Goal: Transaction & Acquisition: Purchase product/service

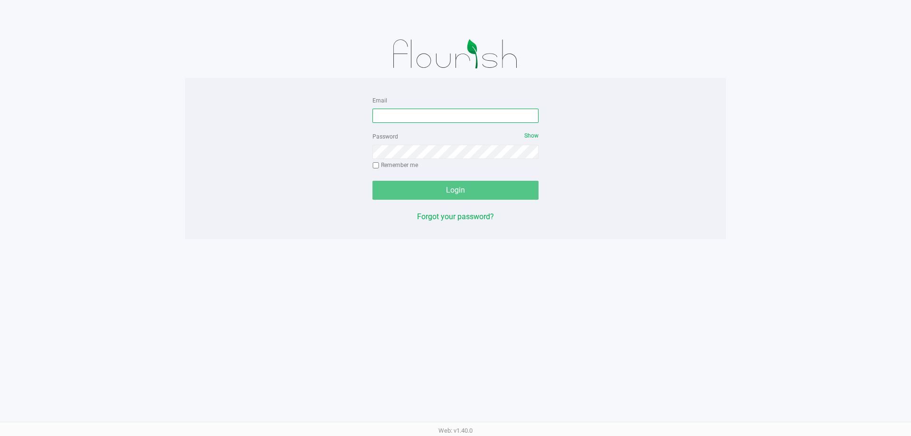
click at [464, 112] on input "Email" at bounding box center [455, 116] width 166 height 14
type input "[EMAIL_ADDRESS][DOMAIN_NAME]"
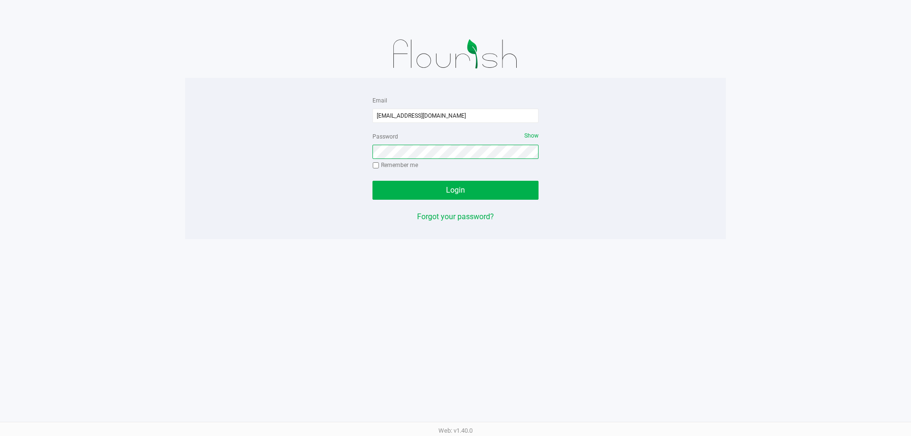
click at [372, 181] on button "Login" at bounding box center [455, 190] width 166 height 19
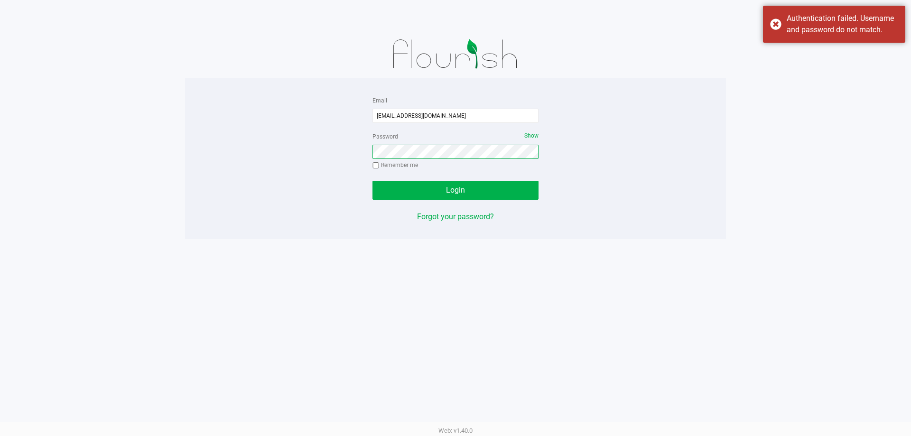
click at [372, 181] on button "Login" at bounding box center [455, 190] width 166 height 19
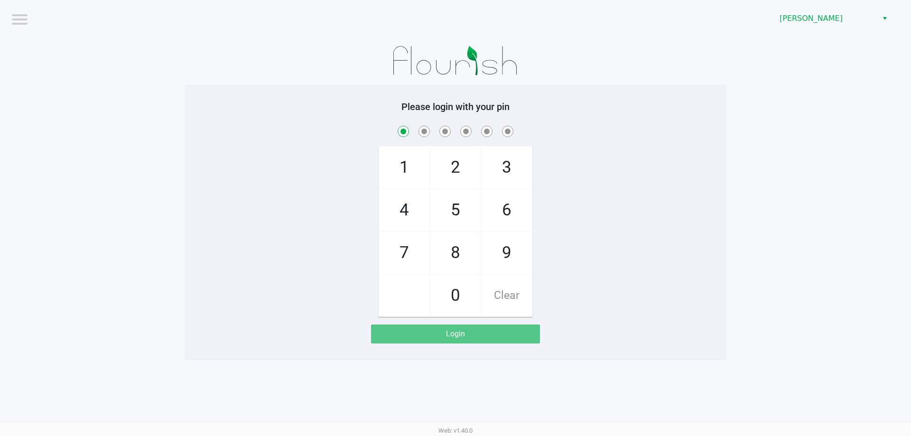
checkbox input "true"
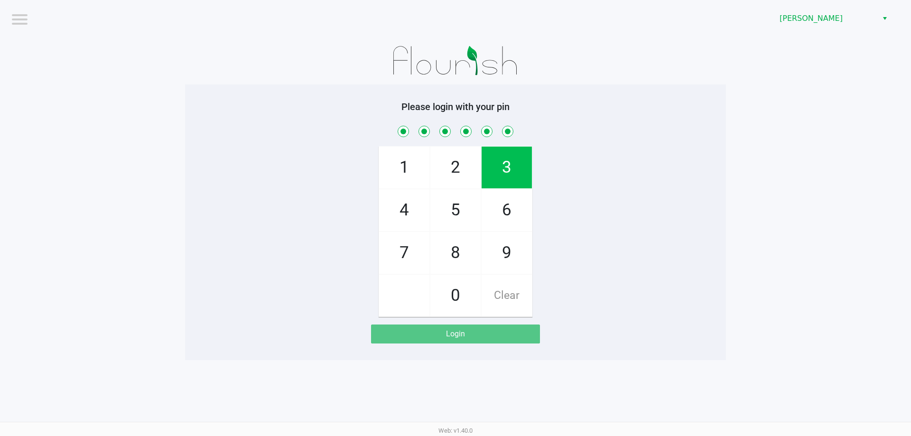
checkbox input "true"
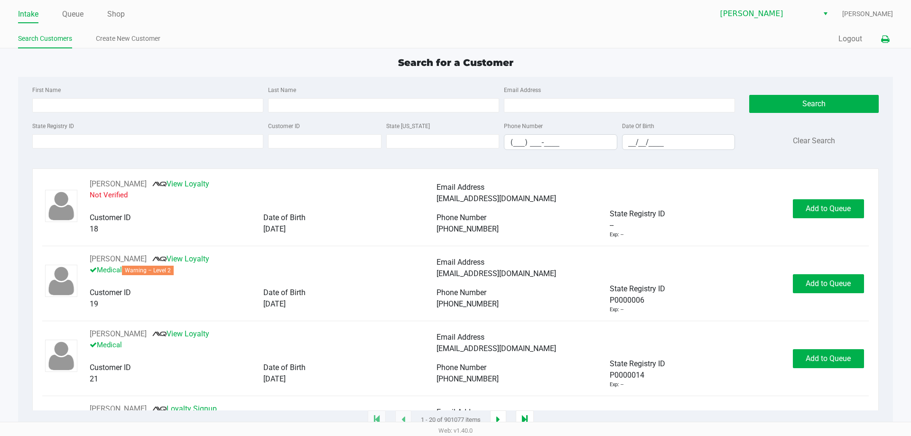
click at [882, 41] on icon at bounding box center [885, 39] width 8 height 7
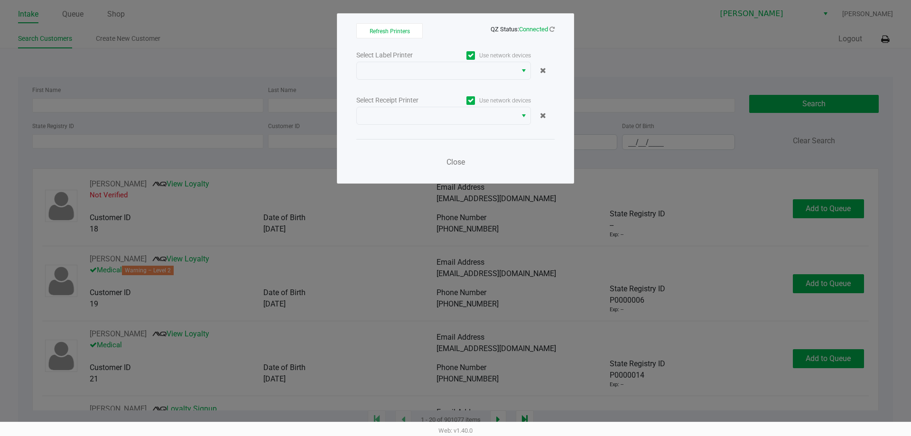
click at [408, 83] on div "Select Label Printer Use network devices Select Receipt Printer Use network dev…" at bounding box center [455, 111] width 198 height 125
click at [414, 71] on span at bounding box center [437, 70] width 149 height 11
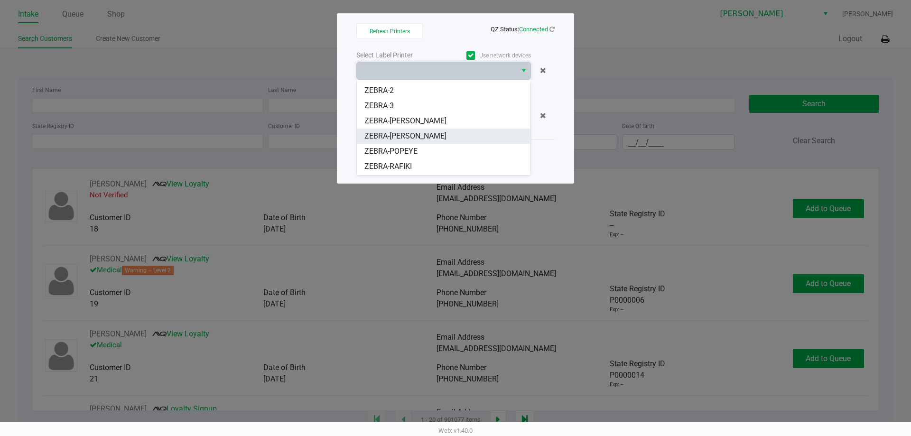
scroll to position [42, 0]
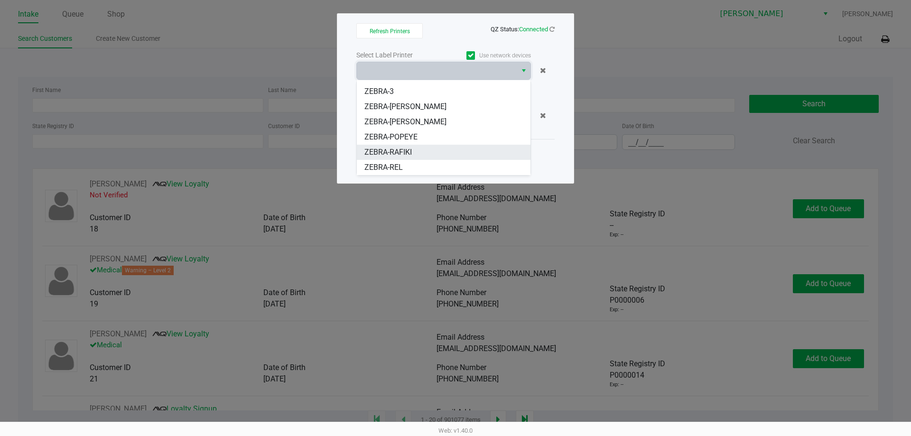
click at [417, 150] on li "ZEBRA-RAFIKI" at bounding box center [444, 152] width 174 height 15
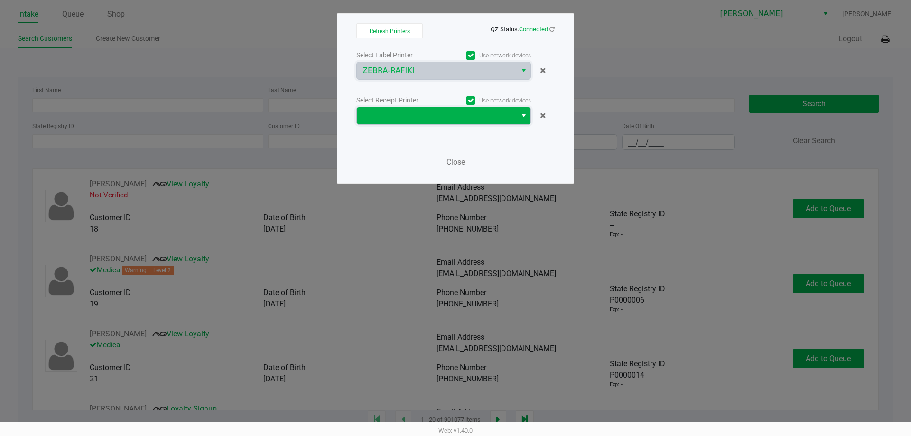
click at [460, 112] on span at bounding box center [437, 115] width 149 height 11
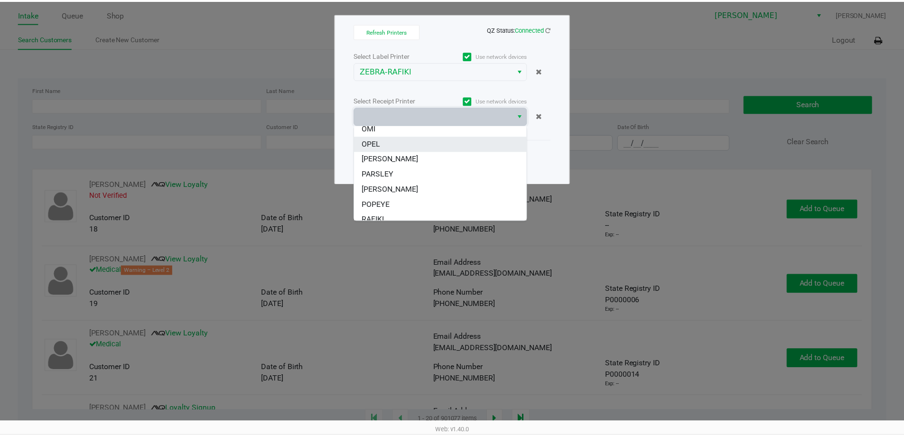
scroll to position [57, 0]
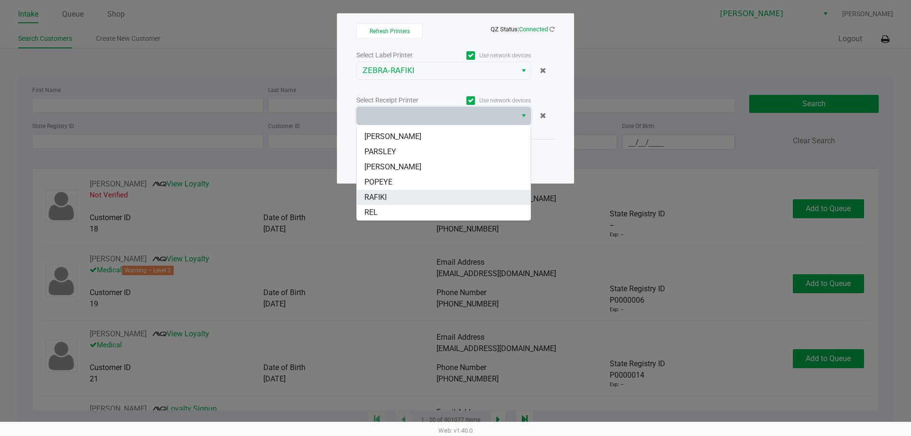
click at [402, 196] on li "RAFIKI" at bounding box center [444, 197] width 174 height 15
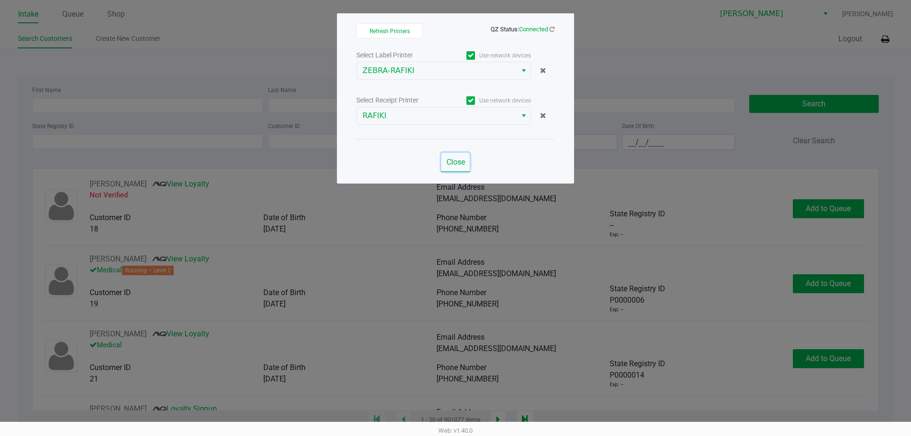
drag, startPoint x: 459, startPoint y: 162, endPoint x: 607, endPoint y: 127, distance: 151.6
click at [459, 162] on span "Close" at bounding box center [456, 162] width 19 height 9
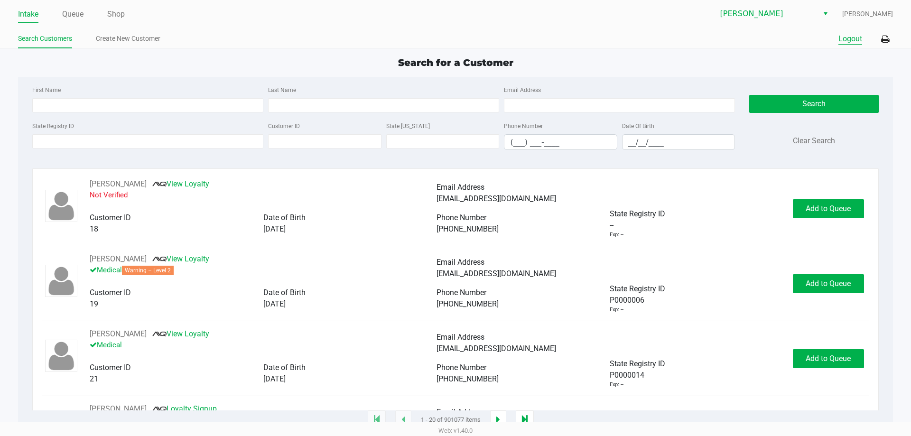
click at [841, 43] on button "Logout" at bounding box center [850, 38] width 24 height 11
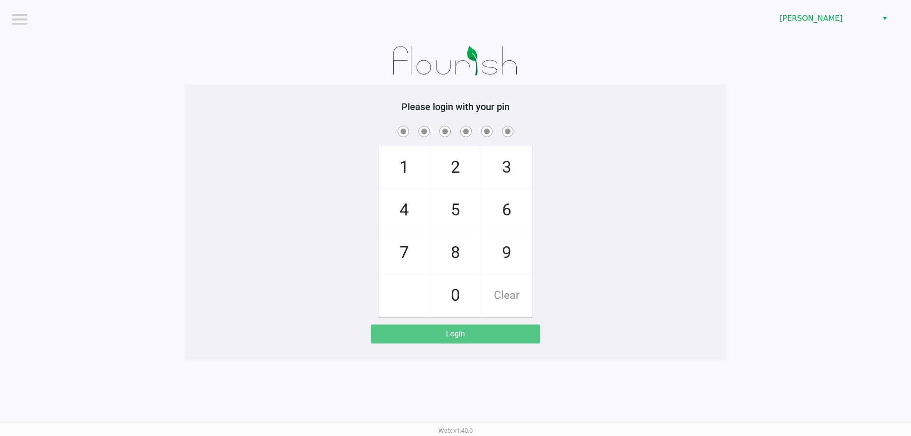
click at [816, 118] on app-pos-login-wrapper "Logout Oviedo WC Please login with your pin 1 4 7 2 5 8 0 3 6 9 Clear Login" at bounding box center [455, 180] width 911 height 360
checkbox input "true"
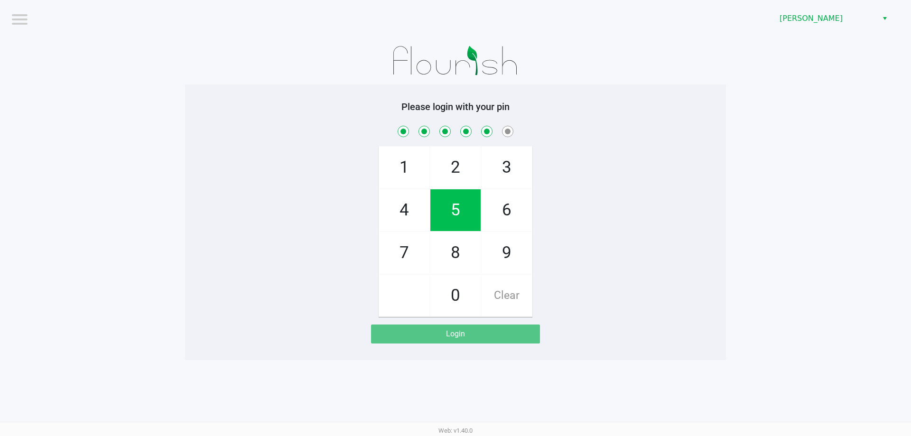
checkbox input "true"
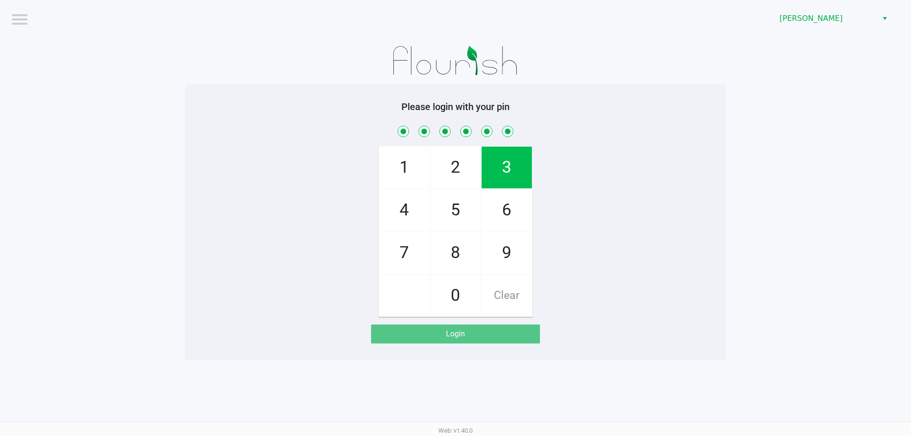
checkbox input "true"
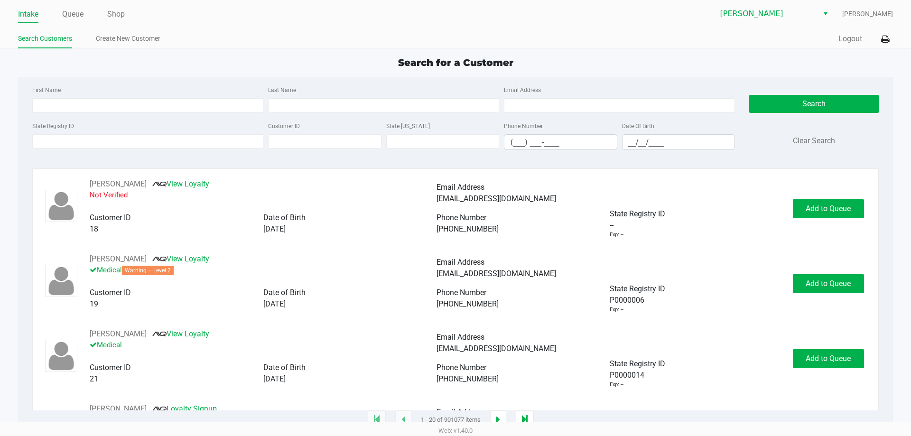
click at [90, 131] on div "State Registry ID" at bounding box center [148, 135] width 236 height 30
click at [97, 146] on input "State Registry ID" at bounding box center [147, 141] width 231 height 14
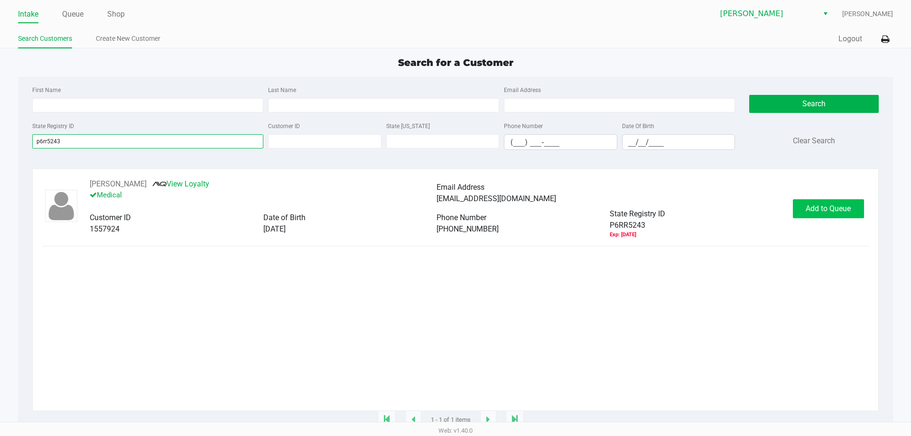
type input "p6rr5243"
click at [830, 204] on button "Add to Queue" at bounding box center [828, 208] width 71 height 19
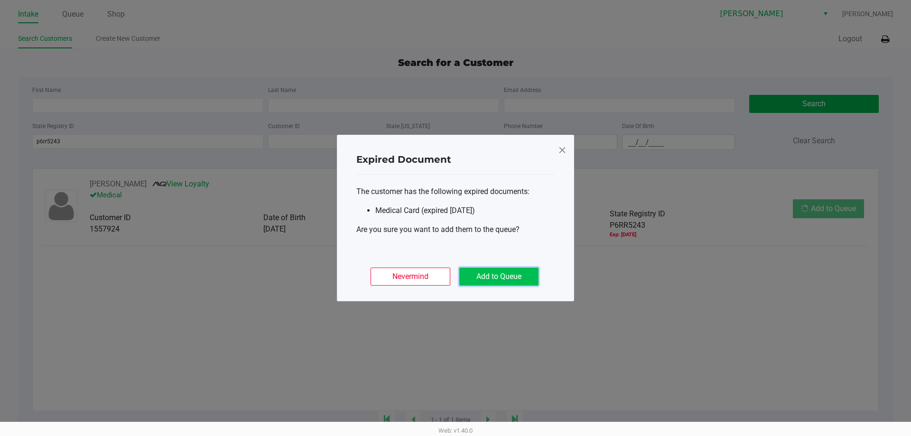
click at [521, 274] on button "Add to Queue" at bounding box center [498, 277] width 79 height 18
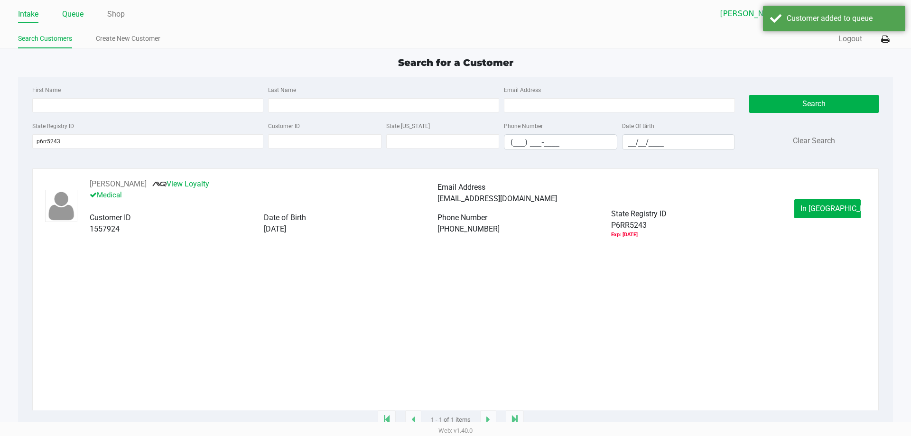
click at [73, 8] on link "Queue" at bounding box center [72, 14] width 21 height 13
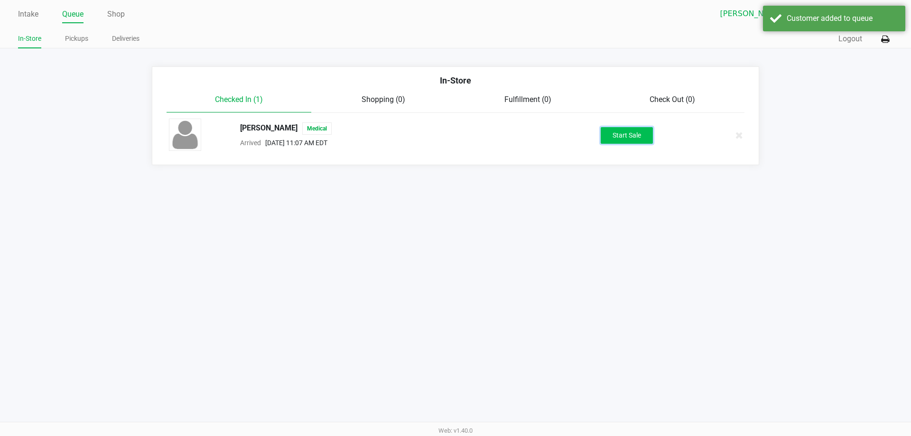
click at [609, 135] on button "Start Sale" at bounding box center [627, 135] width 52 height 17
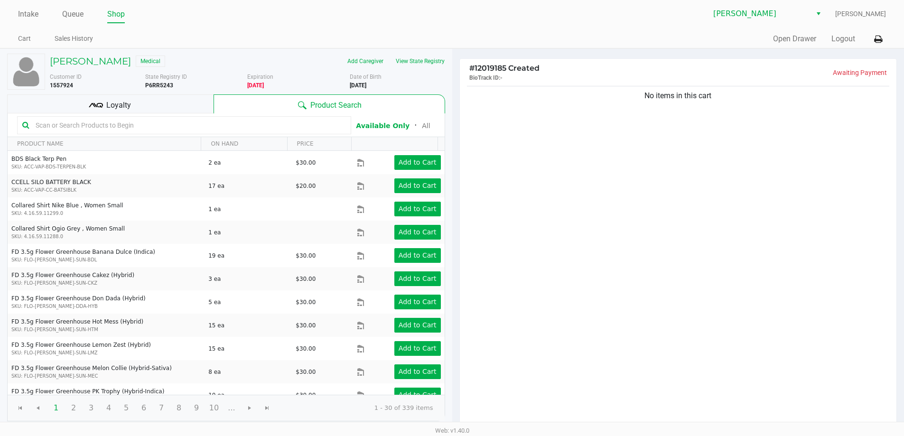
click at [201, 130] on input "text" at bounding box center [189, 125] width 314 height 14
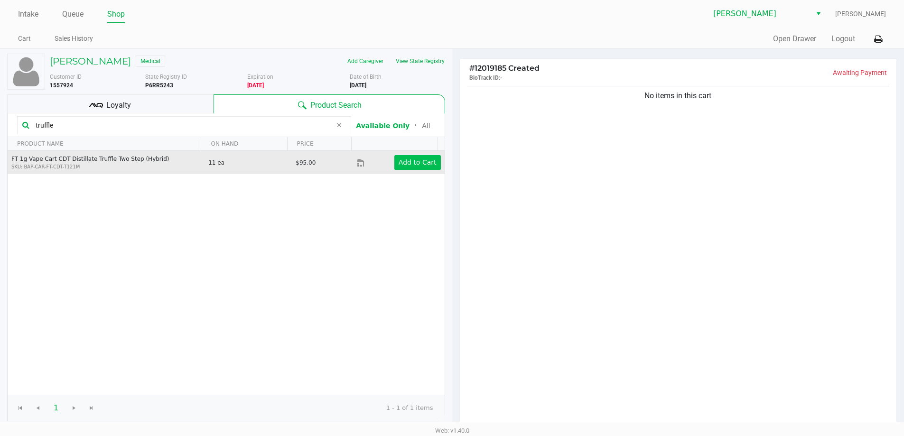
type input "truffle"
click at [404, 166] on app-button-loader "Add to Cart" at bounding box center [418, 162] width 38 height 8
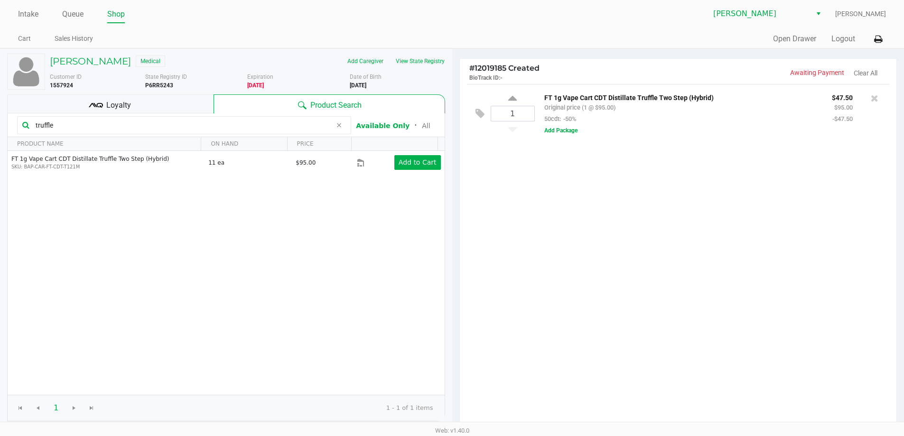
click at [136, 107] on div "Loyalty" at bounding box center [110, 103] width 206 height 19
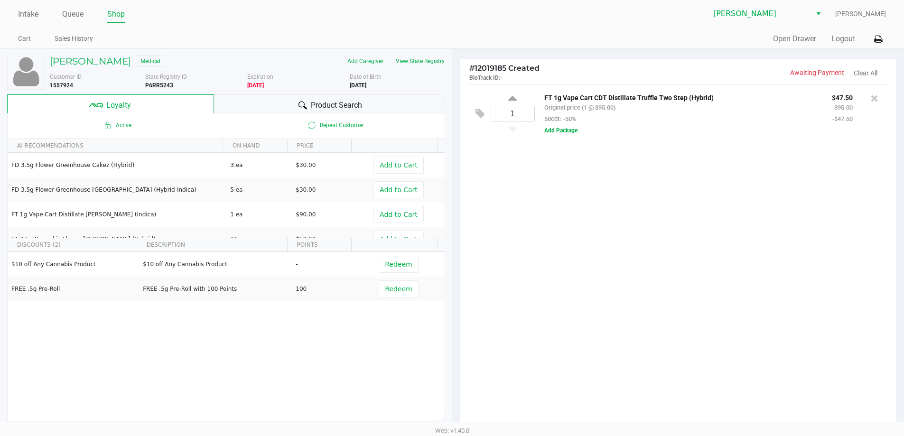
click at [597, 248] on div "1 FT 1g Vape Cart CDT Distillate Truffle Two Step (Hybrid) Original price (1 @ …" at bounding box center [678, 256] width 437 height 344
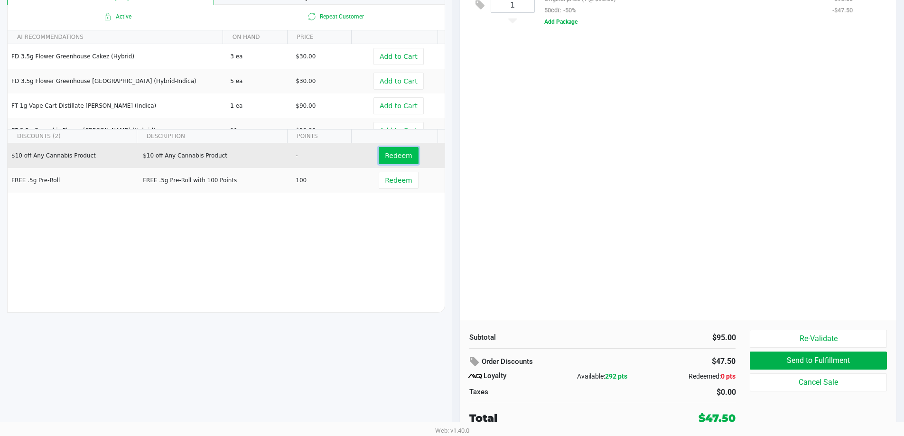
click at [392, 150] on button "Redeem" at bounding box center [398, 155] width 39 height 17
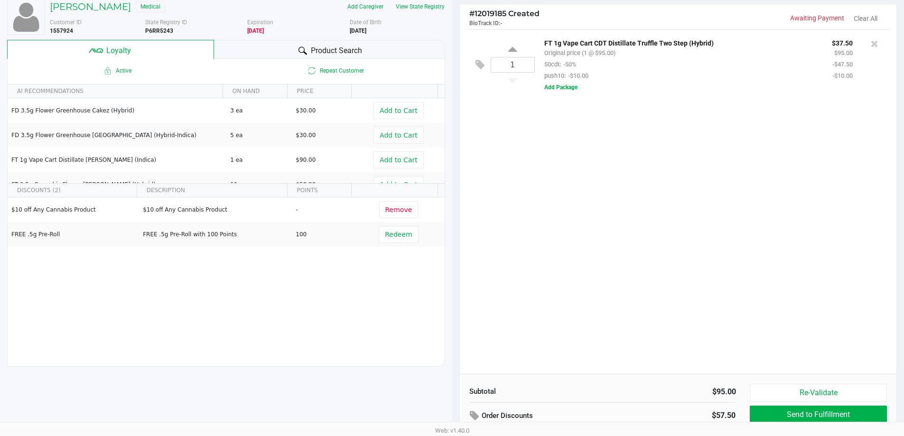
scroll to position [0, 0]
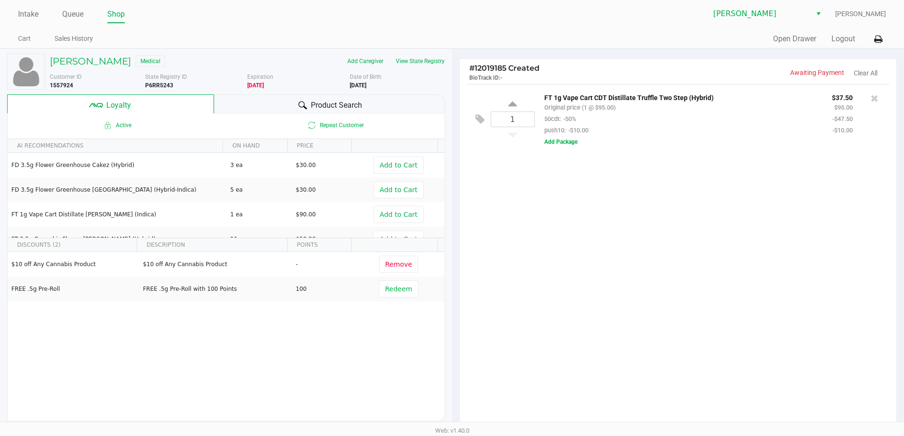
click at [306, 100] on div at bounding box center [302, 105] width 11 height 11
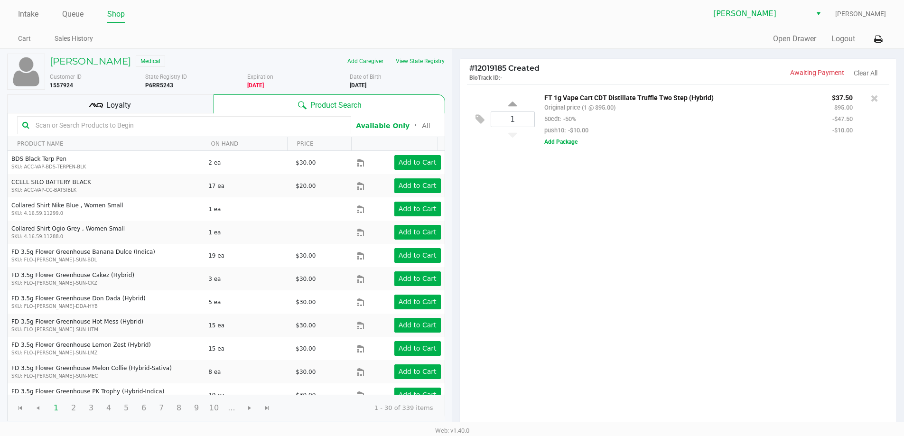
click at [143, 128] on input "text" at bounding box center [189, 125] width 314 height 14
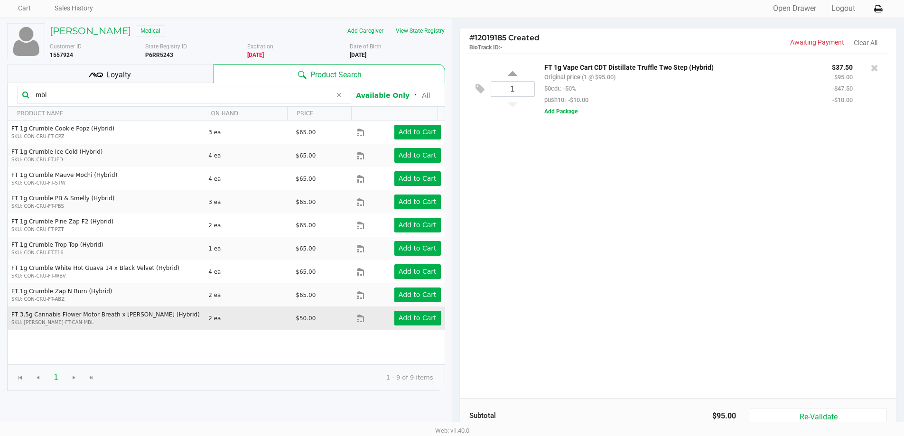
scroll to position [47, 0]
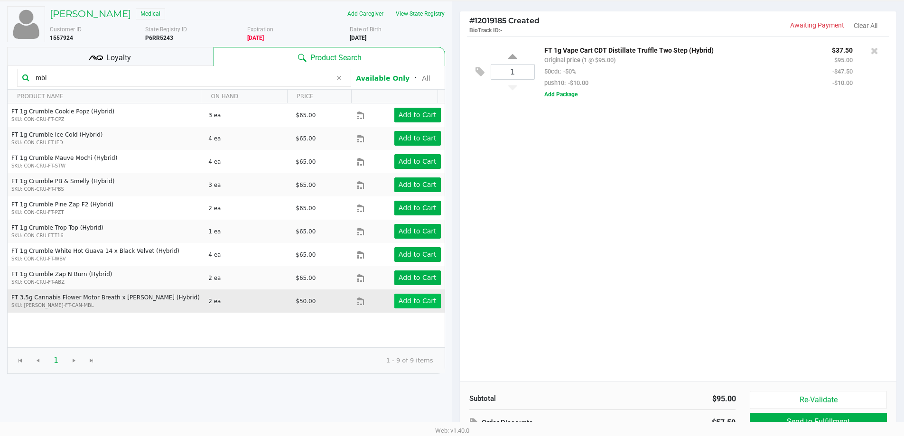
type input "mbl"
click at [410, 297] on app-button-loader "Add to Cart" at bounding box center [418, 301] width 38 height 8
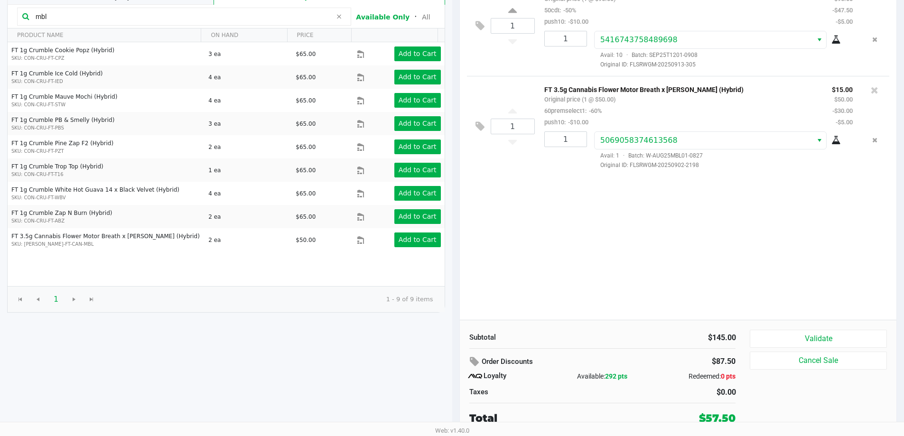
scroll to position [61, 0]
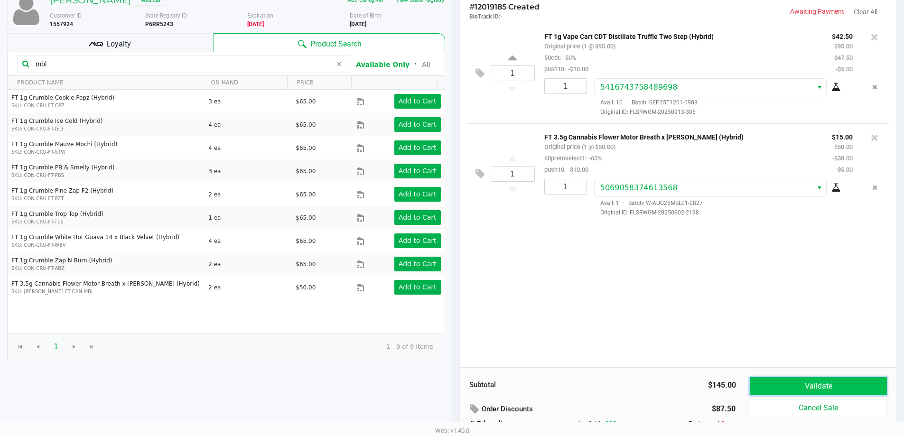
click at [793, 386] on button "Validate" at bounding box center [818, 386] width 137 height 18
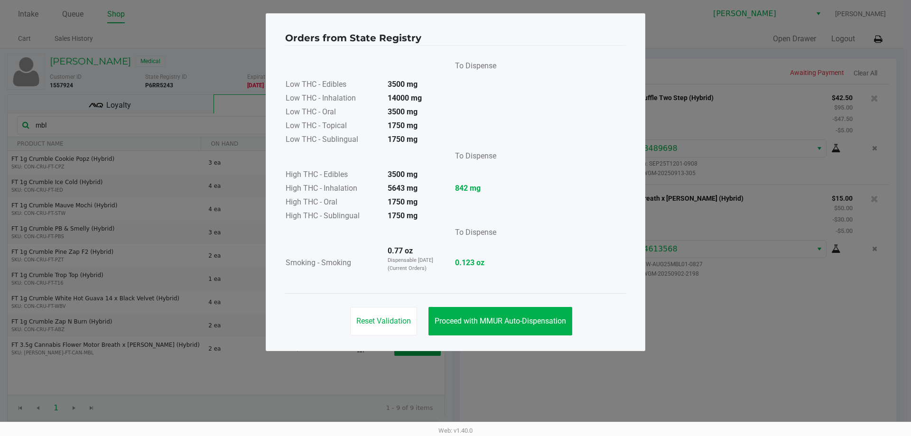
click at [579, 324] on div "Reset Validation Proceed with MMUR Auto-Dispensation" at bounding box center [455, 317] width 341 height 48
click at [564, 327] on button "Proceed with MMUR Auto-Dispensation" at bounding box center [500, 321] width 144 height 28
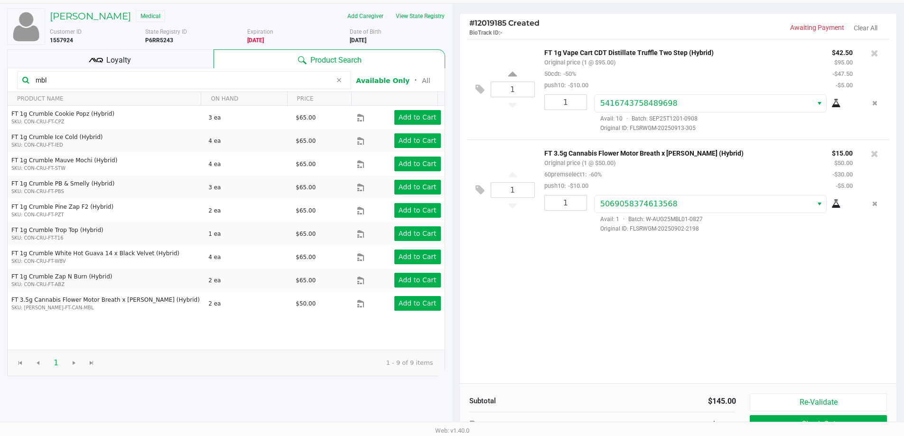
scroll to position [109, 0]
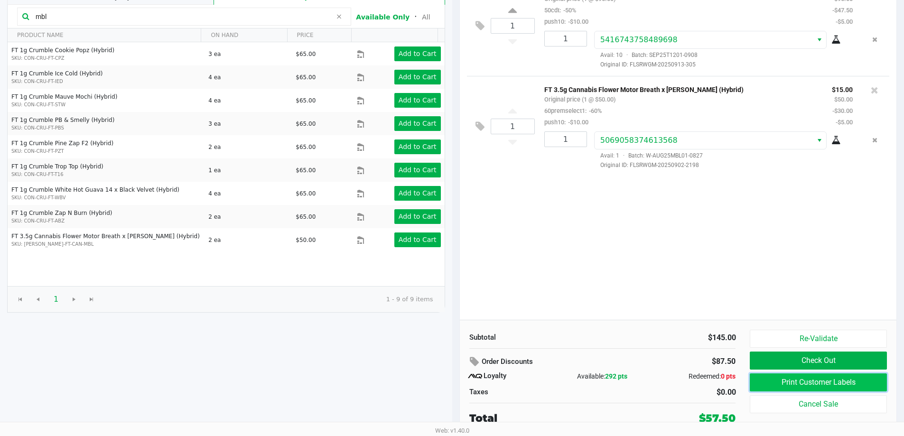
click at [822, 386] on button "Print Customer Labels" at bounding box center [818, 382] width 137 height 18
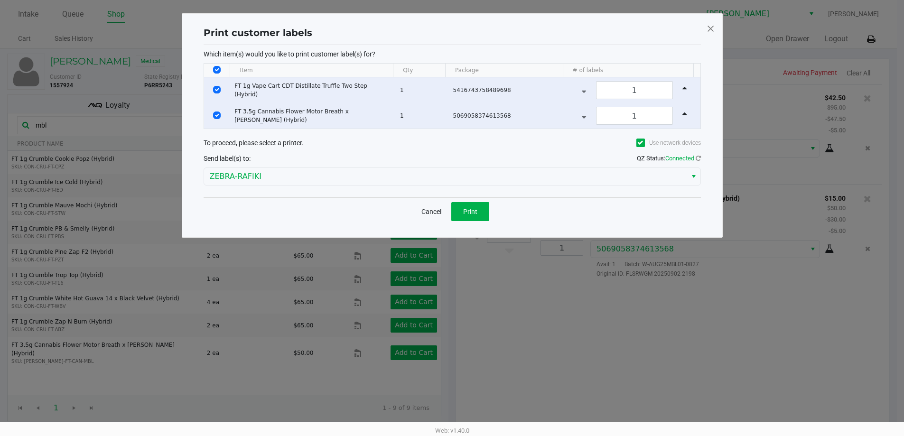
scroll to position [0, 0]
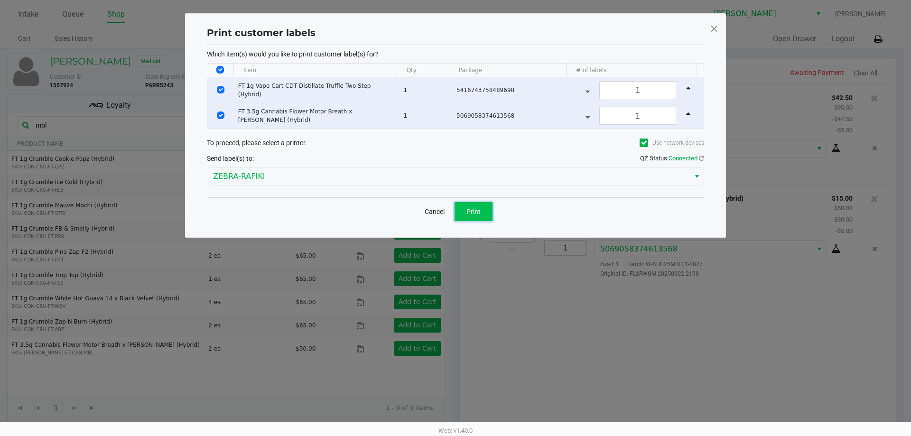
click at [479, 208] on span "Print" at bounding box center [473, 212] width 14 height 8
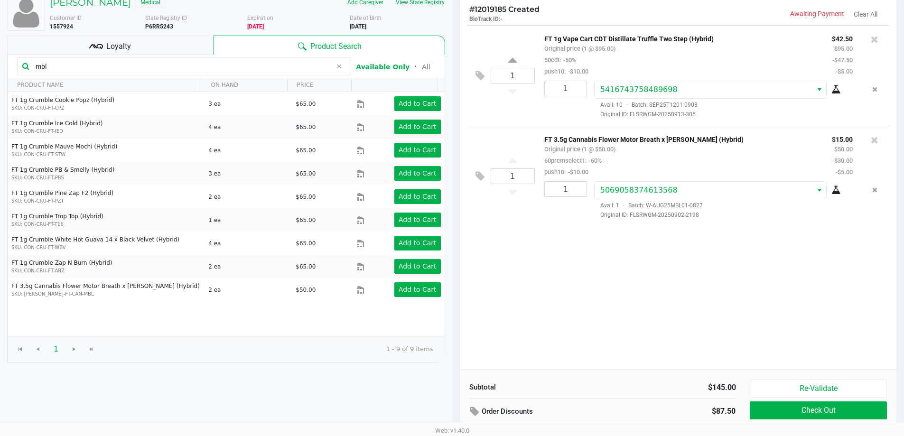
scroll to position [109, 0]
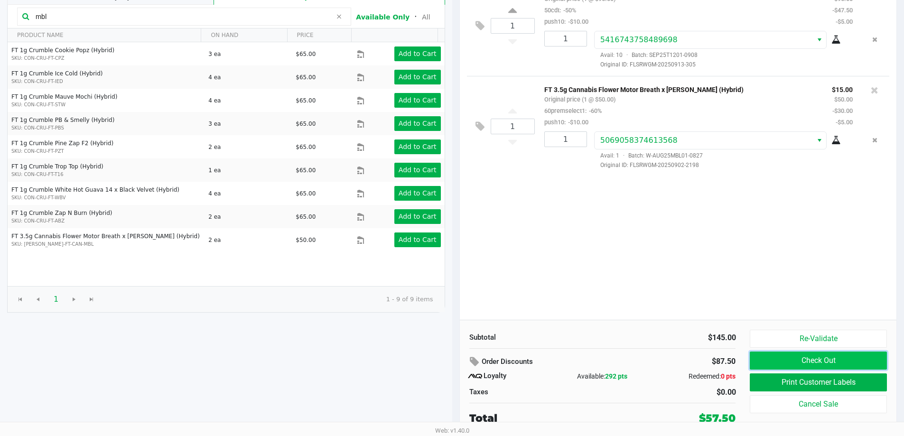
click at [773, 356] on button "Check Out" at bounding box center [818, 361] width 137 height 18
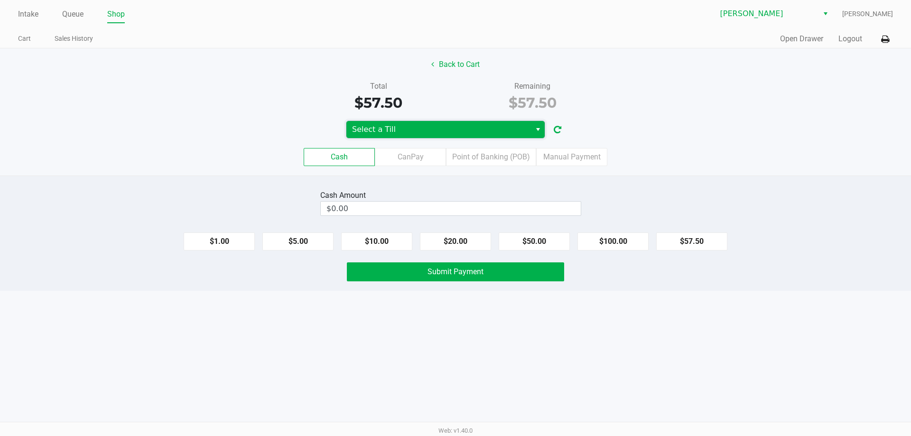
click at [469, 128] on span "Select a Till" at bounding box center [438, 129] width 173 height 11
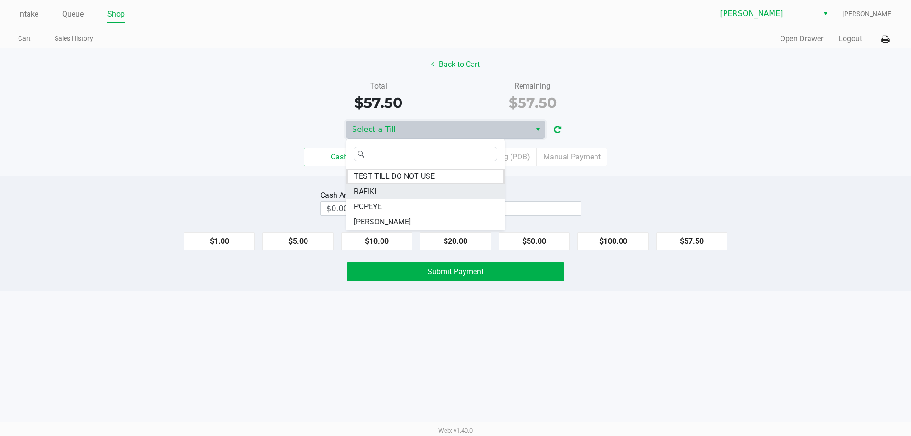
click at [429, 195] on li "RAFIKI" at bounding box center [425, 191] width 158 height 15
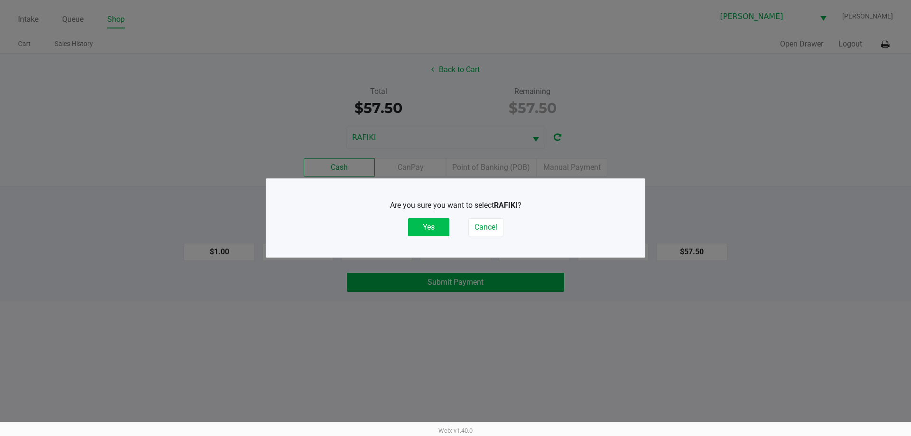
click at [425, 227] on button "Yes" at bounding box center [428, 227] width 41 height 18
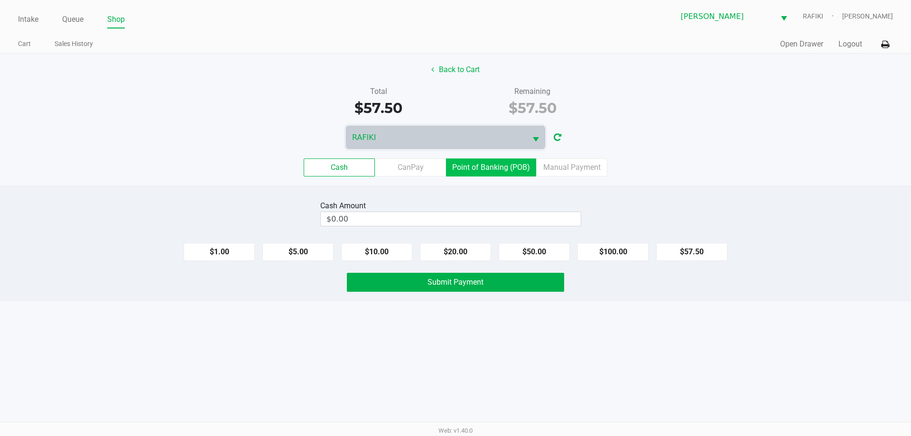
click at [517, 165] on label "Point of Banking (POB)" at bounding box center [491, 167] width 90 height 18
click at [0, 0] on 7 "Point of Banking (POB)" at bounding box center [0, 0] width 0 height 0
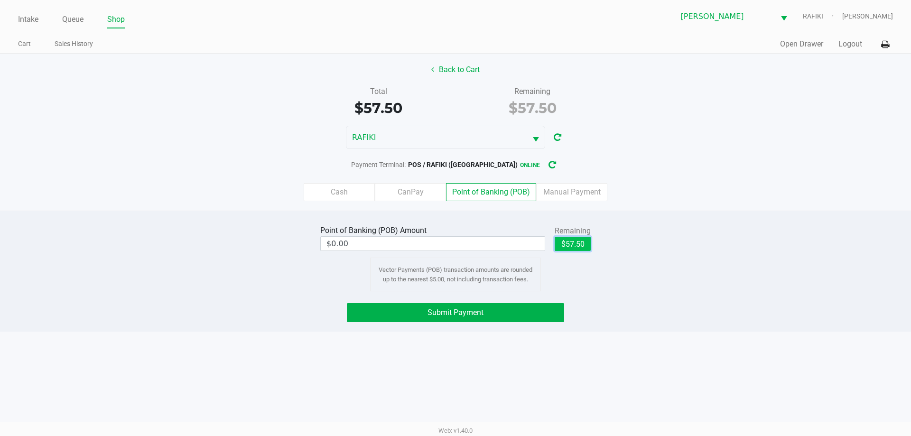
click at [581, 245] on button "$57.50" at bounding box center [573, 244] width 36 height 14
type input "$57.50"
click at [540, 312] on button "Submit Payment" at bounding box center [455, 312] width 217 height 19
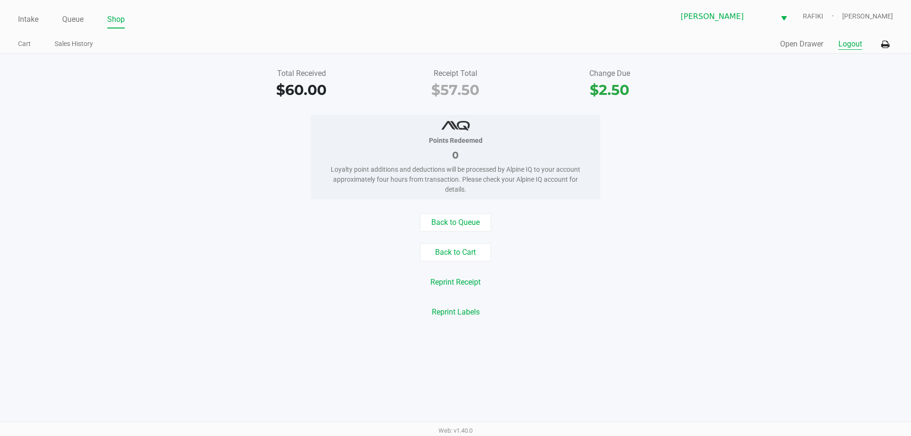
click at [857, 47] on button "Logout" at bounding box center [850, 43] width 24 height 11
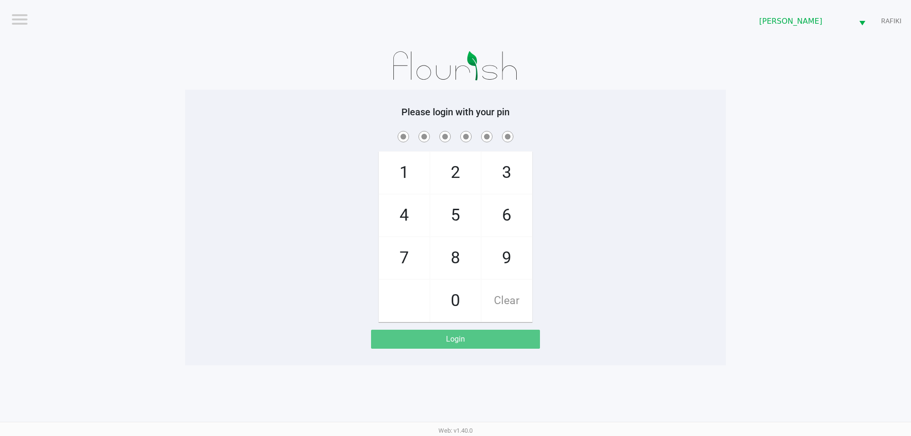
click at [625, 241] on div "1 4 7 2 5 8 0 3 6 9 Clear" at bounding box center [455, 225] width 541 height 193
checkbox input "true"
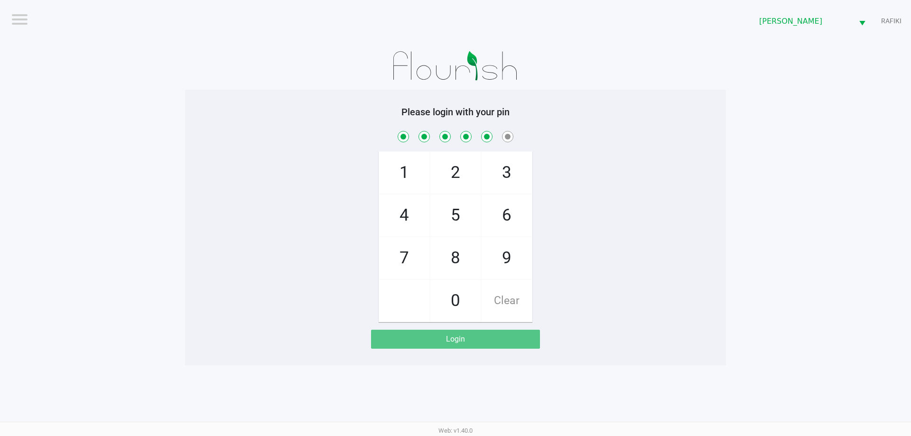
checkbox input "true"
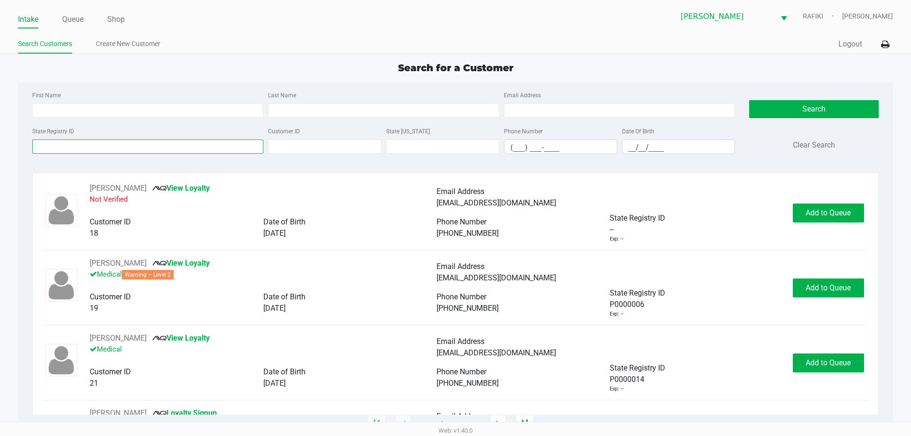
click at [108, 144] on input "State Registry ID" at bounding box center [147, 147] width 231 height 14
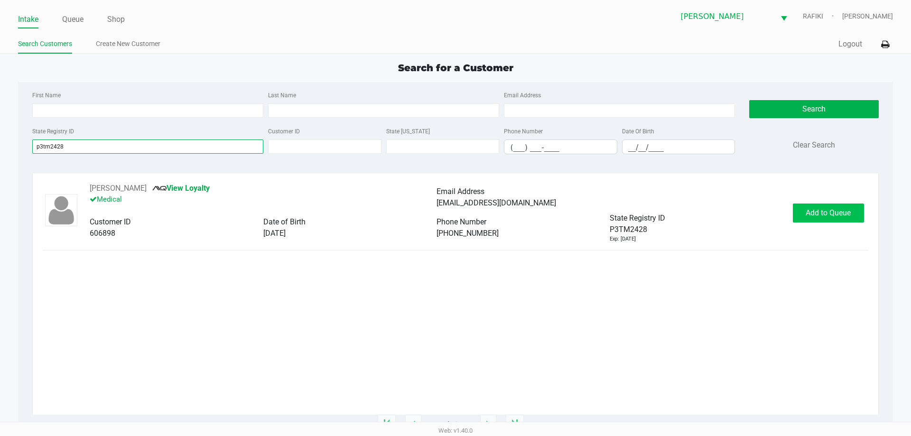
type input "p3tm2428"
click at [826, 205] on button "Add to Queue" at bounding box center [828, 213] width 71 height 19
click at [65, 17] on link "Queue" at bounding box center [72, 19] width 21 height 13
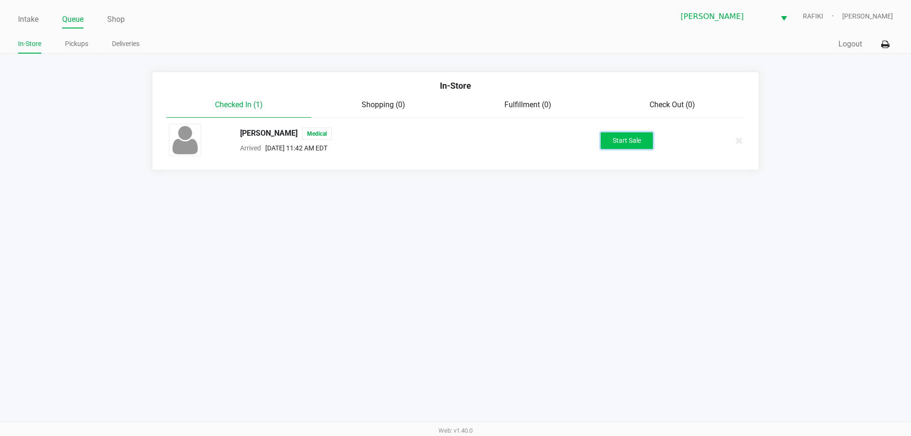
click at [637, 142] on button "Start Sale" at bounding box center [627, 140] width 52 height 17
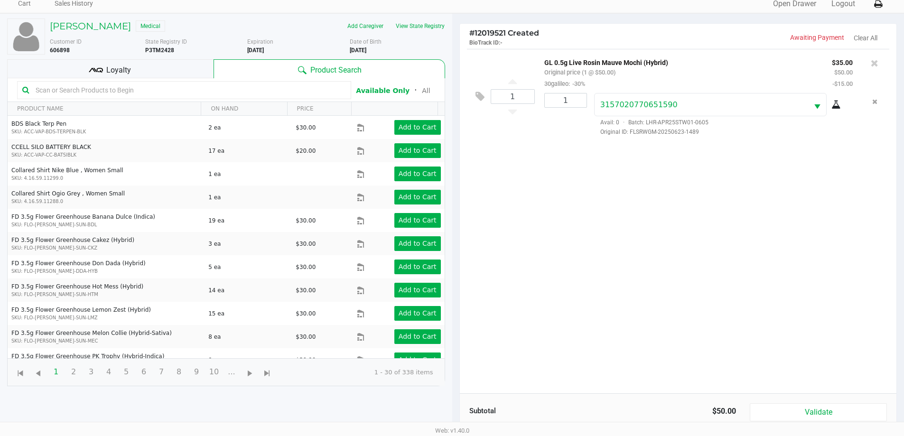
scroll to position [102, 0]
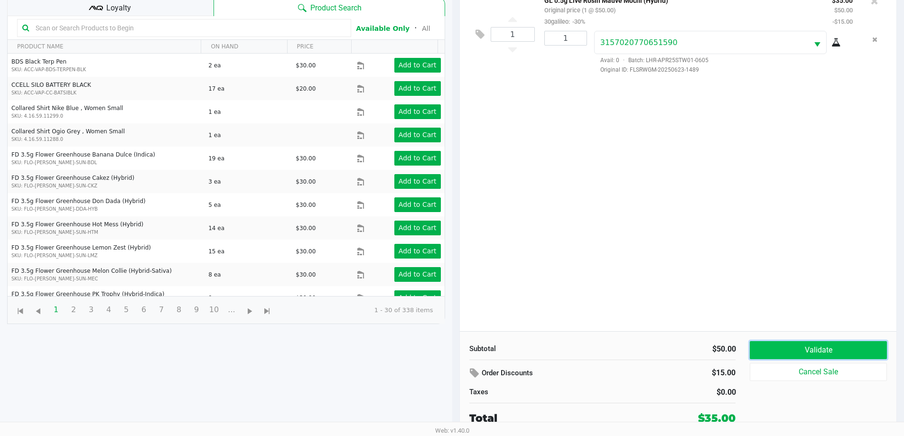
click at [799, 342] on button "Validate" at bounding box center [818, 350] width 137 height 18
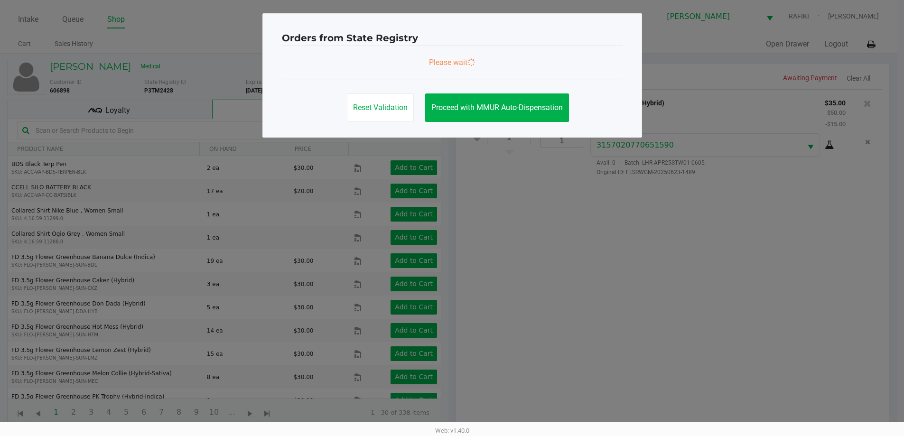
scroll to position [0, 0]
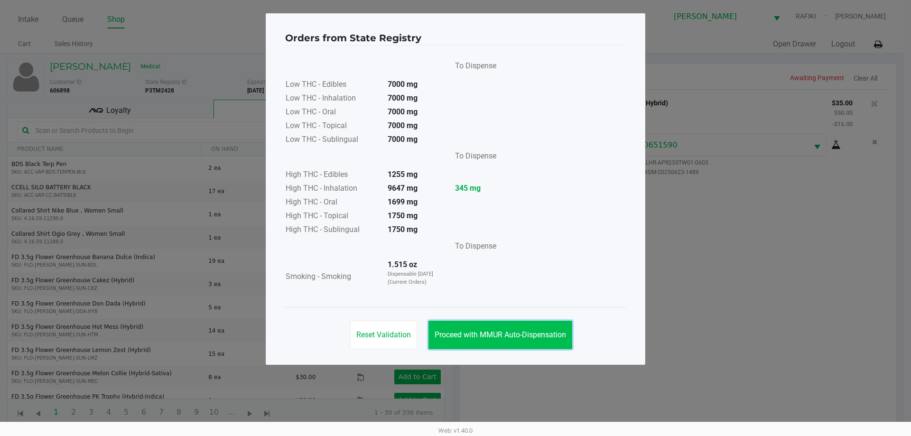
click at [532, 344] on button "Proceed with MMUR Auto-Dispensation" at bounding box center [500, 335] width 144 height 28
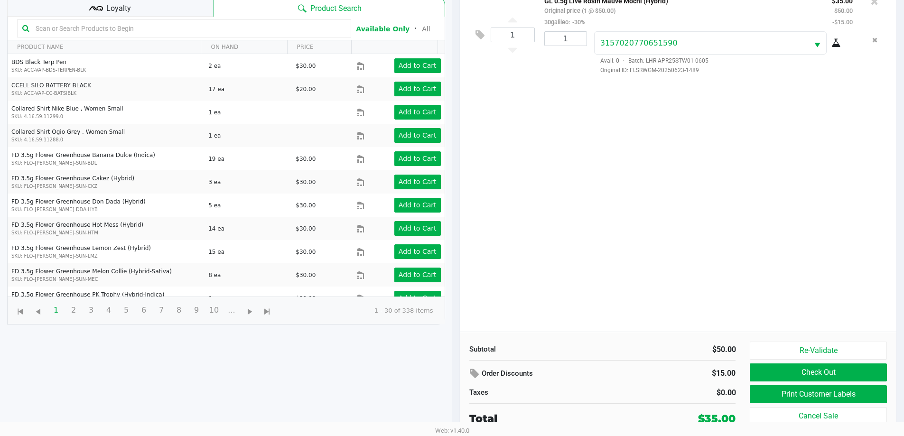
scroll to position [102, 0]
click at [798, 399] on button "Print Customer Labels" at bounding box center [818, 394] width 137 height 18
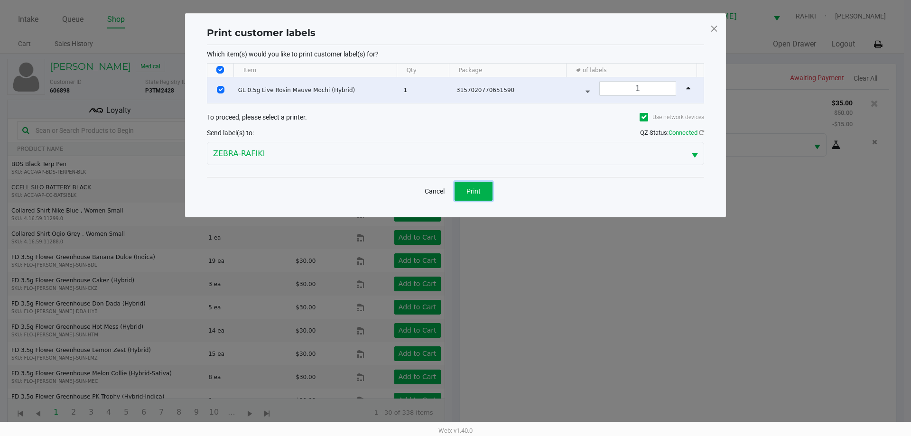
click at [481, 192] on button "Print" at bounding box center [474, 191] width 38 height 19
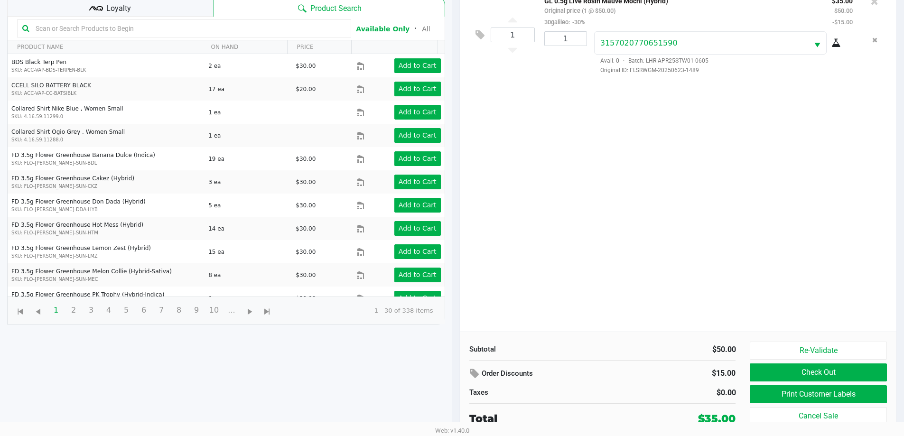
scroll to position [102, 0]
click at [823, 365] on button "Check Out" at bounding box center [818, 372] width 137 height 18
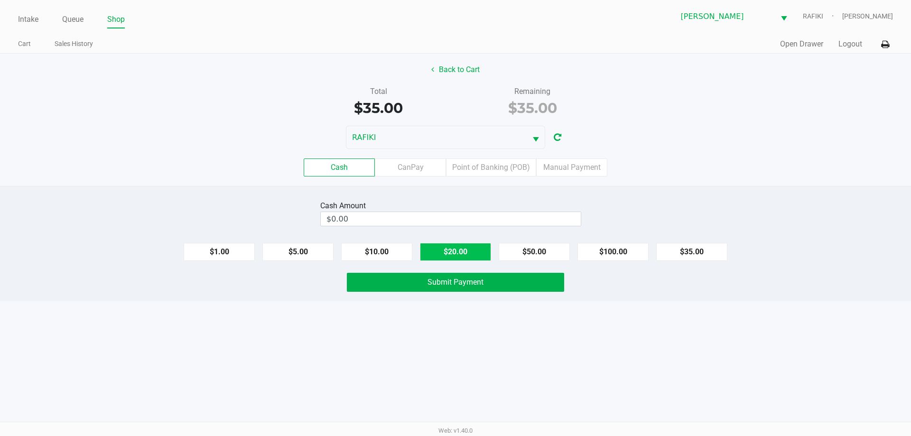
click at [478, 251] on button "$20.00" at bounding box center [455, 252] width 71 height 18
type input "$40.00"
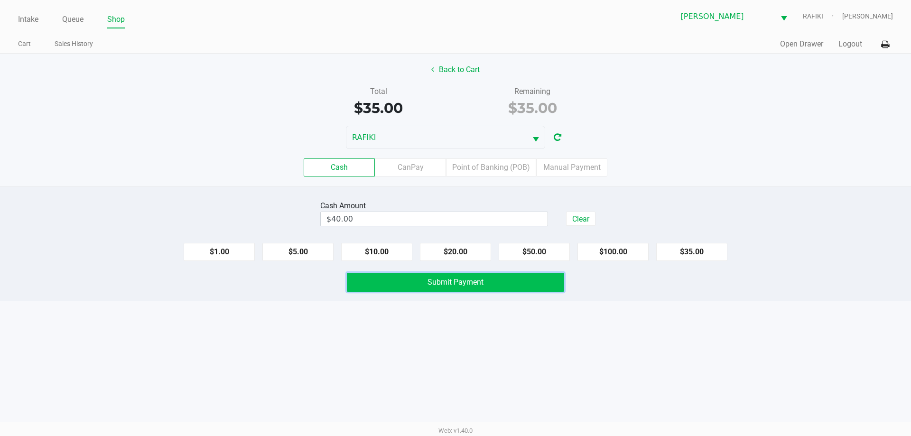
click at [467, 285] on span "Submit Payment" at bounding box center [456, 282] width 56 height 9
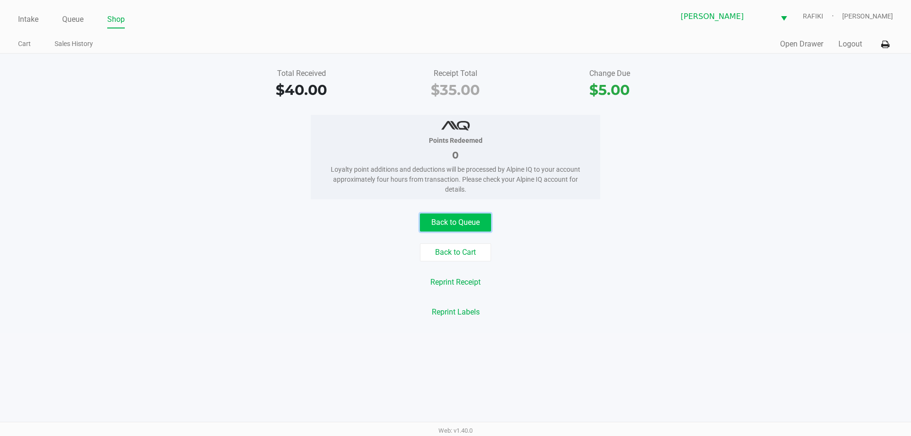
click at [443, 230] on button "Back to Queue" at bounding box center [455, 223] width 71 height 18
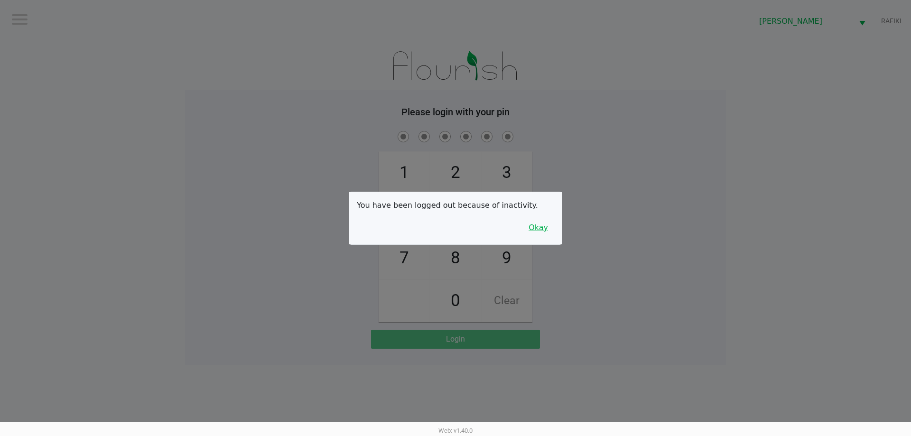
click at [539, 232] on button "Okay" at bounding box center [538, 228] width 32 height 18
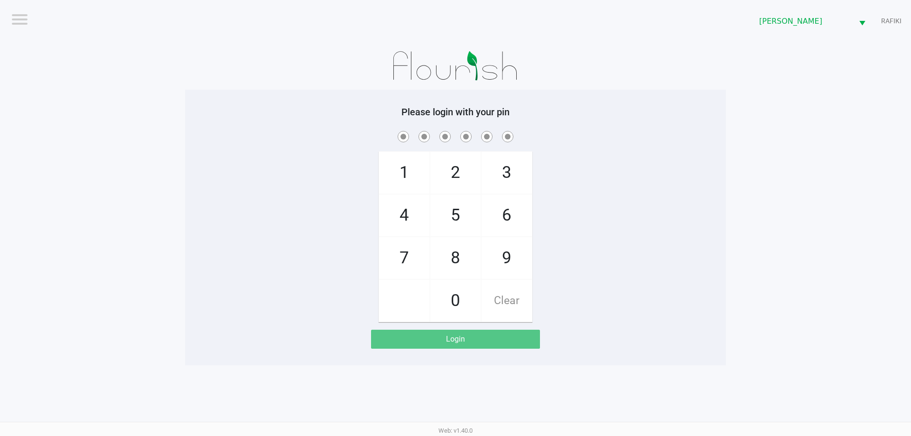
click at [572, 240] on div "1 4 7 2 5 8 0 3 6 9 Clear" at bounding box center [455, 225] width 541 height 193
checkbox input "true"
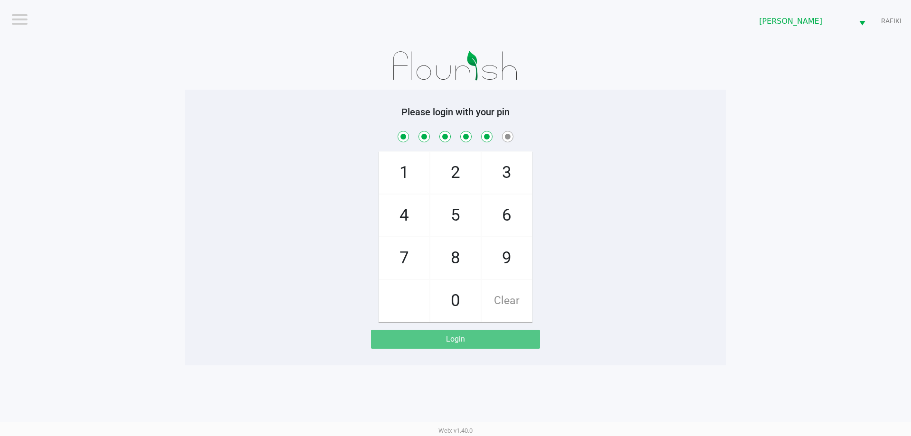
checkbox input "true"
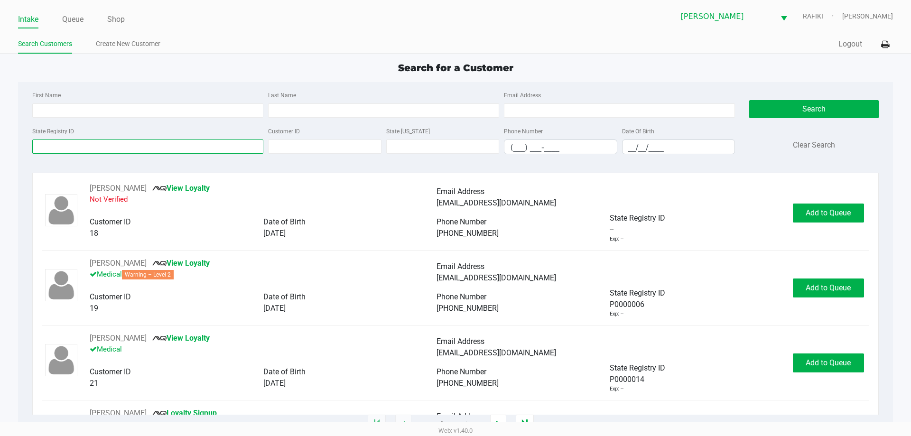
click at [178, 152] on input "State Registry ID" at bounding box center [147, 147] width 231 height 14
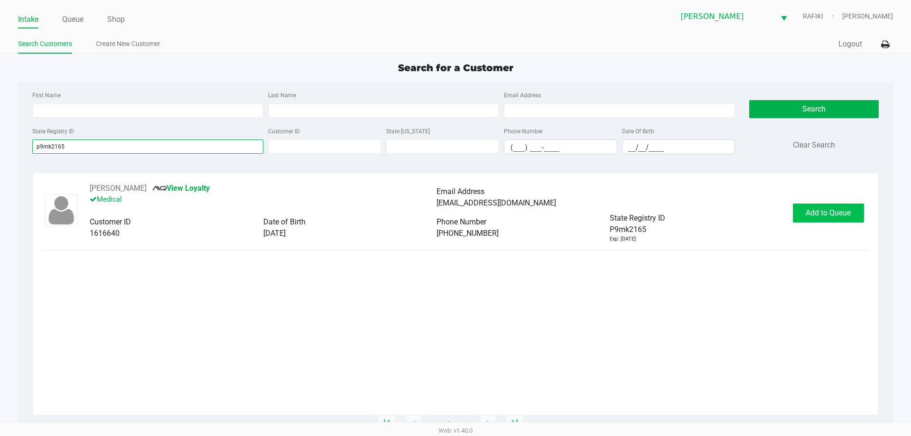
type input "p9mk2165"
click at [809, 215] on span "Add to Queue" at bounding box center [828, 212] width 45 height 9
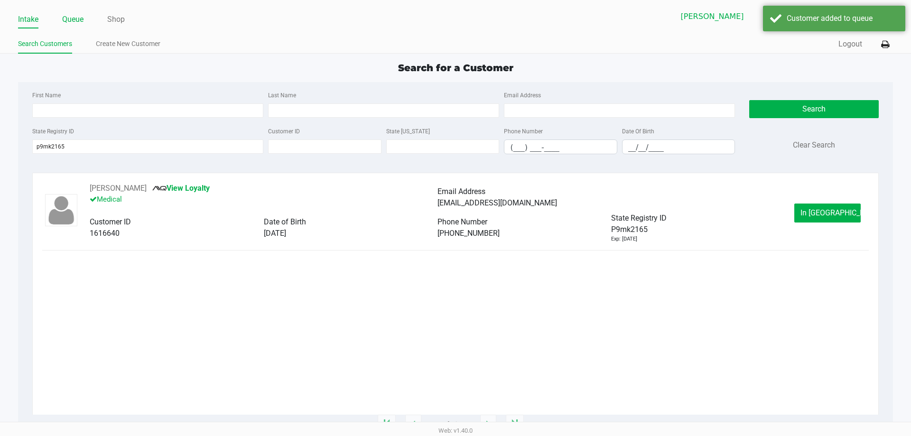
click at [68, 25] on link "Queue" at bounding box center [72, 19] width 21 height 13
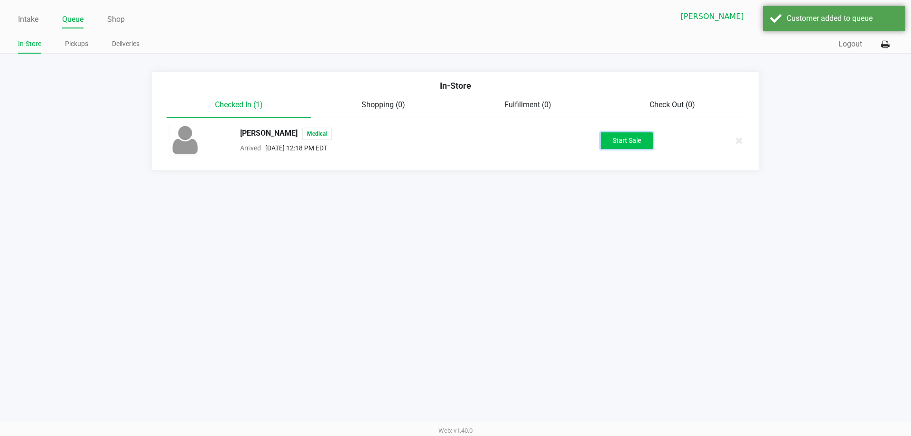
click at [625, 149] on button "Start Sale" at bounding box center [627, 140] width 52 height 17
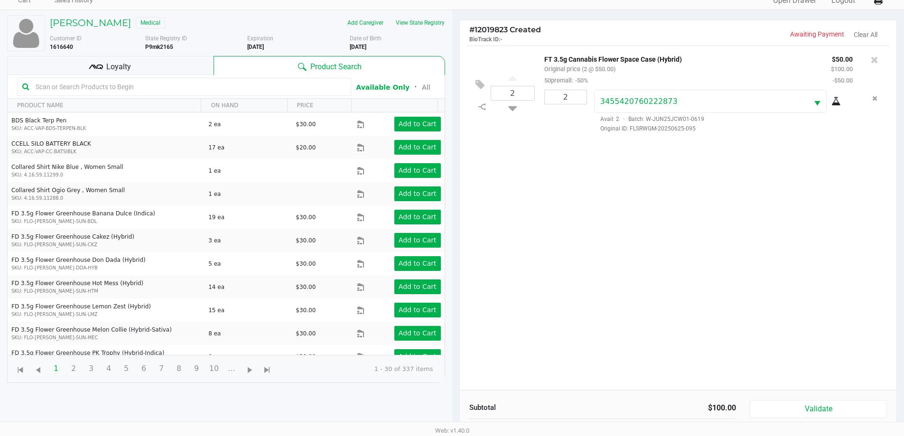
scroll to position [102, 0]
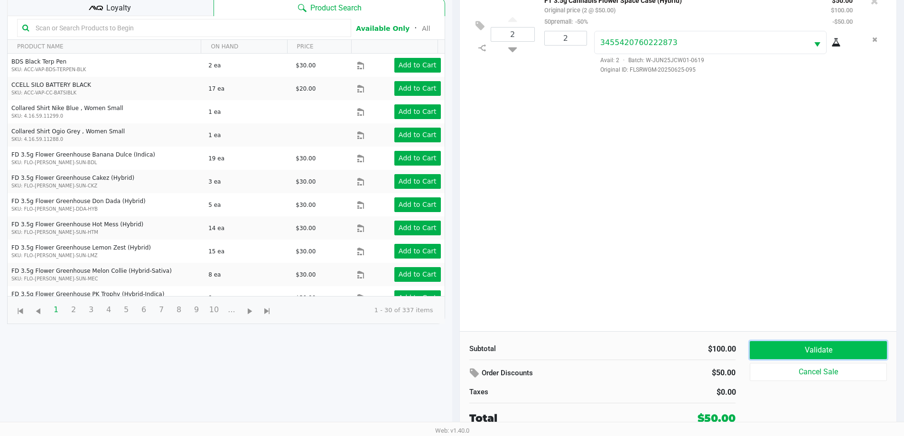
click at [776, 350] on button "Validate" at bounding box center [818, 350] width 137 height 18
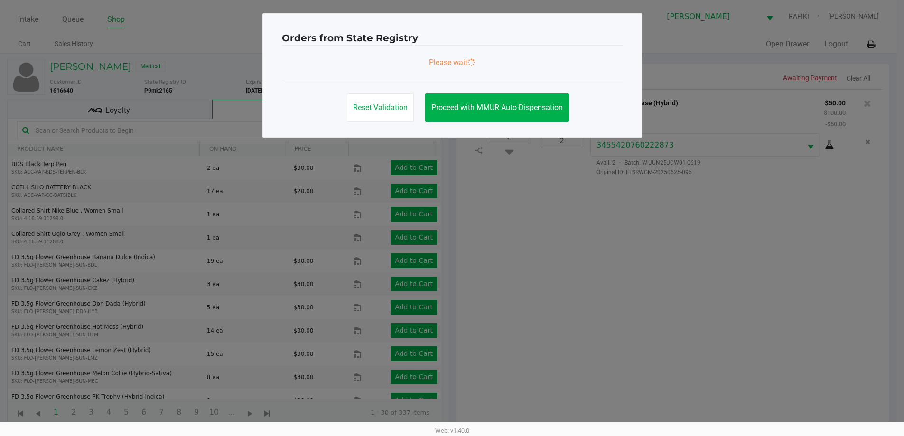
scroll to position [0, 0]
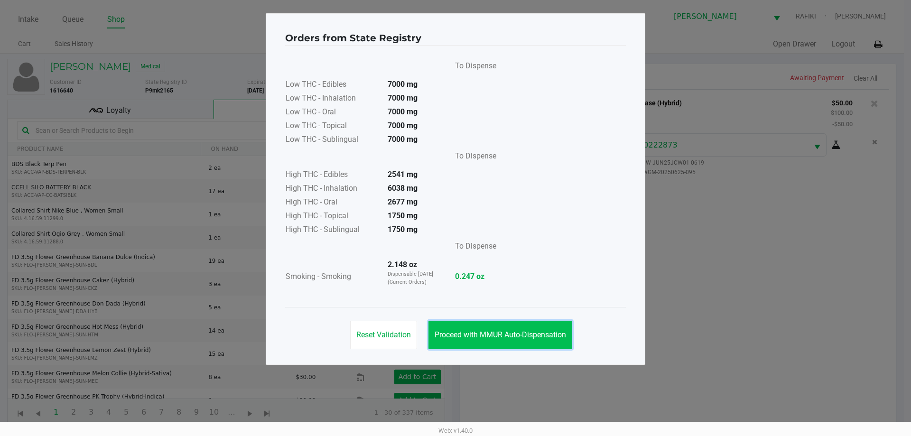
click at [491, 326] on button "Proceed with MMUR Auto-Dispensation" at bounding box center [500, 335] width 144 height 28
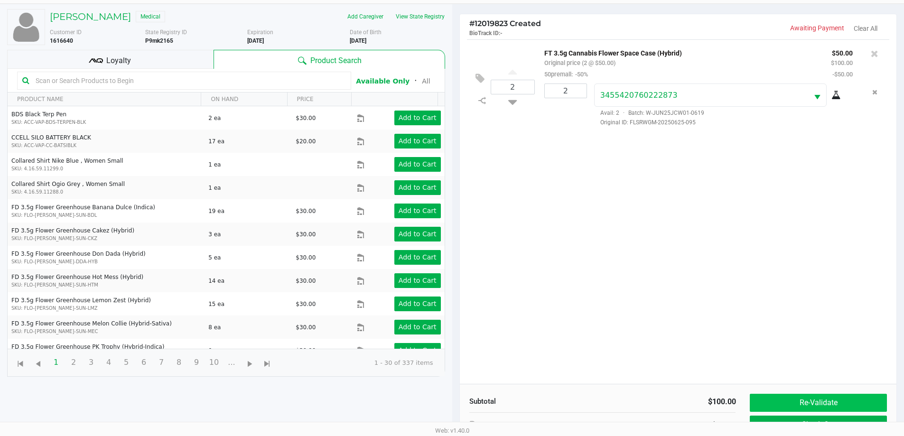
scroll to position [102, 0]
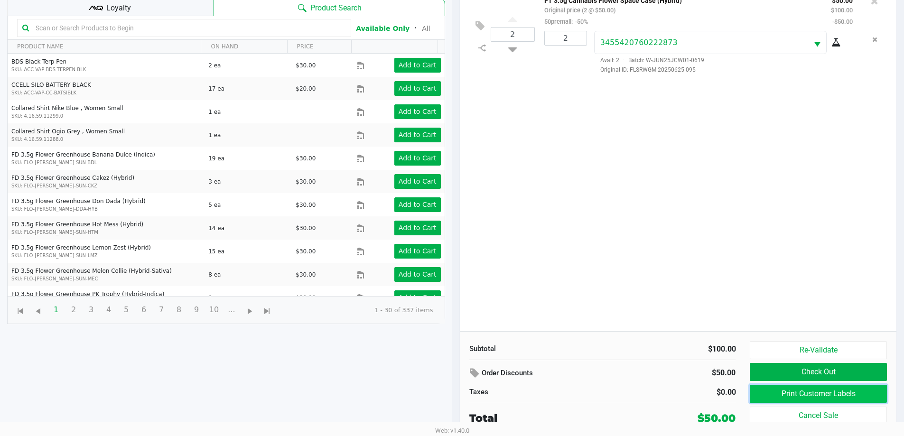
click at [808, 394] on button "Print Customer Labels" at bounding box center [818, 394] width 137 height 18
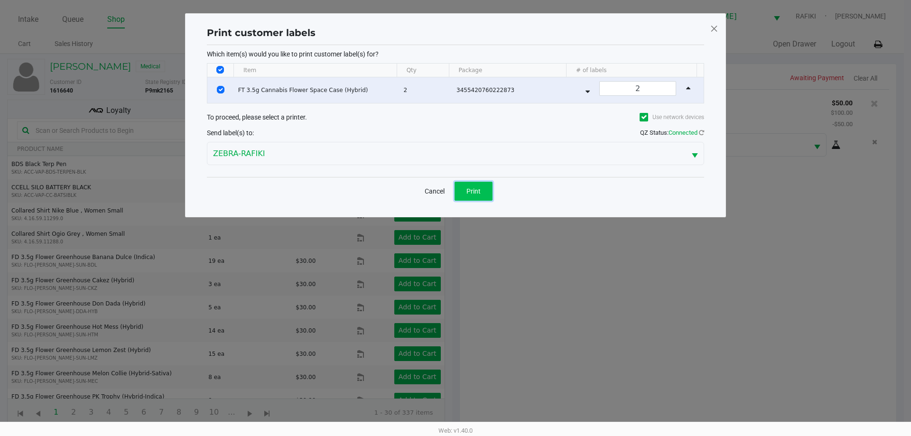
click at [465, 192] on button "Print" at bounding box center [474, 191] width 38 height 19
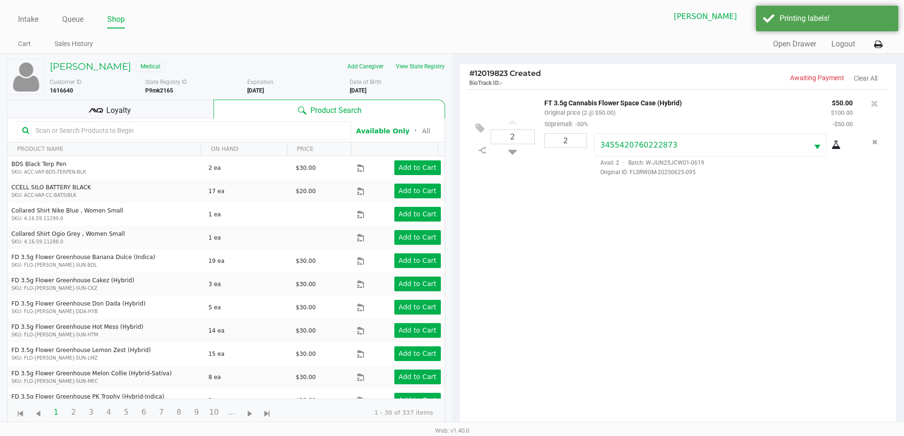
click at [114, 108] on span "Loyalty" at bounding box center [118, 110] width 25 height 11
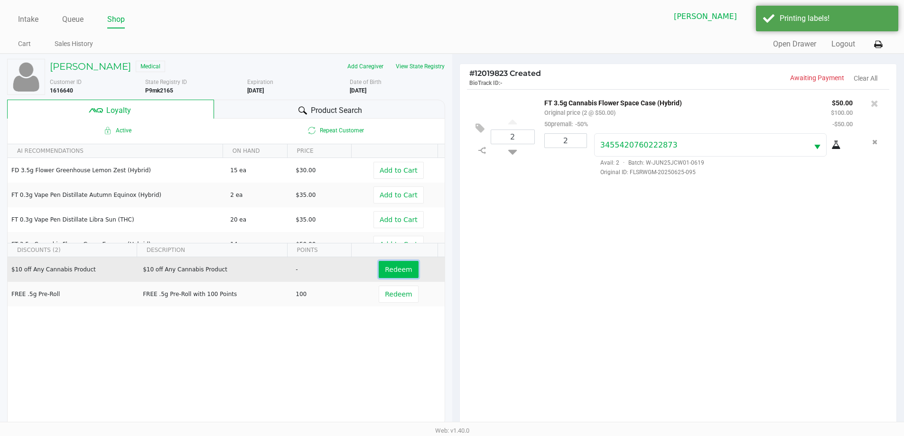
click at [385, 266] on span "Redeem" at bounding box center [398, 270] width 27 height 8
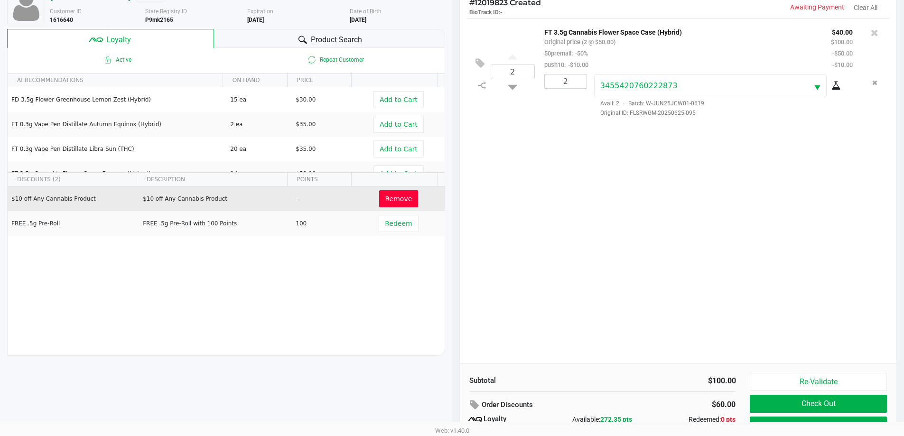
scroll to position [114, 0]
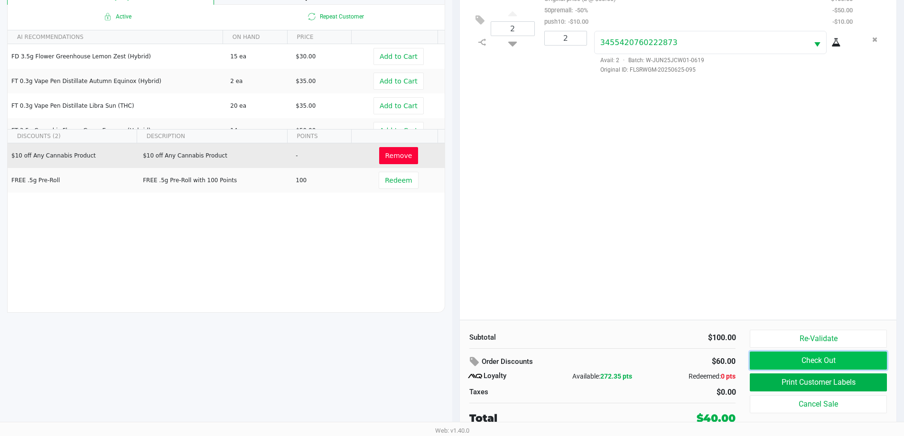
click at [819, 361] on button "Check Out" at bounding box center [818, 361] width 137 height 18
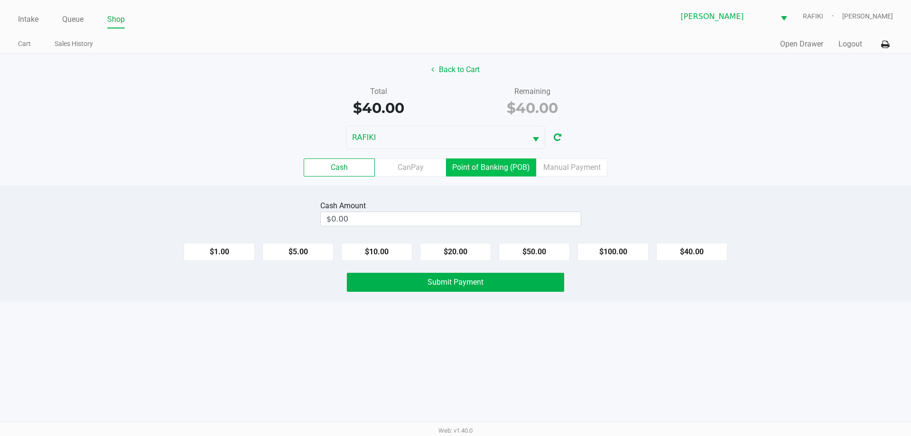
click at [467, 161] on label "Point of Banking (POB)" at bounding box center [491, 167] width 90 height 18
click at [0, 0] on 7 "Point of Banking (POB)" at bounding box center [0, 0] width 0 height 0
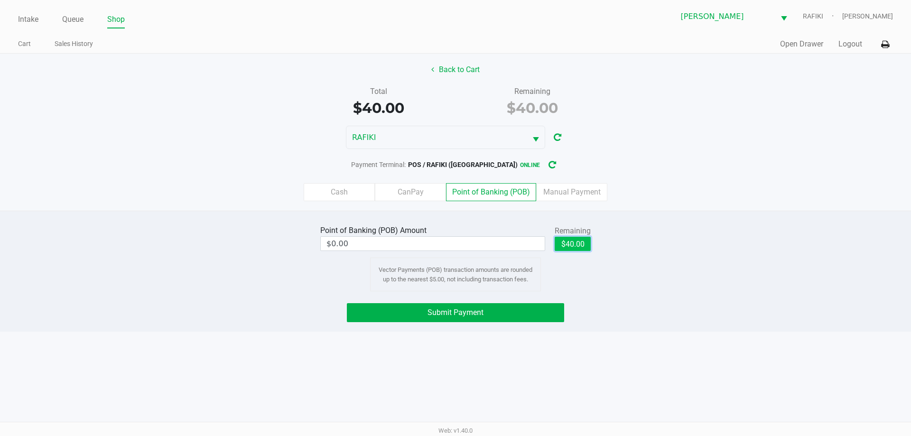
click at [578, 245] on button "$40.00" at bounding box center [573, 244] width 36 height 14
type input "$40.00"
click at [456, 69] on button "Back to Cart" at bounding box center [455, 70] width 61 height 18
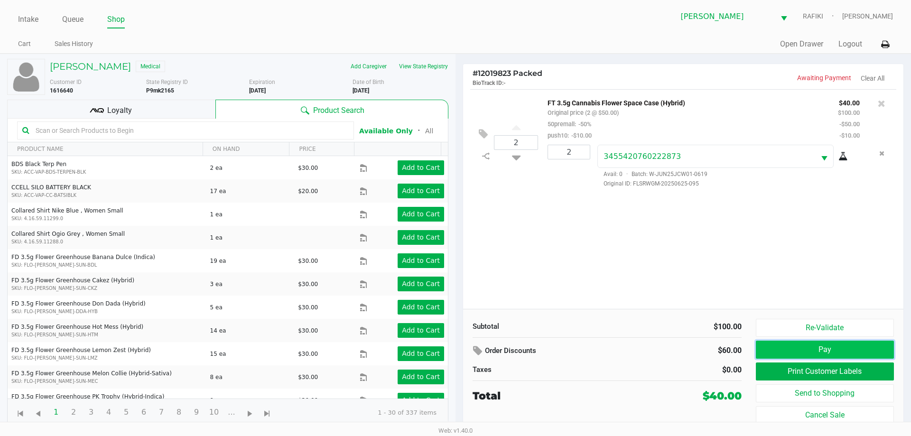
click at [864, 351] on button "Pay" at bounding box center [825, 350] width 138 height 18
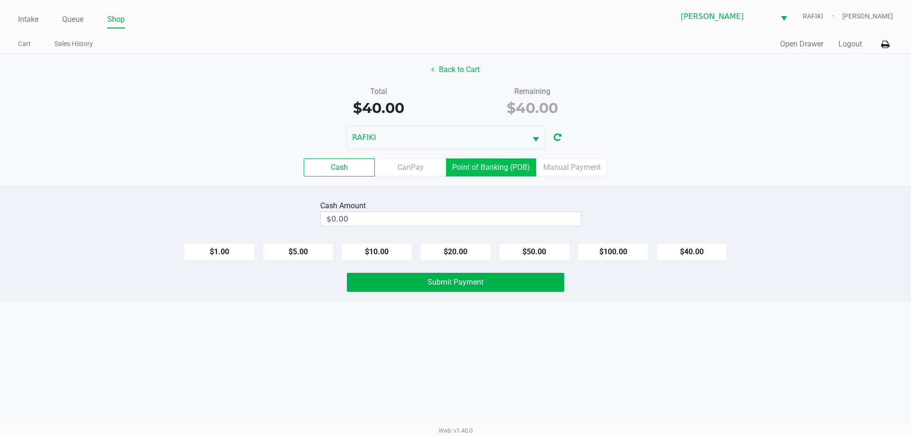
click at [515, 171] on label "Point of Banking (POB)" at bounding box center [491, 167] width 90 height 18
click at [0, 0] on 7 "Point of Banking (POB)" at bounding box center [0, 0] width 0 height 0
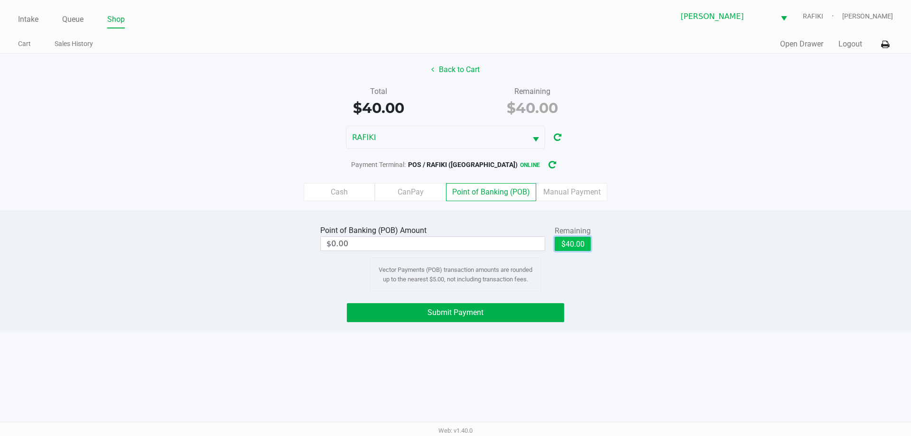
click at [575, 238] on button "$40.00" at bounding box center [573, 244] width 36 height 14
type input "$40.00"
click at [519, 310] on button "Submit Payment" at bounding box center [455, 312] width 217 height 19
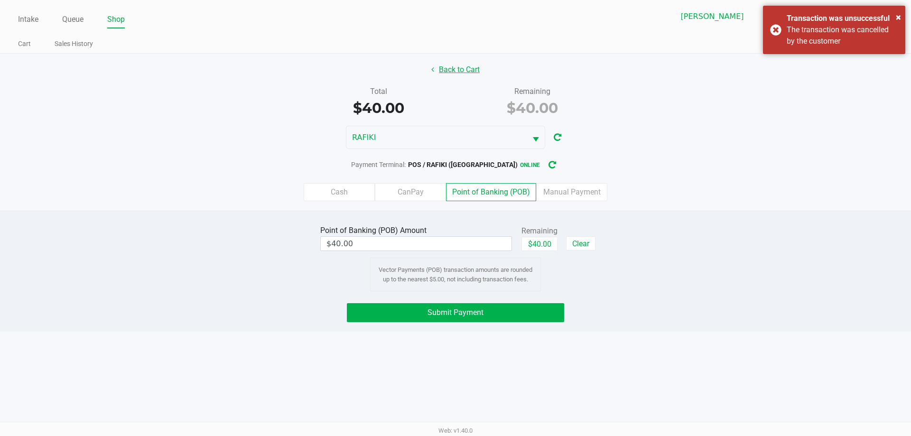
click at [465, 74] on button "Back to Cart" at bounding box center [455, 70] width 61 height 18
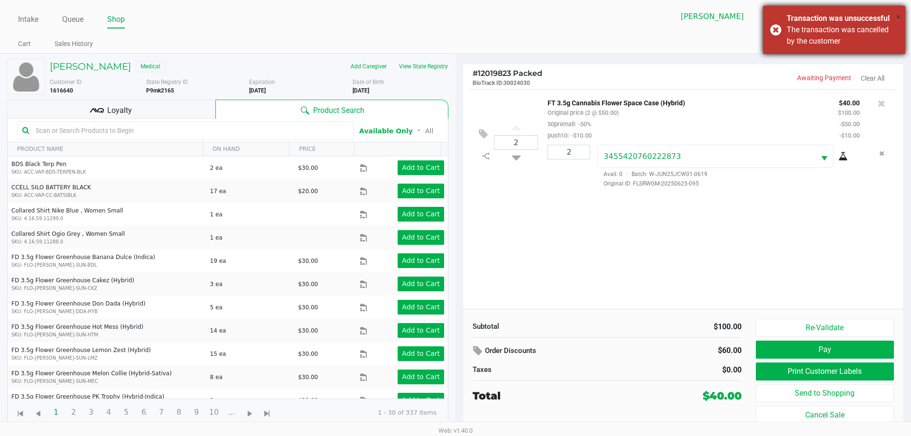
click at [896, 16] on span "×" at bounding box center [898, 16] width 5 height 11
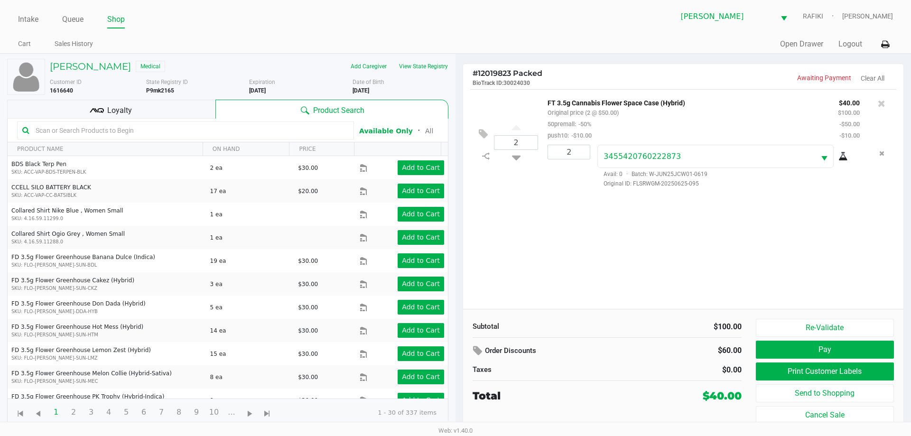
click at [115, 142] on kendo-grid-toolbar "Available Only ᛫ All" at bounding box center [228, 131] width 440 height 24
click at [121, 130] on input "text" at bounding box center [190, 130] width 317 height 14
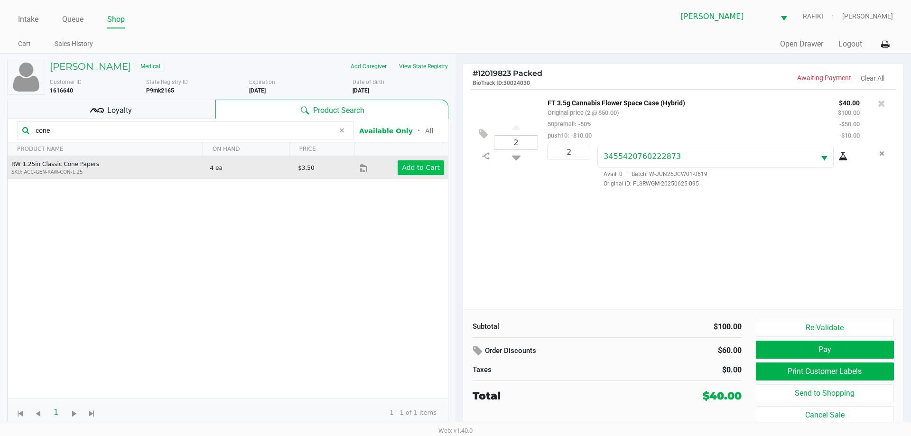
type input "cone"
click at [421, 170] on app-button-loader "Add to Cart" at bounding box center [421, 168] width 38 height 8
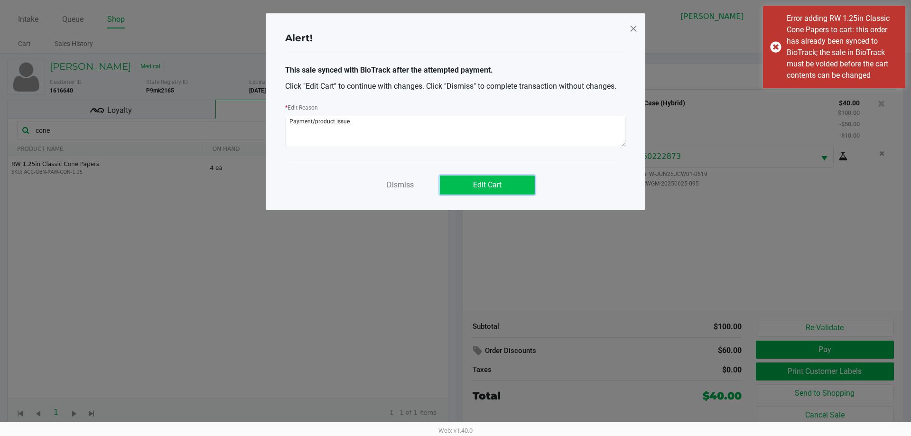
click at [471, 183] on button "Edit Cart" at bounding box center [487, 185] width 95 height 19
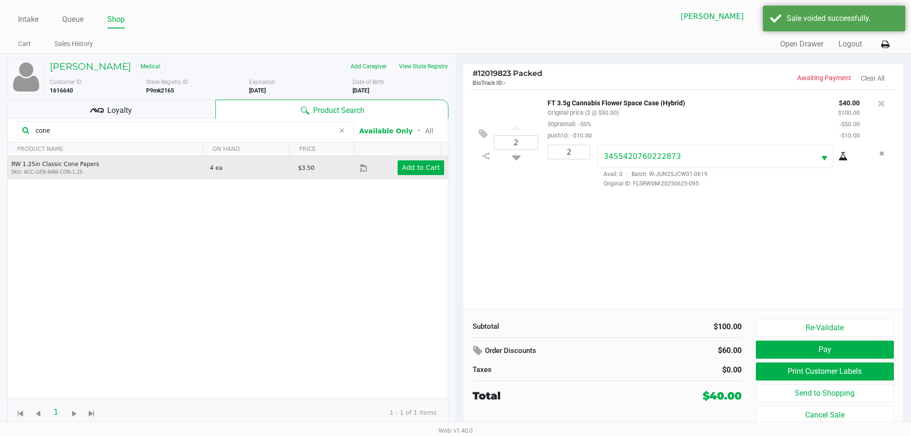
click at [435, 177] on td "Add to Cart" at bounding box center [404, 167] width 88 height 23
click at [414, 170] on app-button-loader "Add to Cart" at bounding box center [421, 168] width 38 height 8
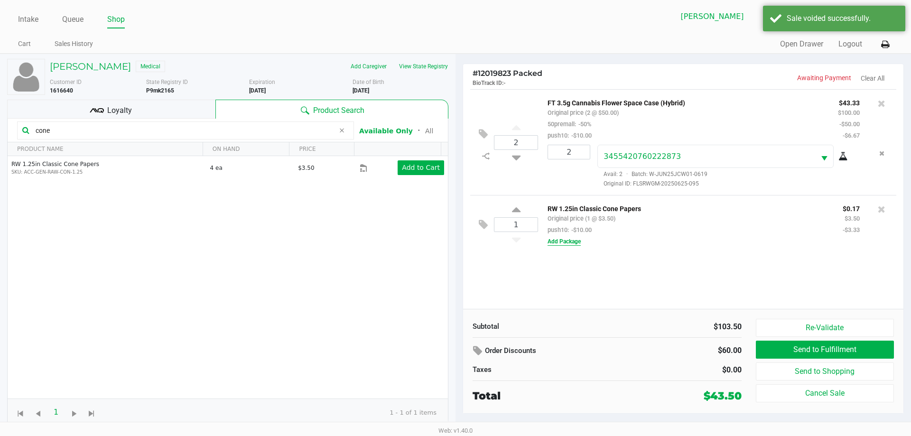
click at [568, 239] on button "Add Package" at bounding box center [564, 241] width 33 height 9
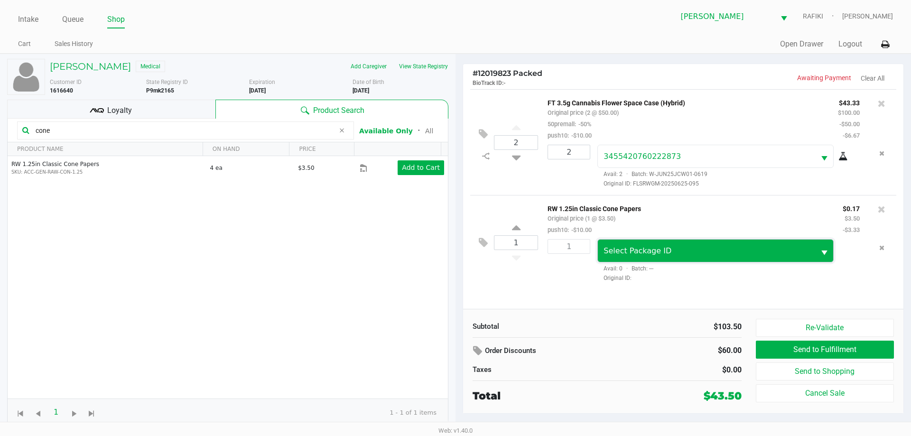
click at [662, 241] on span "Select Package ID" at bounding box center [706, 251] width 217 height 22
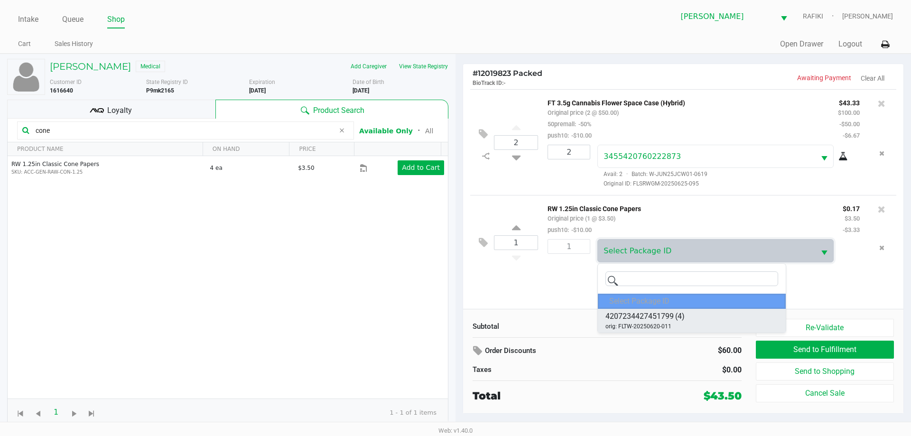
click at [651, 323] on span "orig: FLTW-20250620-011" at bounding box center [638, 326] width 66 height 9
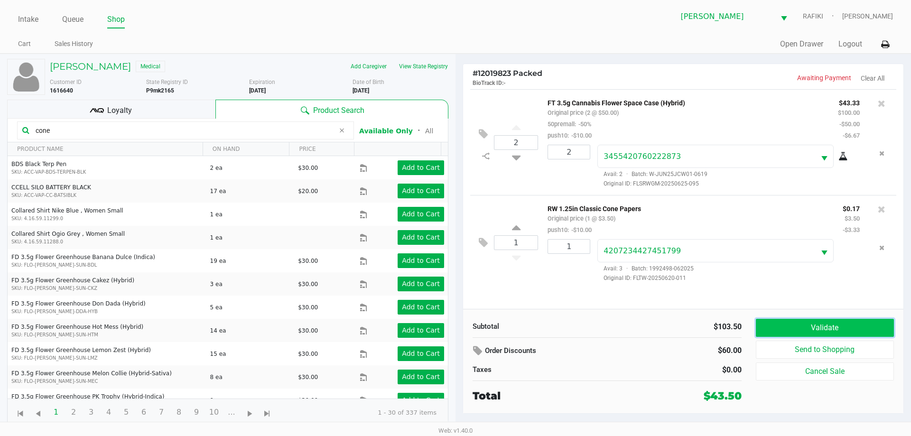
click at [819, 330] on button "Validate" at bounding box center [825, 328] width 138 height 18
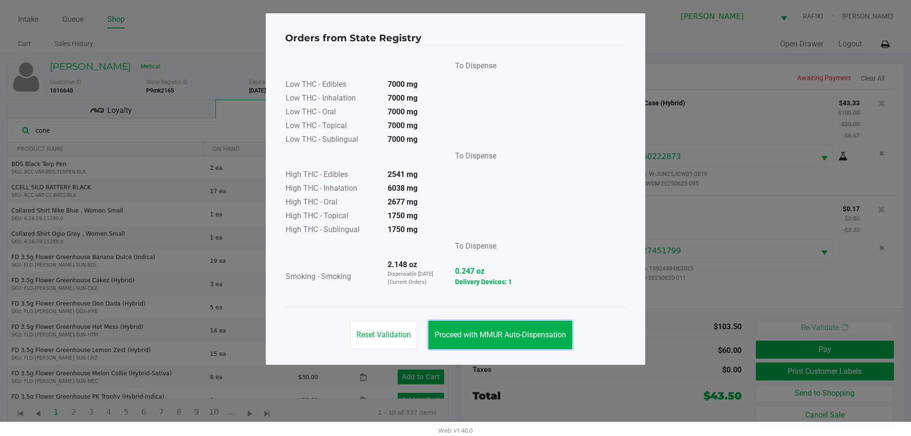
drag, startPoint x: 516, startPoint y: 338, endPoint x: 717, endPoint y: 338, distance: 201.7
click at [516, 338] on span "Proceed with MMUR Auto-Dispensation" at bounding box center [500, 334] width 131 height 9
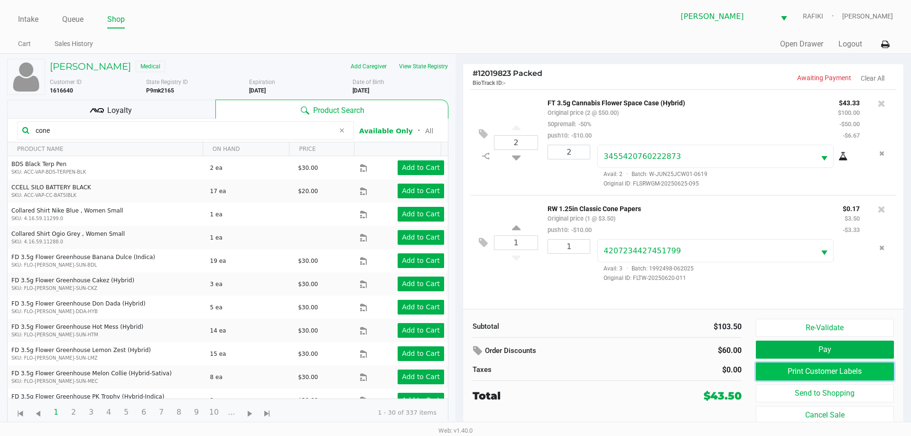
click at [821, 372] on button "Print Customer Labels" at bounding box center [825, 372] width 138 height 18
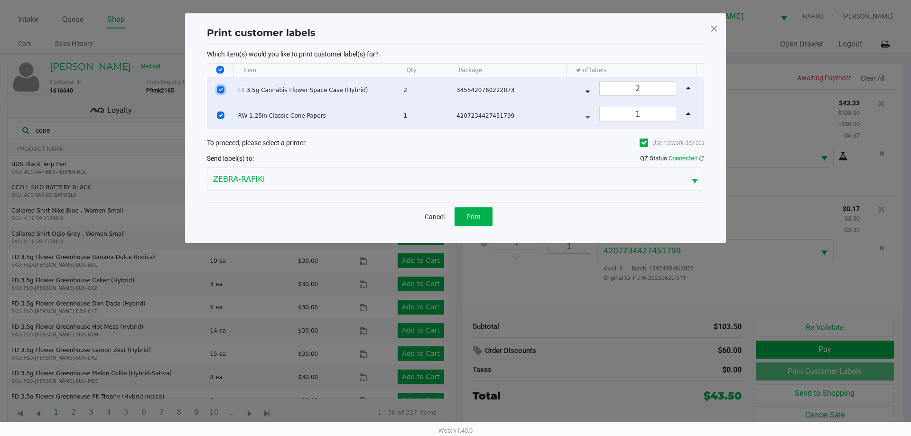
click at [221, 89] on input "Select Row" at bounding box center [221, 90] width 8 height 8
checkbox input "false"
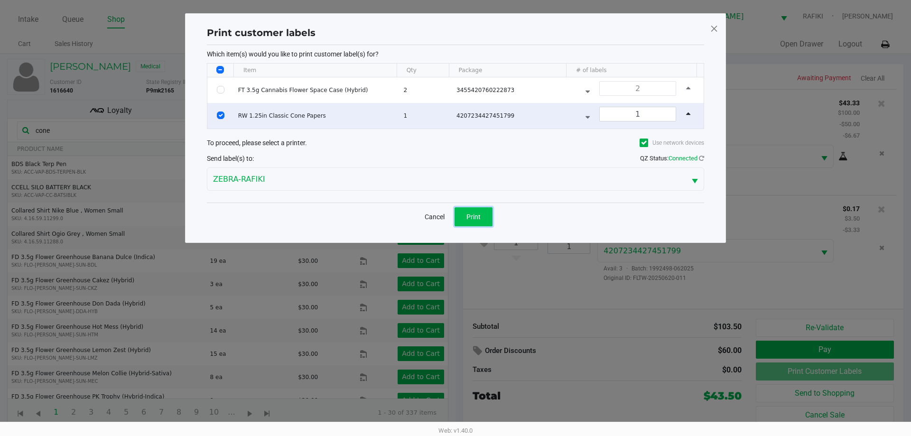
click at [476, 217] on span "Print" at bounding box center [473, 217] width 14 height 8
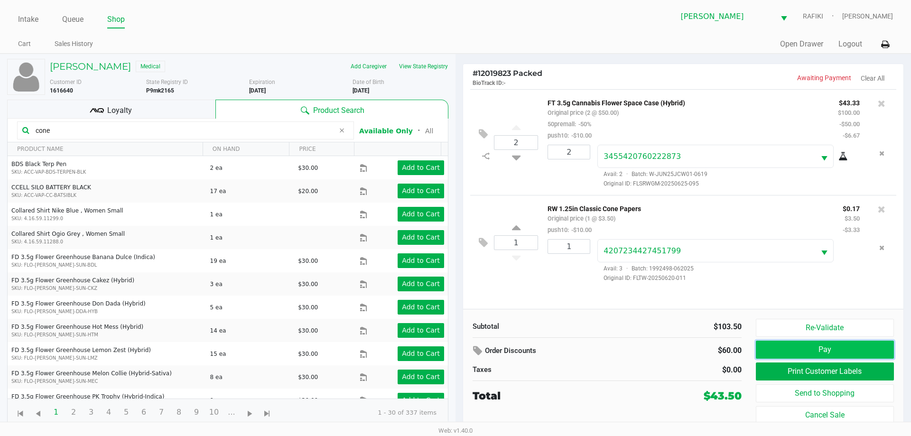
click at [805, 344] on button "Pay" at bounding box center [825, 350] width 138 height 18
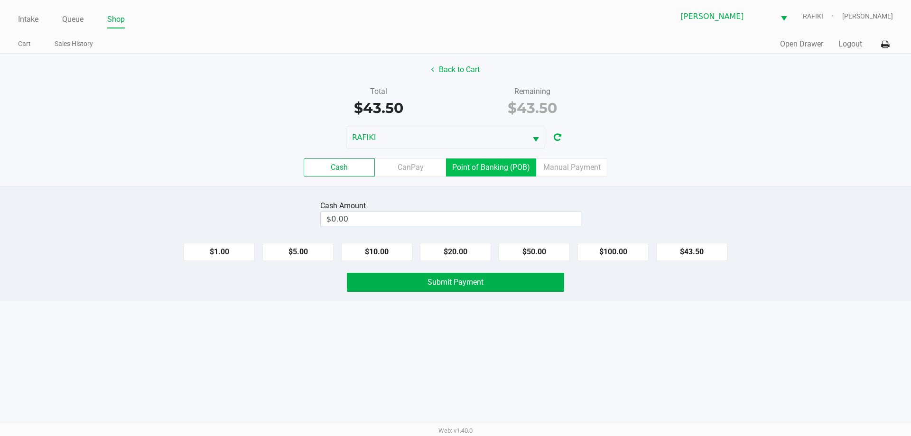
click at [500, 167] on label "Point of Banking (POB)" at bounding box center [491, 167] width 90 height 18
click at [0, 0] on 7 "Point of Banking (POB)" at bounding box center [0, 0] width 0 height 0
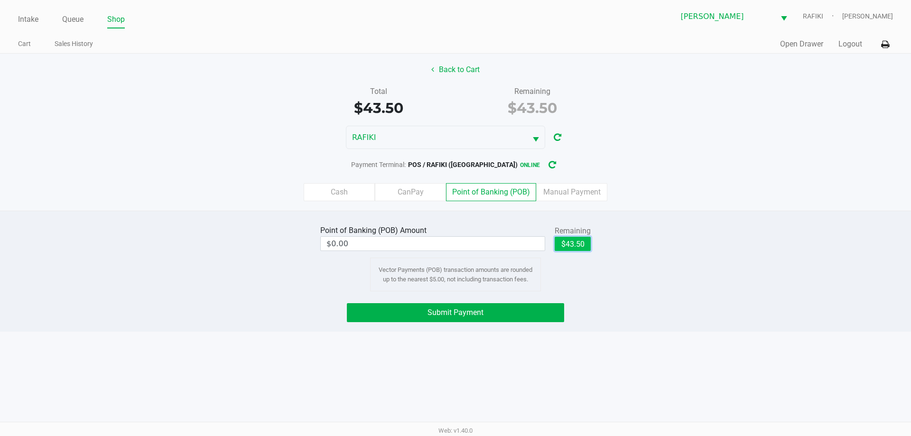
click at [584, 241] on button "$43.50" at bounding box center [573, 244] width 36 height 14
type input "$43.50"
click at [538, 303] on button "Submit Payment" at bounding box center [455, 312] width 217 height 19
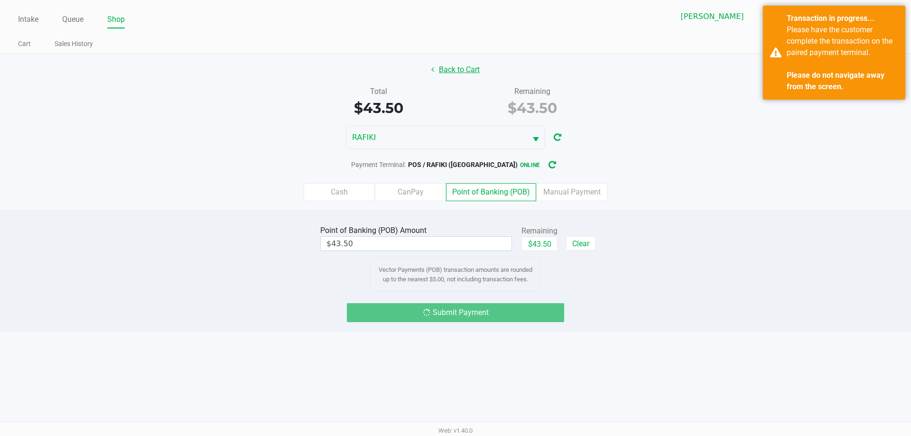
click at [433, 69] on icon at bounding box center [432, 69] width 3 height 8
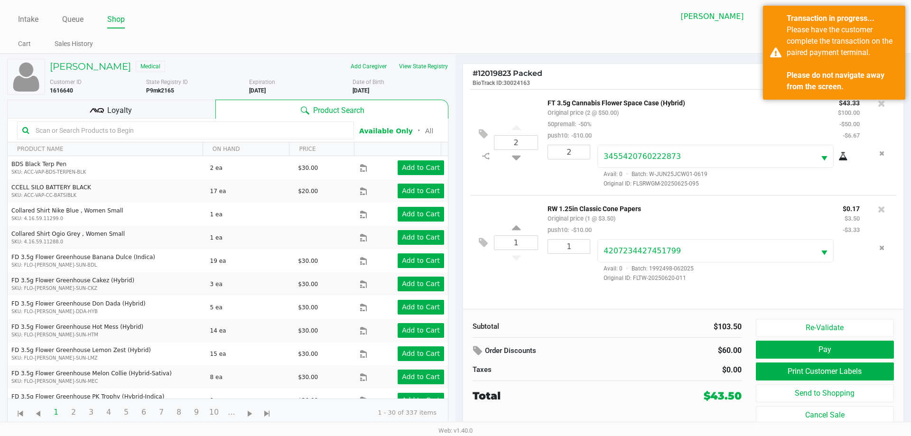
click at [188, 108] on div "Loyalty" at bounding box center [111, 109] width 208 height 19
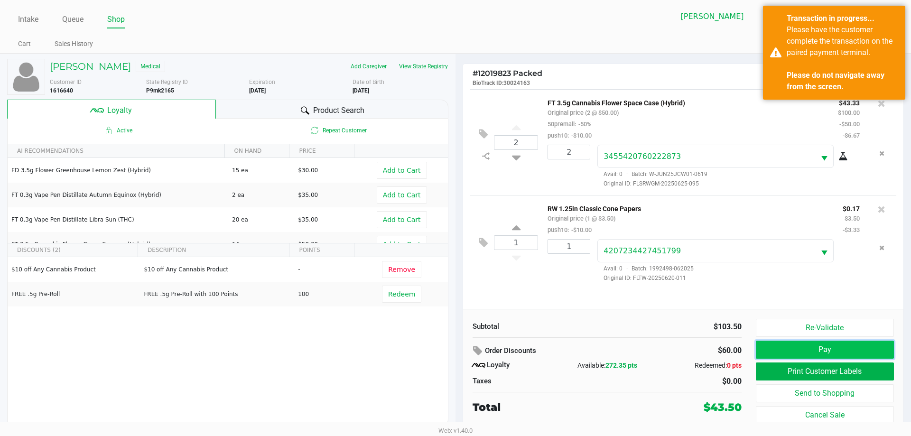
click at [809, 341] on button "Pay" at bounding box center [825, 350] width 138 height 18
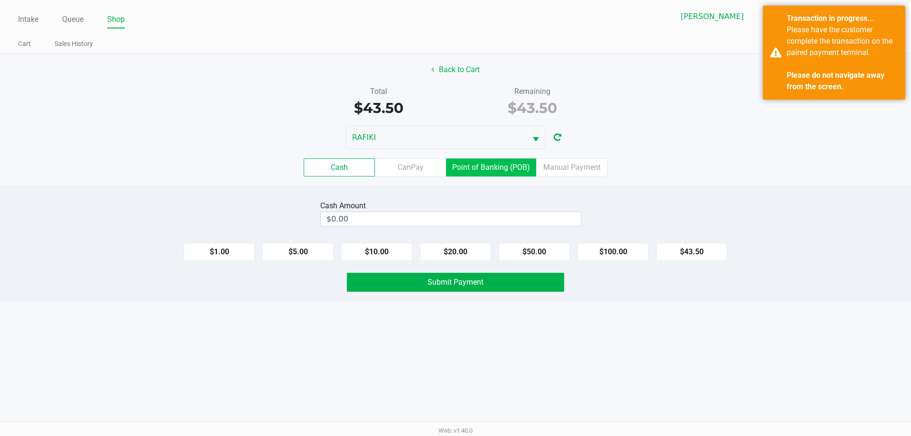
click at [468, 168] on label "Point of Banking (POB)" at bounding box center [491, 167] width 90 height 18
click at [0, 0] on 7 "Point of Banking (POB)" at bounding box center [0, 0] width 0 height 0
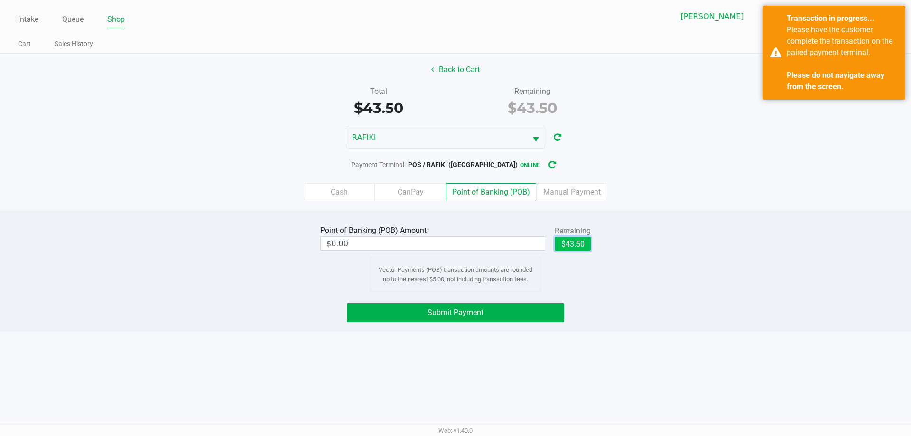
click at [576, 243] on button "$43.50" at bounding box center [573, 244] width 36 height 14
type input "$43.50"
click at [467, 311] on span "Submit Payment" at bounding box center [456, 312] width 56 height 9
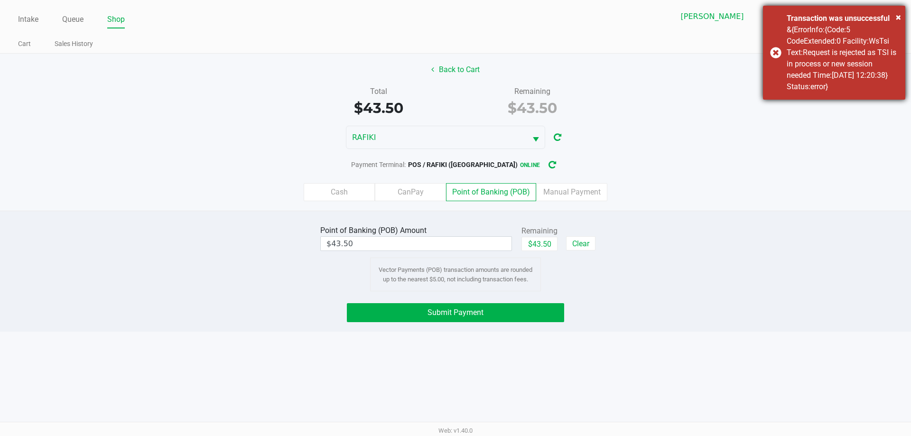
click at [831, 65] on div "&{ErrorInfo:{Code:5 CodeExtended:0 Facility:WsTsi Text:Request is rejected as T…" at bounding box center [843, 58] width 112 height 68
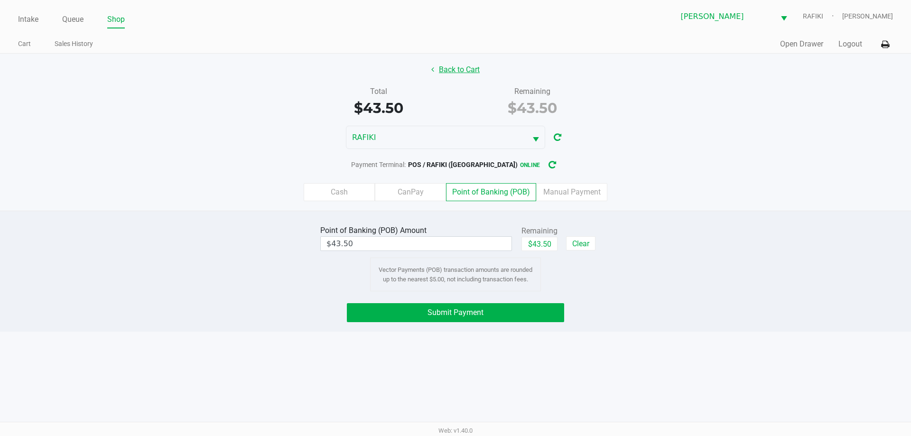
click at [461, 75] on button "Back to Cart" at bounding box center [455, 70] width 61 height 18
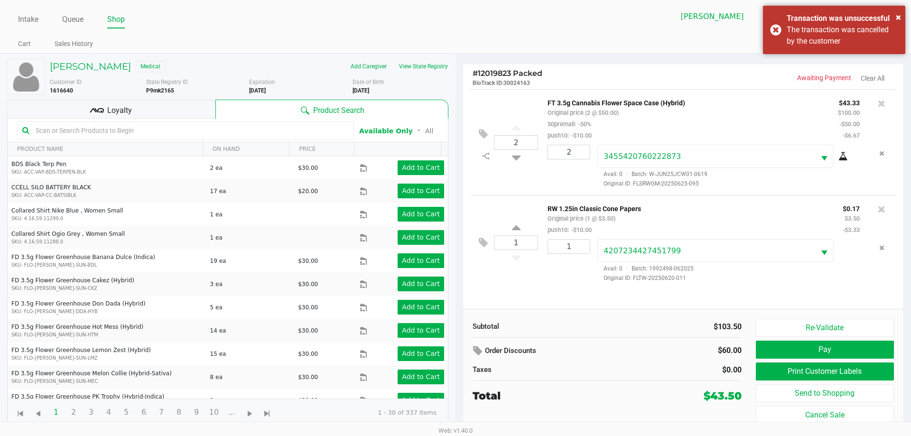
click at [154, 101] on div "Loyalty" at bounding box center [111, 109] width 208 height 19
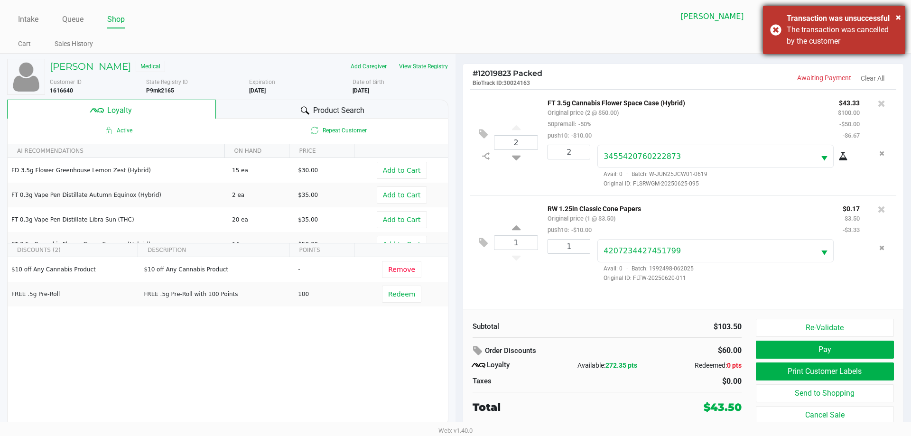
click at [886, 15] on div "Transaction was unsuccessful" at bounding box center [843, 18] width 112 height 11
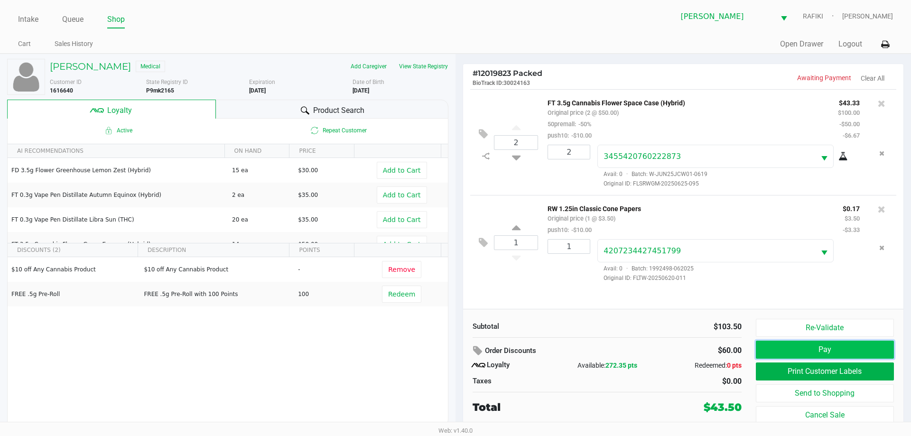
click at [841, 344] on button "Pay" at bounding box center [825, 350] width 138 height 18
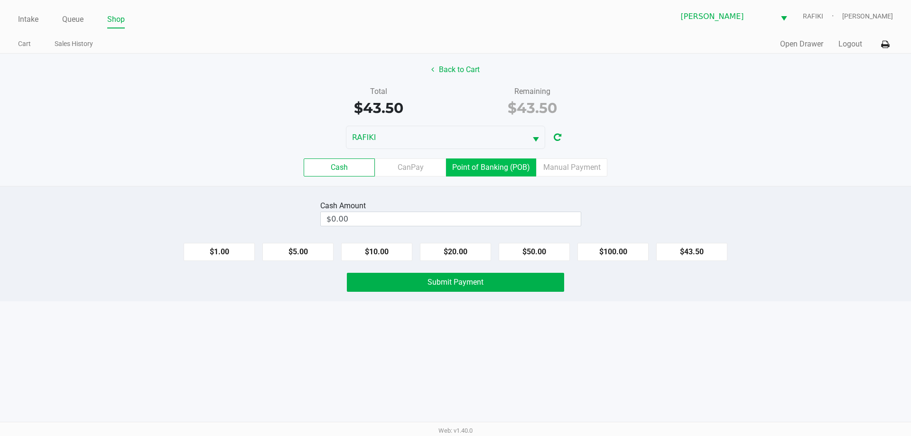
click at [486, 169] on label "Point of Banking (POB)" at bounding box center [491, 167] width 90 height 18
click at [0, 0] on 7 "Point of Banking (POB)" at bounding box center [0, 0] width 0 height 0
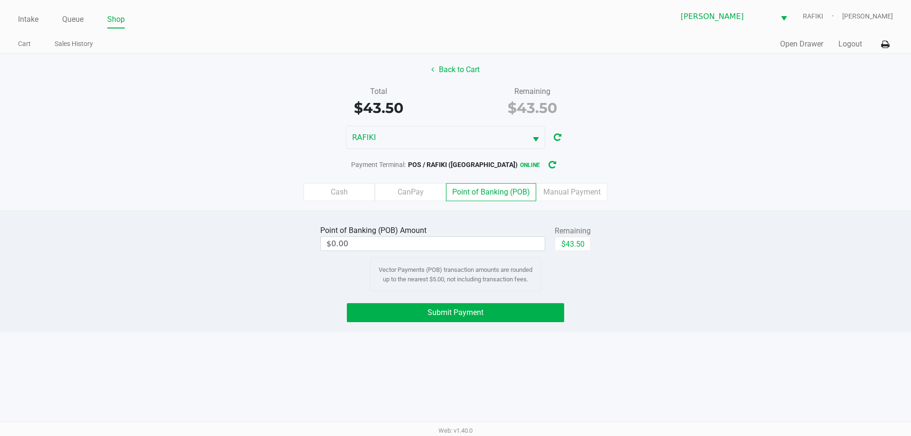
drag, startPoint x: 567, startPoint y: 235, endPoint x: 583, endPoint y: 258, distance: 27.3
click at [568, 235] on div "Remaining" at bounding box center [573, 230] width 36 height 11
click at [590, 241] on button "$43.50" at bounding box center [573, 244] width 36 height 14
type input "$43.50"
click at [459, 310] on span "Submit Payment" at bounding box center [456, 312] width 56 height 9
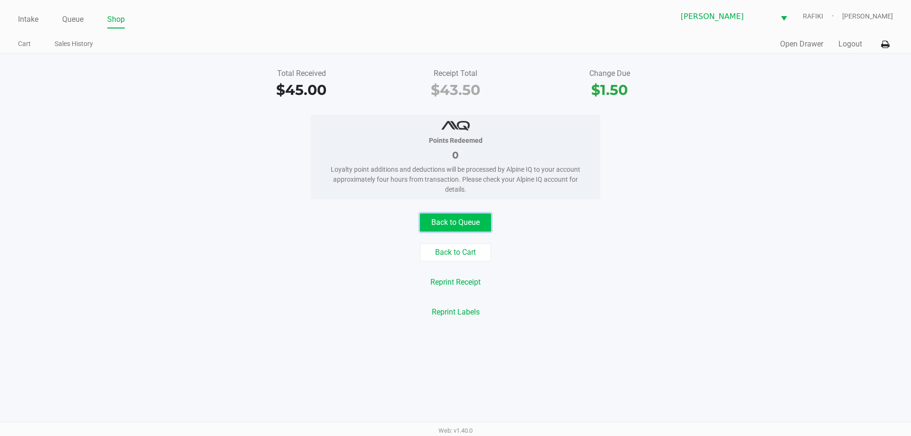
click at [451, 221] on button "Back to Queue" at bounding box center [455, 223] width 71 height 18
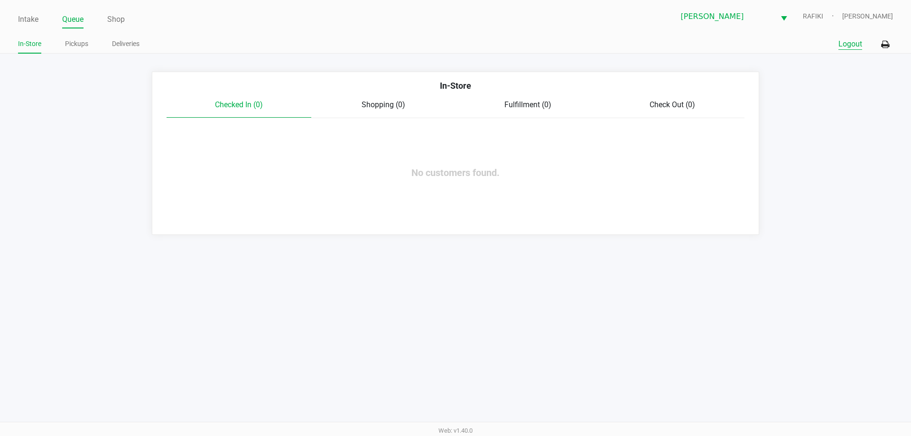
click at [851, 46] on button "Logout" at bounding box center [850, 43] width 24 height 11
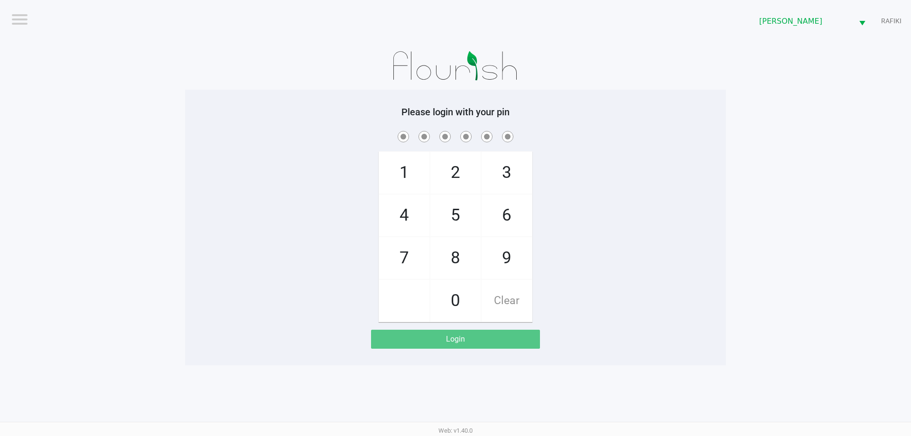
drag, startPoint x: 243, startPoint y: 111, endPoint x: 247, endPoint y: 106, distance: 6.4
click at [244, 111] on h5 "Please login with your pin" at bounding box center [455, 111] width 527 height 11
checkbox input "true"
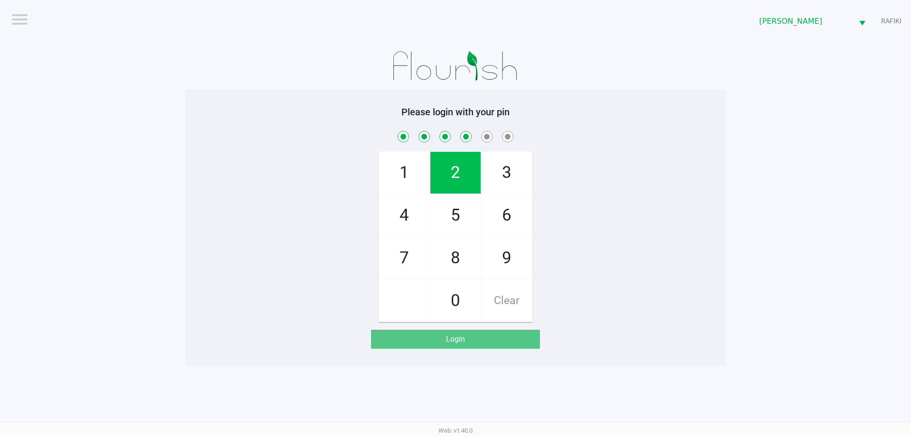
checkbox input "true"
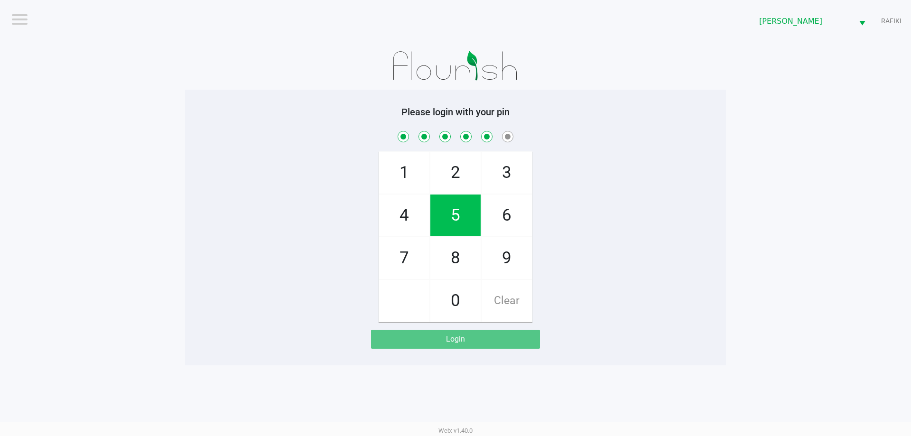
checkbox input "true"
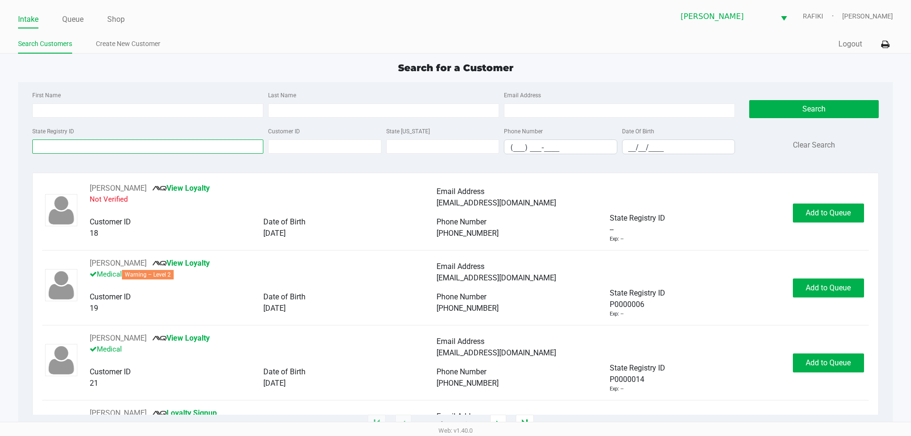
click at [163, 140] on input "State Registry ID" at bounding box center [147, 147] width 231 height 14
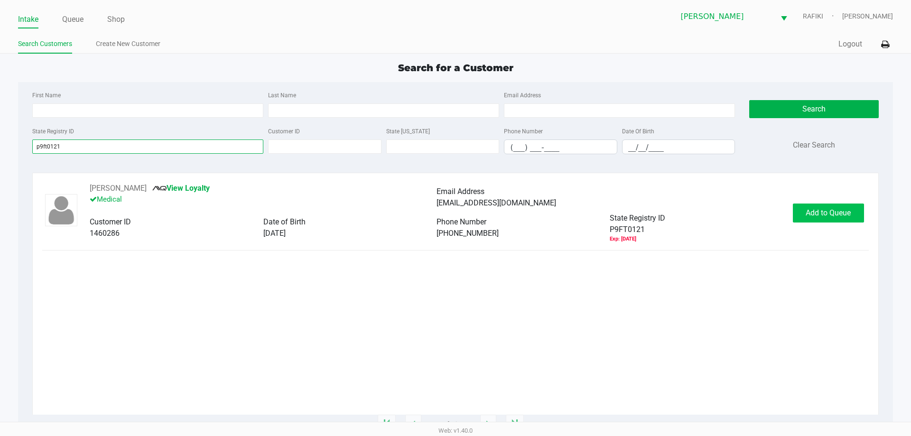
type input "p9ft0121"
click at [836, 206] on button "Add to Queue" at bounding box center [828, 213] width 71 height 19
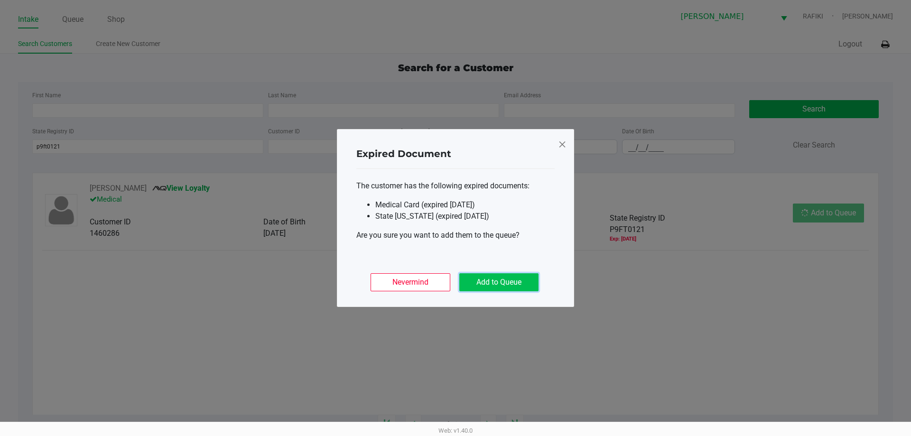
click at [513, 278] on button "Add to Queue" at bounding box center [498, 282] width 79 height 18
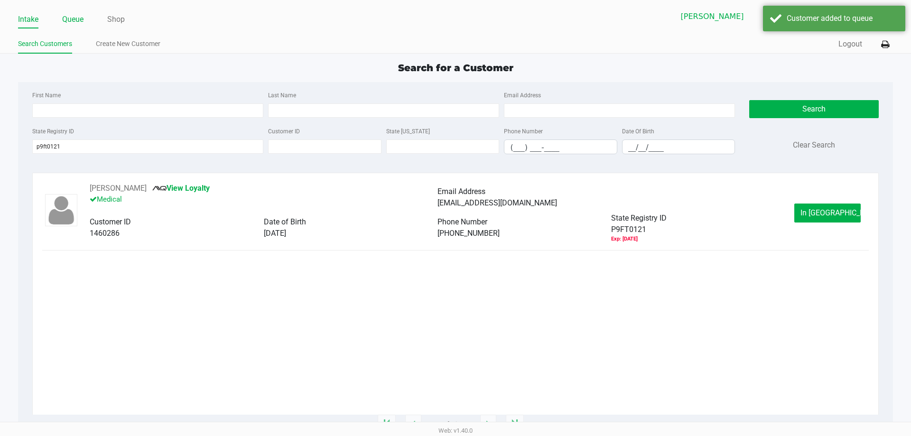
click at [81, 16] on link "Queue" at bounding box center [72, 19] width 21 height 13
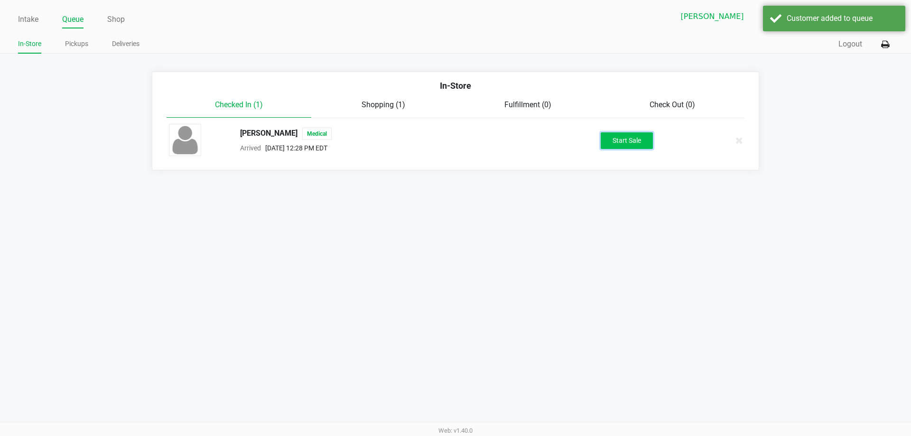
click at [607, 139] on button "Start Sale" at bounding box center [627, 140] width 52 height 17
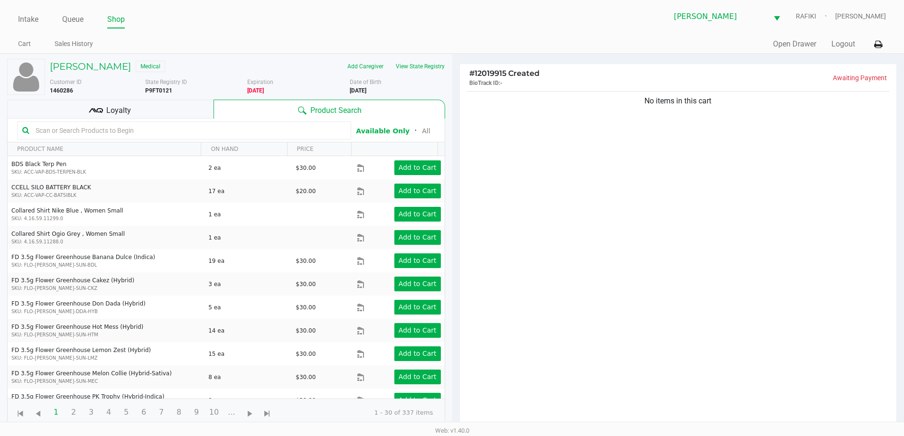
drag, startPoint x: 176, startPoint y: 96, endPoint x: 175, endPoint y: 105, distance: 9.1
click at [176, 99] on div "ALBERT RIVERA IV Medical Add Caregiver View State Registry Customer ID 1460286 …" at bounding box center [226, 242] width 438 height 377
click at [175, 107] on div "Loyalty" at bounding box center [110, 109] width 206 height 19
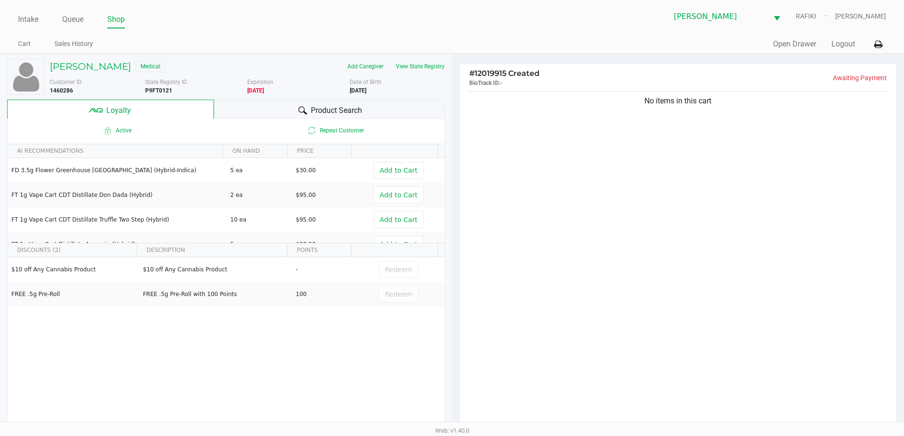
click at [355, 109] on span "Product Search" at bounding box center [336, 110] width 51 height 11
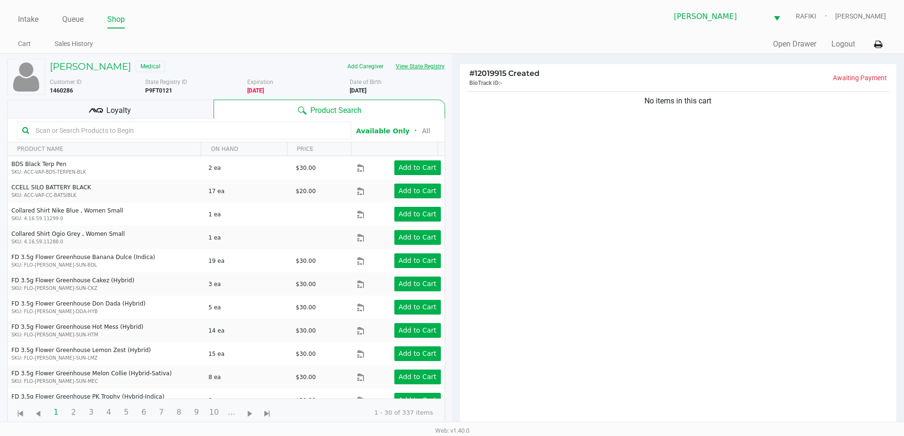
click at [426, 69] on button "View State Registry" at bounding box center [418, 66] width 56 height 15
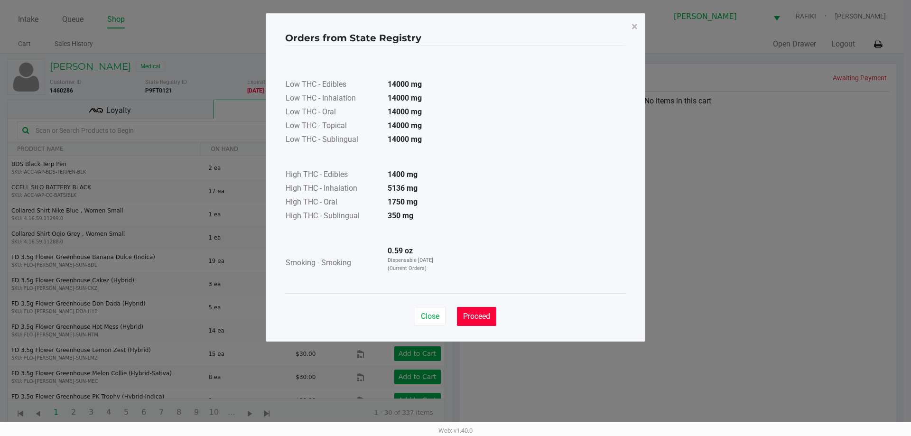
click at [479, 320] on span "Proceed" at bounding box center [476, 316] width 27 height 9
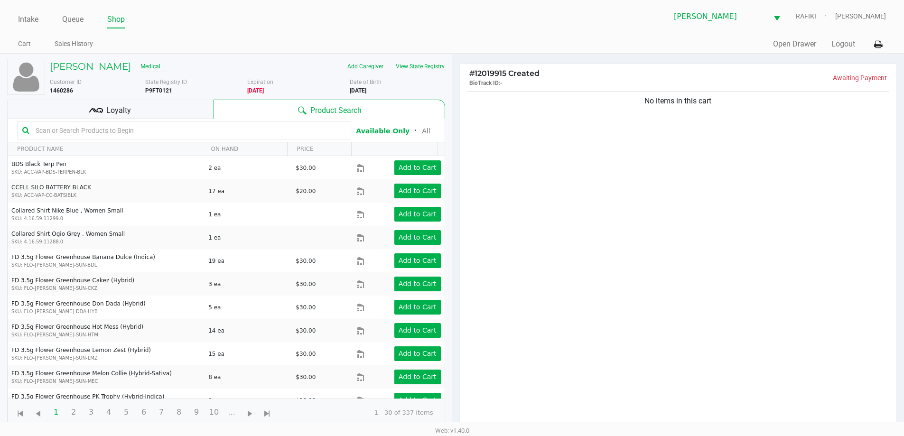
click at [202, 138] on div at bounding box center [184, 130] width 334 height 18
click at [202, 130] on input "text" at bounding box center [189, 130] width 314 height 14
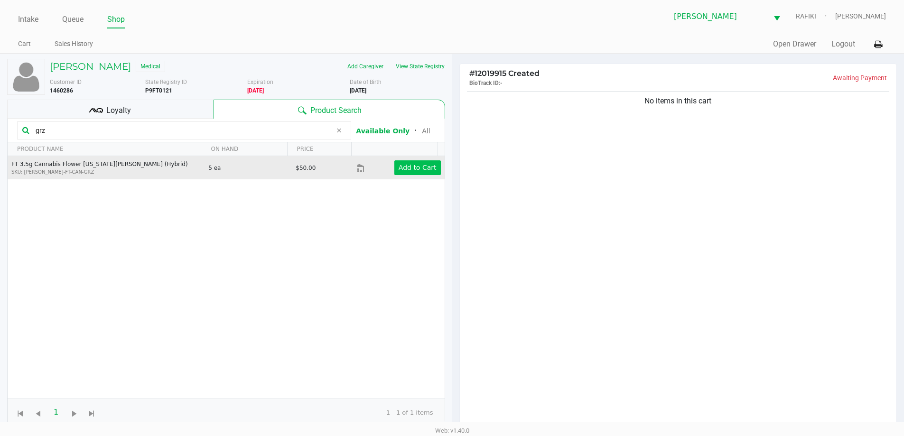
type input "grz"
click at [402, 172] on button "Add to Cart" at bounding box center [417, 167] width 47 height 15
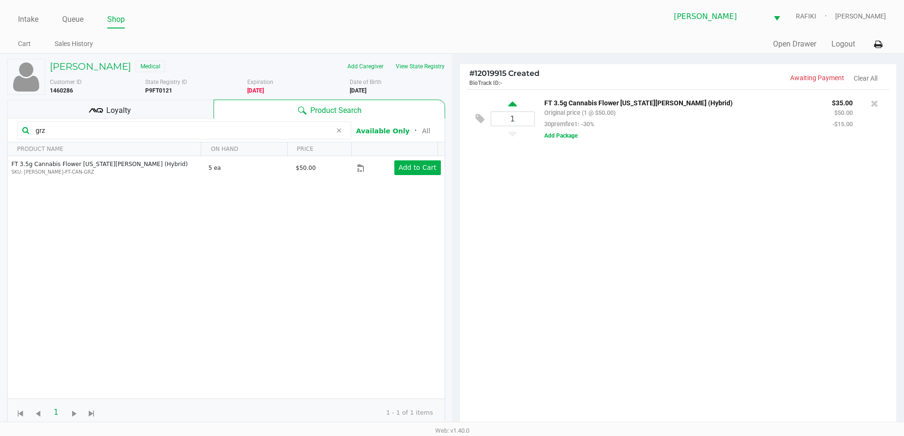
click at [512, 103] on icon at bounding box center [512, 106] width 9 height 12
type input "2"
click at [537, 287] on div at bounding box center [452, 274] width 904 height 347
click at [589, 290] on div "2 FT 3.5g Cannabis Flower Georgia Runtz (Hybrid) Original price (2 @ $50.00) 30…" at bounding box center [678, 261] width 437 height 344
click at [155, 106] on div "Loyalty" at bounding box center [110, 109] width 206 height 19
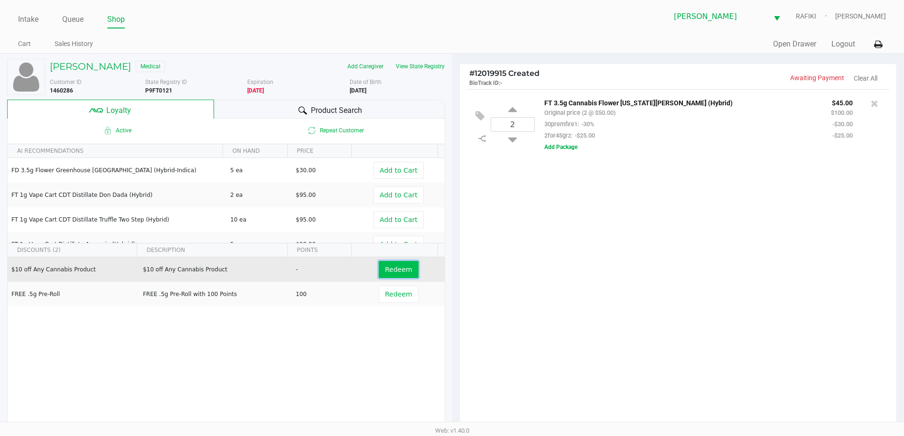
click at [403, 273] on span "Redeem" at bounding box center [398, 270] width 27 height 8
click at [409, 68] on button "View State Registry" at bounding box center [418, 66] width 56 height 15
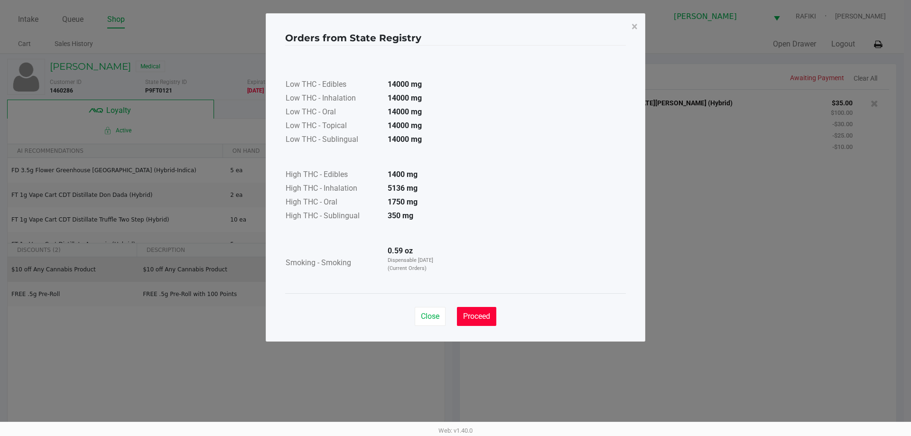
click at [482, 309] on button "Proceed" at bounding box center [476, 316] width 39 height 19
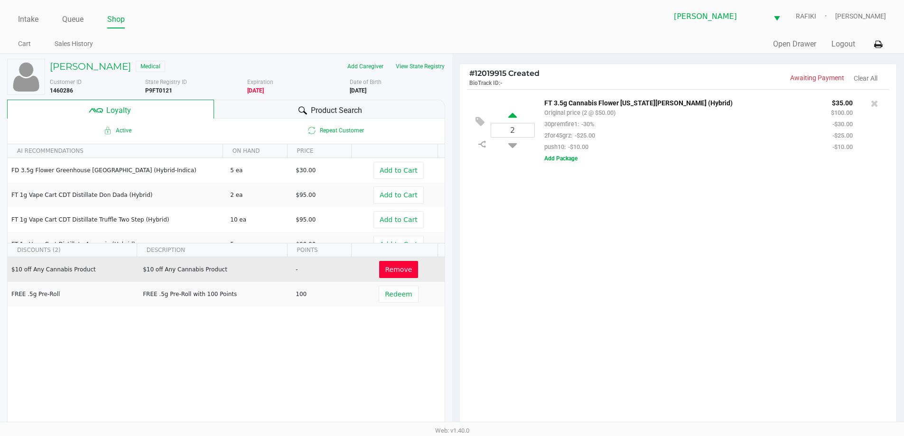
click at [512, 120] on icon at bounding box center [512, 117] width 9 height 12
type input "3"
click at [512, 116] on icon at bounding box center [512, 117] width 9 height 12
type input "4"
click at [513, 145] on icon at bounding box center [512, 144] width 9 height 12
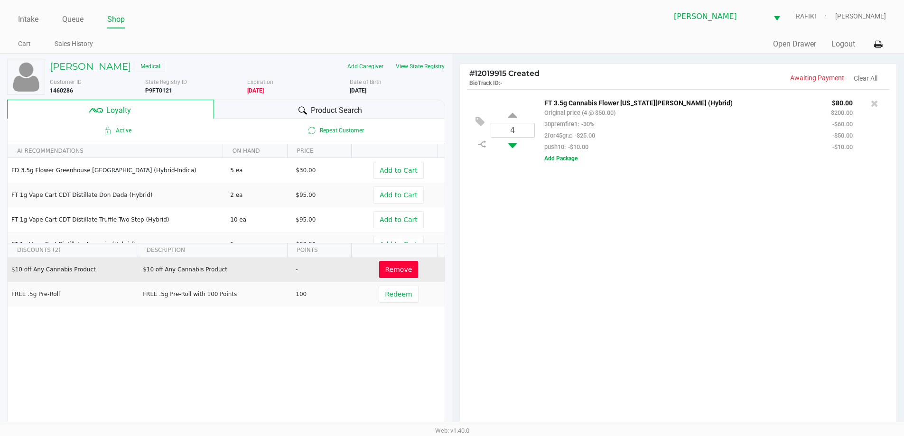
type input "3"
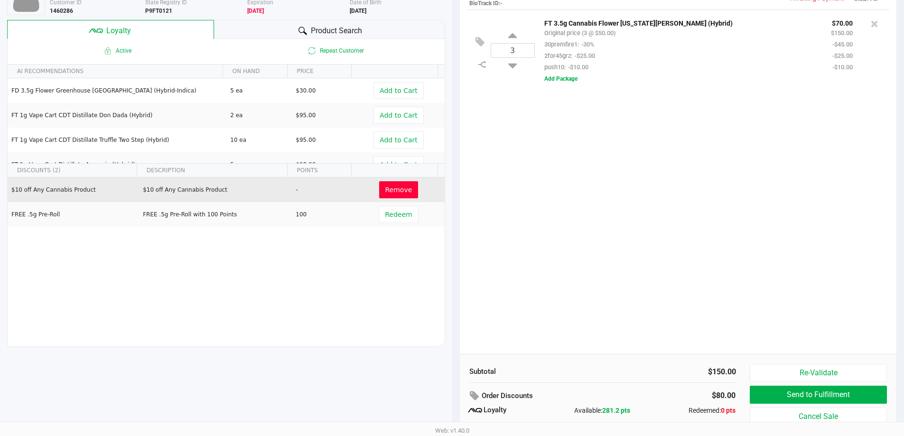
scroll to position [95, 0]
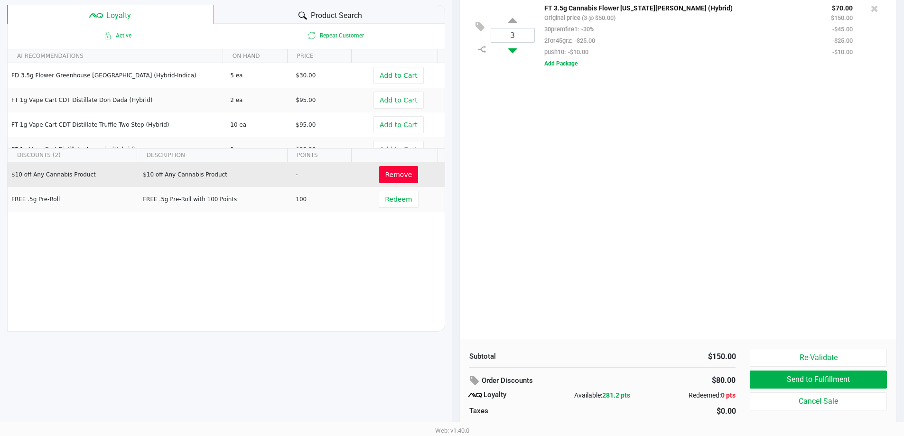
click at [512, 50] on icon at bounding box center [512, 49] width 9 height 12
type input "2"
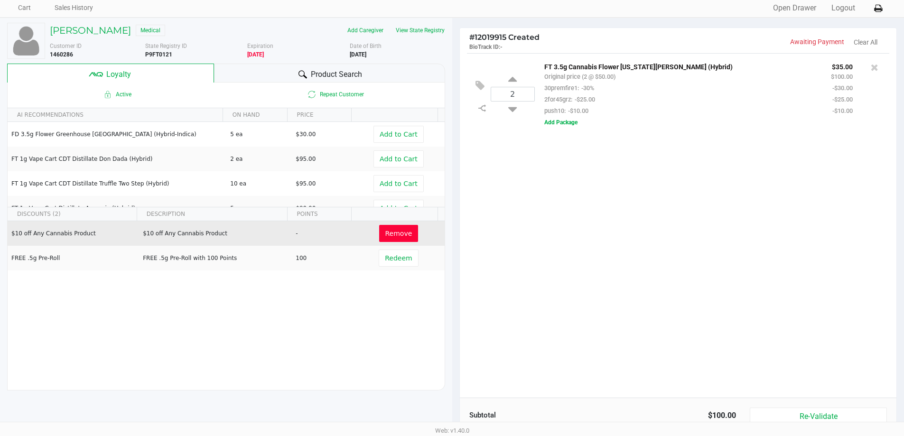
scroll to position [19, 0]
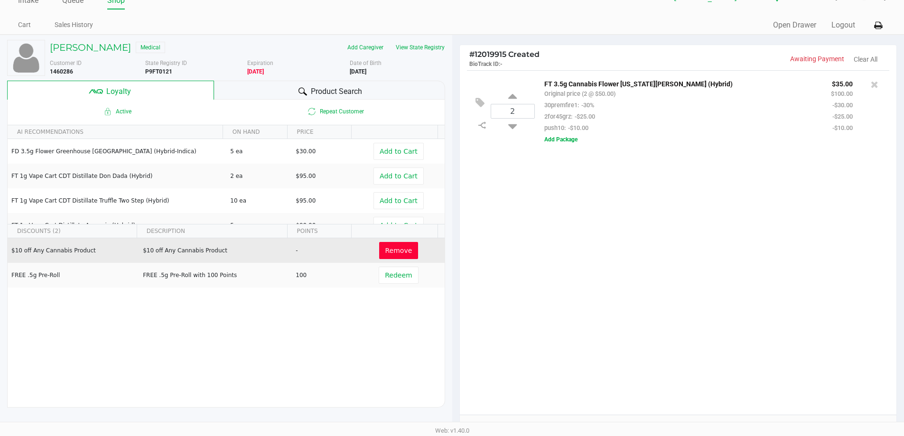
click at [270, 87] on div "Product Search" at bounding box center [329, 90] width 231 height 19
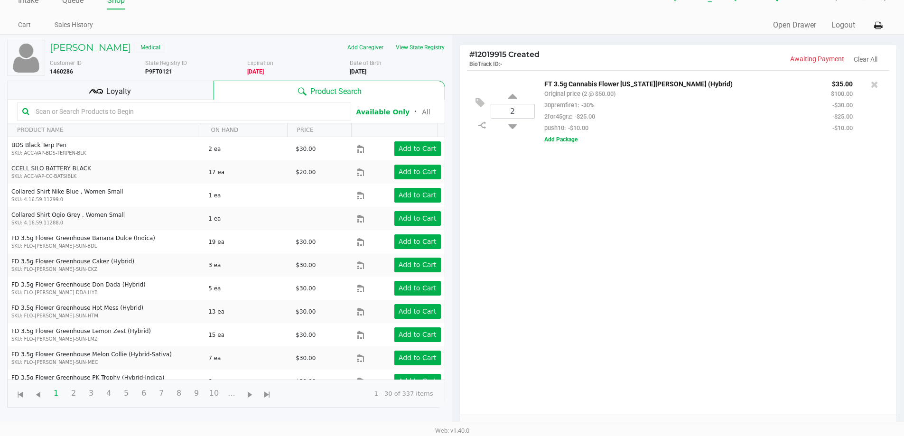
click at [216, 111] on input "text" at bounding box center [189, 111] width 314 height 14
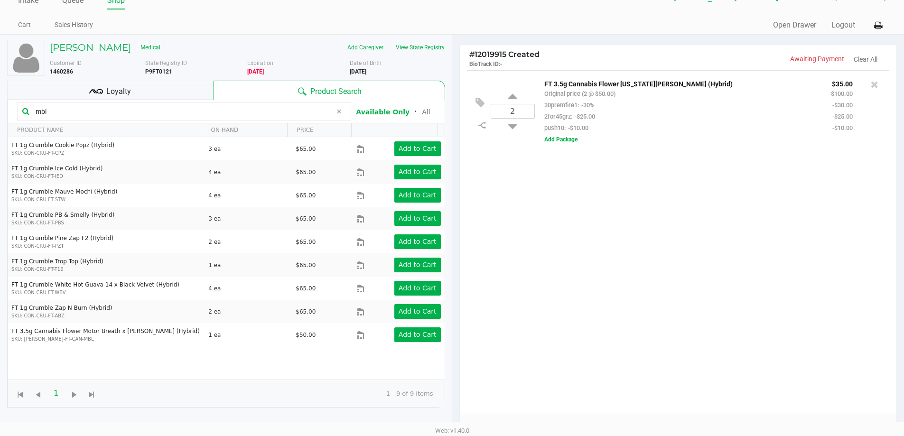
type input "mbl"
click at [609, 233] on div "2 FT 3.5g Cannabis Flower Georgia Runtz (Hybrid) Original price (2 @ $50.00) 30…" at bounding box center [678, 242] width 437 height 344
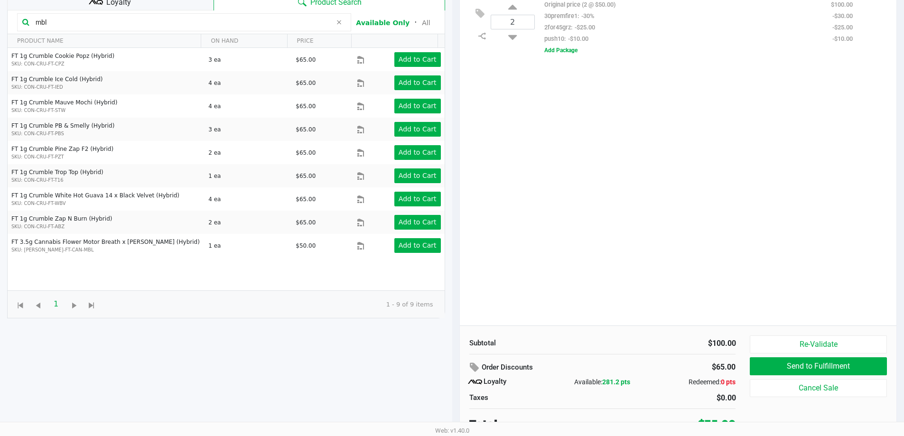
scroll to position [114, 0]
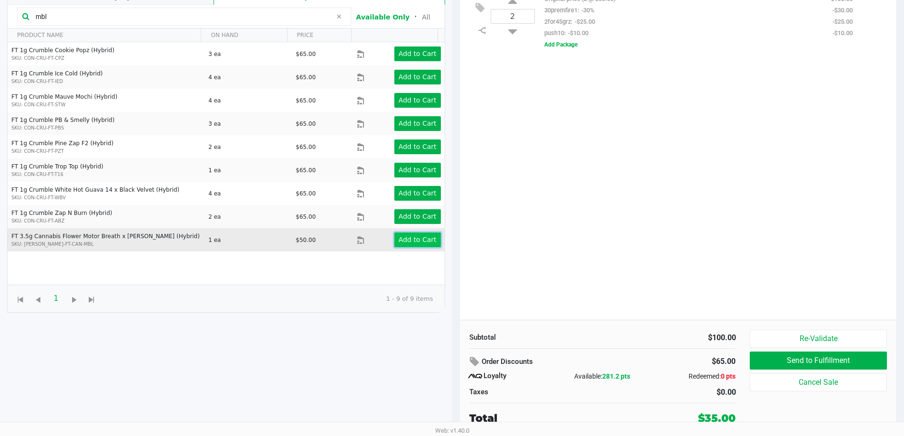
click at [415, 239] on app-button-loader "Add to Cart" at bounding box center [418, 240] width 38 height 8
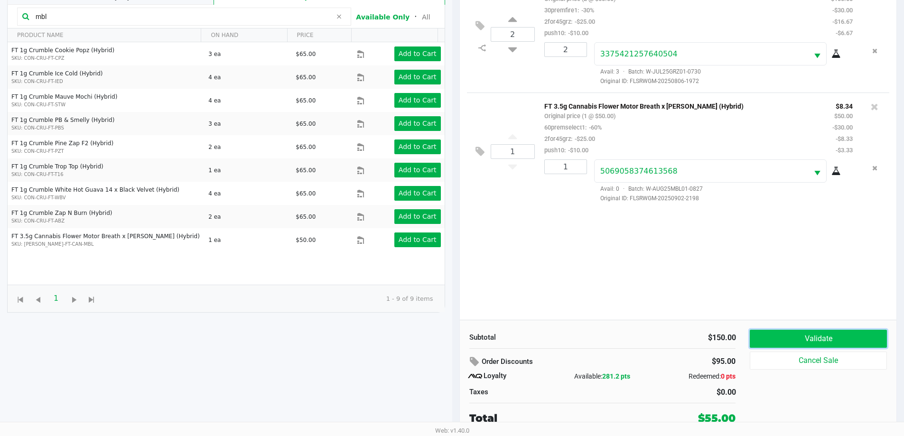
click at [832, 334] on button "Validate" at bounding box center [818, 339] width 137 height 18
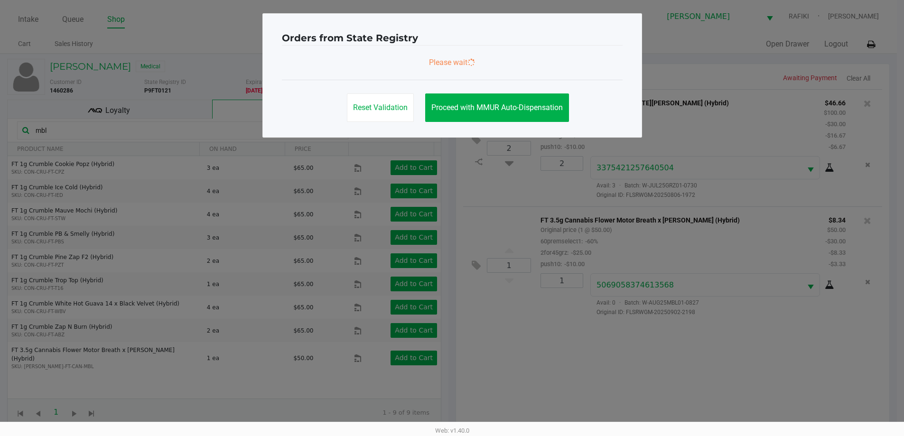
scroll to position [0, 0]
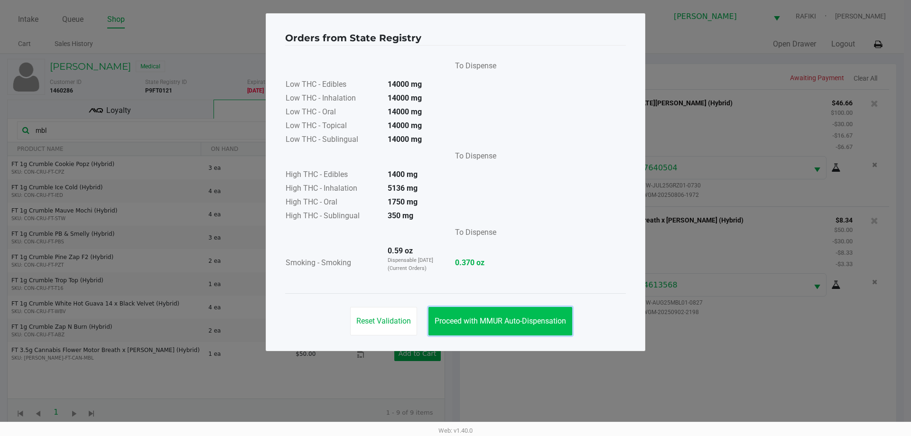
click at [524, 322] on span "Proceed with MMUR Auto-Dispensation" at bounding box center [500, 321] width 131 height 9
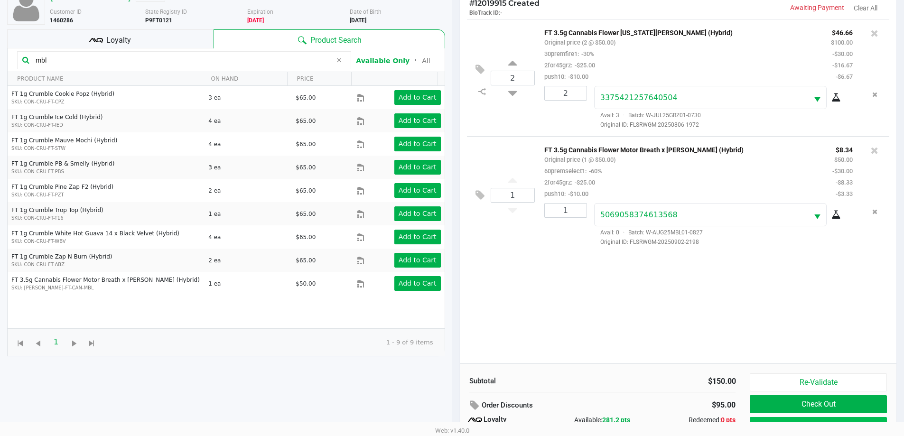
scroll to position [114, 0]
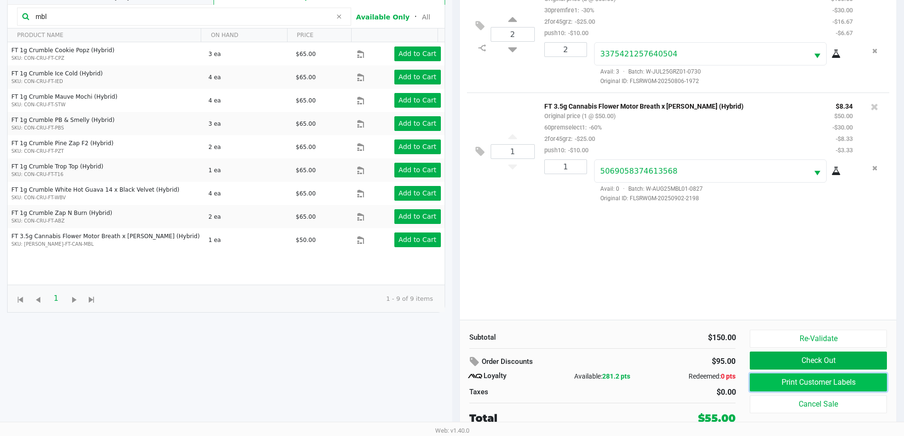
click at [829, 375] on button "Print Customer Labels" at bounding box center [818, 382] width 137 height 18
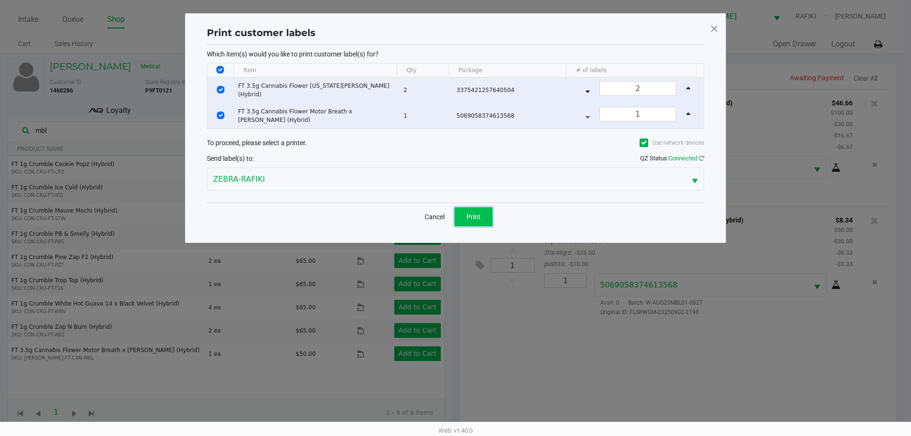
click at [477, 224] on button "Print" at bounding box center [474, 216] width 38 height 19
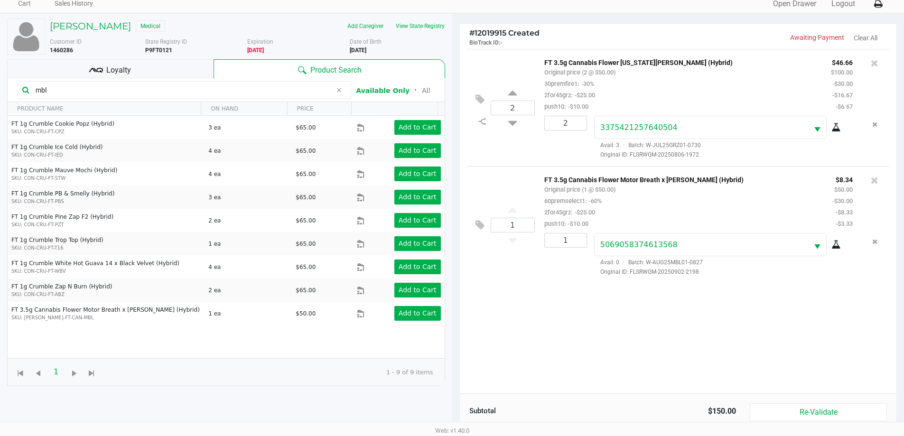
scroll to position [114, 0]
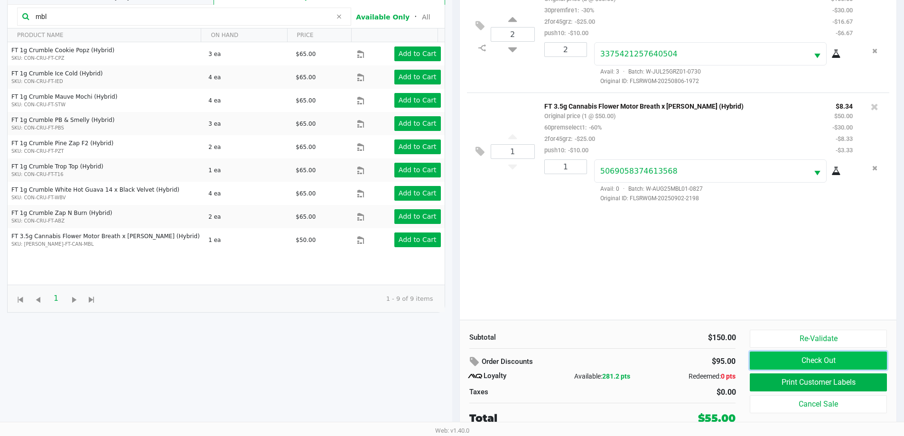
click at [789, 358] on button "Check Out" at bounding box center [818, 361] width 137 height 18
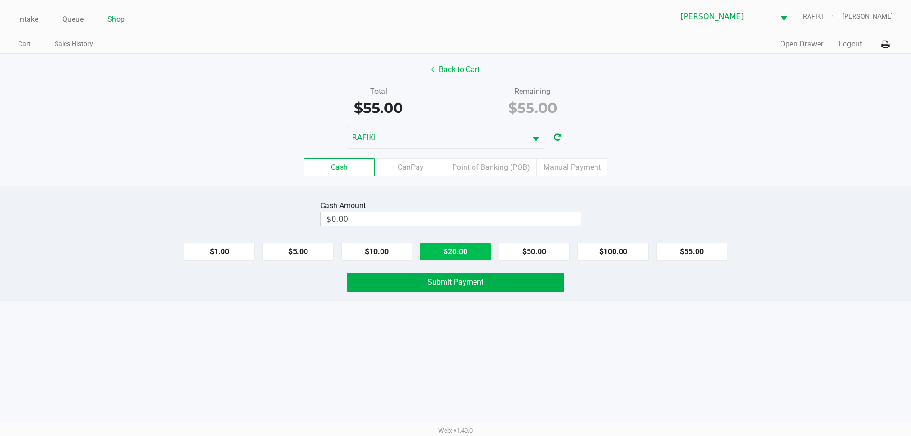
click at [472, 248] on button "$20.00" at bounding box center [455, 252] width 71 height 18
type input "$60.00"
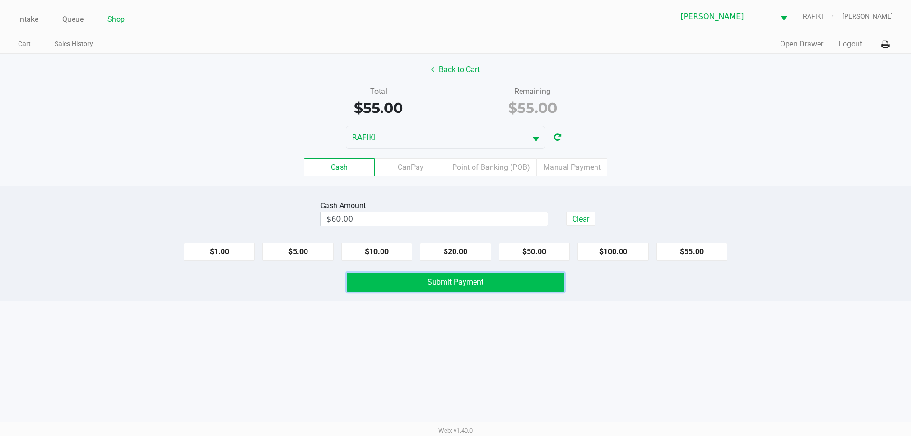
click at [464, 284] on span "Submit Payment" at bounding box center [456, 282] width 56 height 9
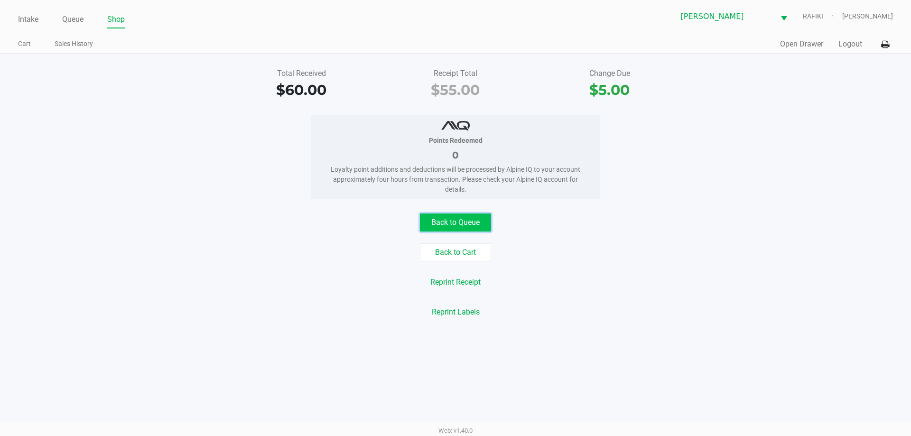
click at [467, 220] on button "Back to Queue" at bounding box center [455, 223] width 71 height 18
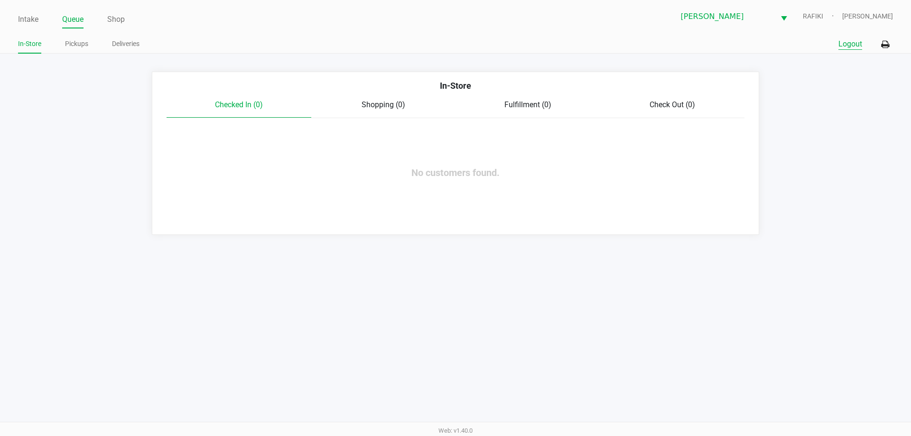
click at [854, 44] on button "Logout" at bounding box center [850, 43] width 24 height 11
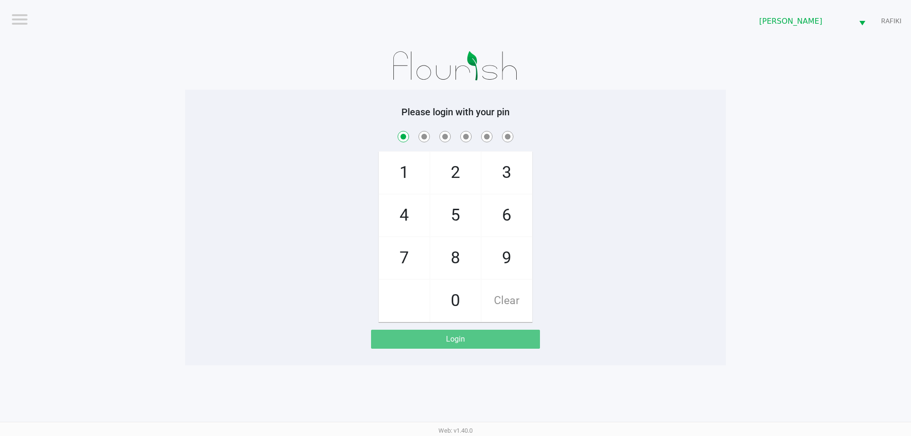
checkbox input "true"
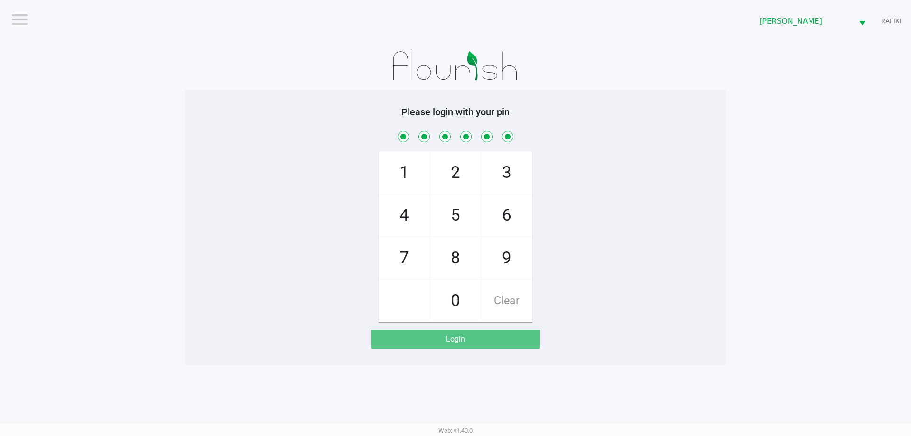
checkbox input "true"
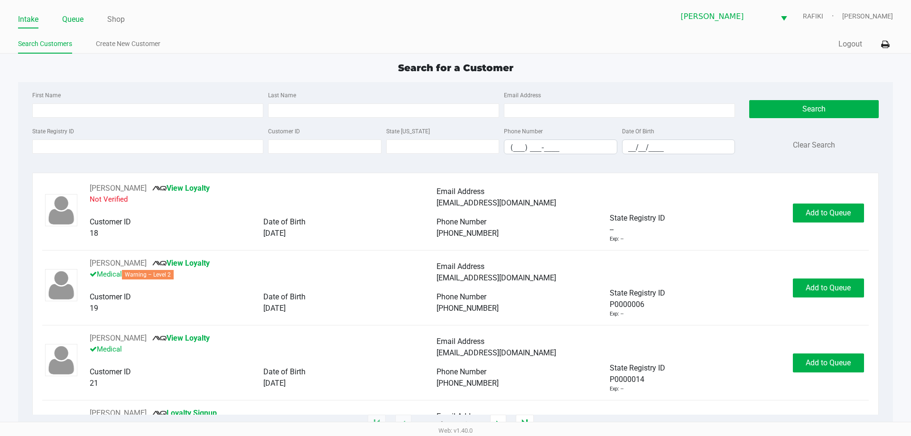
click at [82, 22] on link "Queue" at bounding box center [72, 19] width 21 height 13
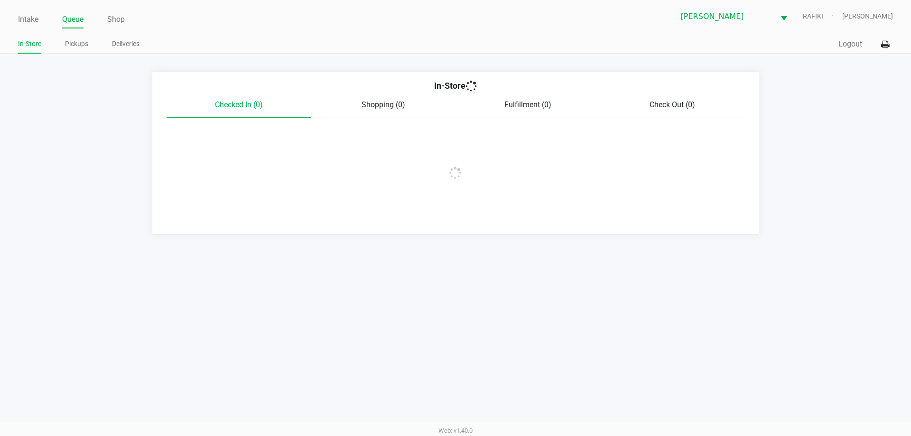
click at [86, 42] on link "Pickups" at bounding box center [76, 44] width 23 height 12
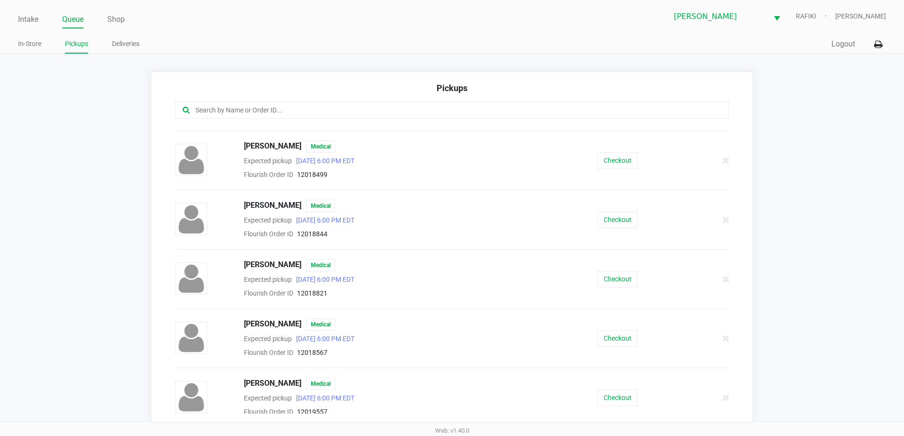
scroll to position [53, 0]
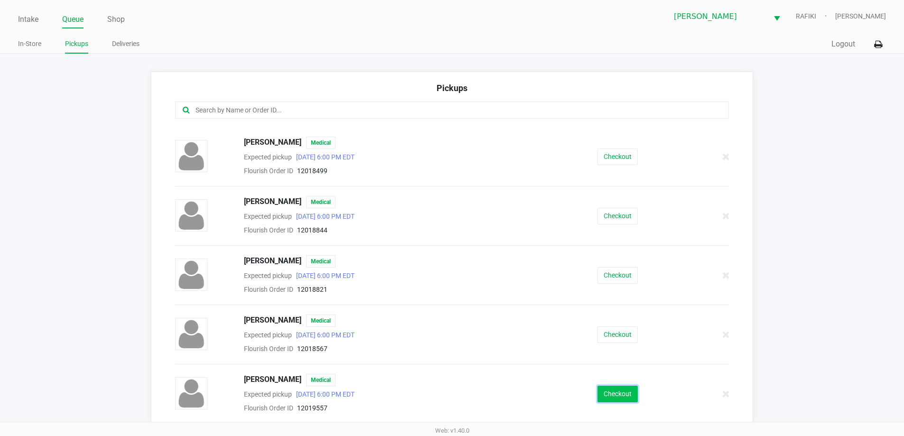
click at [618, 397] on button "Checkout" at bounding box center [617, 394] width 40 height 17
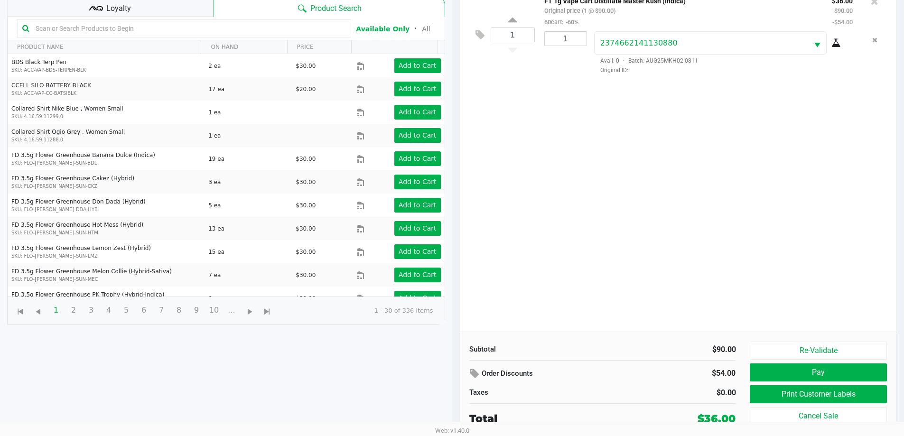
scroll to position [102, 0]
click at [793, 369] on button "Pay" at bounding box center [818, 372] width 137 height 18
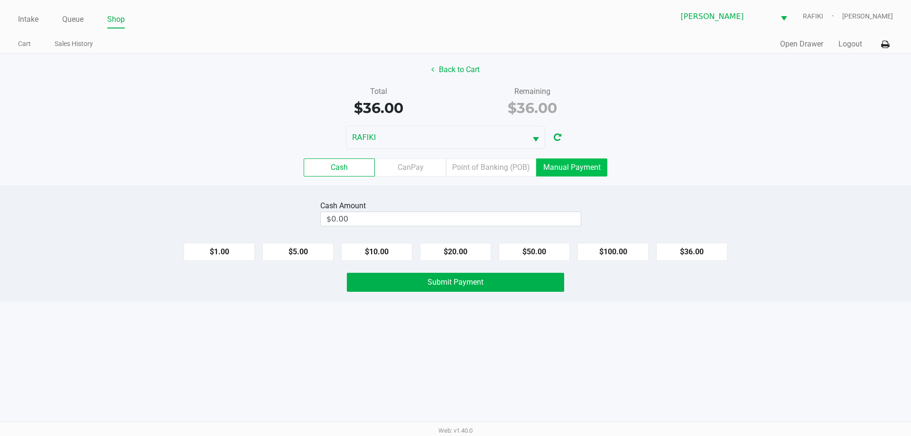
click at [586, 172] on label "Manual Payment" at bounding box center [571, 167] width 71 height 18
click at [0, 0] on 8 "Manual Payment" at bounding box center [0, 0] width 0 height 0
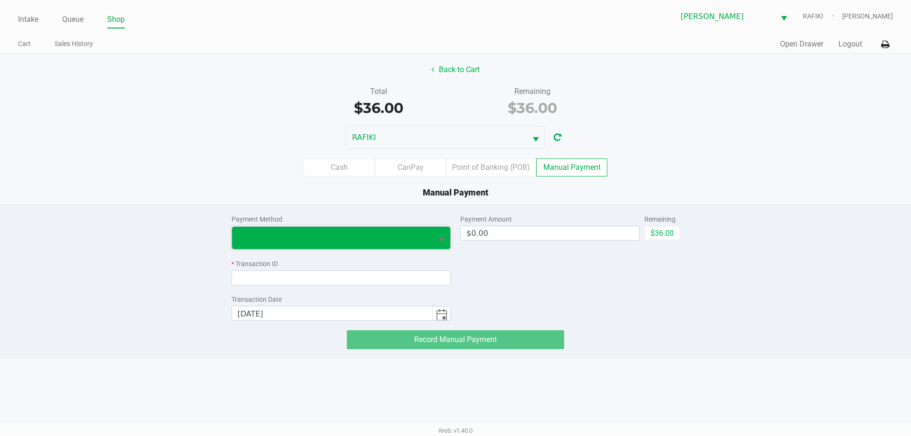
click at [350, 233] on span at bounding box center [332, 237] width 189 height 11
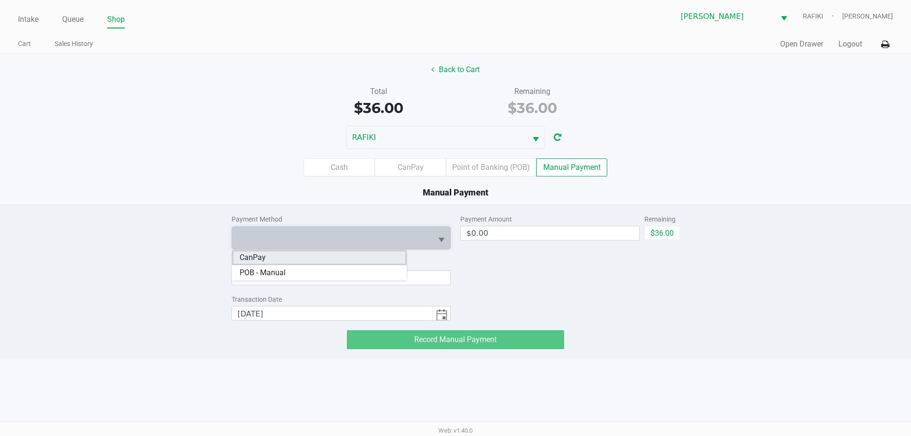
click at [302, 258] on li "CanPay" at bounding box center [319, 257] width 175 height 15
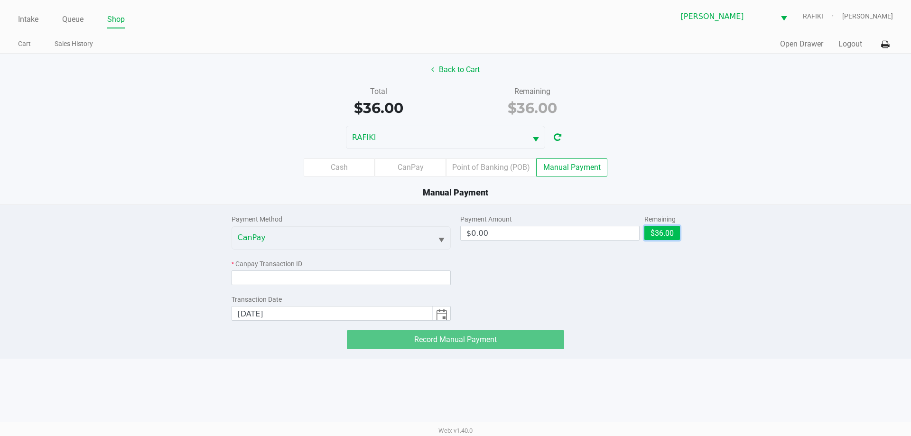
click at [661, 234] on button "$36.00" at bounding box center [662, 233] width 36 height 14
type input "$36.00"
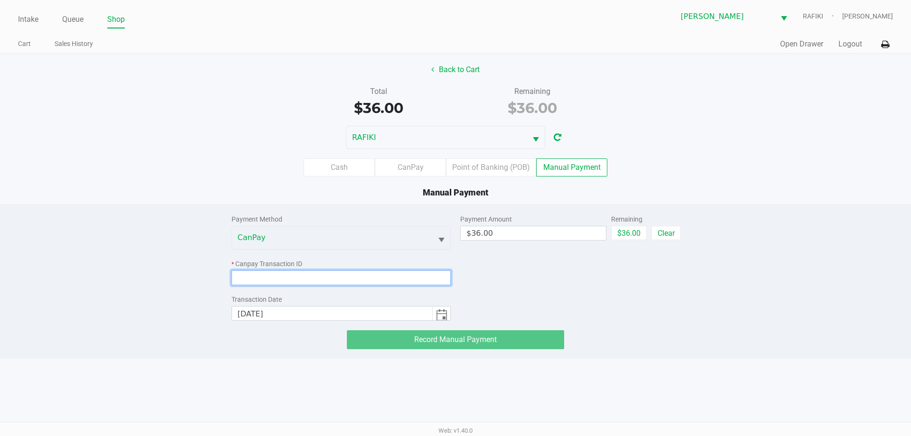
click at [309, 278] on input at bounding box center [342, 277] width 220 height 15
paste input "E9AKI8EPIKUY"
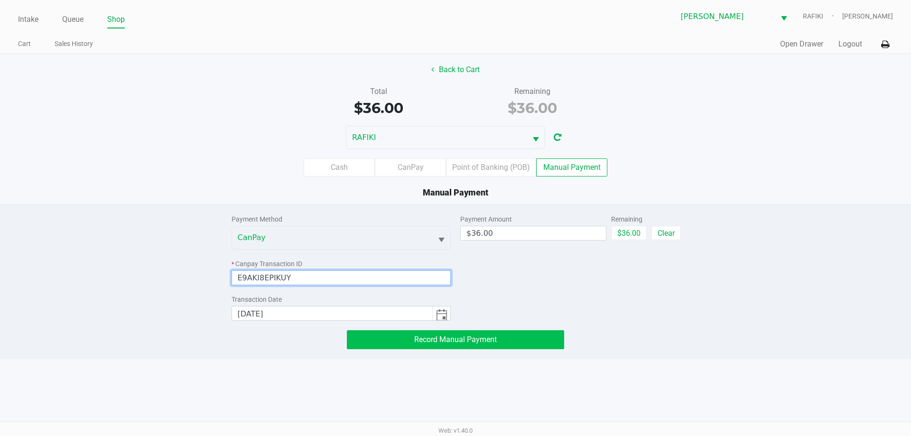
type input "E9AKI8EPIKUY"
click at [431, 342] on span "Record Manual Payment" at bounding box center [455, 339] width 83 height 9
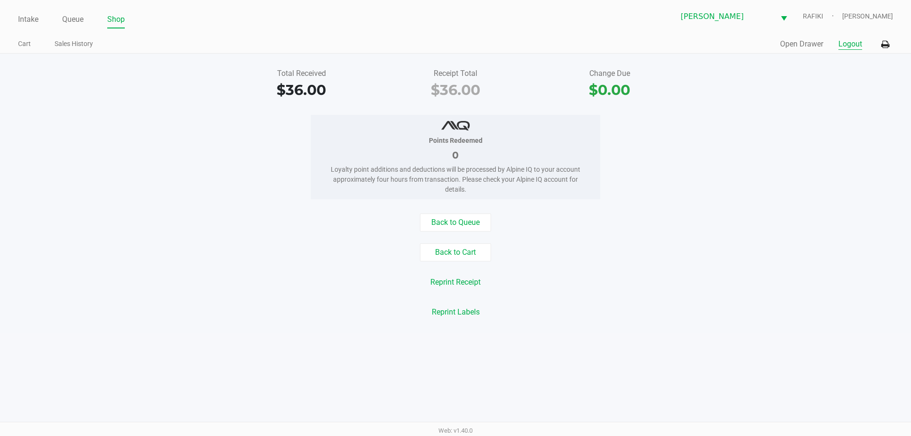
click at [850, 40] on button "Logout" at bounding box center [850, 43] width 24 height 11
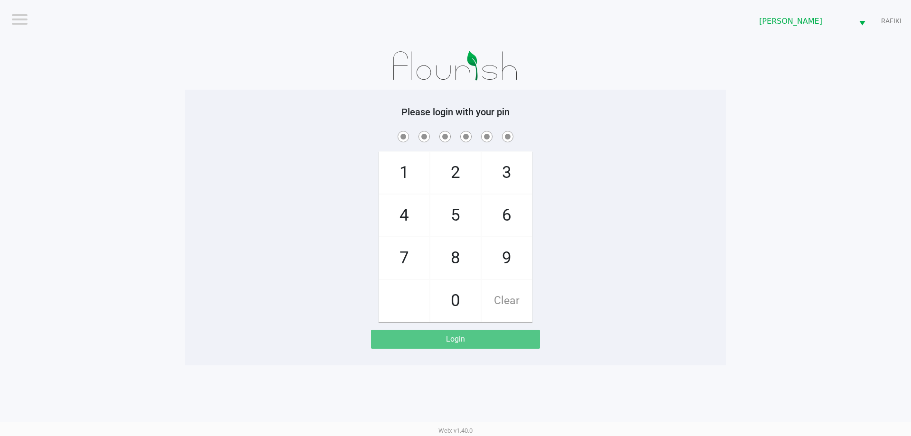
click at [688, 159] on div "1 4 7 2 5 8 0 3 6 9 Clear" at bounding box center [455, 225] width 541 height 193
checkbox input "true"
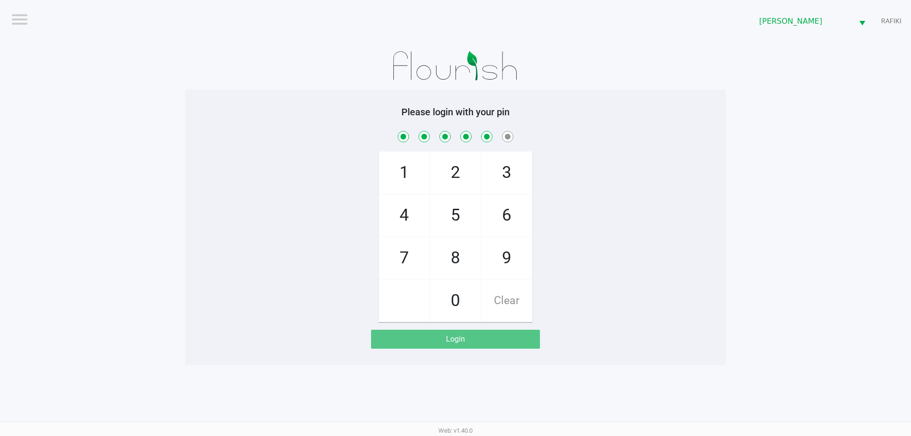
checkbox input "true"
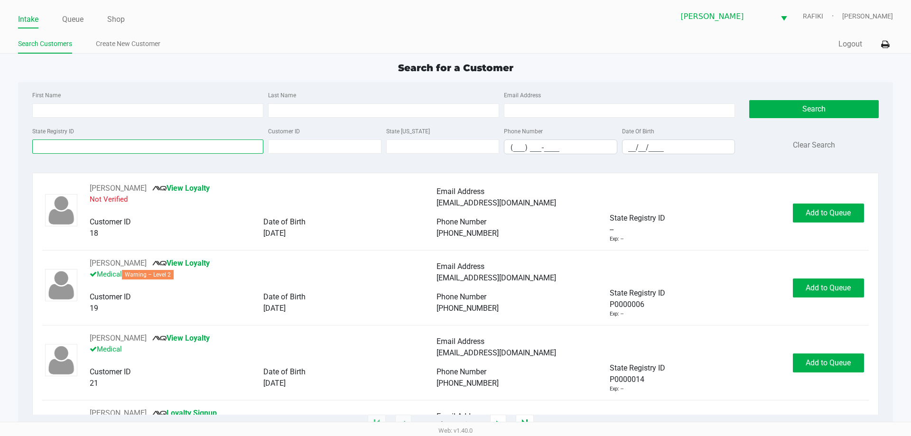
click at [200, 148] on input "State Registry ID" at bounding box center [147, 147] width 231 height 14
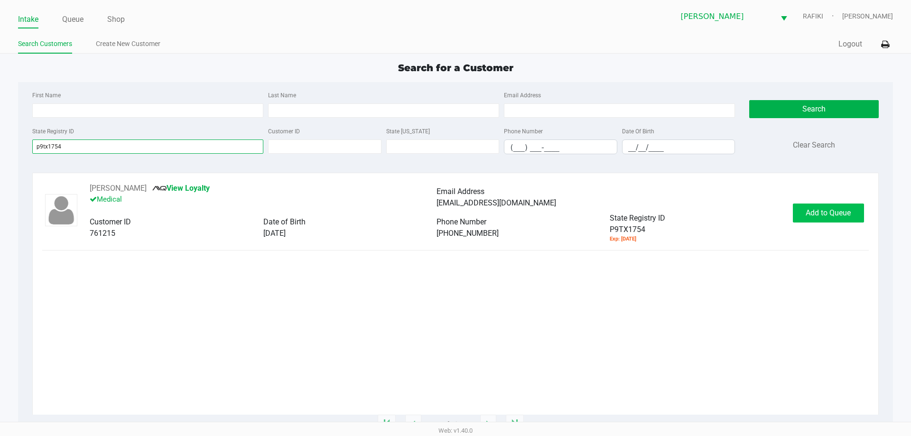
type input "p9tx1754"
click at [832, 216] on span "Add to Queue" at bounding box center [828, 212] width 45 height 9
click at [67, 13] on link "Queue" at bounding box center [72, 19] width 21 height 13
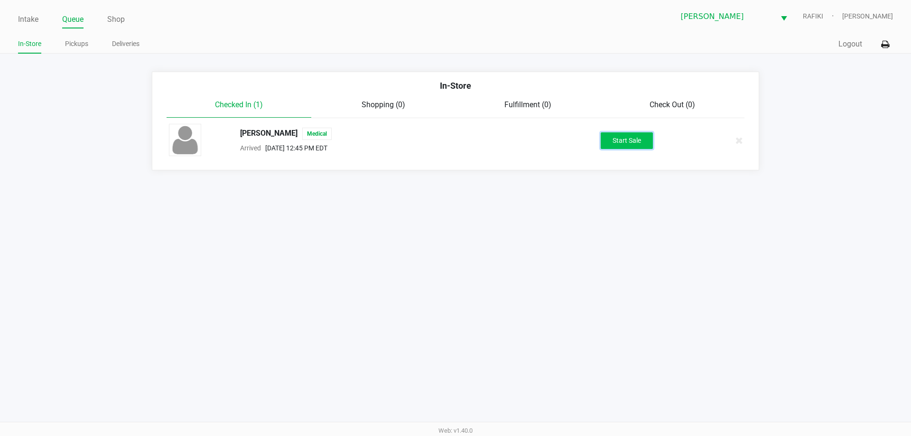
click at [617, 138] on button "Start Sale" at bounding box center [627, 140] width 52 height 17
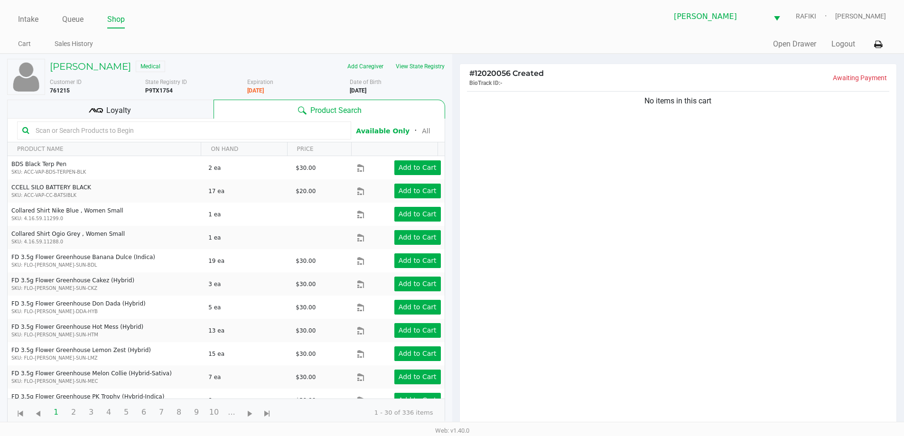
click at [141, 132] on input "text" at bounding box center [189, 130] width 314 height 14
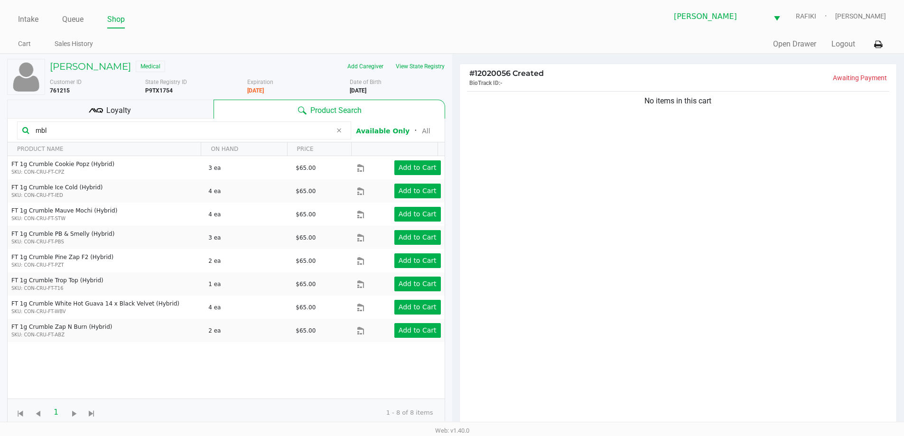
click at [121, 132] on input "mbl" at bounding box center [182, 130] width 300 height 14
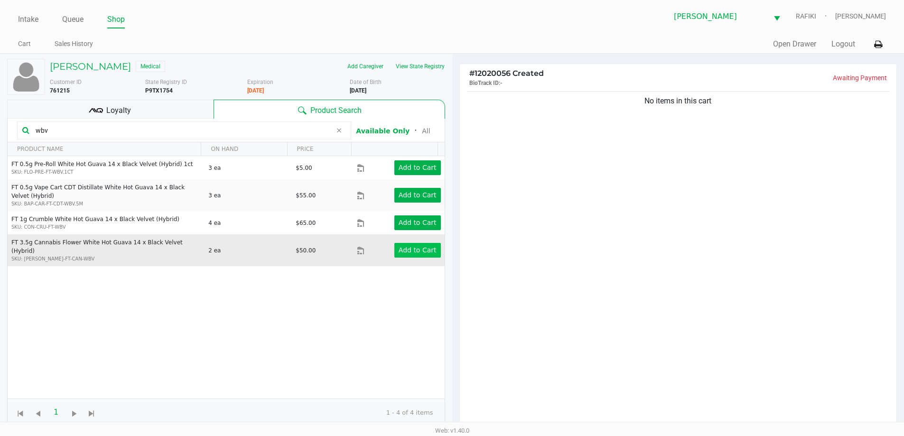
type input "wbv"
click at [422, 243] on button "Add to Cart" at bounding box center [417, 250] width 47 height 15
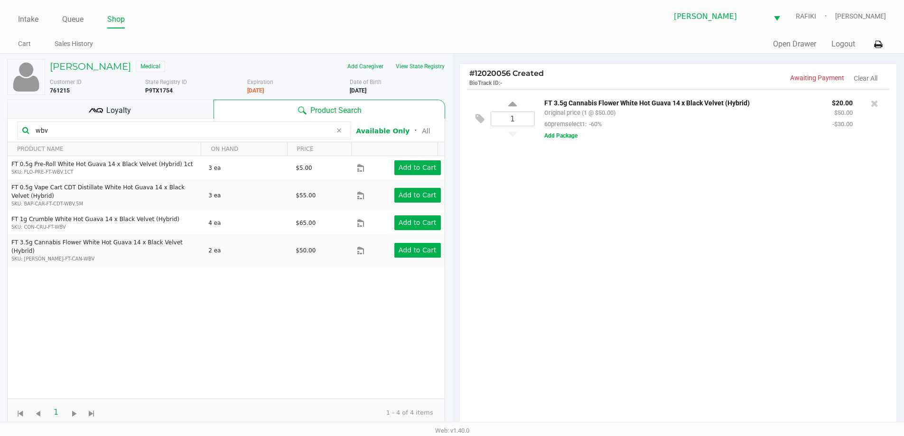
click at [723, 269] on div "1 FT 3.5g Cannabis Flower White Hot Guava 14 x Black Velvet (Hybrid) Original p…" at bounding box center [678, 261] width 437 height 344
click at [738, 260] on div "1 FT 3.5g Cannabis Flower White Hot Guava 14 x Black Velvet (Hybrid) Original p…" at bounding box center [678, 261] width 437 height 344
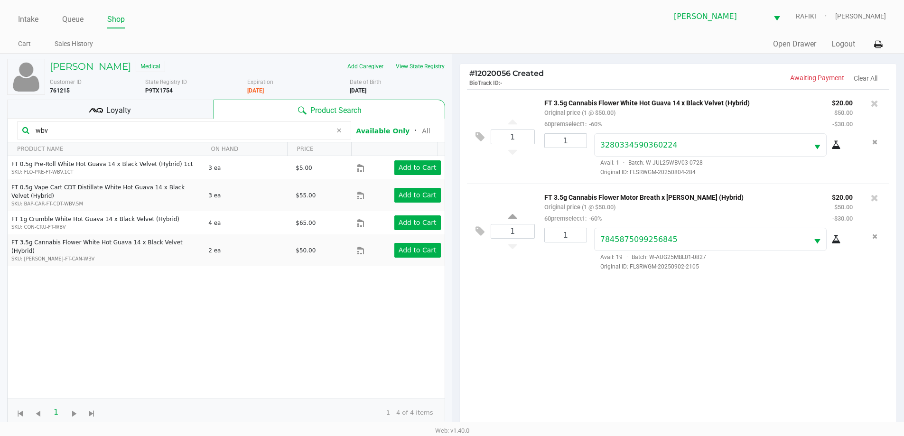
click at [403, 62] on button "View State Registry" at bounding box center [418, 66] width 56 height 15
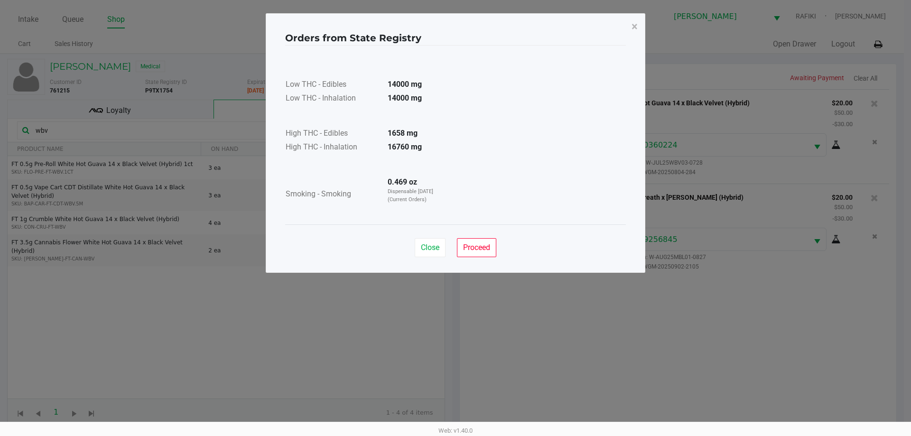
click at [498, 245] on div "Close Proceed" at bounding box center [455, 243] width 341 height 38
click at [493, 247] on button "Proceed" at bounding box center [476, 247] width 39 height 19
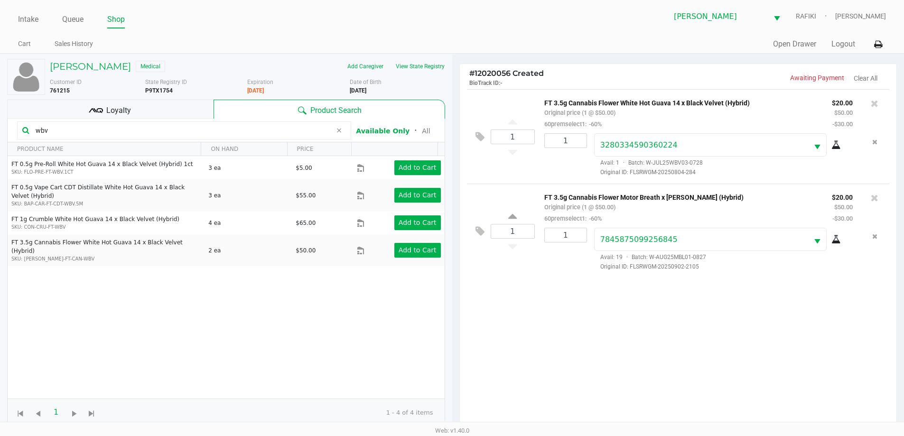
click at [156, 112] on div "Loyalty" at bounding box center [110, 109] width 206 height 19
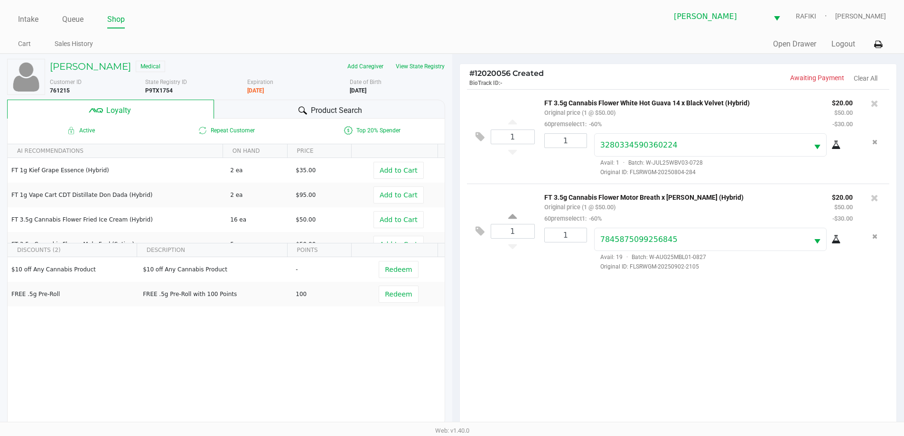
click at [230, 115] on div "Product Search" at bounding box center [329, 109] width 231 height 19
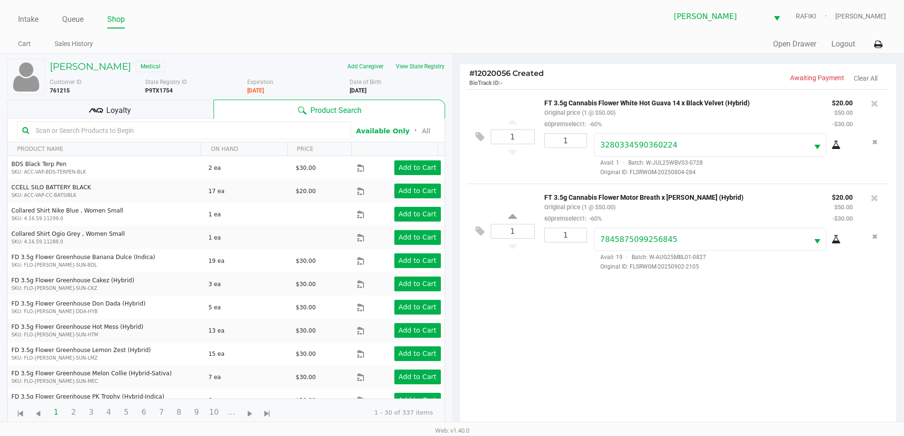
click at [214, 132] on input "text" at bounding box center [189, 130] width 314 height 14
type input "w"
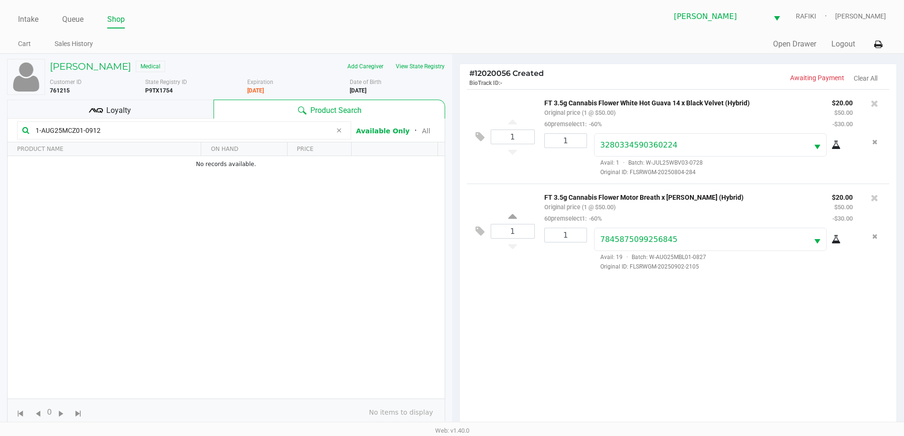
type input "1-AUG25MCZ01-0912"
drag, startPoint x: 498, startPoint y: 325, endPoint x: 587, endPoint y: 331, distance: 89.0
click at [499, 325] on div "1 FT 3.5g Cannabis Flower White Hot Guava 14 x Black Velvet (Hybrid) Original p…" at bounding box center [678, 261] width 437 height 344
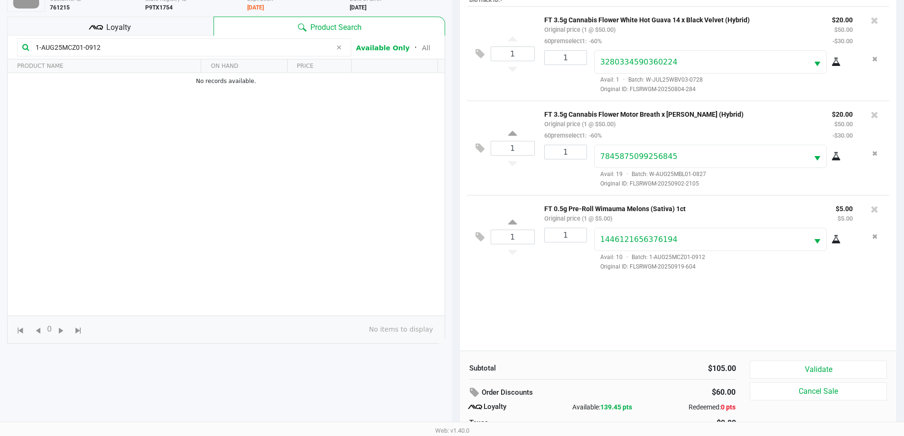
scroll to position [66, 0]
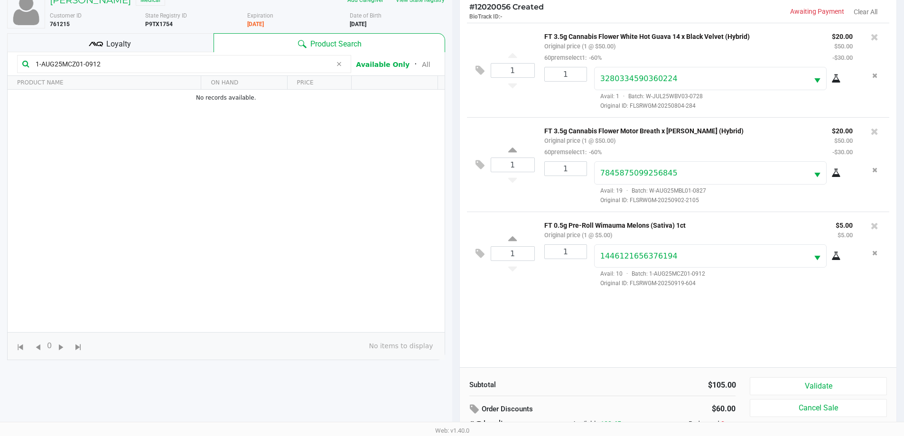
click at [95, 43] on icon at bounding box center [95, 43] width 4 height 4
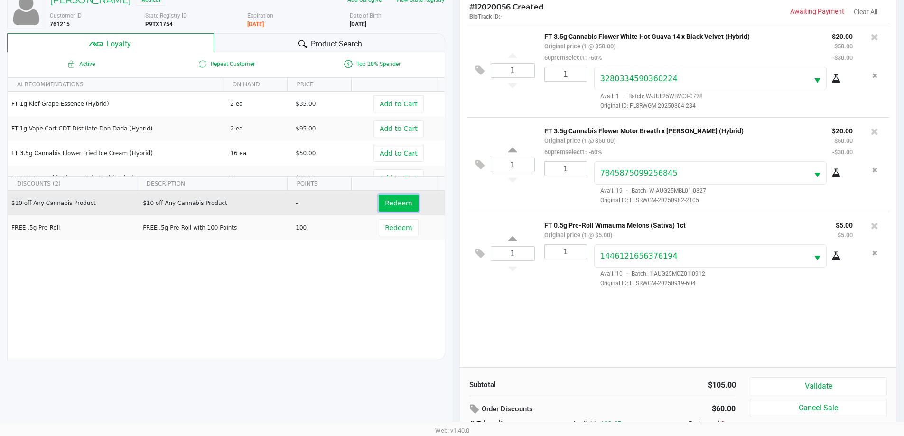
click at [408, 203] on button "Redeem" at bounding box center [398, 203] width 39 height 17
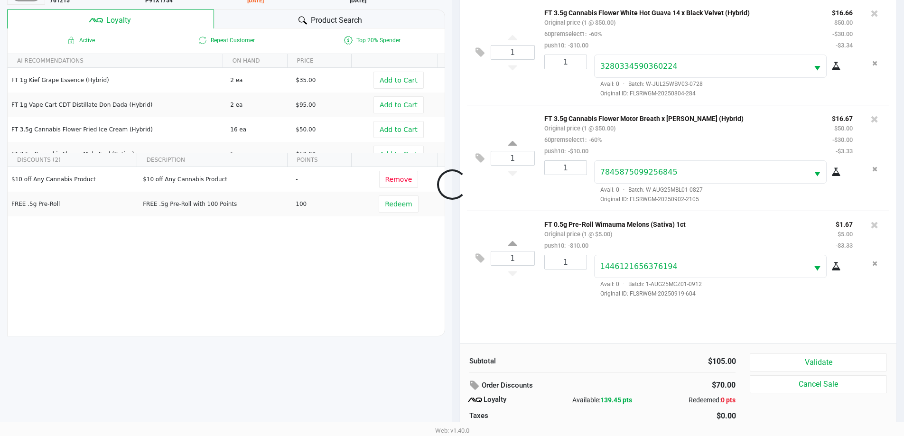
scroll to position [114, 0]
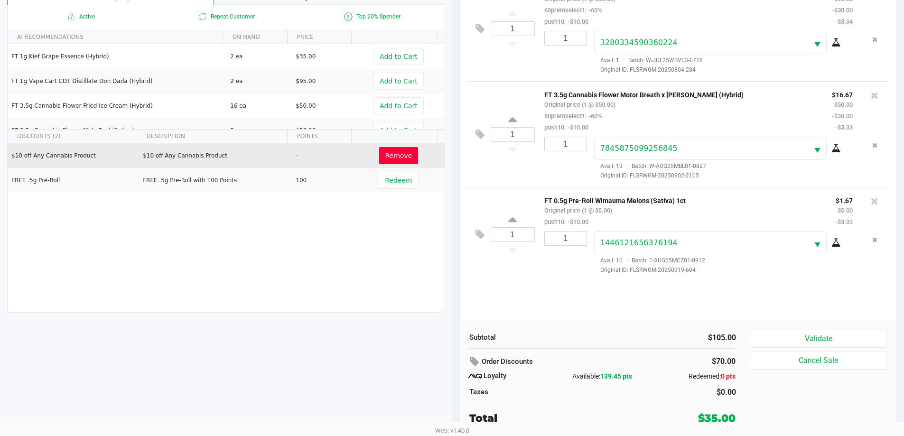
click at [379, 155] on button "Remove" at bounding box center [398, 155] width 39 height 17
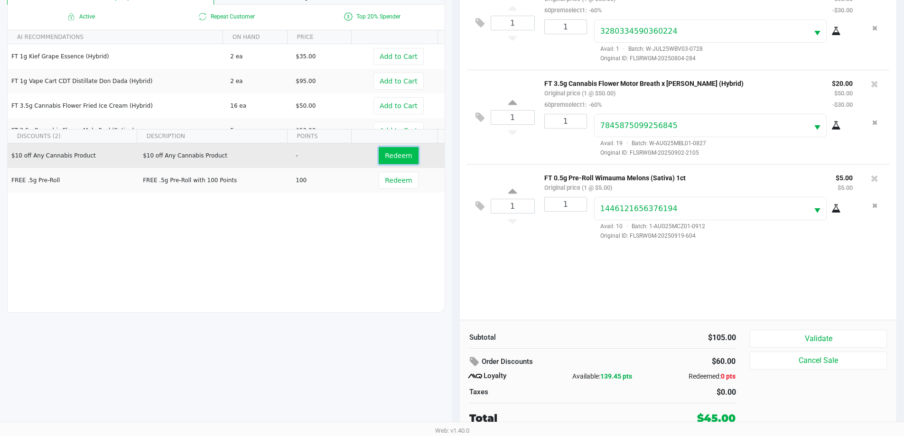
click at [395, 159] on span "Redeem" at bounding box center [398, 156] width 27 height 8
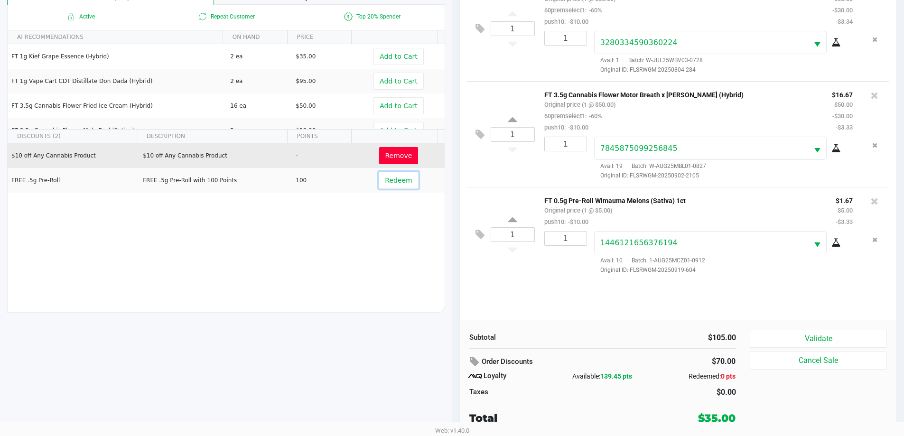
click at [390, 183] on span "Redeem" at bounding box center [398, 181] width 27 height 8
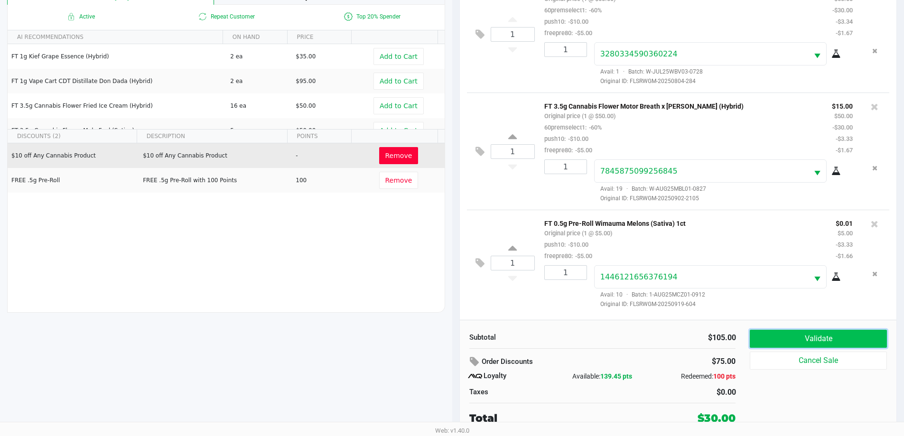
click at [788, 333] on button "Validate" at bounding box center [818, 339] width 137 height 18
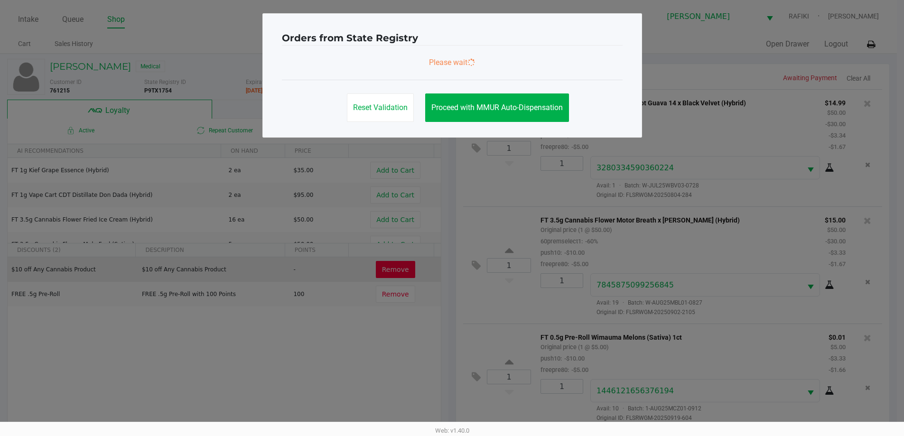
scroll to position [0, 0]
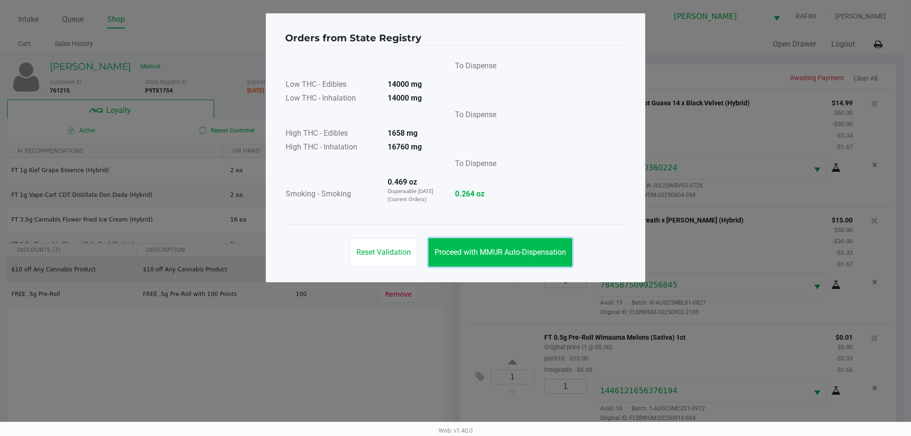
click at [504, 257] on button "Proceed with MMUR Auto-Dispensation" at bounding box center [500, 252] width 144 height 28
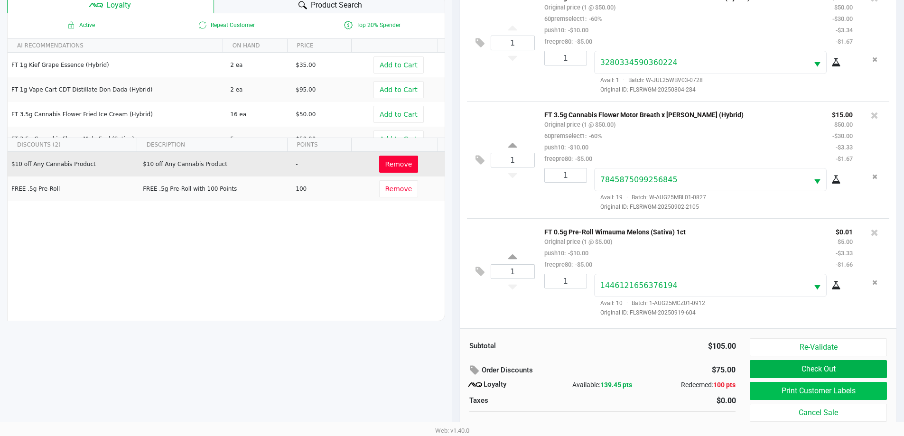
scroll to position [114, 0]
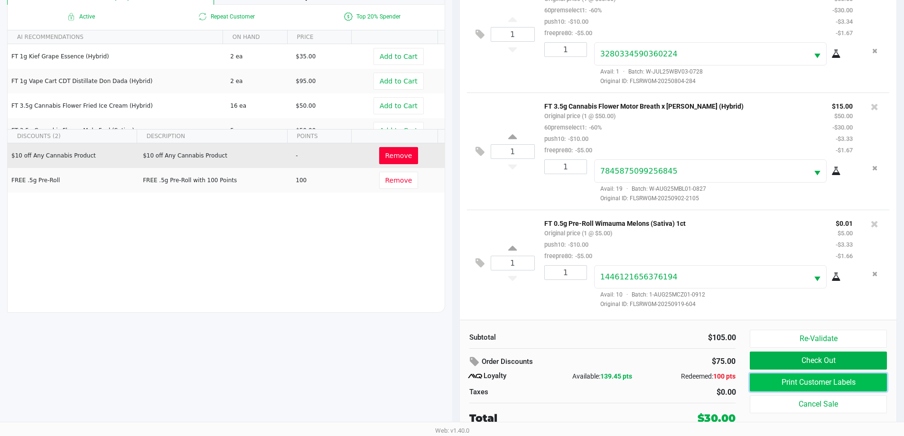
click at [812, 382] on button "Print Customer Labels" at bounding box center [818, 382] width 137 height 18
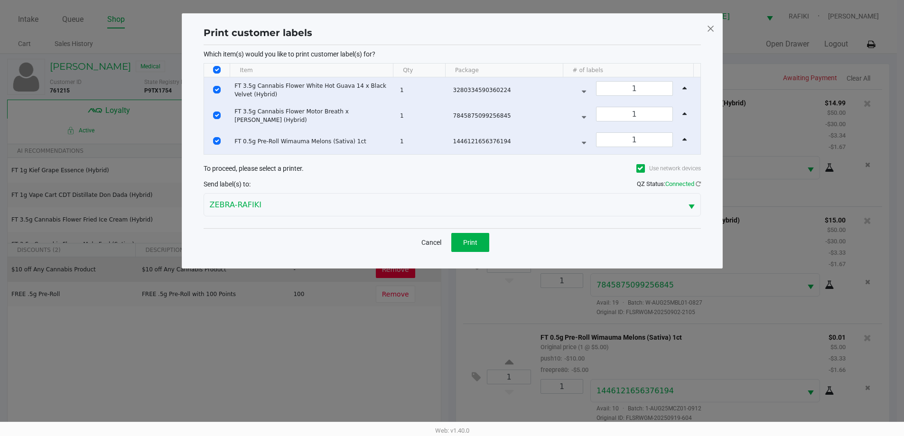
scroll to position [0, 0]
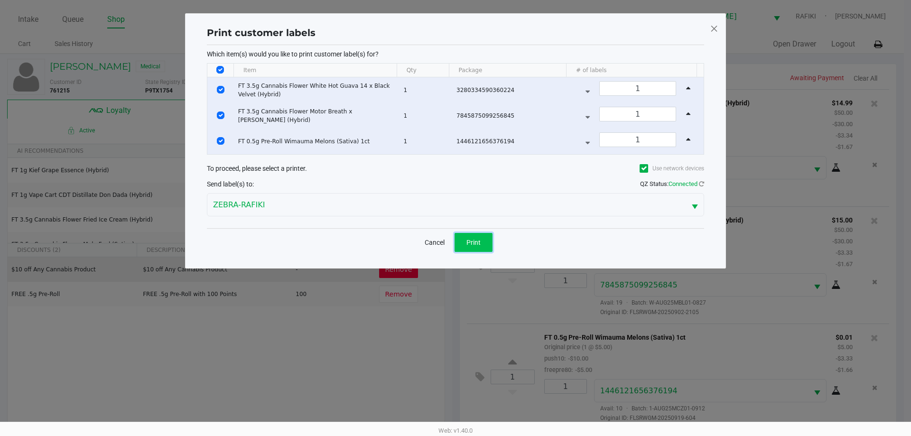
click at [463, 247] on button "Print" at bounding box center [474, 242] width 38 height 19
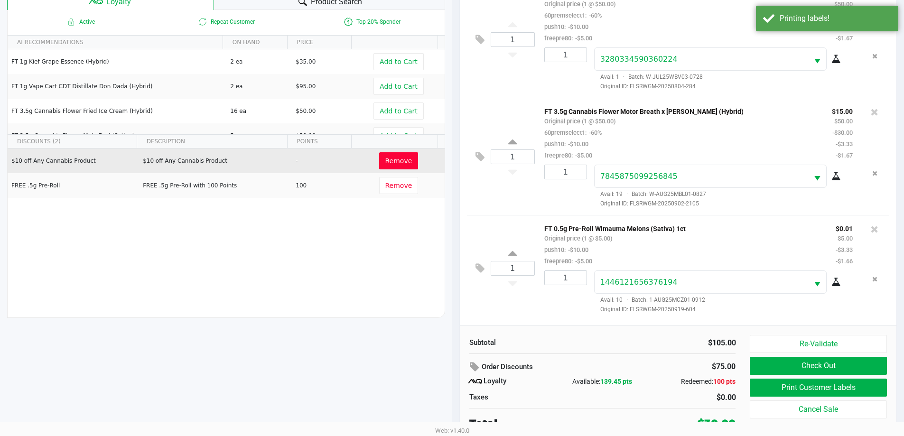
scroll to position [114, 0]
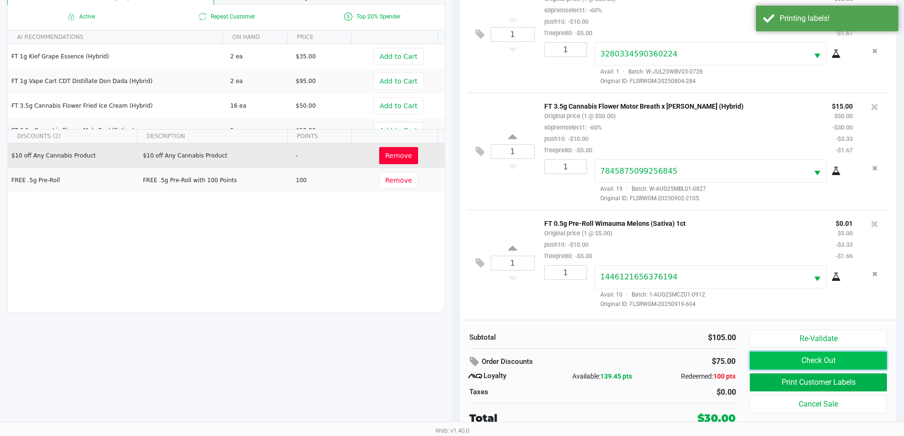
click at [781, 362] on button "Check Out" at bounding box center [818, 361] width 137 height 18
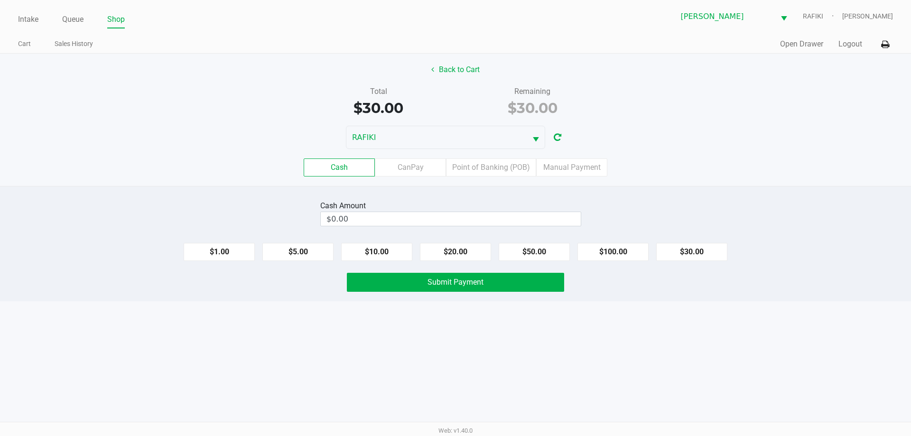
click at [514, 177] on div "Cash CanPay Point of Banking (POB) Manual Payment" at bounding box center [455, 167] width 925 height 37
click at [521, 172] on label "Point of Banking (POB)" at bounding box center [491, 167] width 90 height 18
click at [0, 0] on 7 "Point of Banking (POB)" at bounding box center [0, 0] width 0 height 0
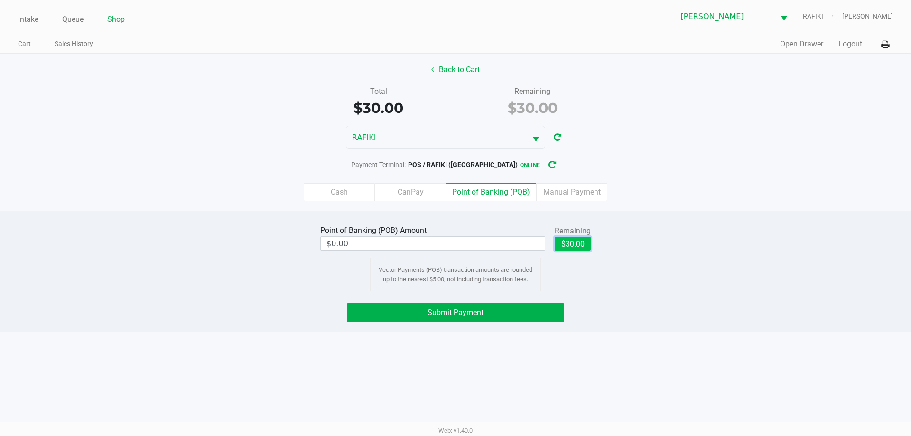
click at [579, 249] on button "$30.00" at bounding box center [573, 244] width 36 height 14
type input "$30.00"
click at [536, 307] on button "Submit Payment" at bounding box center [455, 312] width 217 height 19
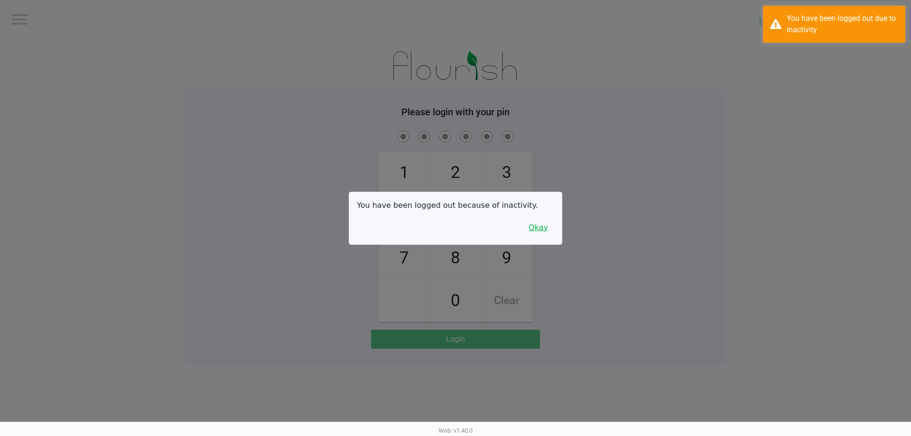
click at [536, 233] on button "Okay" at bounding box center [538, 228] width 32 height 18
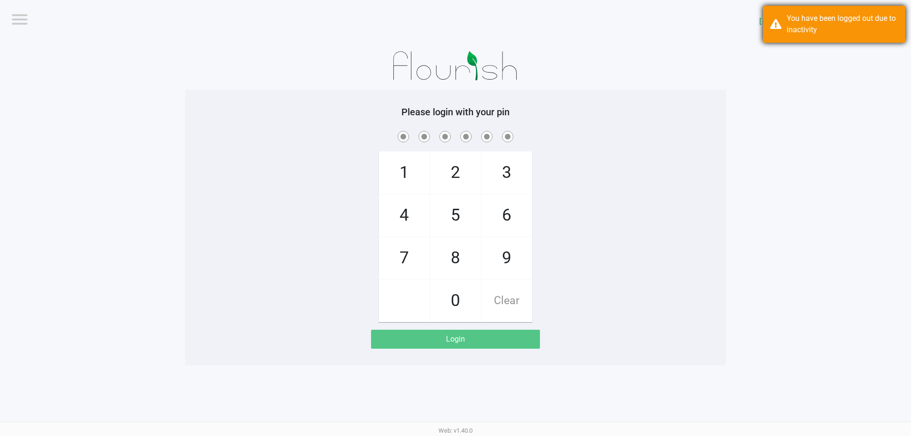
click at [805, 26] on div "You have been logged out due to inactivity" at bounding box center [843, 24] width 112 height 23
click at [671, 194] on div "1 4 7 2 5 8 0 3 6 9 Clear" at bounding box center [455, 225] width 541 height 193
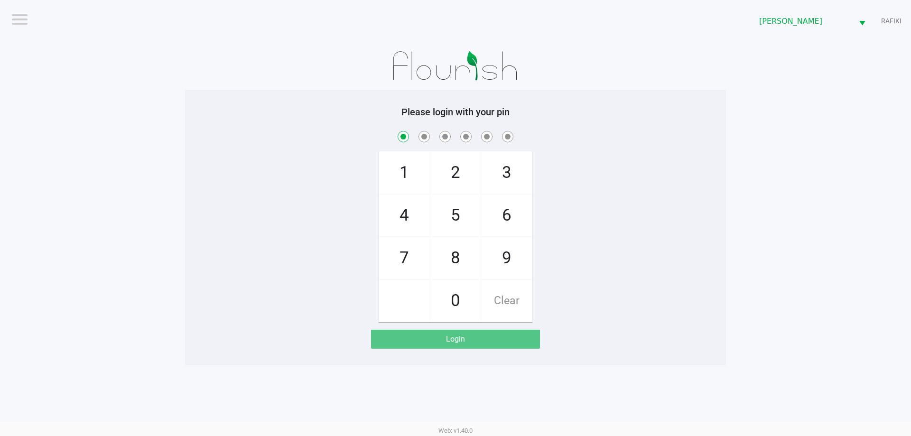
checkbox input "true"
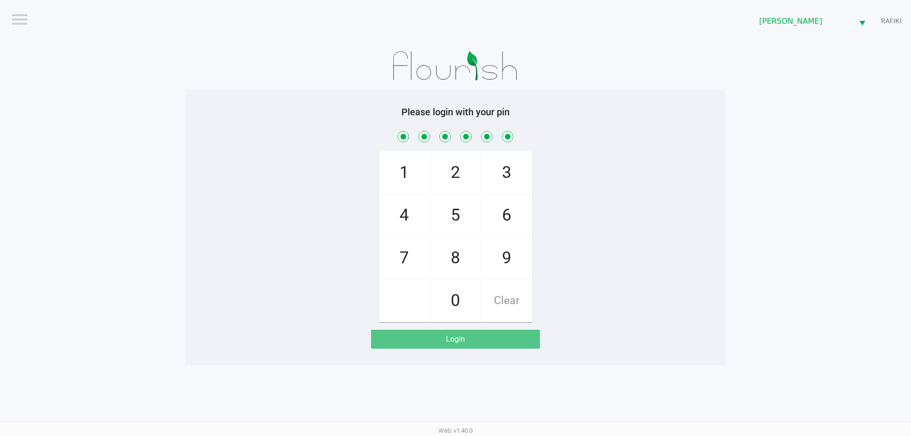
checkbox input "true"
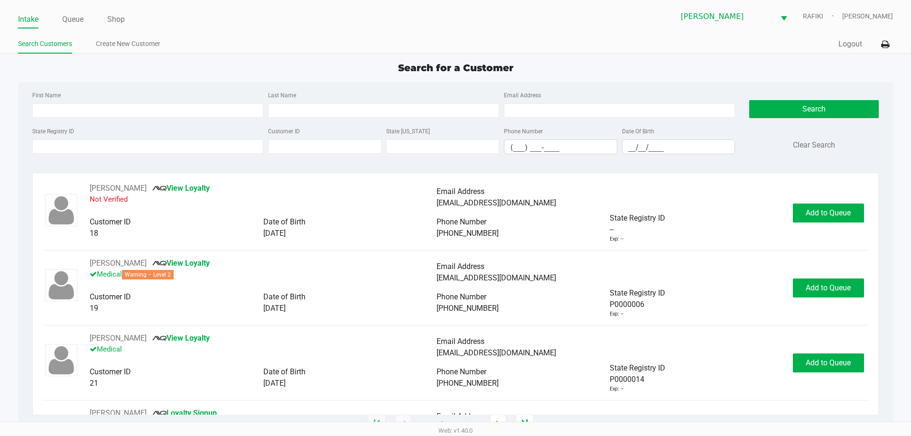
click at [87, 156] on div "State Registry ID Customer ID State ID Phone Number (___) ___-____ Date Of Birt…" at bounding box center [383, 143] width 707 height 37
click at [86, 151] on input "State Registry ID" at bounding box center [147, 147] width 231 height 14
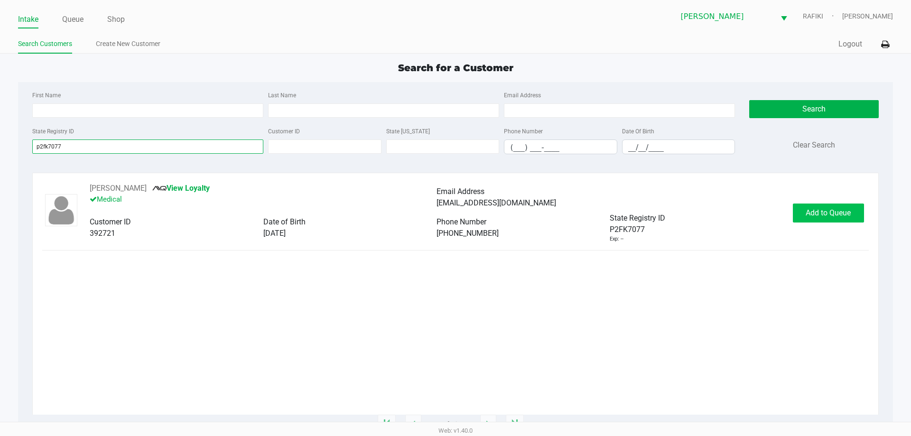
type input "p2fk7077"
click at [810, 213] on span "Add to Queue" at bounding box center [828, 212] width 45 height 9
click at [818, 216] on span "In Queue" at bounding box center [841, 212] width 80 height 9
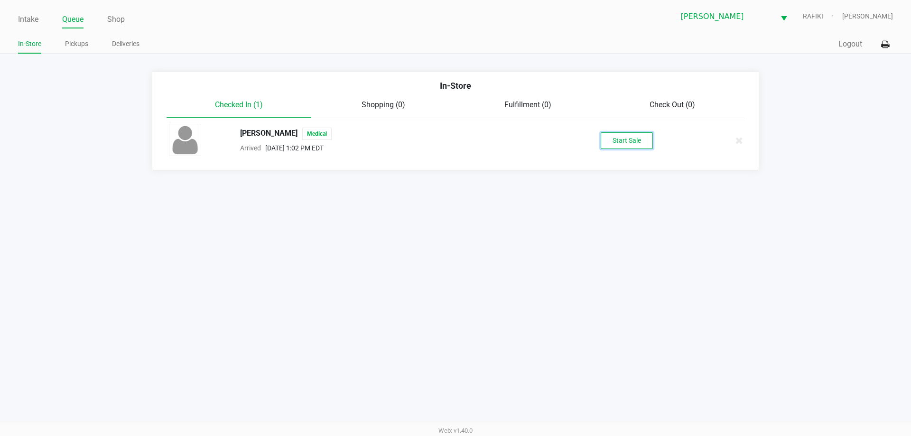
click at [613, 144] on button "Start Sale" at bounding box center [627, 140] width 52 height 17
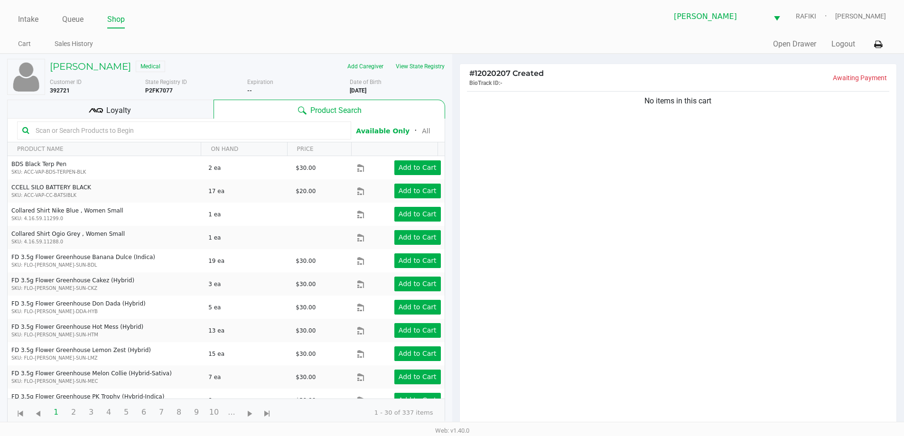
click at [259, 133] on input "text" at bounding box center [189, 130] width 314 height 14
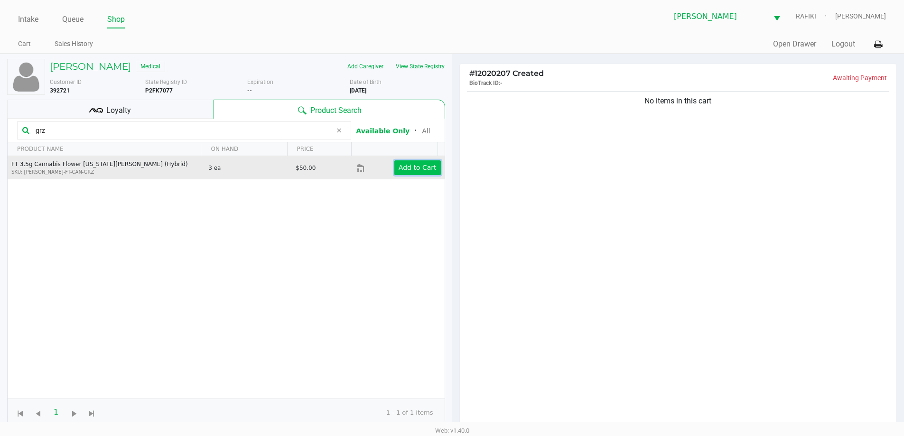
click at [413, 174] on button "Add to Cart" at bounding box center [417, 167] width 47 height 15
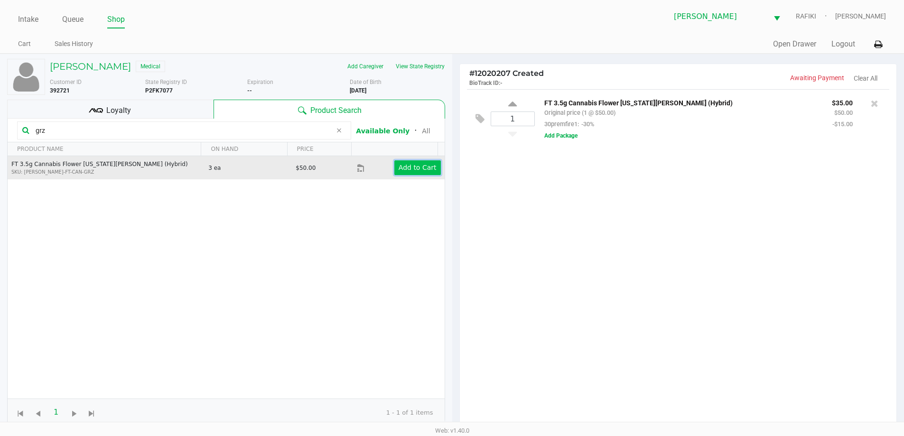
click at [417, 170] on app-button-loader "Add to Cart" at bounding box center [418, 168] width 38 height 8
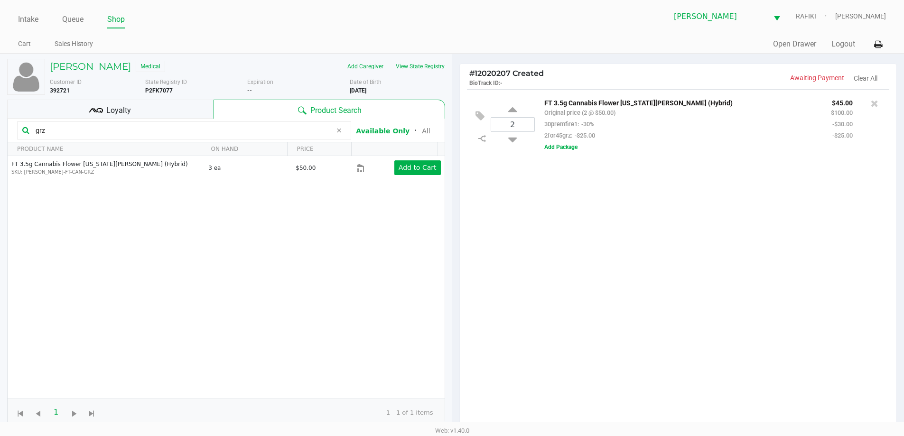
click at [130, 131] on input "grz" at bounding box center [182, 130] width 300 height 14
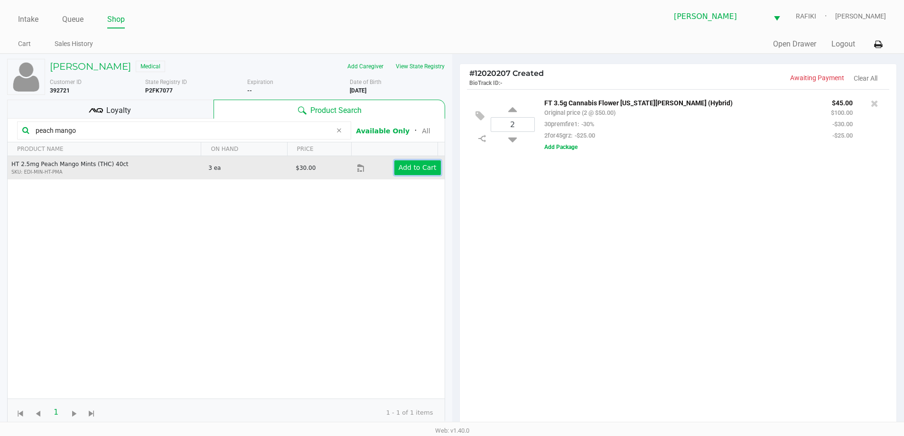
click at [410, 164] on app-button-loader "Add to Cart" at bounding box center [418, 168] width 38 height 8
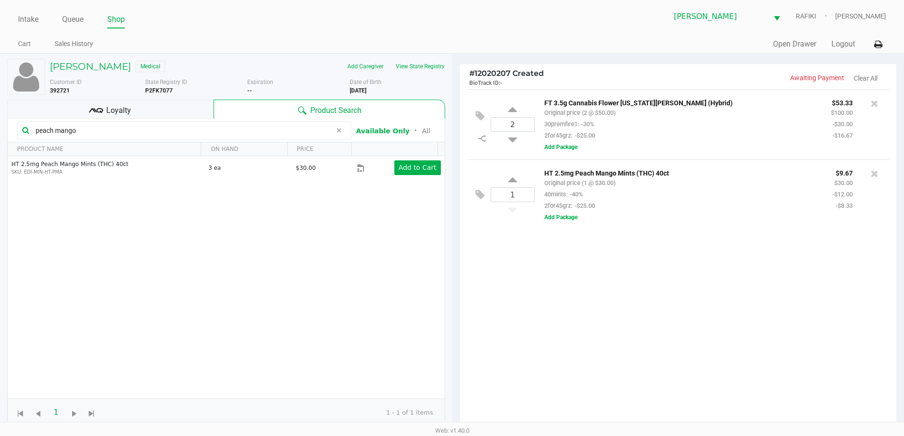
click at [202, 128] on input "peach mango" at bounding box center [182, 130] width 300 height 14
click at [201, 128] on input "peach mango" at bounding box center [182, 130] width 300 height 14
type input "p"
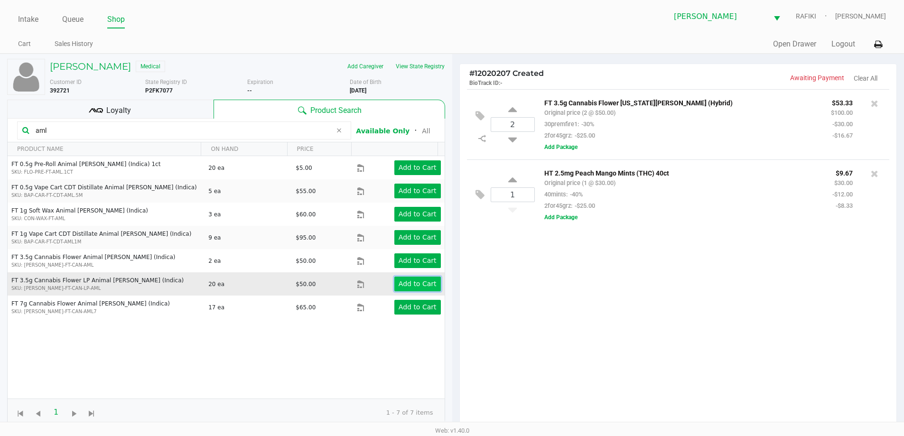
click at [416, 279] on button "Add to Cart" at bounding box center [417, 284] width 47 height 15
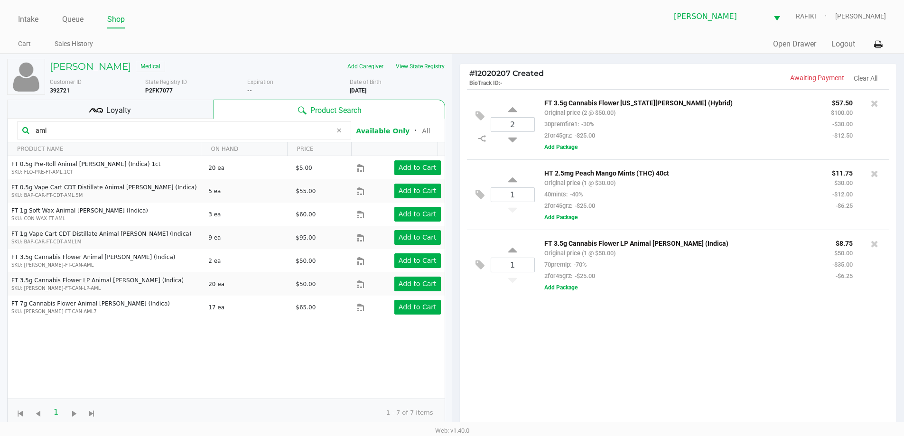
click at [112, 129] on input "aml" at bounding box center [182, 130] width 300 height 14
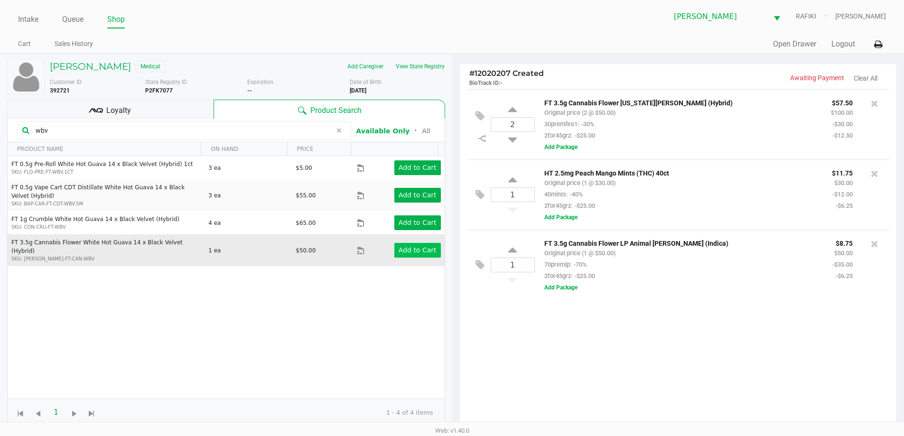
type input "wbv"
click at [405, 246] on app-button-loader "Add to Cart" at bounding box center [418, 250] width 38 height 8
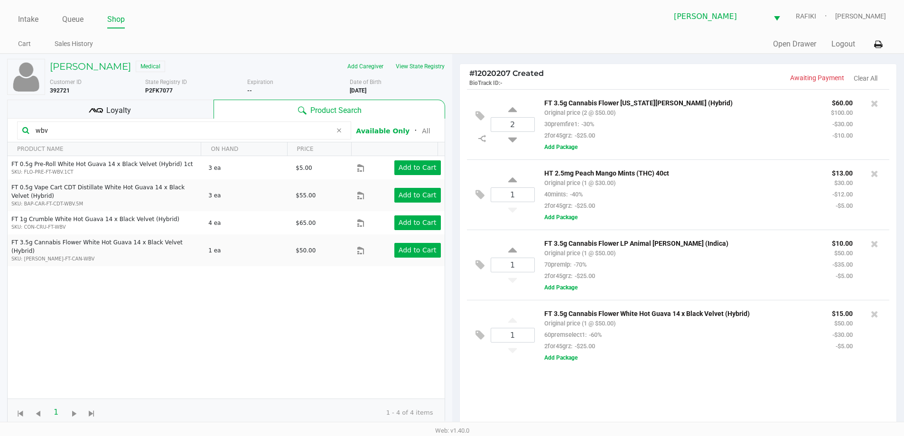
click at [646, 359] on div "FT 3.5g Cannabis Flower White Hot Guava 14 x Black Velvet (Hybrid) Original pri…" at bounding box center [708, 335] width 347 height 56
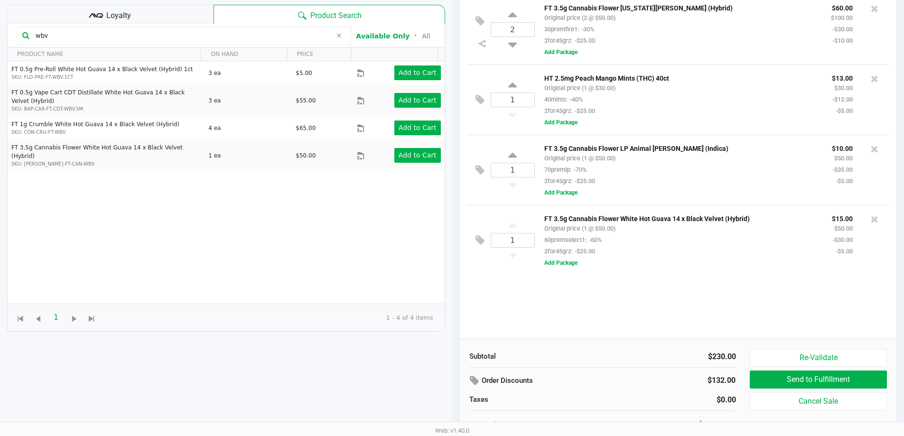
click at [151, 9] on div "Loyalty" at bounding box center [110, 14] width 206 height 19
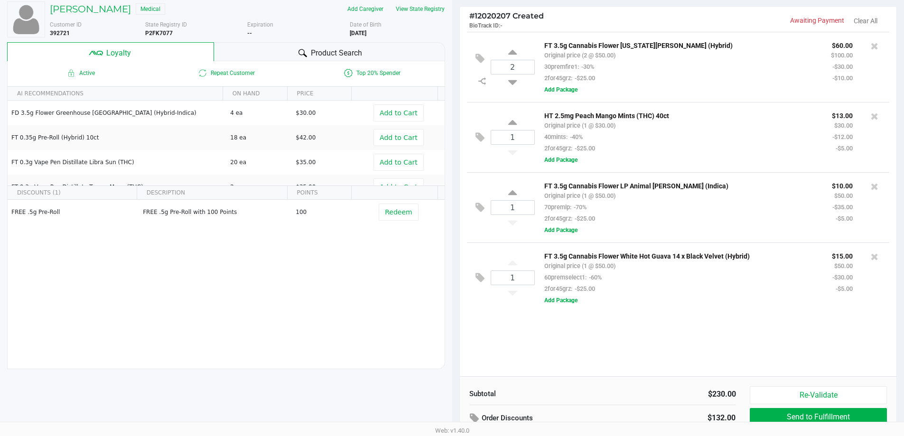
scroll to position [0, 0]
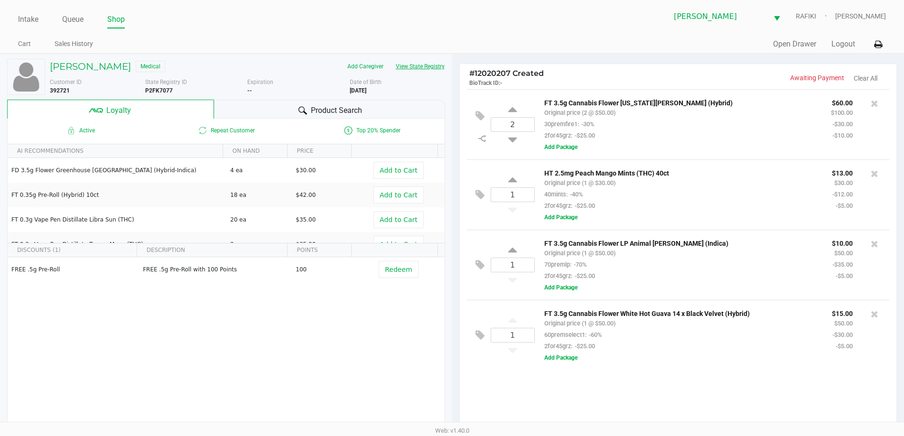
click at [431, 69] on button "View State Registry" at bounding box center [418, 66] width 56 height 15
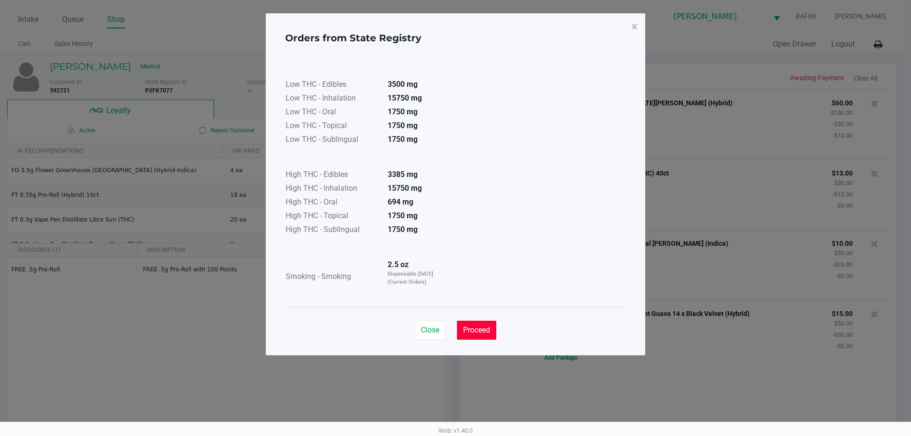
click at [482, 333] on span "Proceed" at bounding box center [476, 330] width 27 height 9
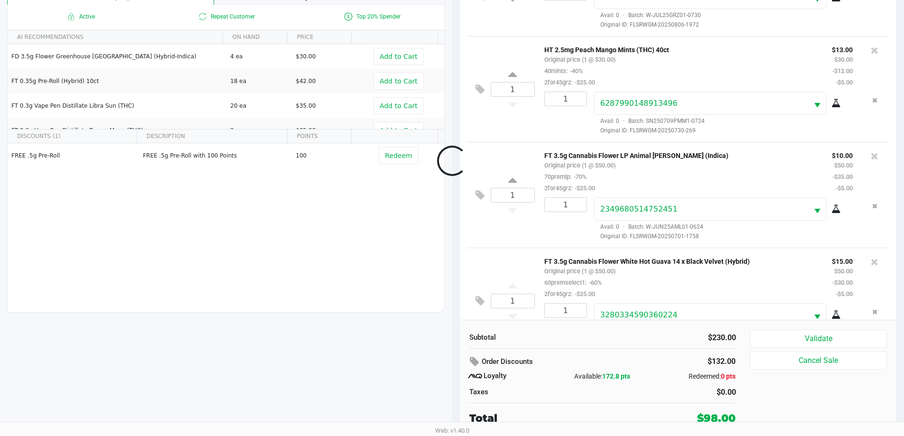
scroll to position [81, 0]
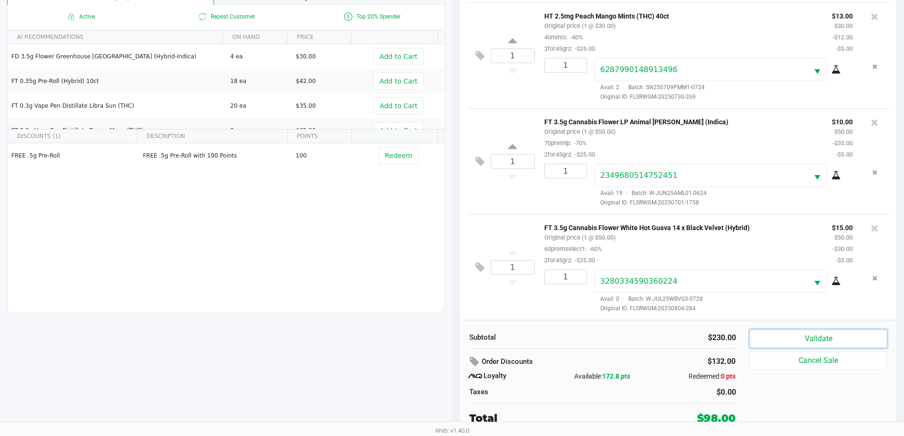
click at [787, 336] on button "Validate" at bounding box center [818, 339] width 137 height 18
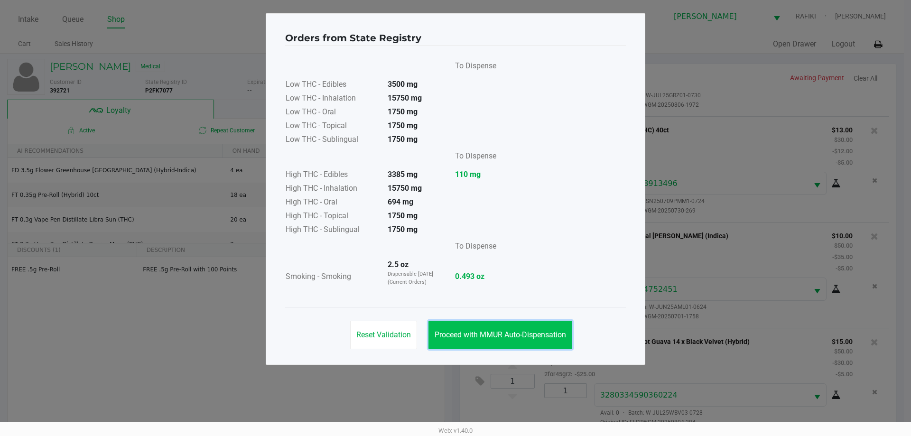
click at [545, 334] on span "Proceed with MMUR Auto-Dispensation" at bounding box center [500, 334] width 131 height 9
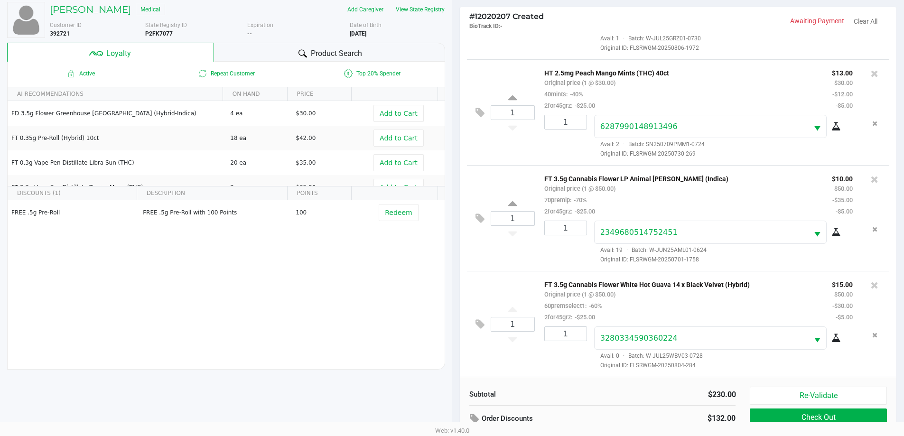
scroll to position [114, 0]
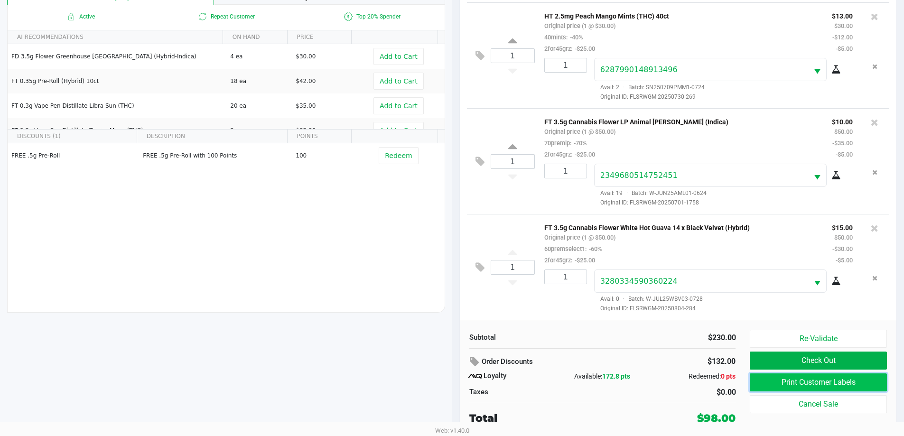
click at [822, 382] on button "Print Customer Labels" at bounding box center [818, 382] width 137 height 18
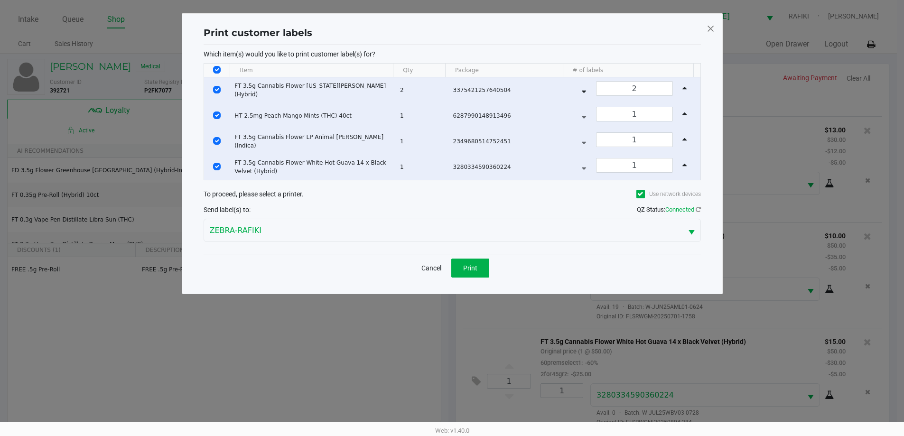
scroll to position [0, 0]
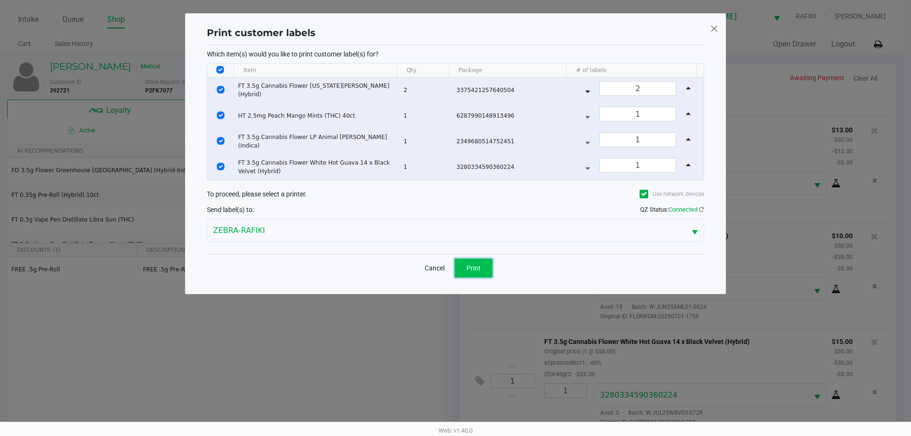
click at [479, 268] on span "Print" at bounding box center [473, 268] width 14 height 8
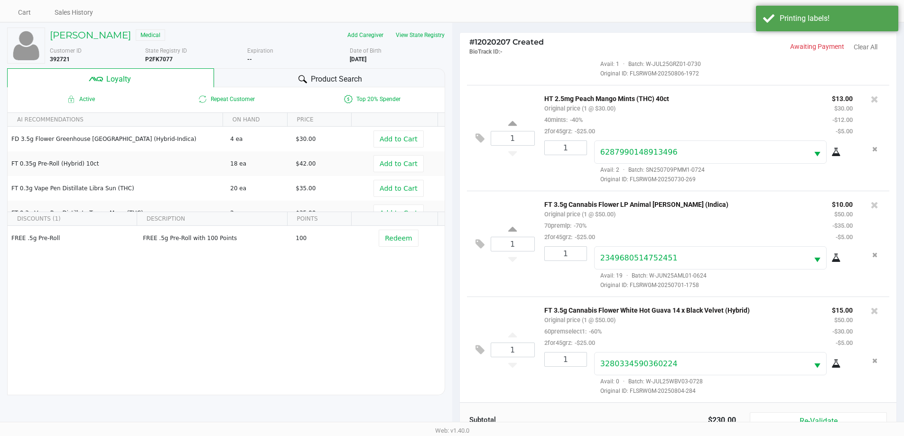
scroll to position [95, 0]
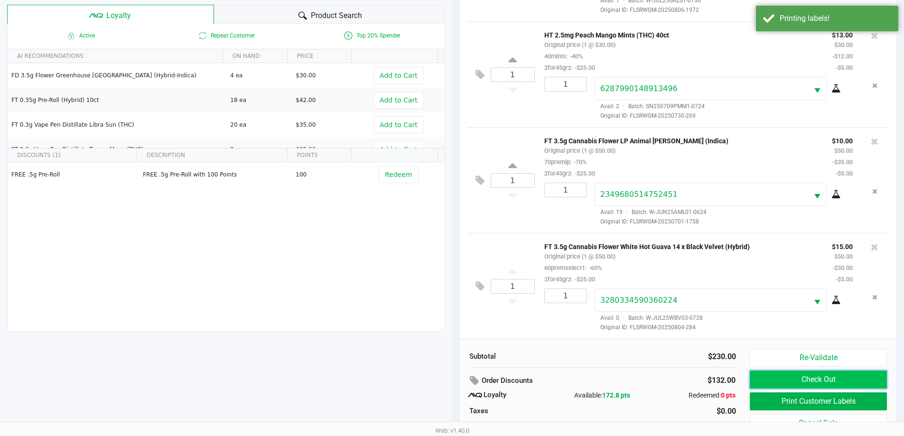
click at [827, 377] on button "Check Out" at bounding box center [818, 380] width 137 height 18
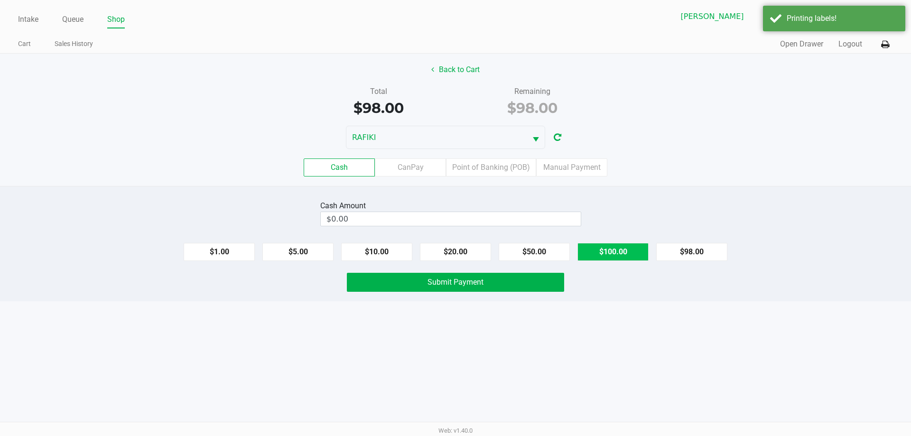
click at [640, 251] on button "$100.00" at bounding box center [612, 252] width 71 height 18
type input "$100.00"
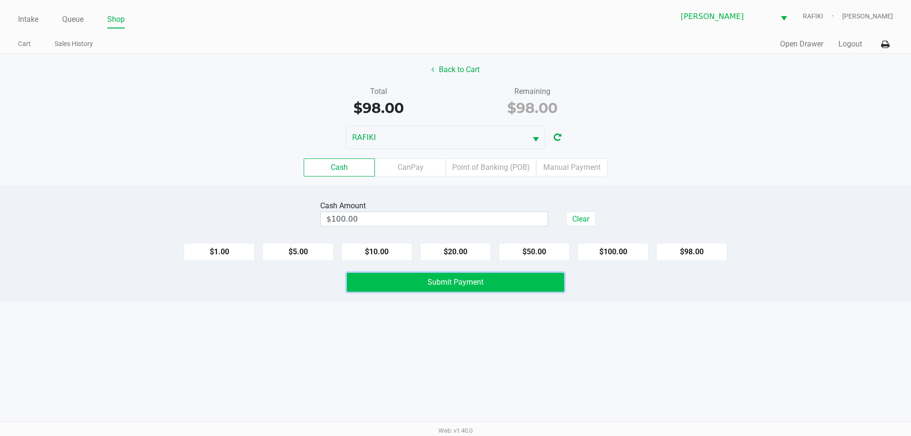
click at [498, 288] on button "Submit Payment" at bounding box center [455, 282] width 217 height 19
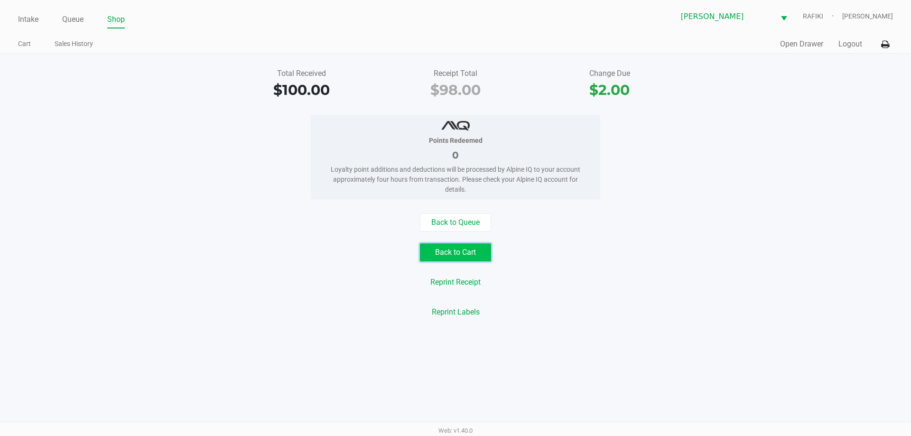
click at [451, 255] on button "Back to Cart" at bounding box center [455, 252] width 71 height 18
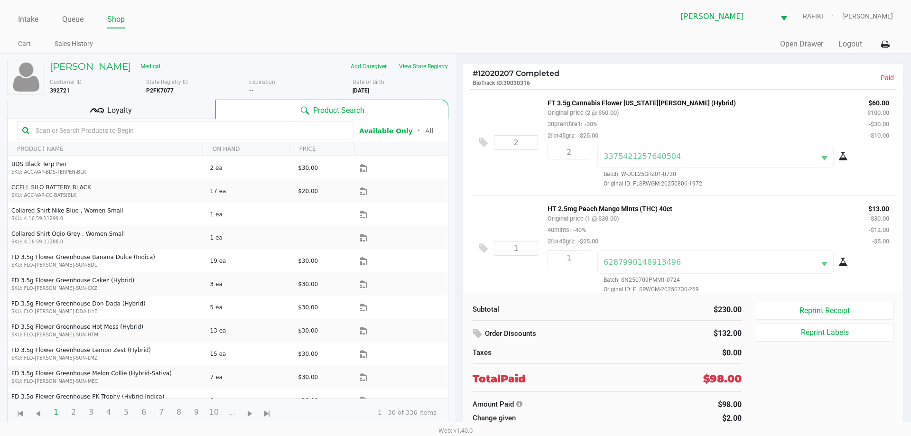
click at [149, 110] on div "Loyalty" at bounding box center [111, 109] width 208 height 19
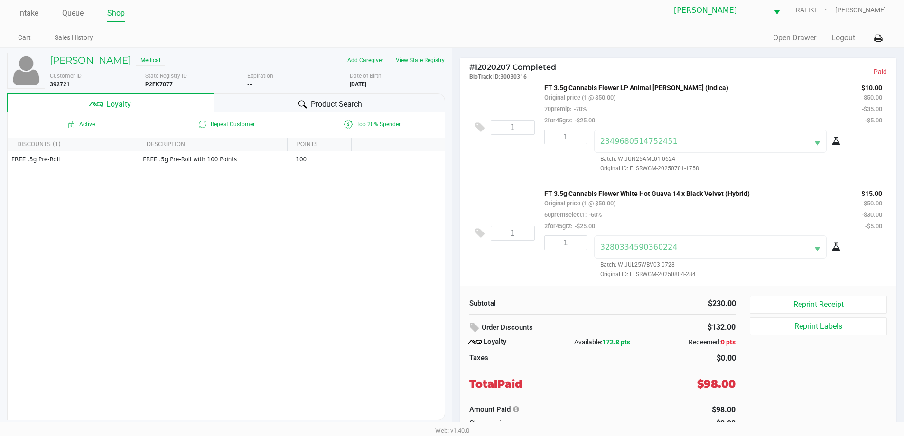
scroll to position [9, 0]
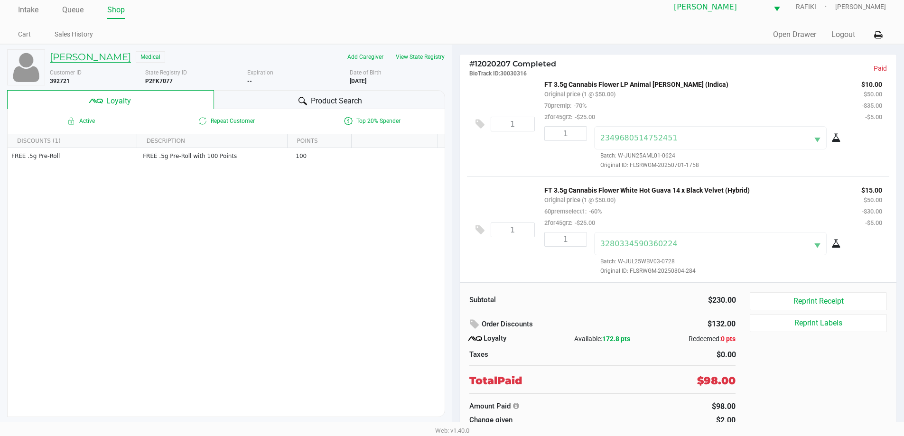
click at [106, 55] on h5 "Michelle Holton" at bounding box center [90, 56] width 81 height 11
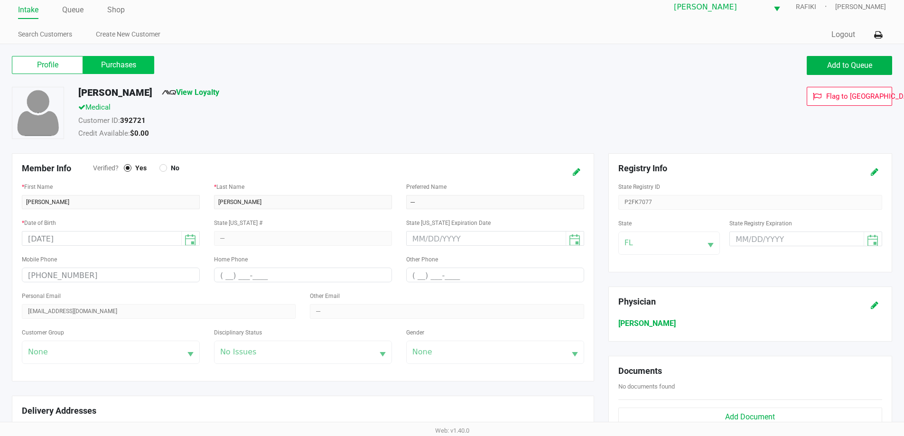
click at [140, 65] on label "Purchases" at bounding box center [118, 65] width 71 height 18
click at [0, 0] on 1 "Purchases" at bounding box center [0, 0] width 0 height 0
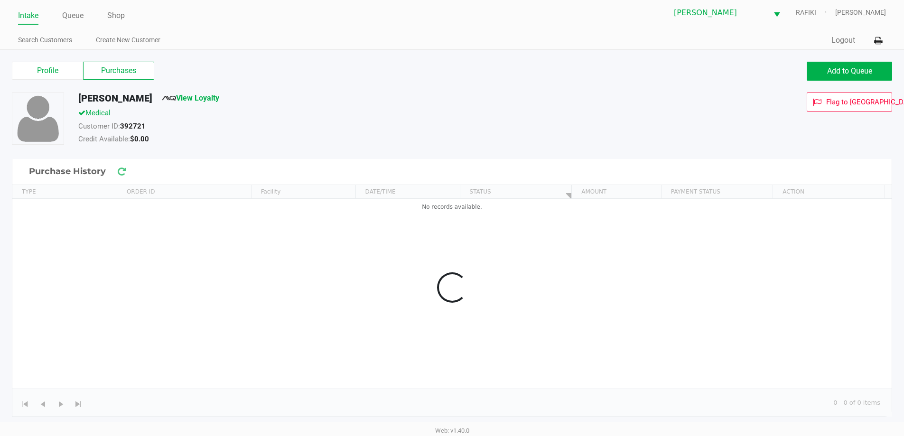
scroll to position [4, 0]
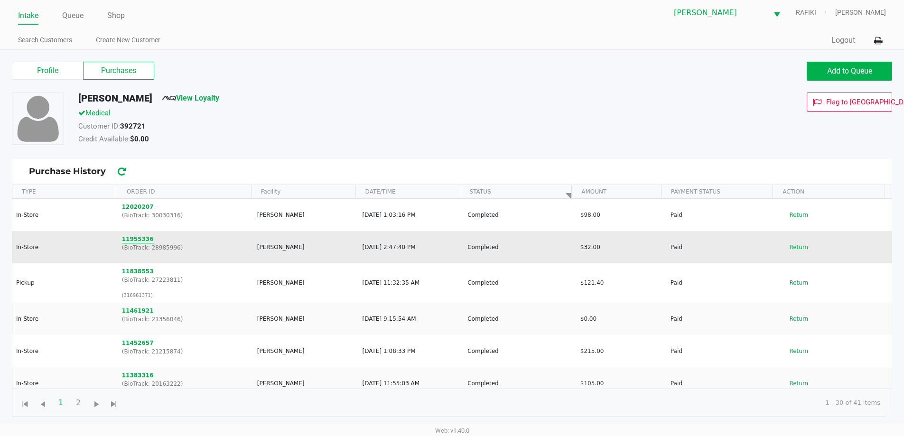
click at [136, 242] on button "11955336" at bounding box center [138, 239] width 32 height 9
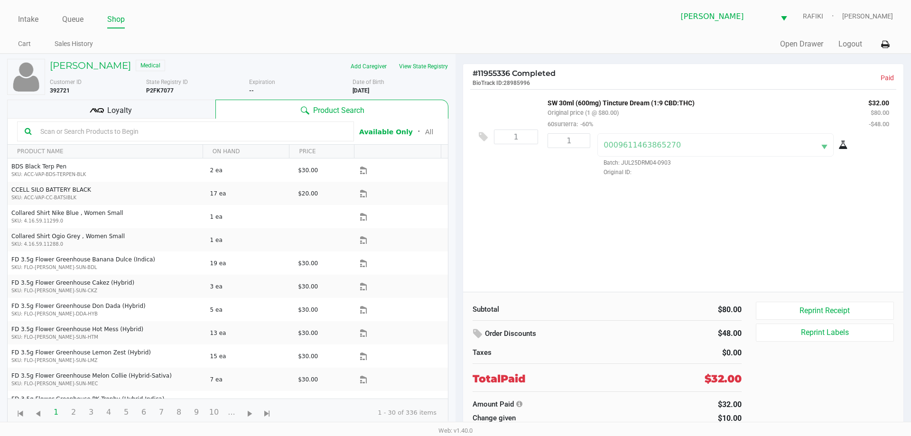
click at [177, 101] on div "Loyalty" at bounding box center [111, 109] width 208 height 19
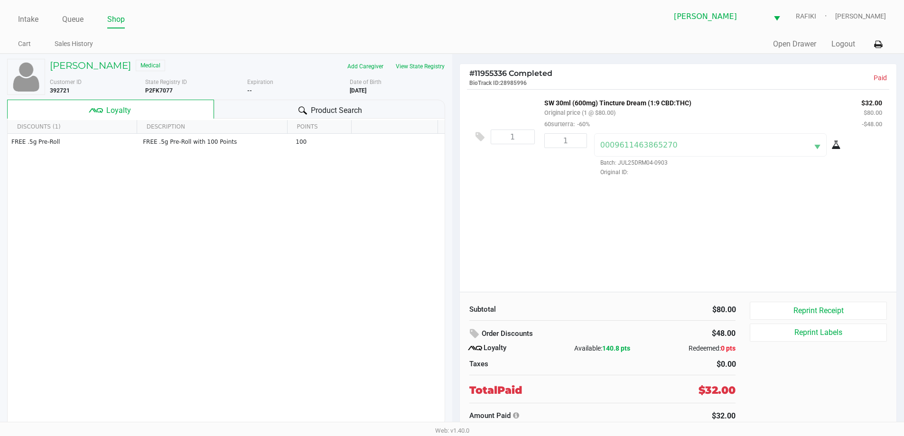
click at [351, 103] on div "Product Search" at bounding box center [329, 109] width 231 height 19
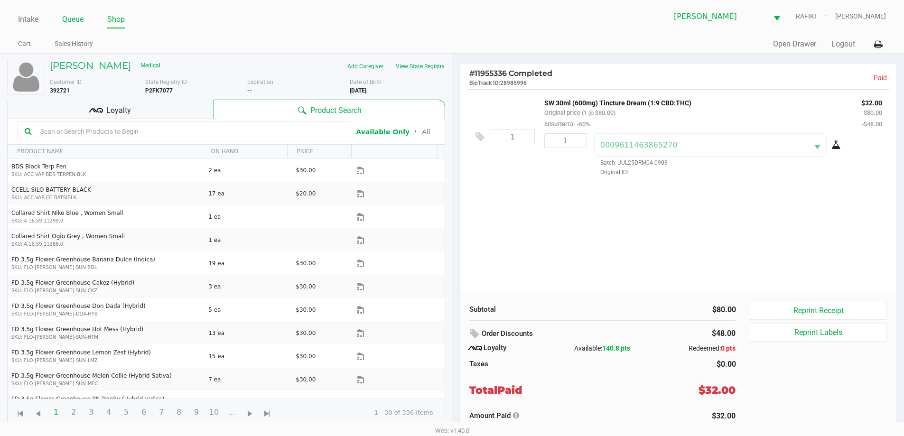
click at [69, 18] on link "Queue" at bounding box center [72, 19] width 21 height 13
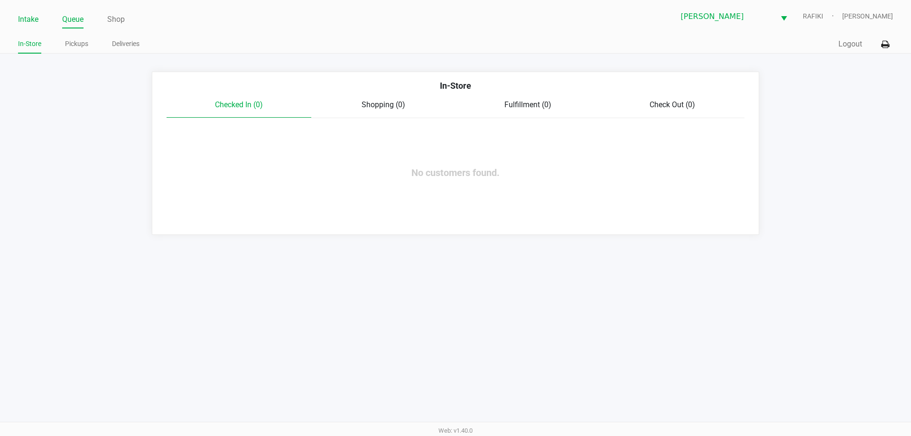
click at [28, 19] on link "Intake" at bounding box center [28, 19] width 20 height 13
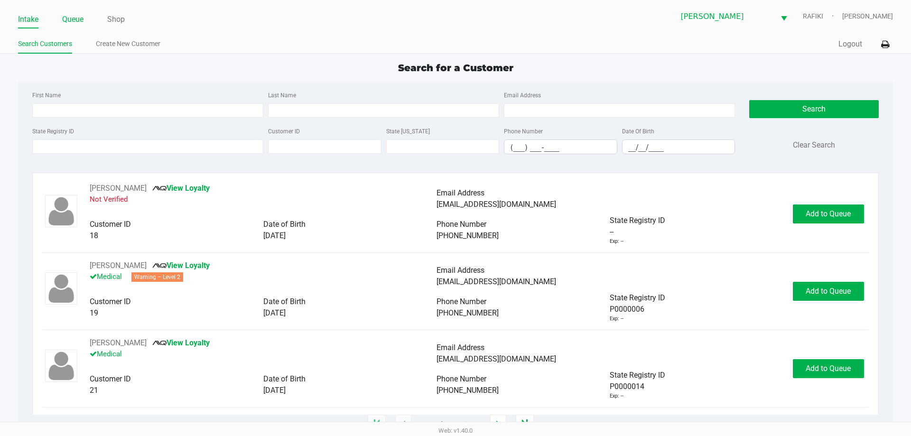
click at [76, 20] on link "Queue" at bounding box center [72, 19] width 21 height 13
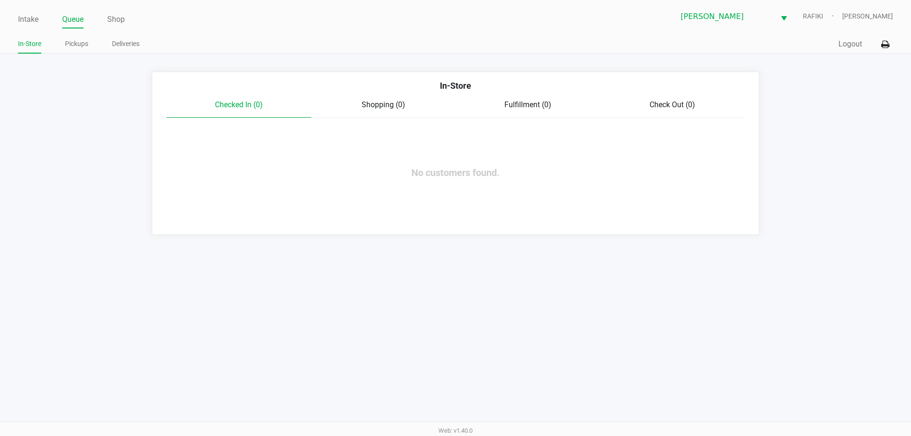
click at [214, 46] on ul "In-Store Pickups Deliveries" at bounding box center [237, 45] width 438 height 16
click at [839, 39] on button "Logout" at bounding box center [850, 43] width 24 height 11
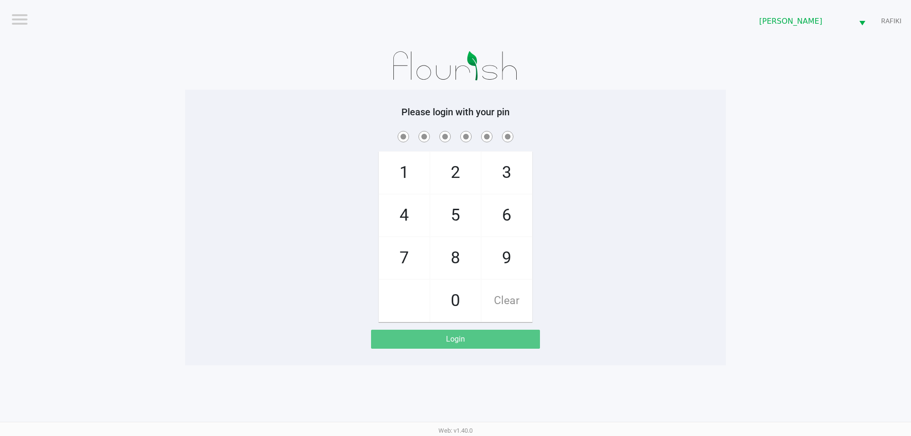
click at [721, 241] on div "1 4 7 2 5 8 0 3 6 9 Clear" at bounding box center [455, 225] width 541 height 193
checkbox input "true"
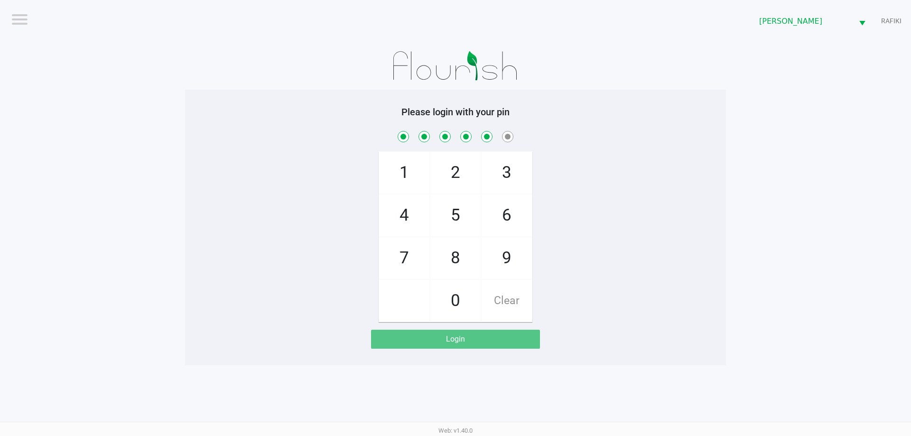
checkbox input "true"
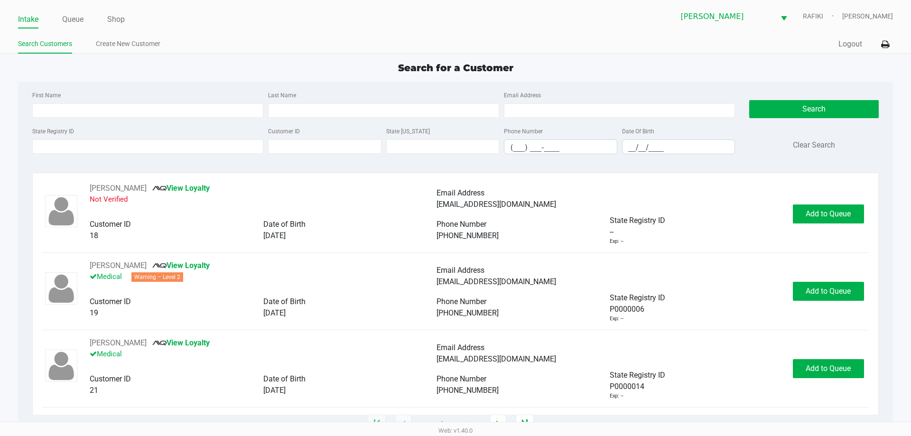
drag, startPoint x: 270, startPoint y: 66, endPoint x: 284, endPoint y: 71, distance: 15.0
click at [270, 66] on div "Search for a Customer" at bounding box center [455, 68] width 889 height 14
type input "EDUARDO"
type input "MARTINEZ"
type input "01/15/2002"
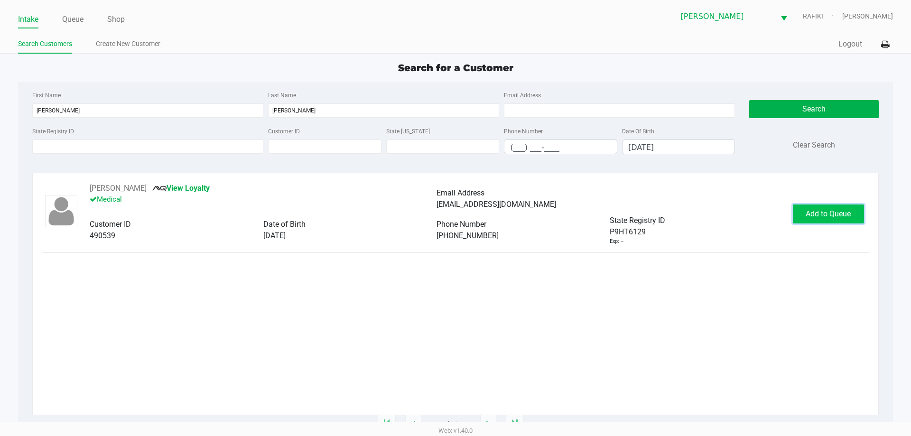
click at [805, 218] on button "Add to Queue" at bounding box center [828, 214] width 71 height 19
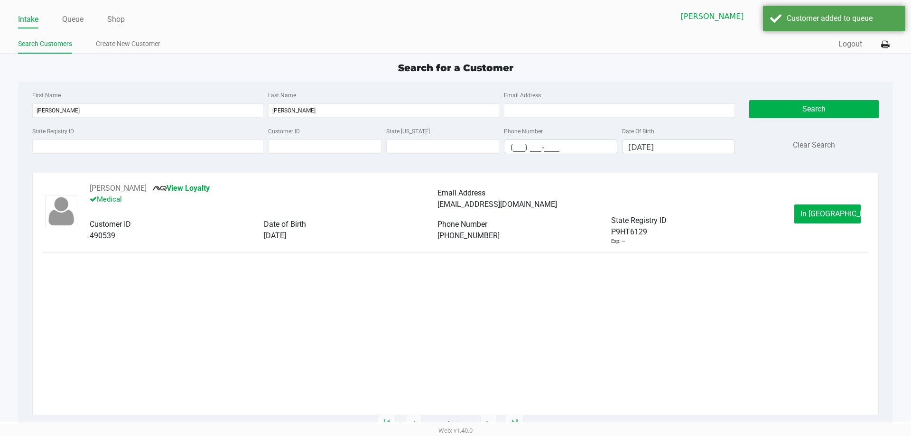
drag, startPoint x: 80, startPoint y: 20, endPoint x: 118, endPoint y: 33, distance: 40.7
click at [79, 20] on link "Queue" at bounding box center [72, 19] width 21 height 13
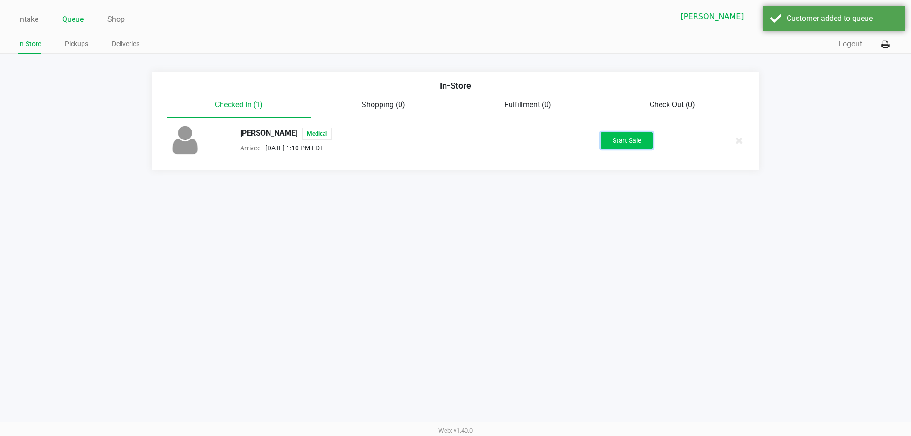
click at [618, 138] on button "Start Sale" at bounding box center [627, 140] width 52 height 17
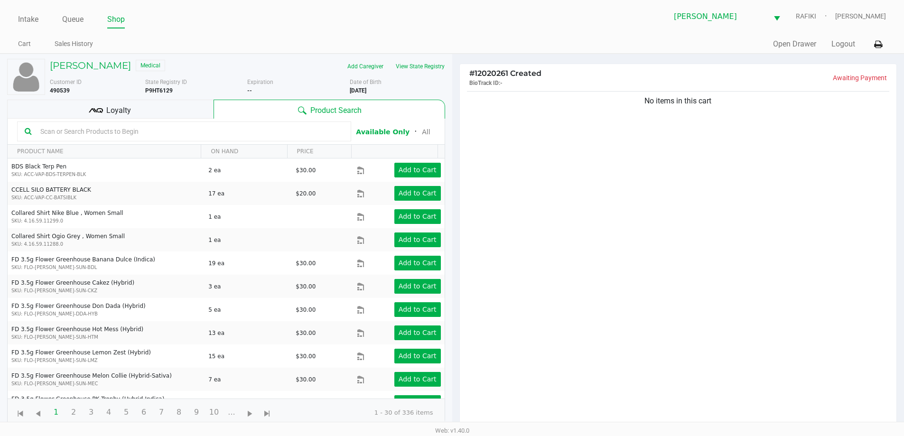
click at [131, 126] on input "text" at bounding box center [190, 131] width 307 height 14
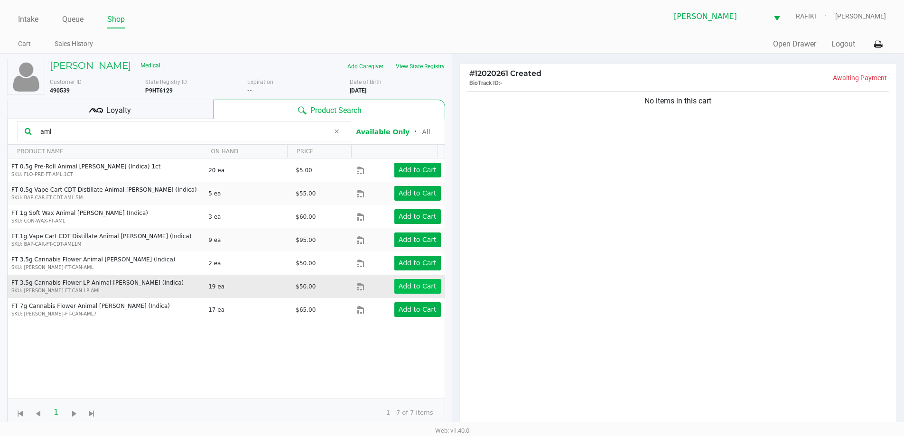
type input "aml"
click at [406, 292] on button "Add to Cart" at bounding box center [417, 286] width 47 height 15
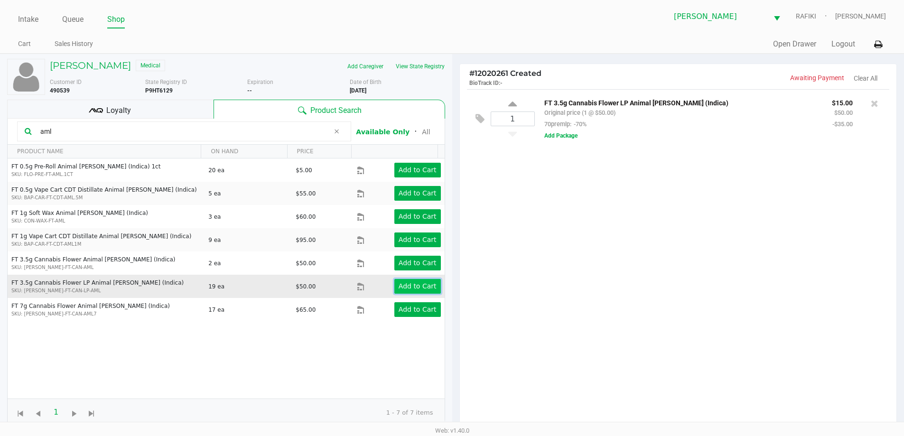
click at [406, 292] on button "Add to Cart" at bounding box center [417, 286] width 47 height 15
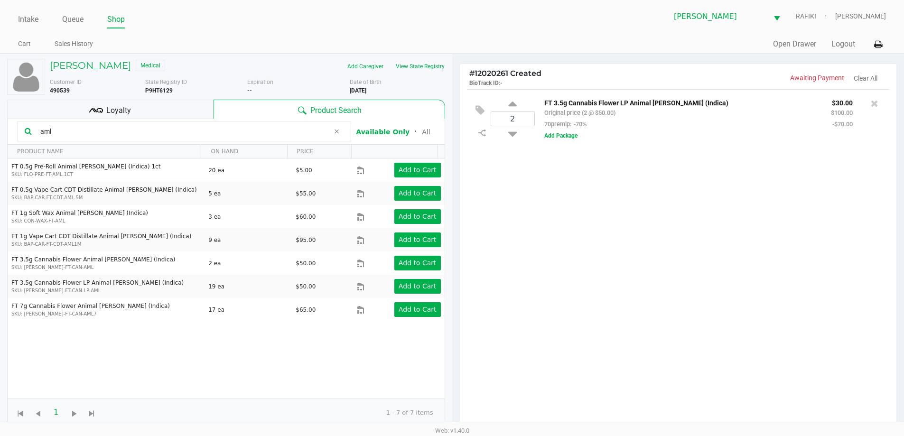
click at [545, 276] on div "2 FT 3.5g Cannabis Flower LP Animal Larry (Indica) Original price (2 @ $50.00) …" at bounding box center [678, 261] width 437 height 344
click at [598, 298] on div "2 FT 3.5g Cannabis Flower LP Animal Larry (Indica) Original price (2 @ $50.00) …" at bounding box center [678, 261] width 437 height 344
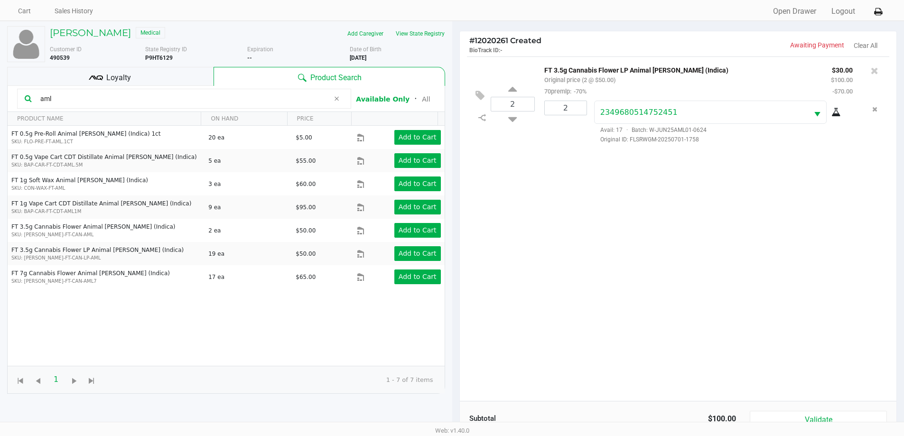
scroll to position [95, 0]
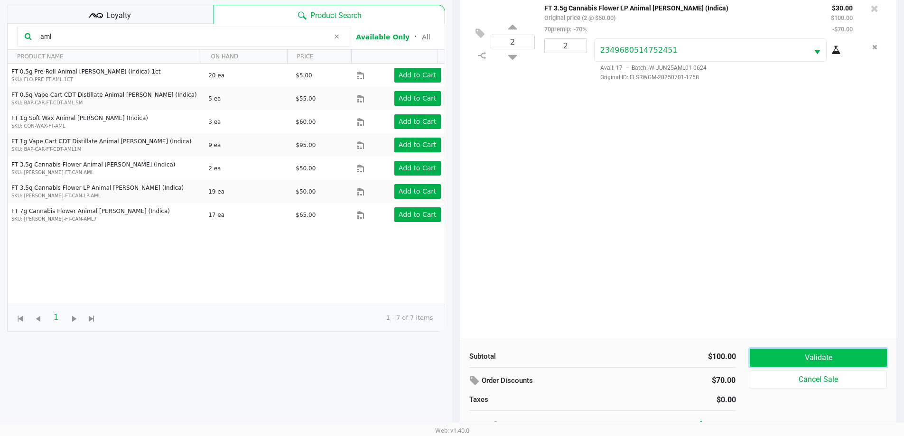
click at [827, 352] on button "Validate" at bounding box center [818, 358] width 137 height 18
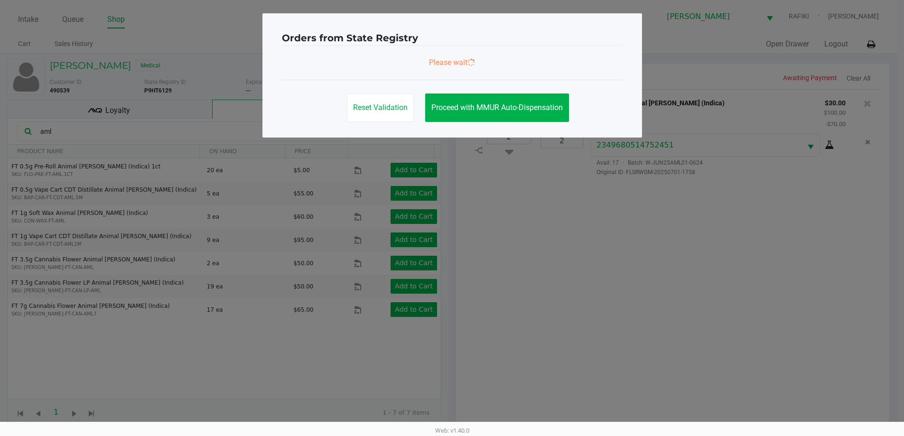
scroll to position [0, 0]
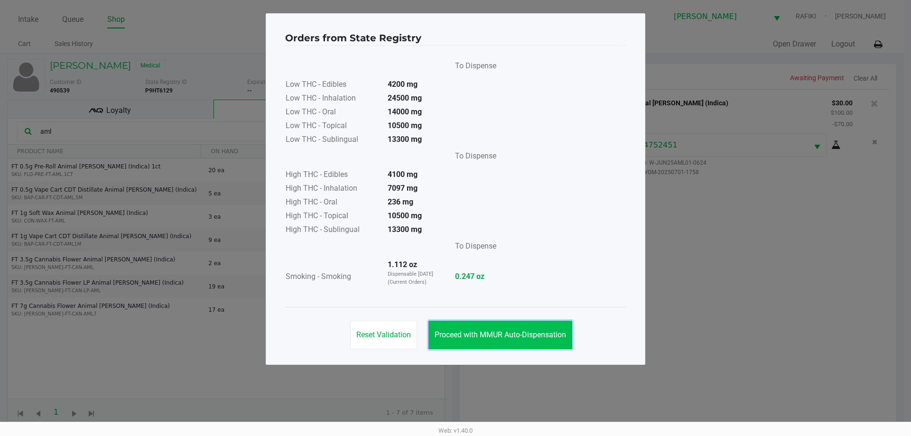
click at [503, 337] on span "Proceed with MMUR Auto-Dispensation" at bounding box center [500, 334] width 131 height 9
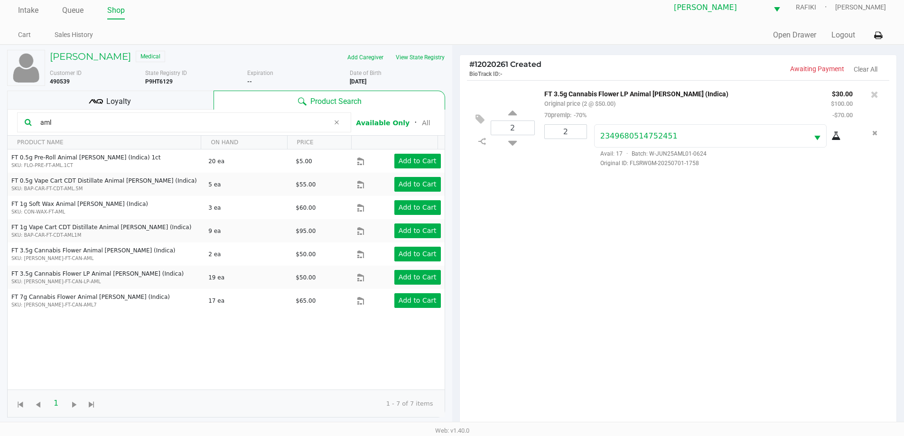
scroll to position [102, 0]
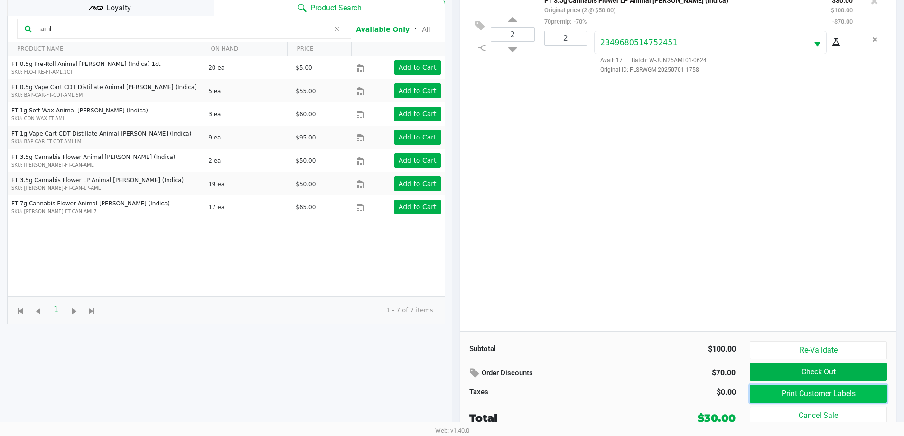
click at [843, 397] on button "Print Customer Labels" at bounding box center [818, 394] width 137 height 18
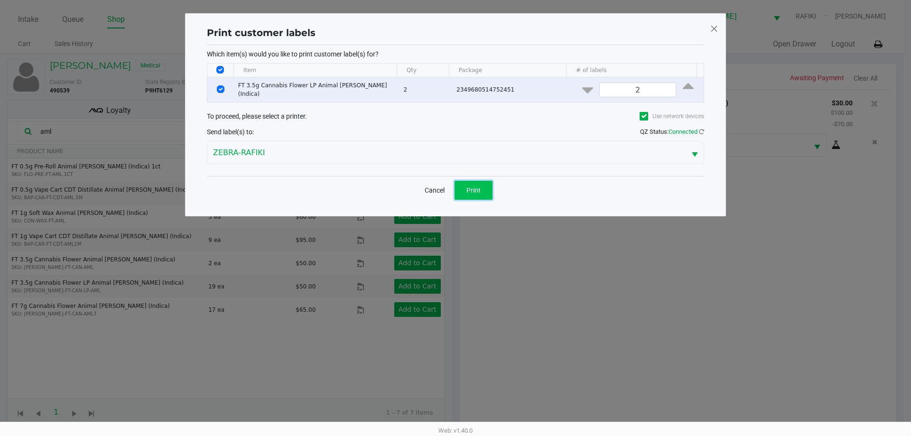
click at [463, 188] on button "Print" at bounding box center [474, 190] width 38 height 19
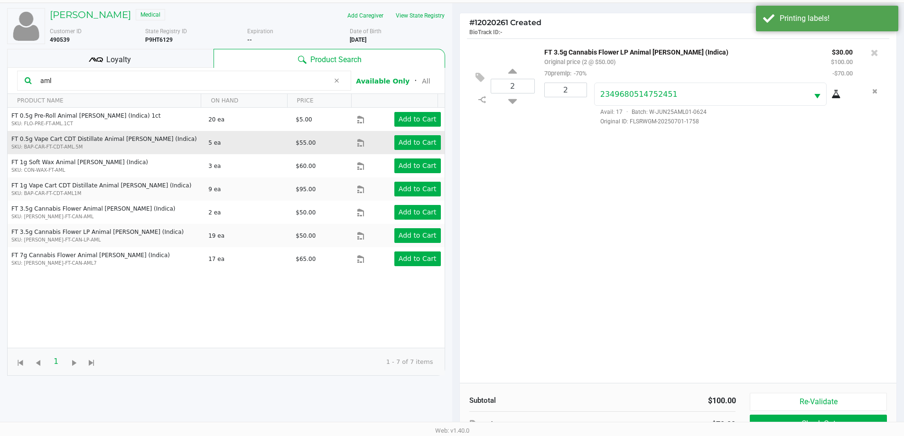
scroll to position [102, 0]
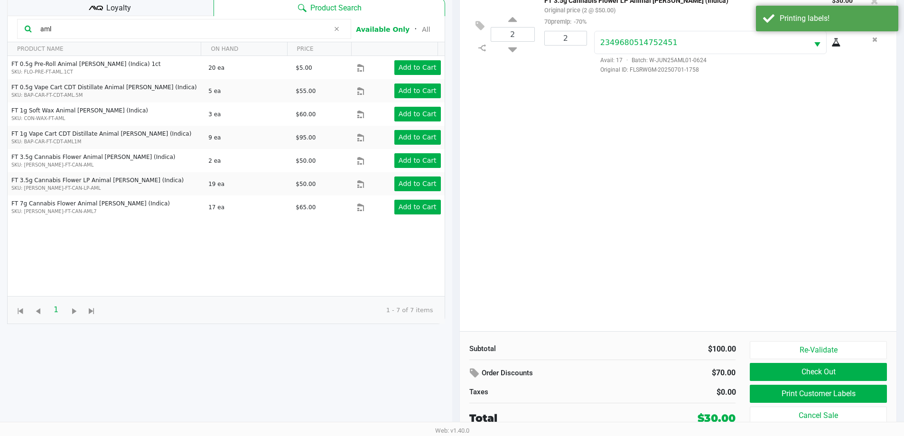
click at [156, 4] on div "Loyalty" at bounding box center [110, 6] width 206 height 19
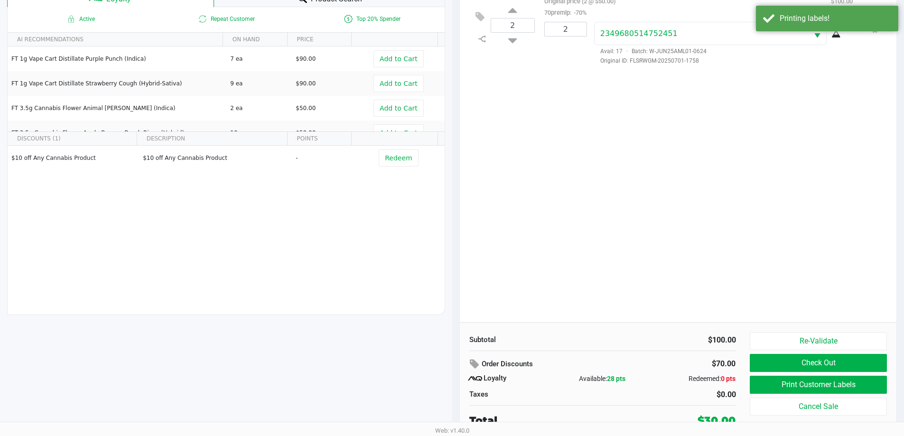
scroll to position [114, 0]
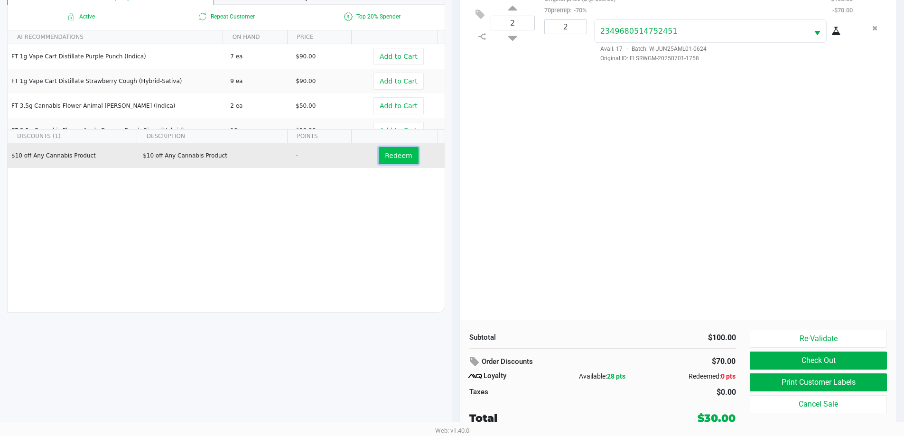
click at [380, 155] on button "Redeem" at bounding box center [398, 155] width 39 height 17
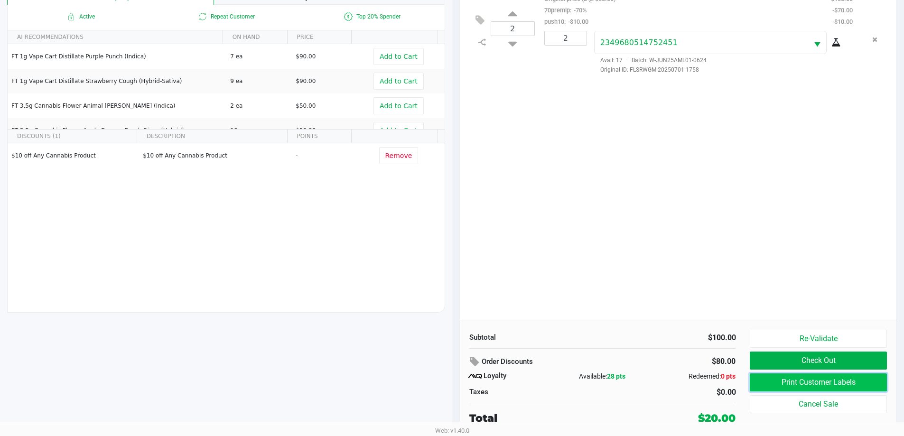
click at [829, 382] on button "Print Customer Labels" at bounding box center [818, 382] width 137 height 18
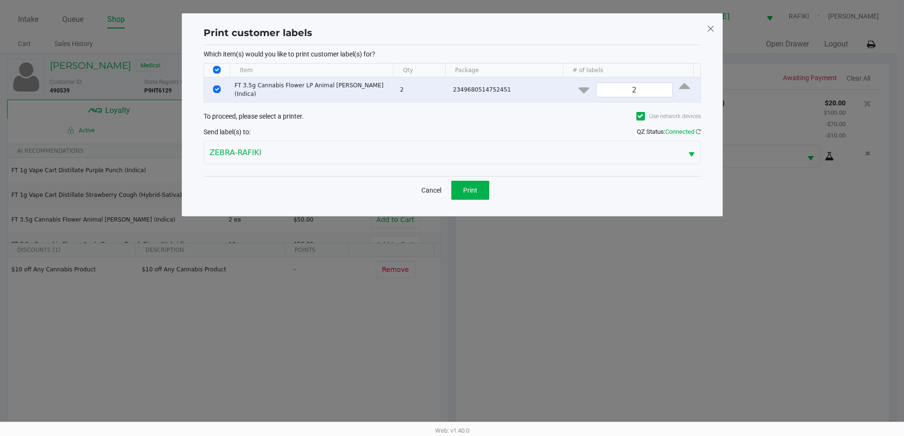
scroll to position [0, 0]
click at [437, 187] on button "Cancel" at bounding box center [435, 190] width 32 height 19
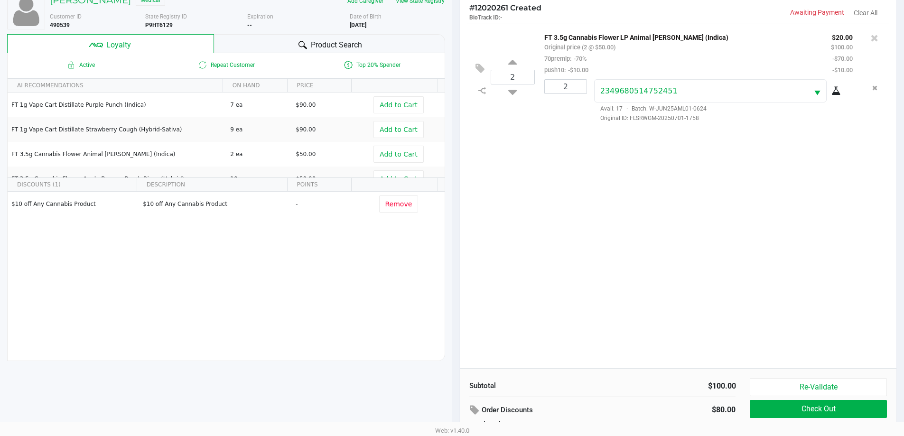
scroll to position [114, 0]
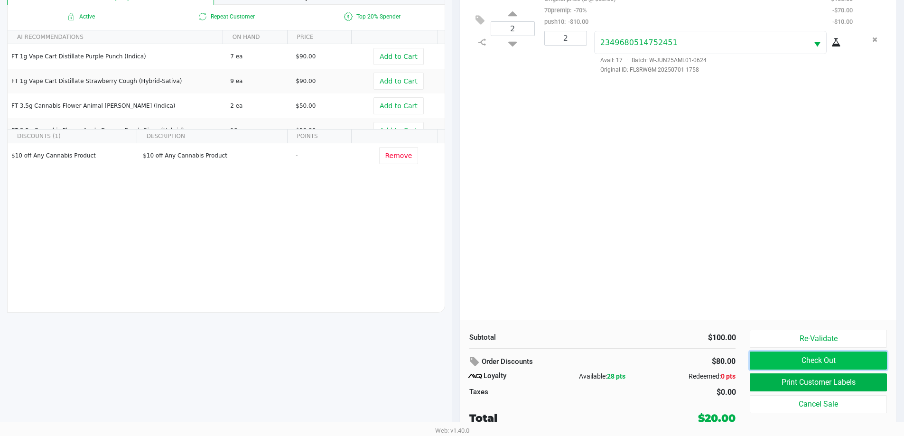
click at [791, 364] on button "Check Out" at bounding box center [818, 361] width 137 height 18
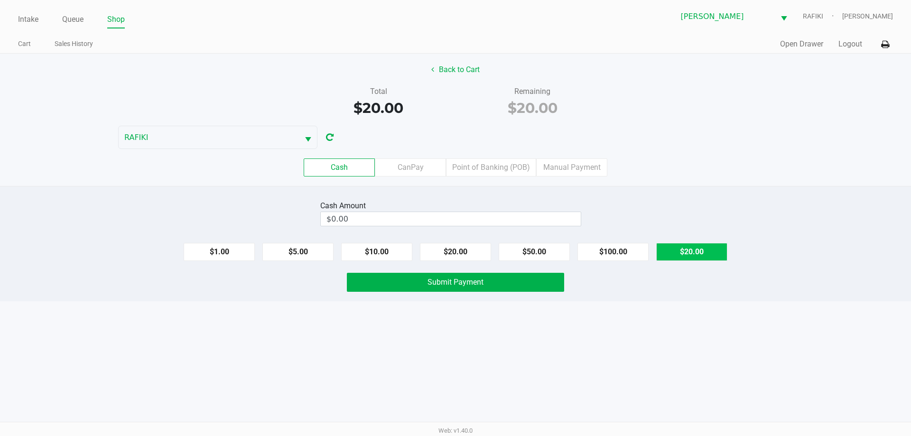
click at [687, 253] on button "$20.00" at bounding box center [691, 252] width 71 height 18
type input "$20.00"
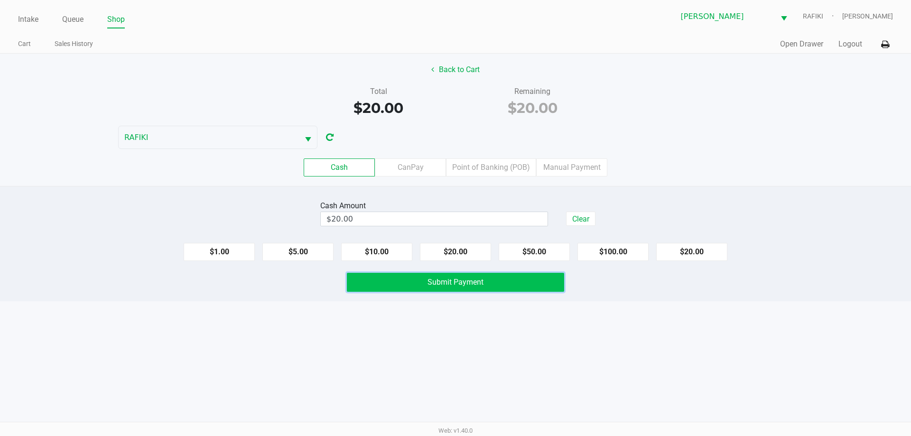
click at [541, 281] on button "Submit Payment" at bounding box center [455, 282] width 217 height 19
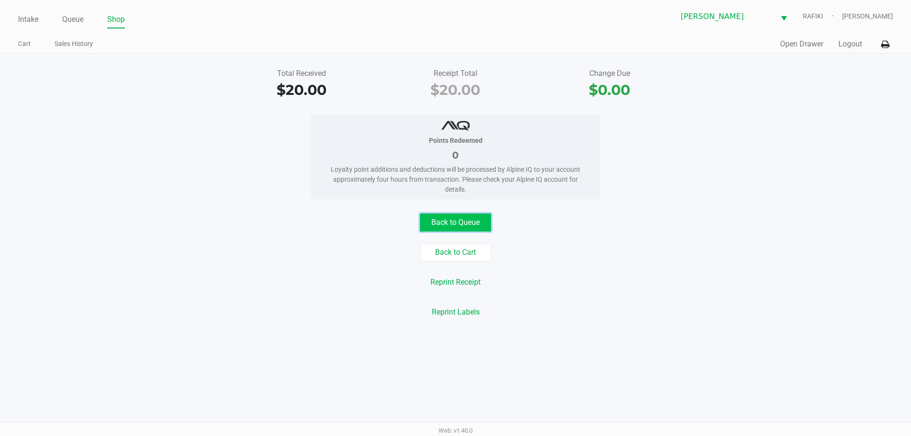
click at [481, 221] on button "Back to Queue" at bounding box center [455, 223] width 71 height 18
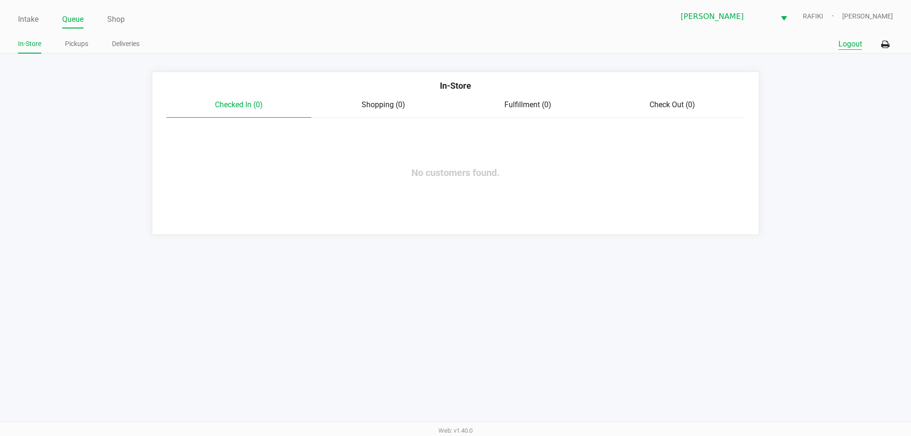
click at [856, 45] on button "Logout" at bounding box center [850, 43] width 24 height 11
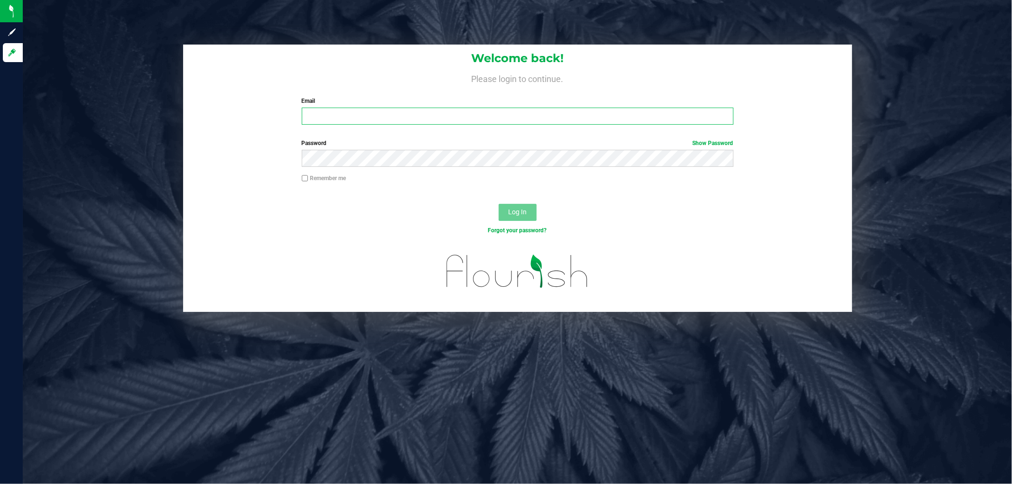
click at [440, 110] on input "Email" at bounding box center [518, 116] width 432 height 17
click at [440, 110] on input "smarino@liveparallel.co" at bounding box center [518, 116] width 432 height 17
type input "[EMAIL_ADDRESS][DOMAIN_NAME]"
click at [499, 204] on button "Log In" at bounding box center [518, 212] width 38 height 17
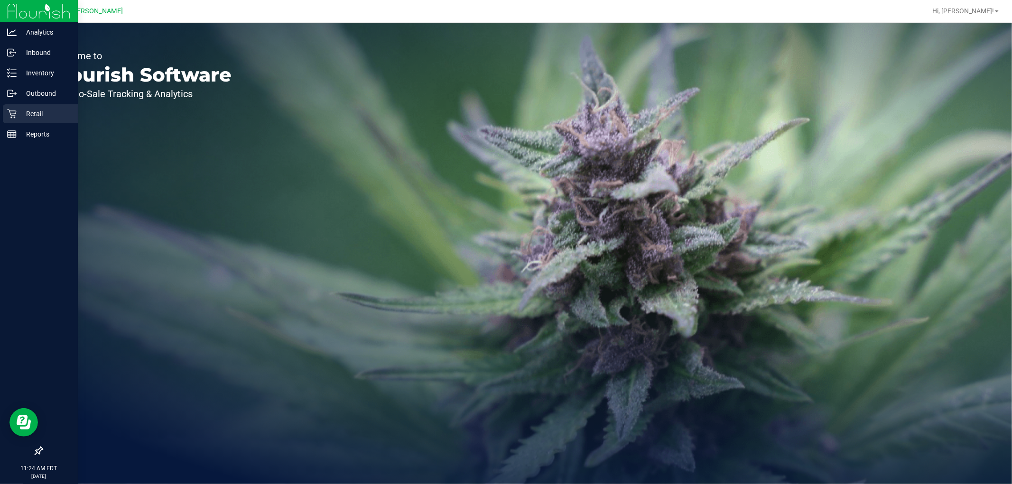
click at [1, 119] on link "Retail" at bounding box center [39, 114] width 78 height 20
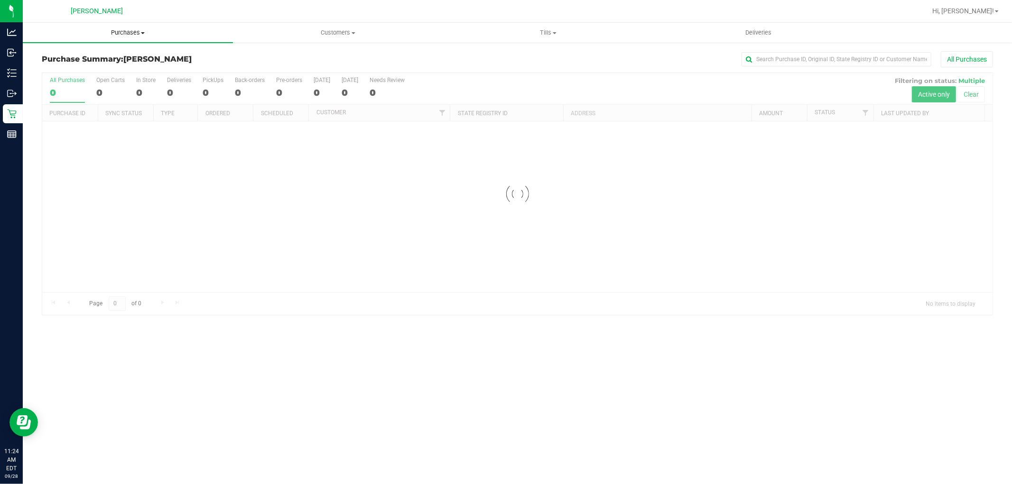
click at [123, 35] on span "Purchases" at bounding box center [128, 32] width 210 height 9
click at [85, 65] on li "Fulfillment" at bounding box center [128, 68] width 210 height 11
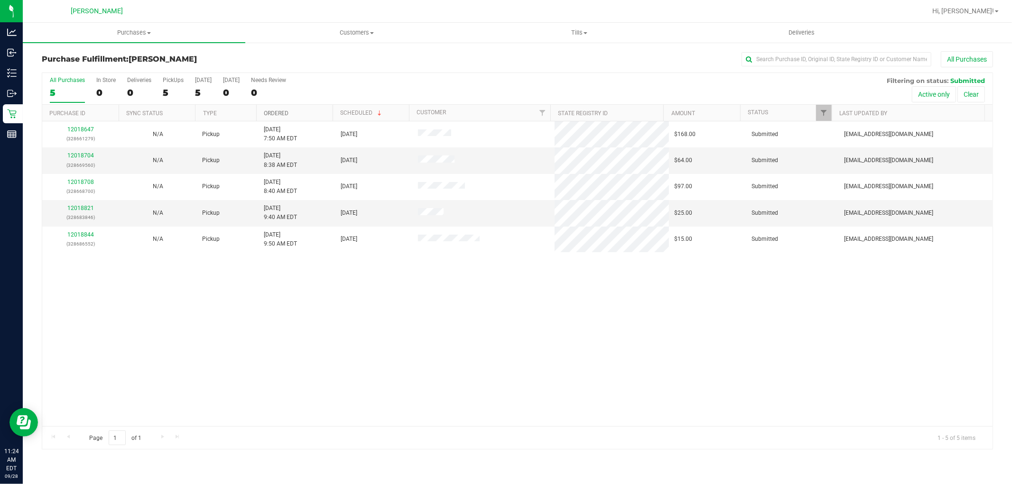
click at [279, 114] on link "Ordered" at bounding box center [276, 113] width 25 height 7
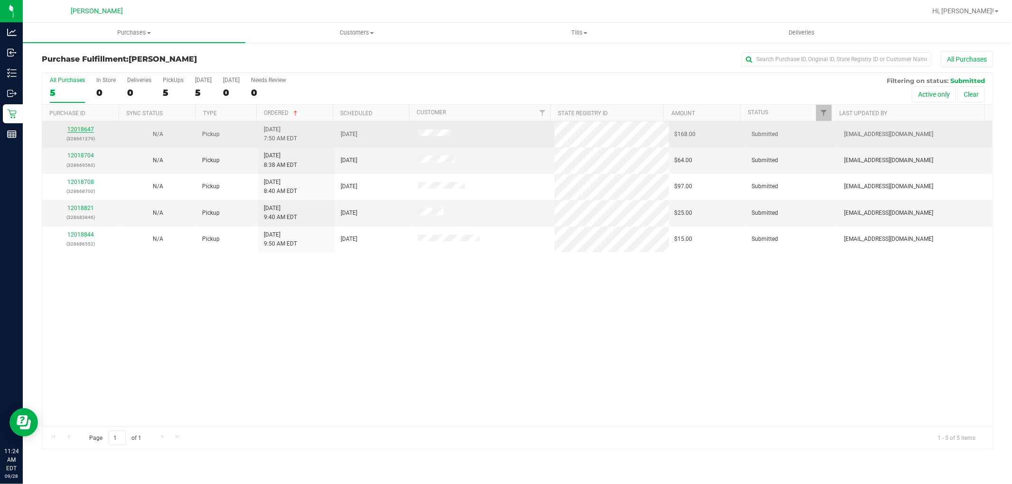
click at [87, 131] on link "12018647" at bounding box center [80, 129] width 27 height 7
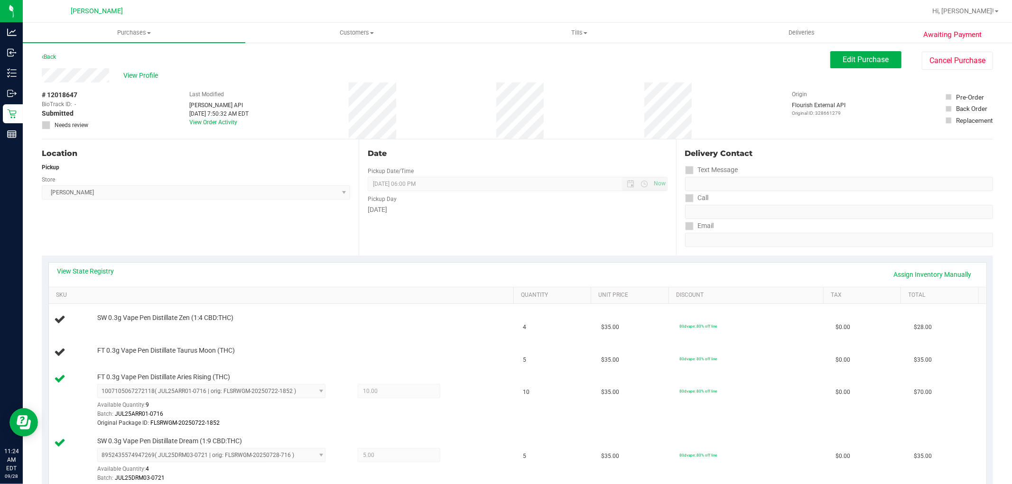
click at [52, 52] on div "Back" at bounding box center [49, 56] width 14 height 11
click at [49, 57] on link "Back" at bounding box center [49, 57] width 14 height 7
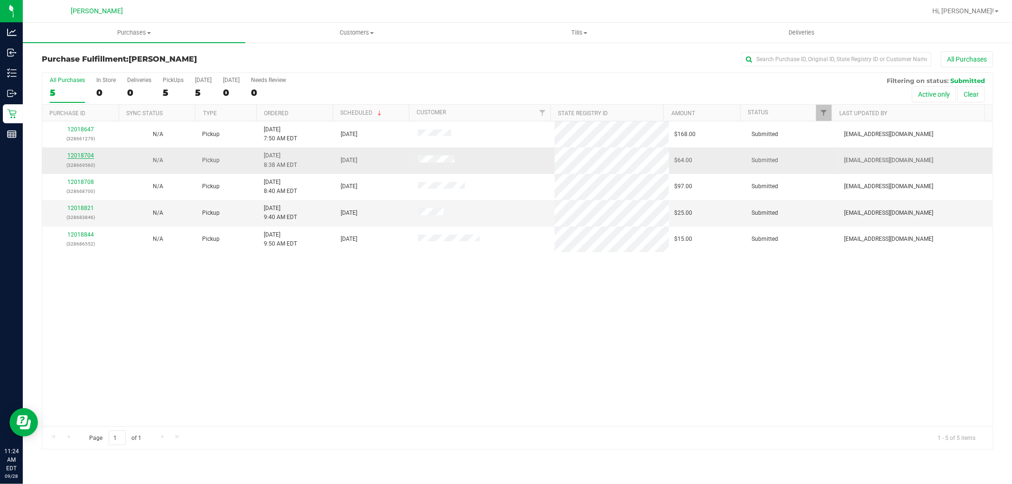
click at [86, 155] on link "12018704" at bounding box center [80, 155] width 27 height 7
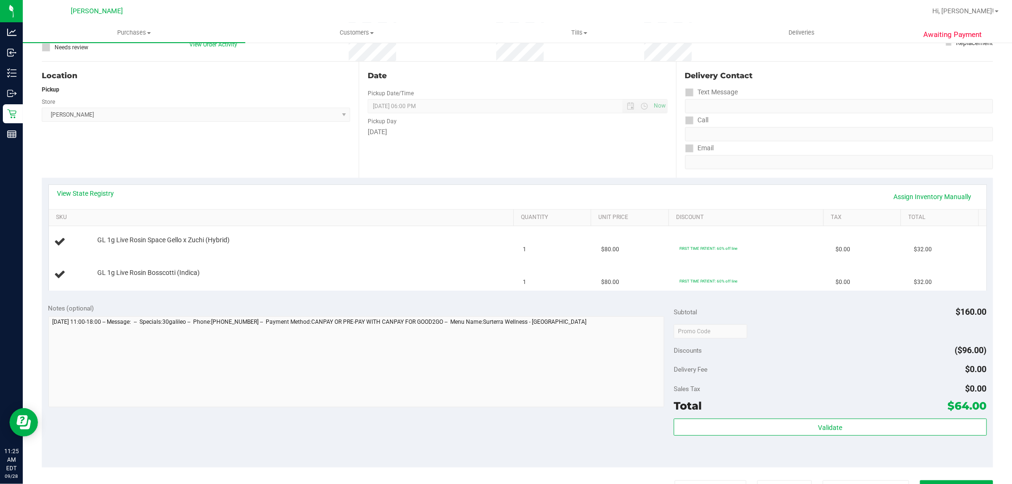
scroll to position [158, 0]
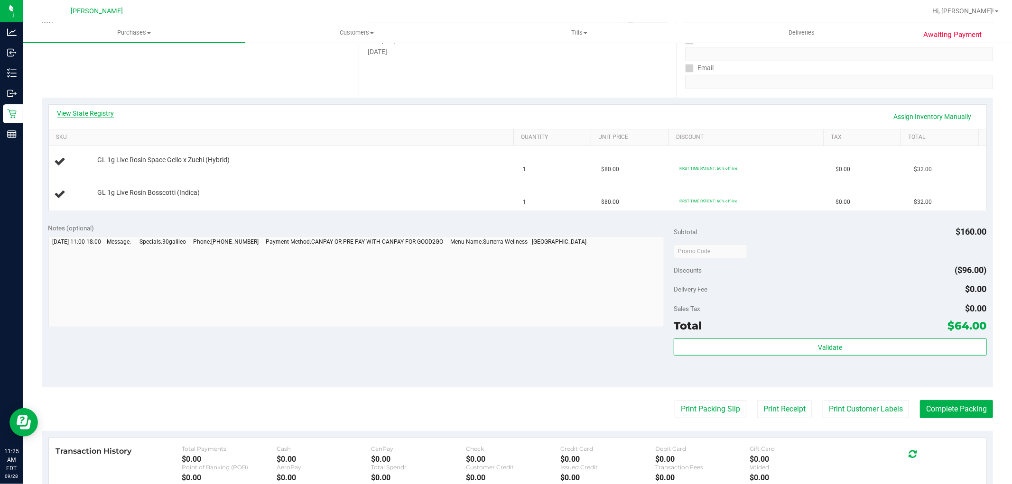
click at [95, 115] on link "View State Registry" at bounding box center [85, 113] width 57 height 9
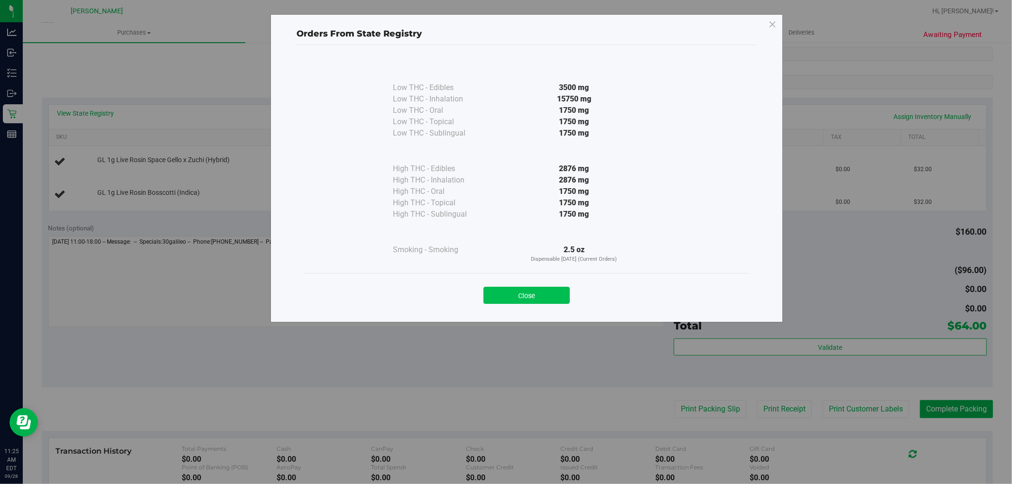
click at [524, 289] on button "Close" at bounding box center [527, 295] width 86 height 17
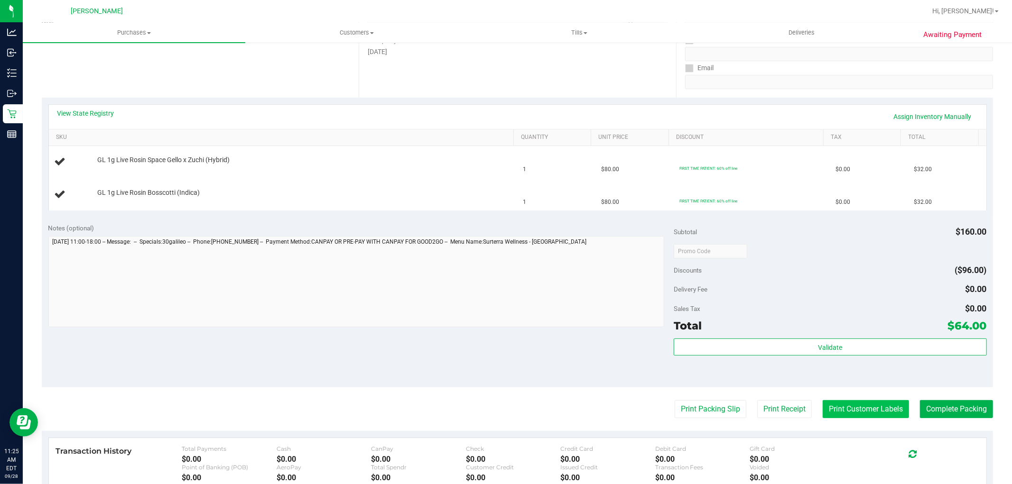
click at [823, 404] on button "Print Customer Labels" at bounding box center [866, 409] width 86 height 18
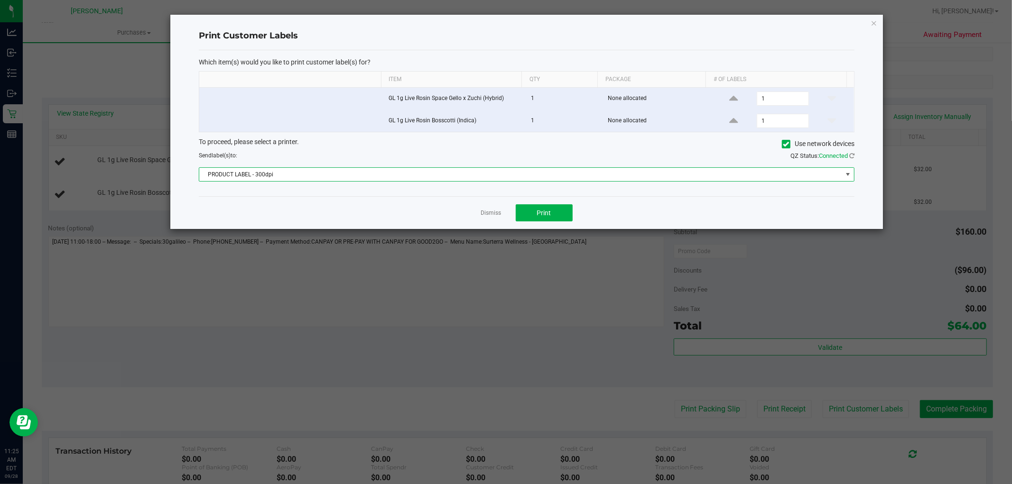
click at [433, 178] on span "PRODUCT LABEL - 300dpi" at bounding box center [520, 174] width 643 height 13
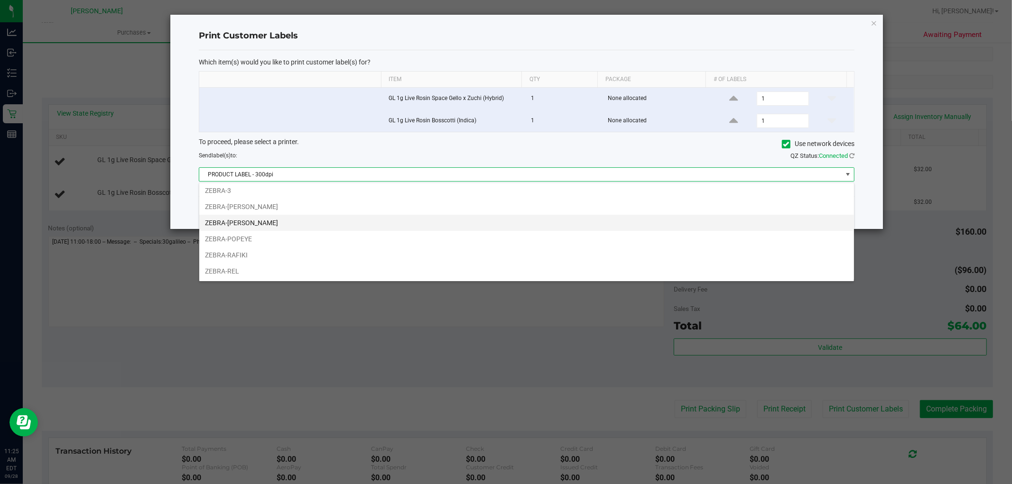
scroll to position [51, 0]
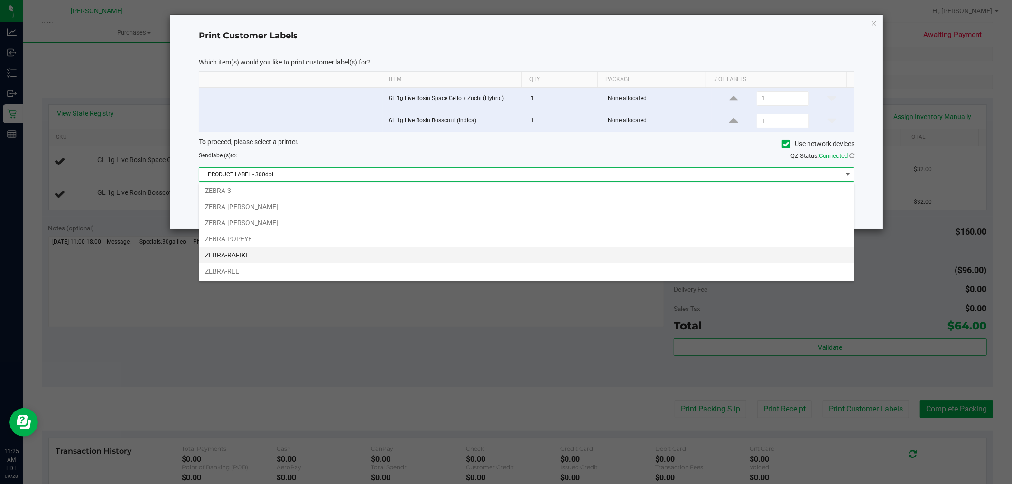
click at [248, 255] on li "ZEBRA-RAFIKI" at bounding box center [526, 255] width 655 height 16
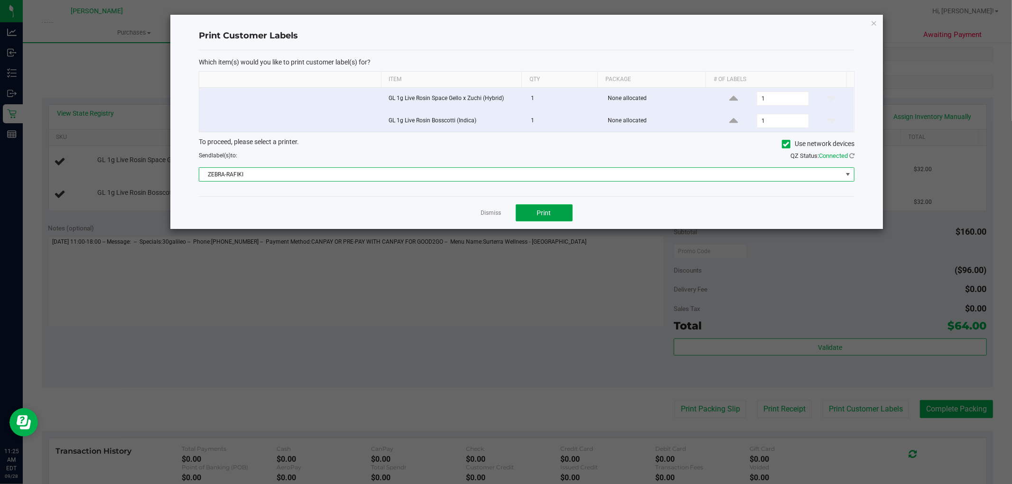
click at [556, 215] on button "Print" at bounding box center [544, 213] width 57 height 17
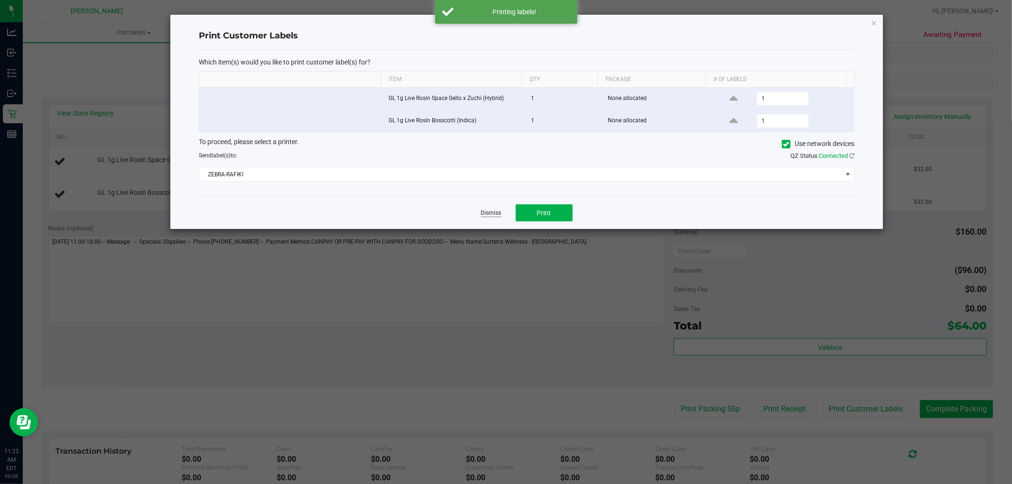
click at [494, 217] on link "Dismiss" at bounding box center [491, 213] width 20 height 8
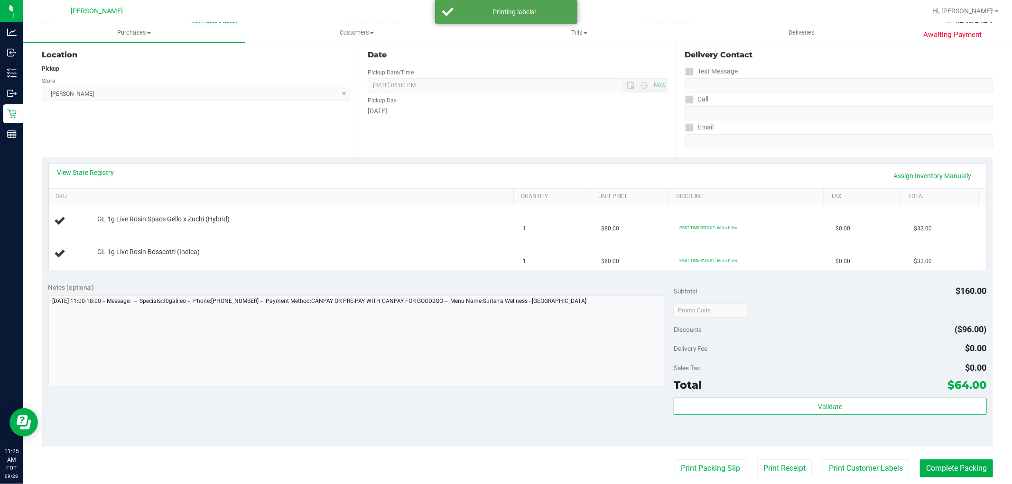
scroll to position [53, 0]
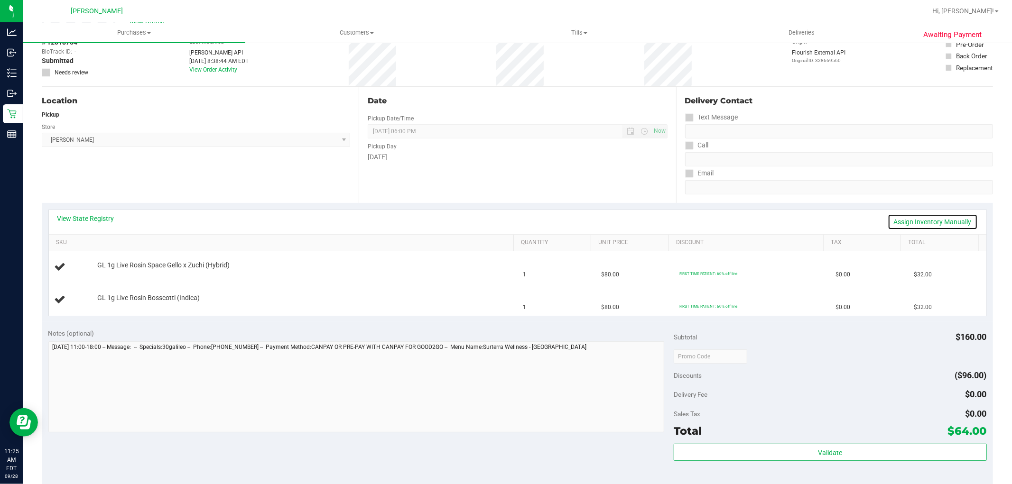
click at [919, 223] on link "Assign Inventory Manually" at bounding box center [933, 222] width 90 height 16
click at [961, 222] on link "Save & Exit" at bounding box center [955, 222] width 45 height 16
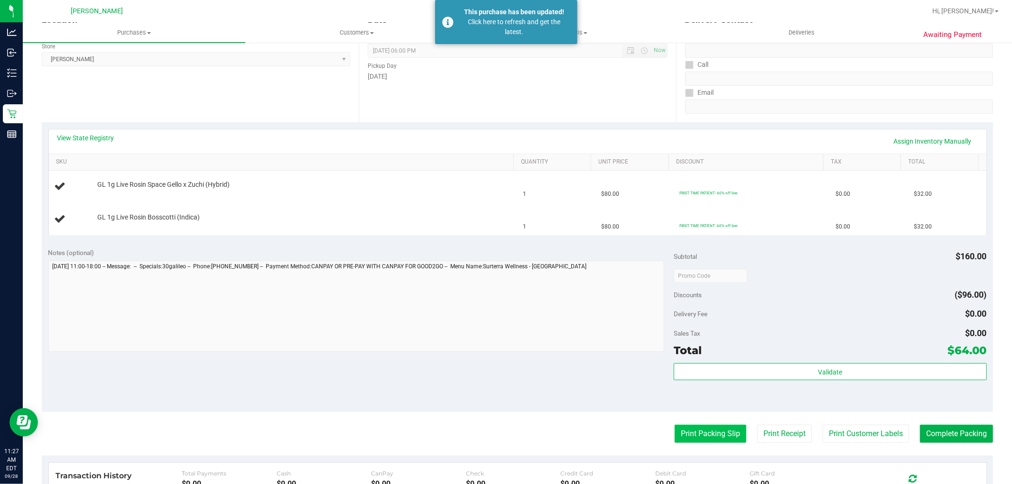
scroll to position [211, 0]
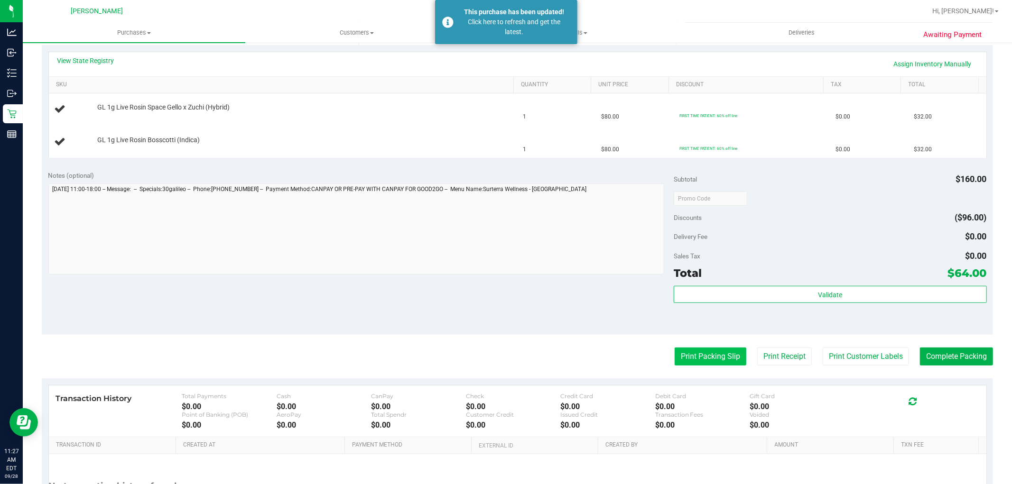
click at [700, 363] on button "Print Packing Slip" at bounding box center [711, 357] width 72 height 18
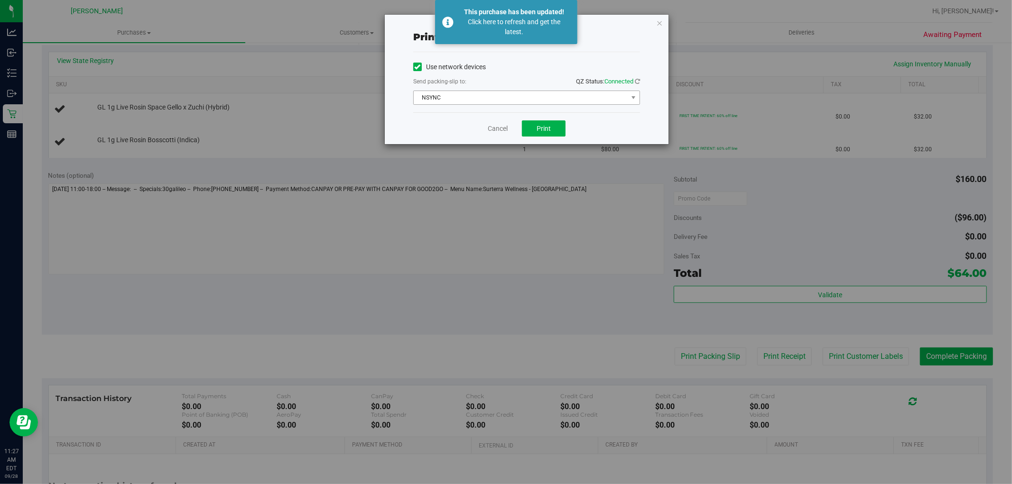
click at [532, 92] on span "NSYNC" at bounding box center [521, 97] width 214 height 13
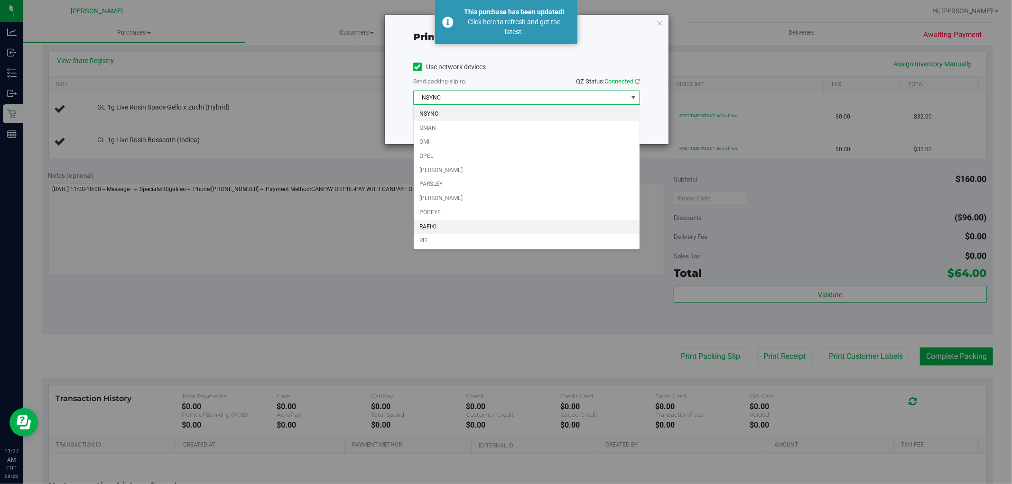
drag, startPoint x: 453, startPoint y: 228, endPoint x: 477, endPoint y: 225, distance: 24.3
click at [454, 227] on li "RAFIKI" at bounding box center [527, 227] width 226 height 14
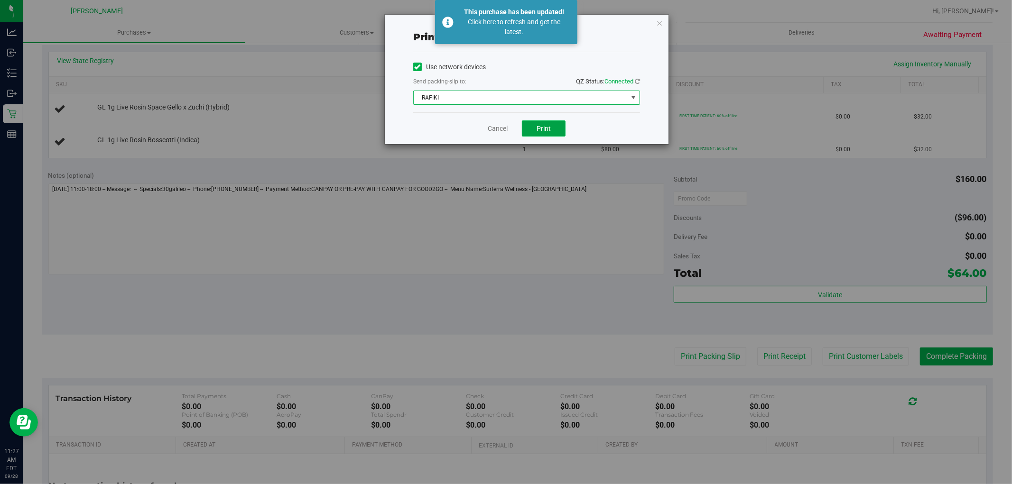
click at [535, 128] on button "Print" at bounding box center [544, 129] width 44 height 16
click at [489, 130] on link "Cancel" at bounding box center [498, 129] width 20 height 10
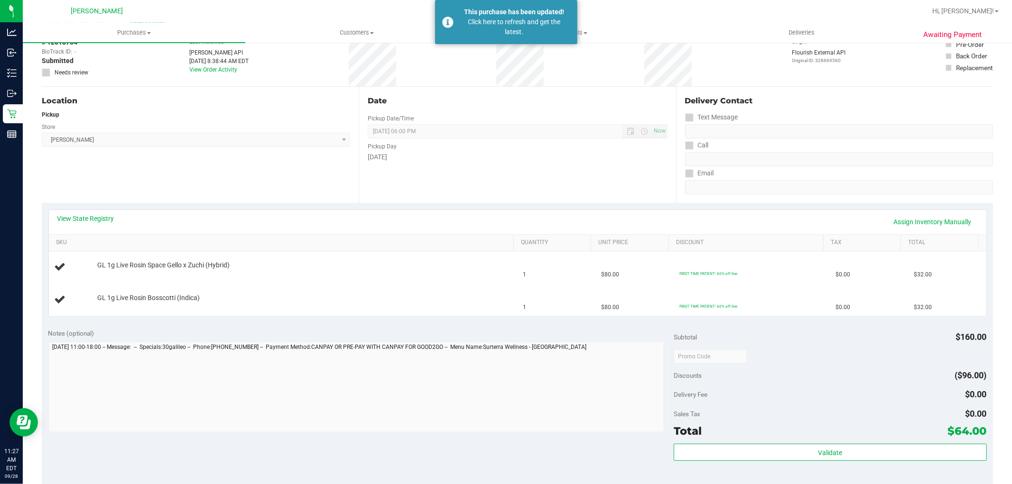
scroll to position [0, 0]
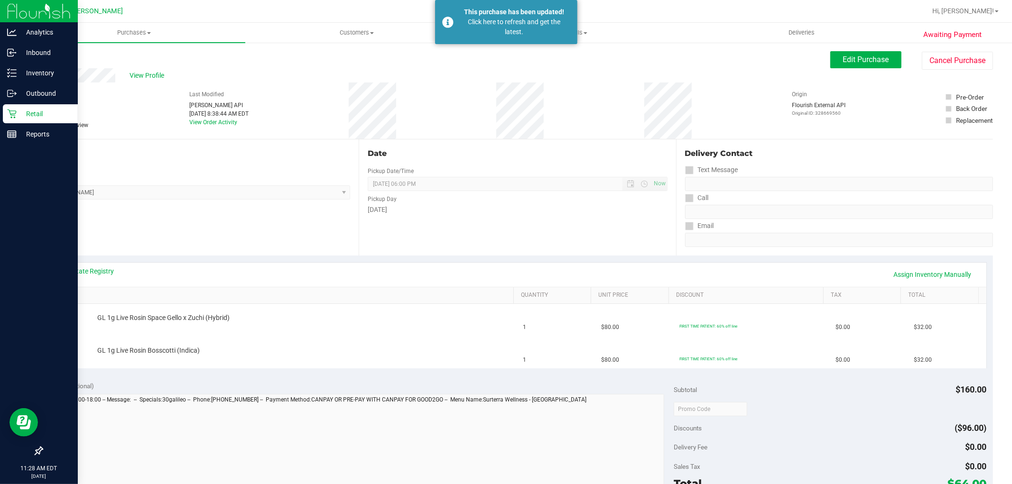
click at [17, 114] on p "Retail" at bounding box center [45, 113] width 57 height 11
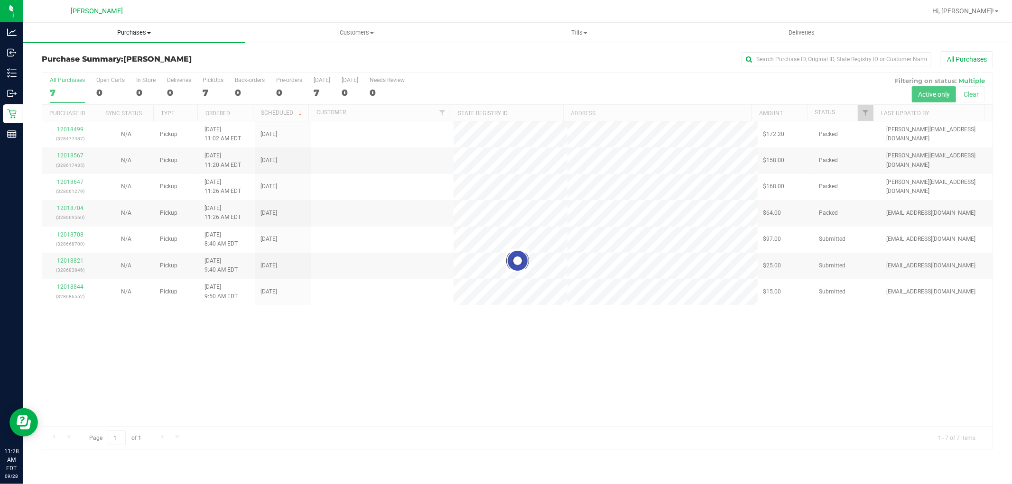
click at [140, 34] on span "Purchases" at bounding box center [134, 32] width 223 height 9
click at [115, 67] on li "Fulfillment" at bounding box center [134, 68] width 223 height 11
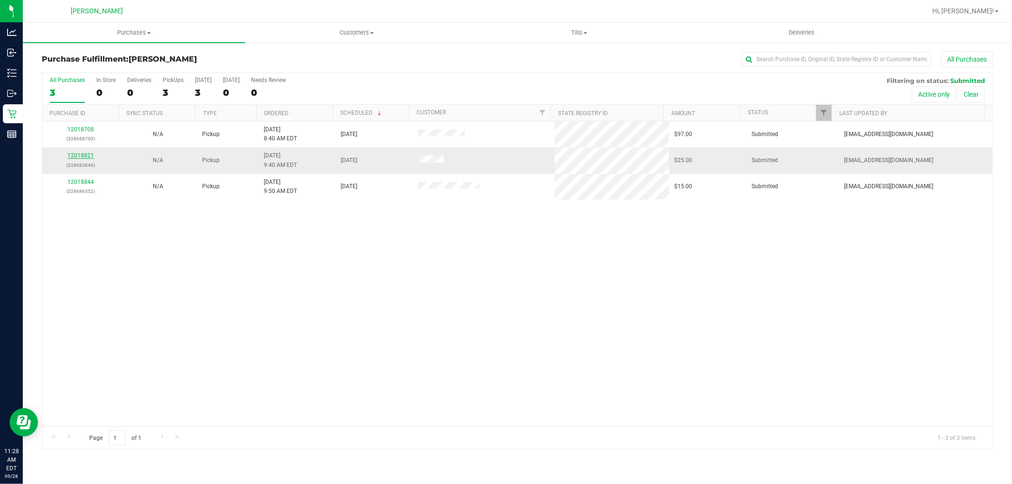
click at [74, 155] on link "12018821" at bounding box center [80, 155] width 27 height 7
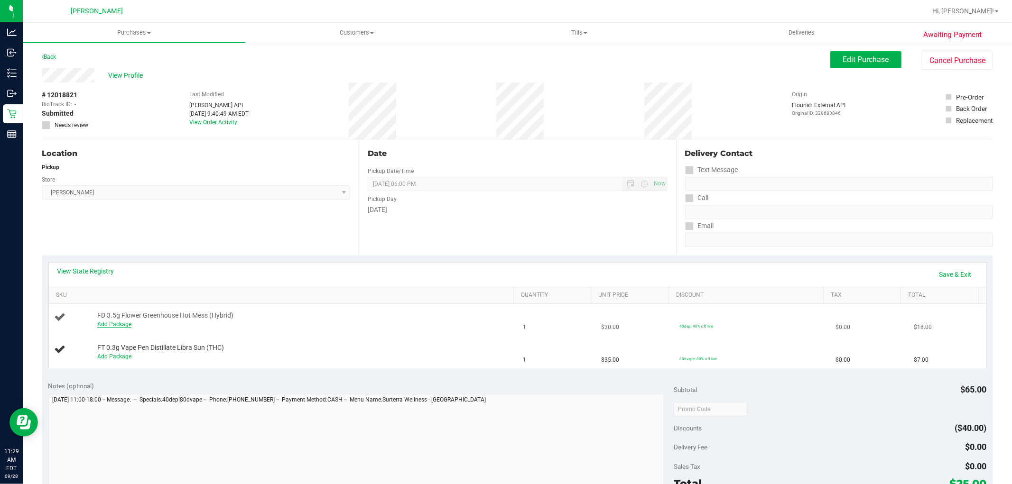
click at [112, 326] on link "Add Package" at bounding box center [114, 324] width 34 height 7
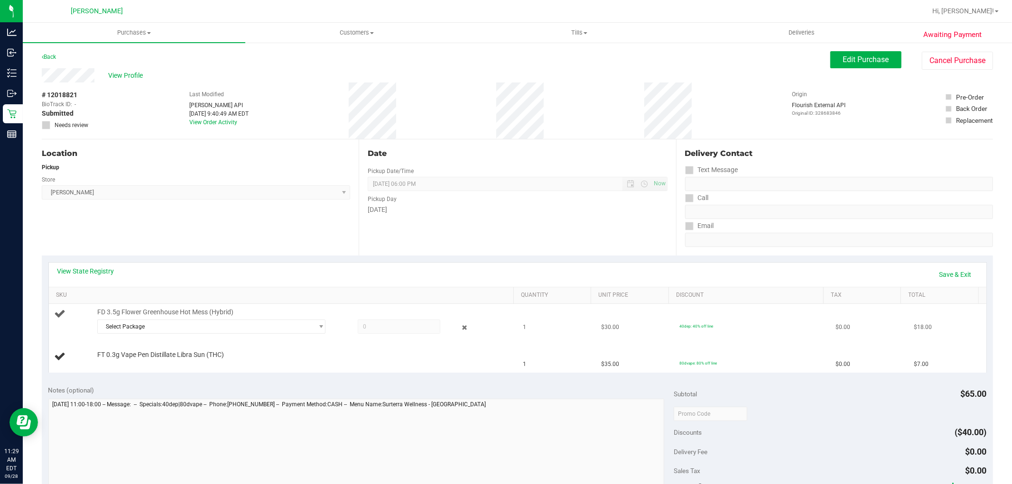
click at [226, 334] on div "Select Package 1466014278328325" at bounding box center [303, 328] width 412 height 17
click at [234, 328] on span "Select Package" at bounding box center [205, 326] width 215 height 13
click at [262, 285] on div "View State Registry Save & Exit" at bounding box center [518, 275] width 938 height 24
click at [940, 274] on link "Save & Exit" at bounding box center [955, 275] width 45 height 16
click at [246, 260] on div "View State Registry Assign Inventory Manually SKU Quantity Unit Price Discount …" at bounding box center [517, 316] width 951 height 121
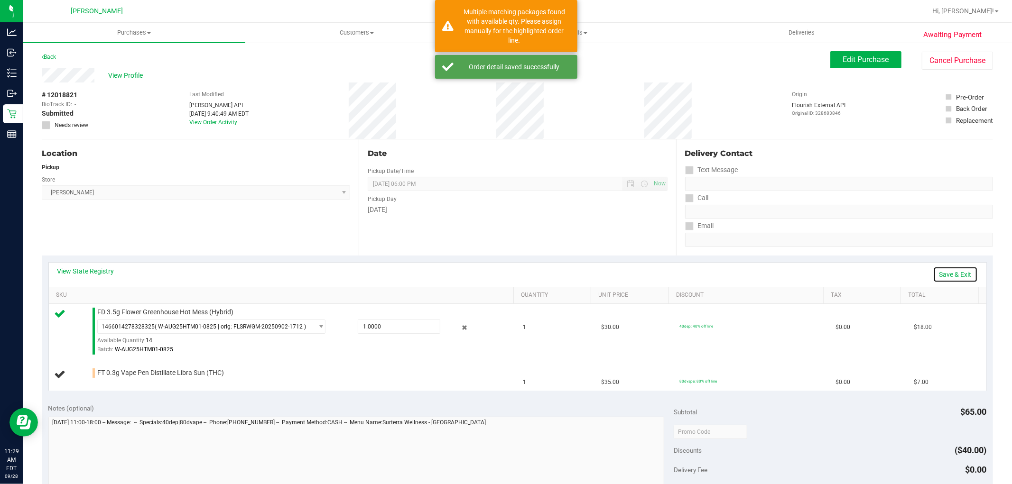
click at [946, 276] on link "Save & Exit" at bounding box center [955, 275] width 45 height 16
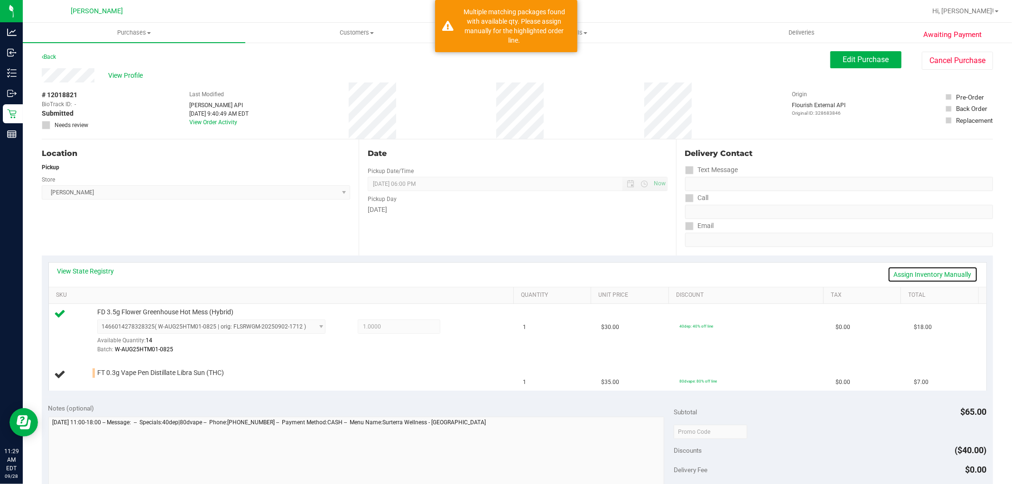
click at [942, 277] on link "Assign Inventory Manually" at bounding box center [933, 275] width 90 height 16
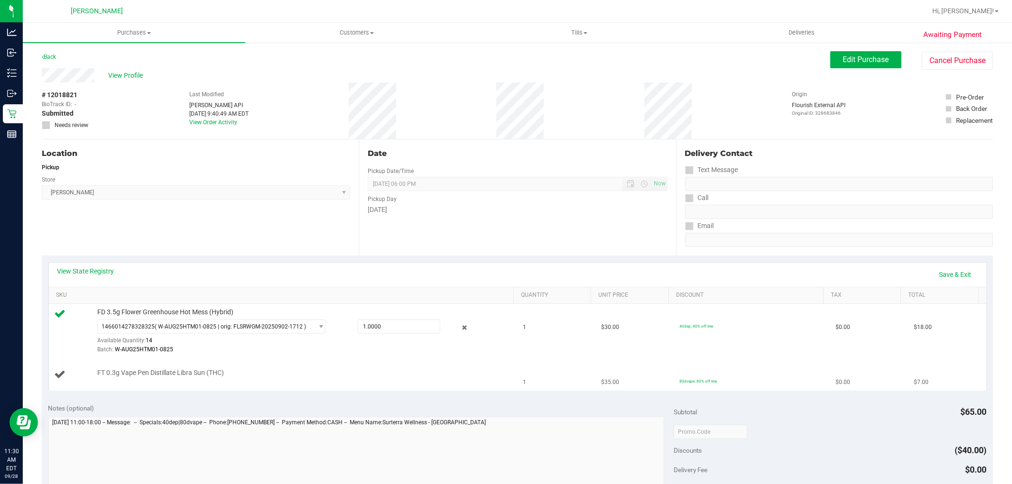
click at [206, 376] on span "FT 0.3g Vape Pen Distillate Libra Sun (THC)" at bounding box center [160, 373] width 127 height 9
click at [952, 274] on link "Save & Exit" at bounding box center [955, 275] width 45 height 16
click at [317, 221] on div "Location Pickup Store Oviedo WC Select Store Bonita Springs WC Boynton Beach WC…" at bounding box center [200, 198] width 317 height 116
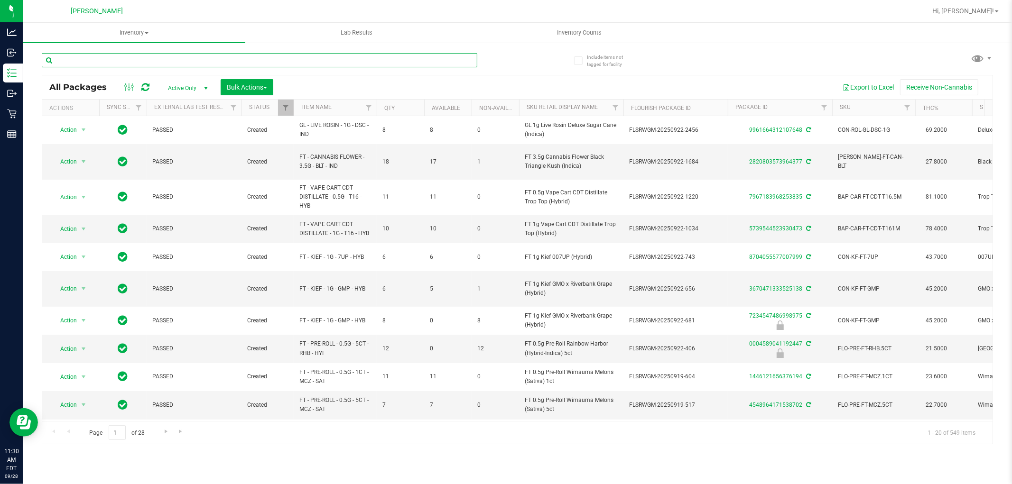
click at [292, 62] on input "text" at bounding box center [260, 60] width 436 height 14
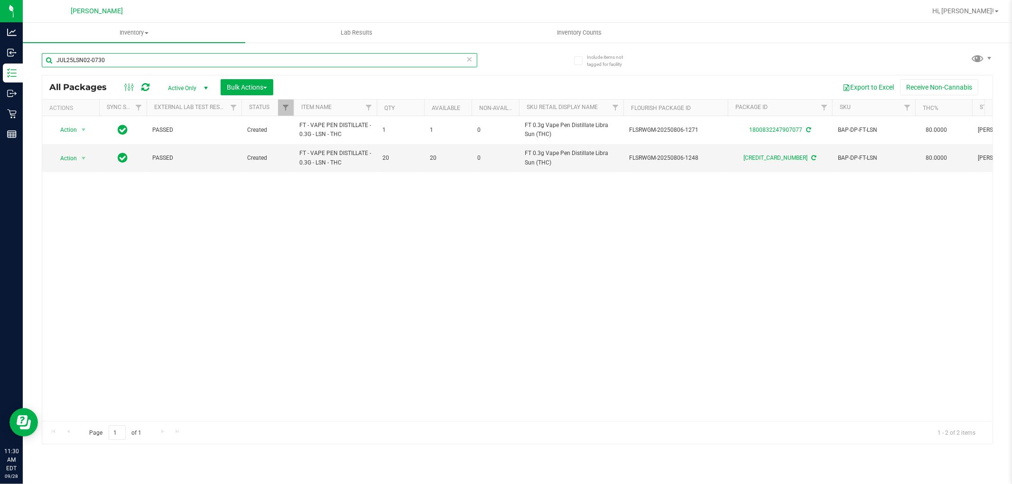
type input "JUL25LSN02-0730"
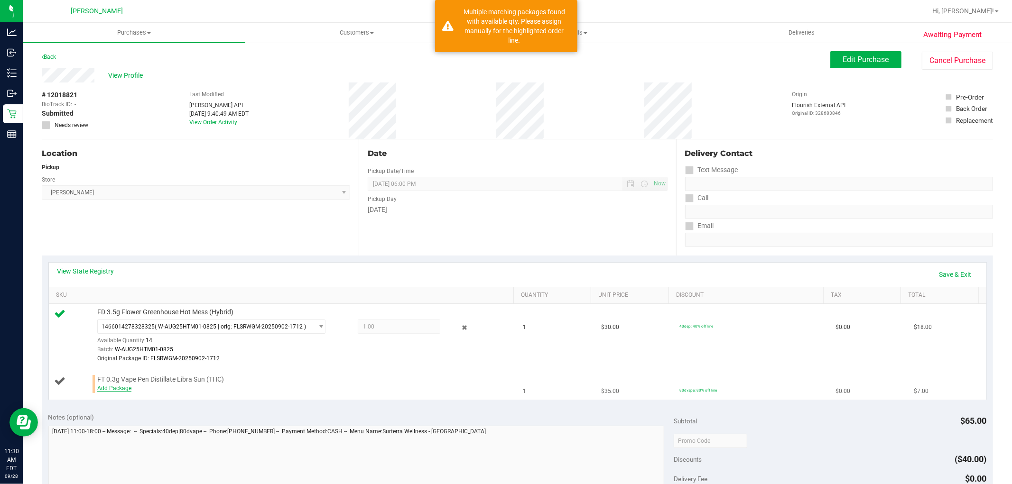
click at [120, 386] on link "Add Package" at bounding box center [114, 388] width 34 height 7
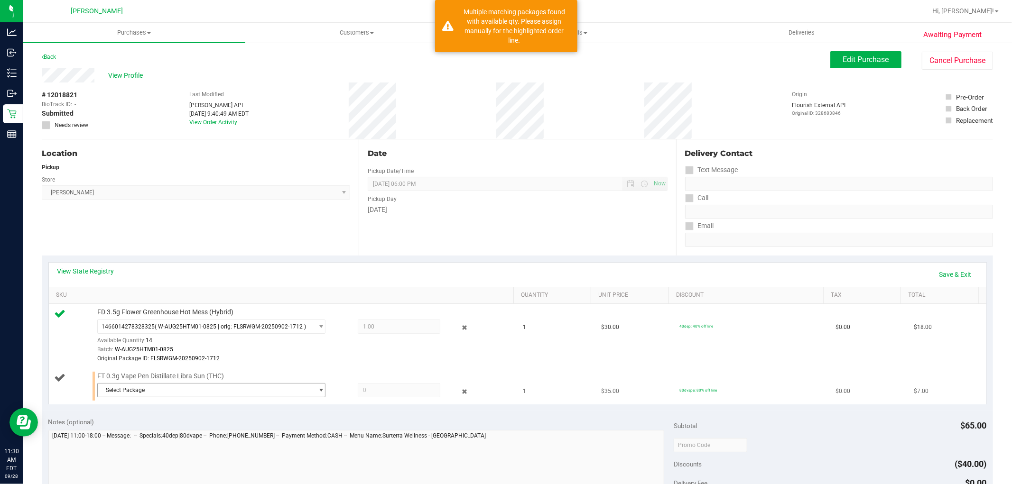
click at [149, 386] on span "Select Package" at bounding box center [205, 390] width 215 height 13
click at [280, 429] on span "( JUL25LSN02-0730 | orig: FLSRWGM-20250806-1271 )" at bounding box center [227, 430] width 141 height 7
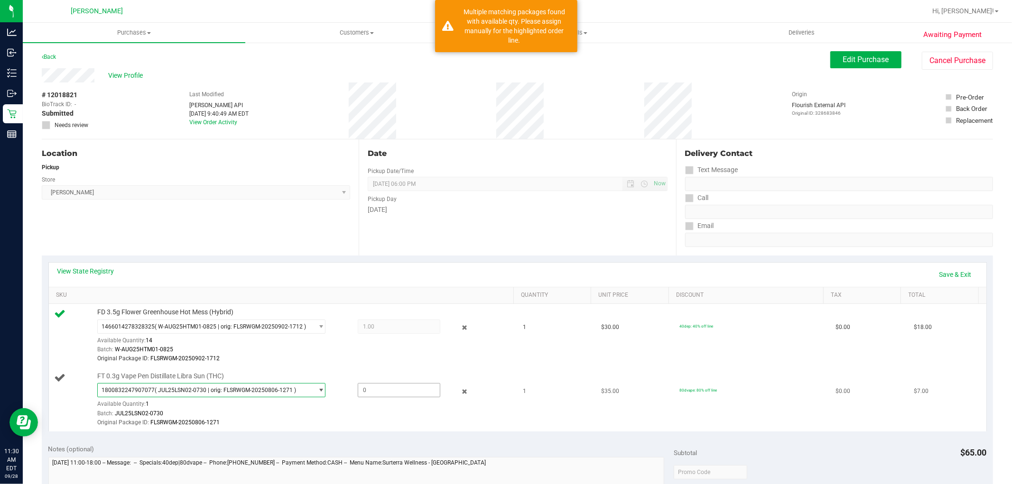
click at [364, 395] on span at bounding box center [399, 390] width 83 height 14
type input "1"
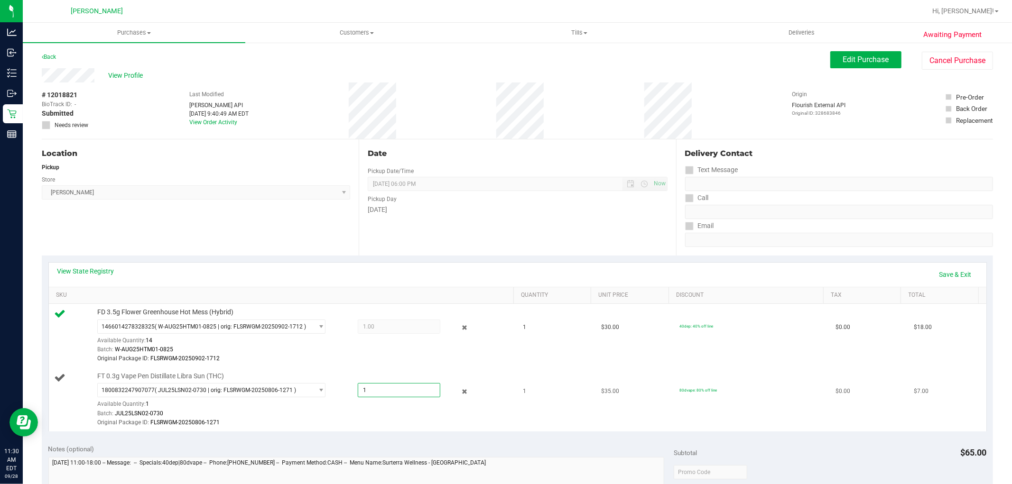
type input "1.0000"
click at [390, 418] on div "Batch: JUL25LSN02-0730" at bounding box center [303, 414] width 412 height 9
click at [937, 271] on link "Save & Exit" at bounding box center [955, 275] width 45 height 16
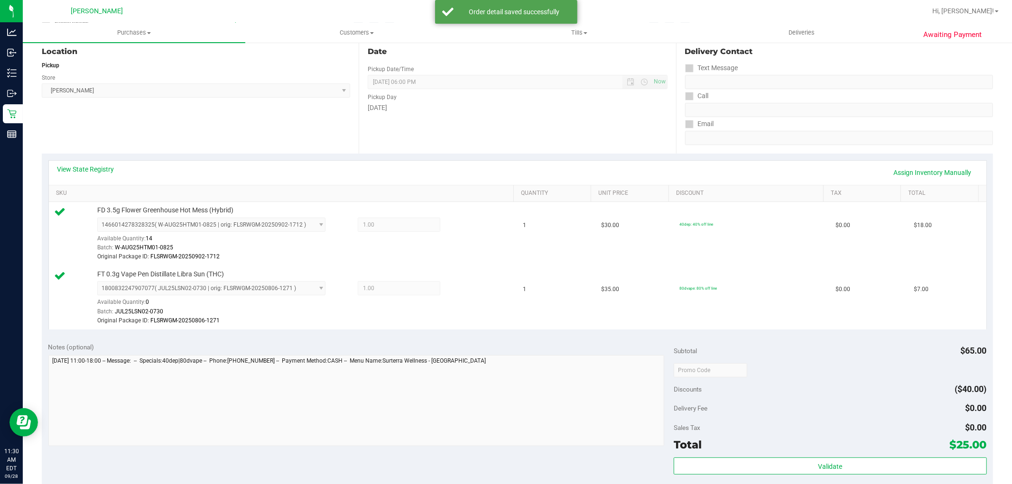
scroll to position [158, 0]
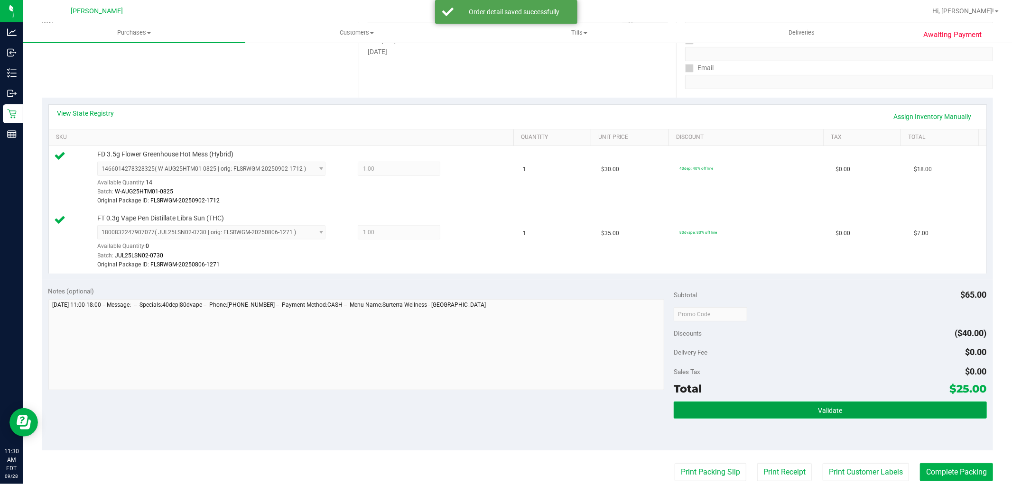
click at [818, 409] on span "Validate" at bounding box center [830, 411] width 24 height 8
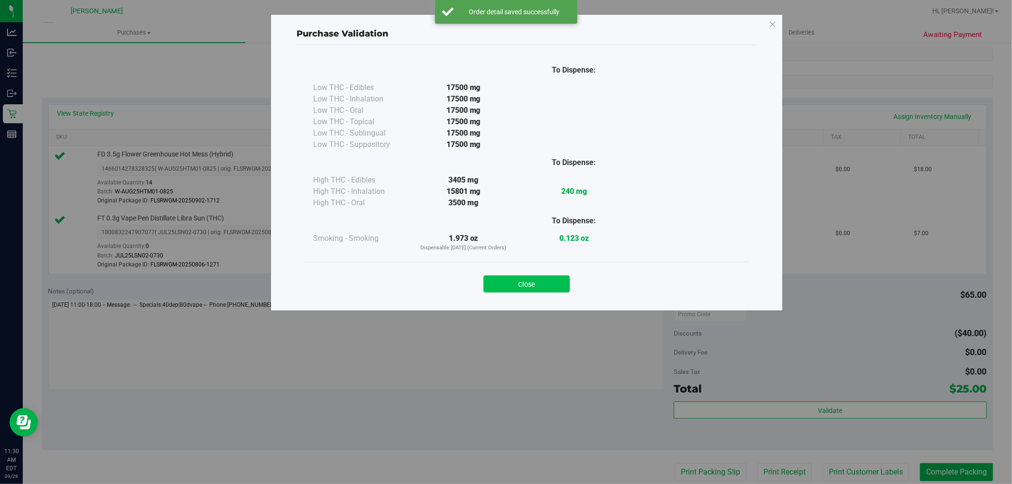
click at [558, 282] on button "Close" at bounding box center [527, 284] width 86 height 17
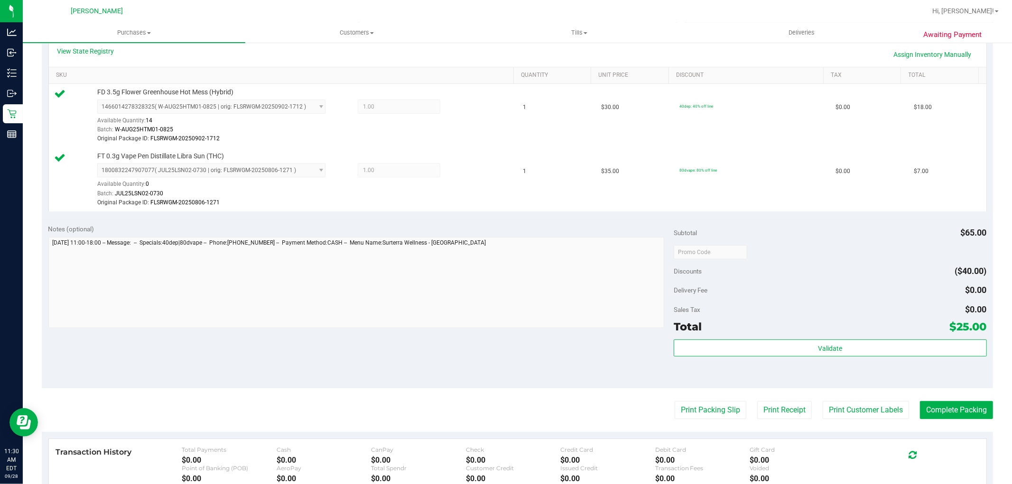
scroll to position [263, 0]
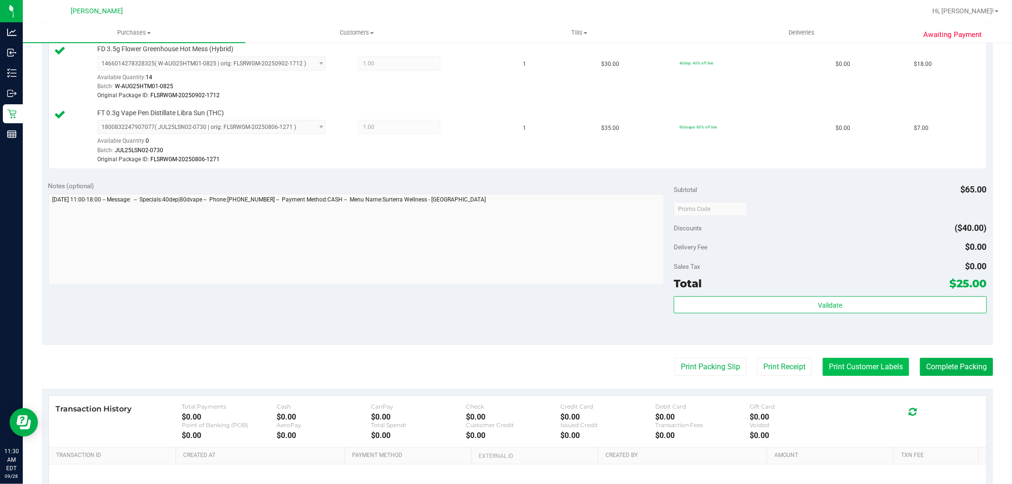
click at [880, 372] on button "Print Customer Labels" at bounding box center [866, 367] width 86 height 18
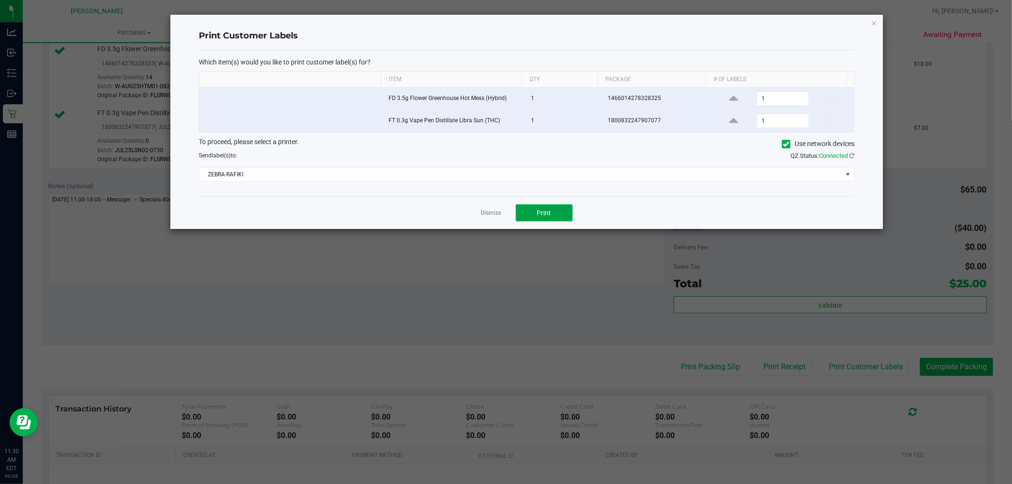
click at [539, 215] on span "Print" at bounding box center [544, 213] width 14 height 8
click at [495, 213] on link "Dismiss" at bounding box center [491, 213] width 20 height 8
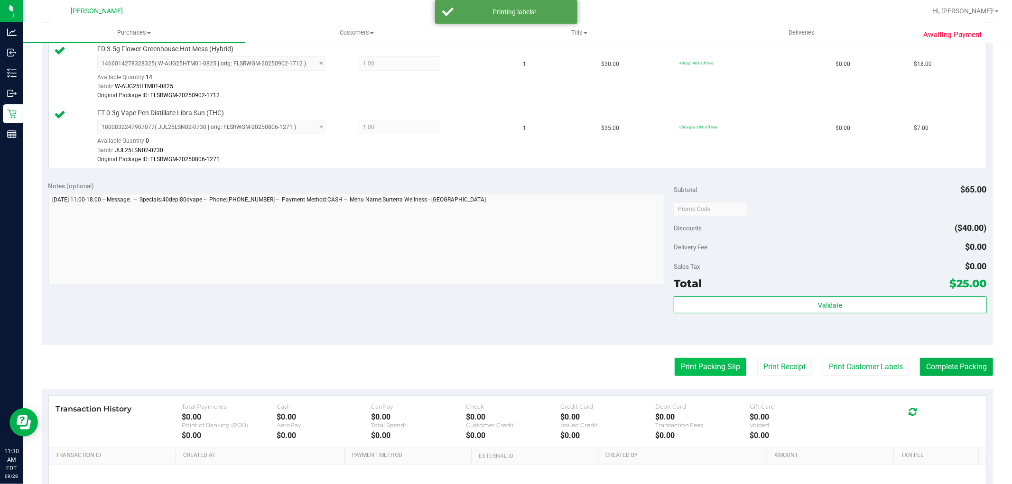
click at [675, 364] on button "Print Packing Slip" at bounding box center [711, 367] width 72 height 18
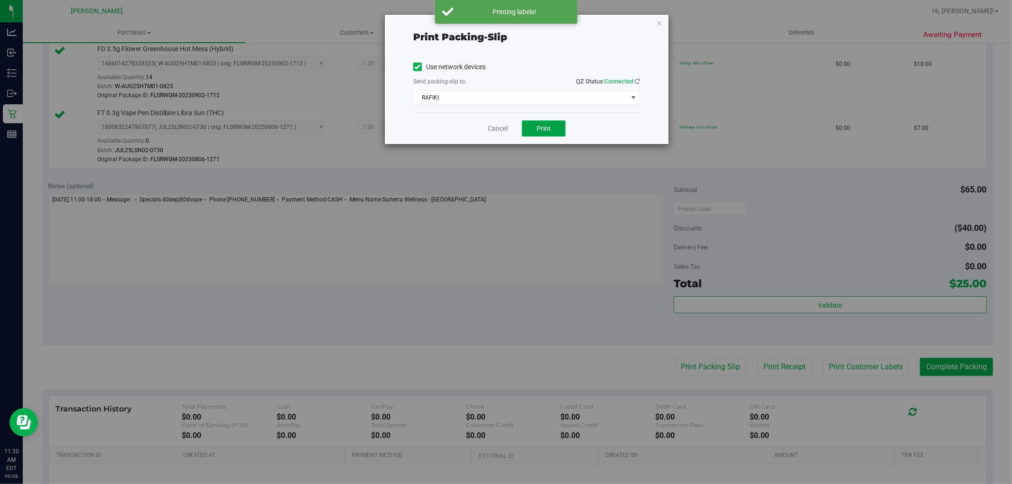
click at [543, 129] on span "Print" at bounding box center [544, 129] width 14 height 8
click at [493, 124] on link "Cancel" at bounding box center [498, 129] width 20 height 10
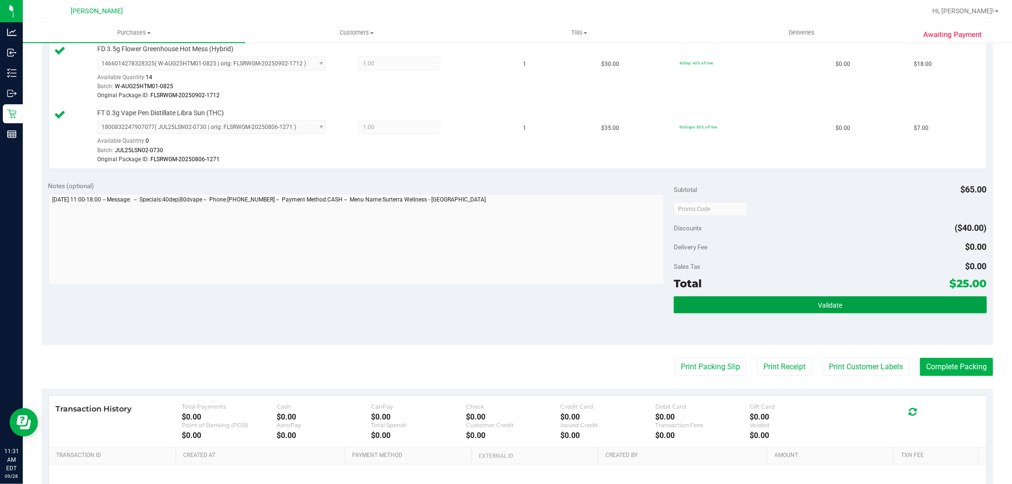
click at [910, 306] on button "Validate" at bounding box center [830, 305] width 313 height 17
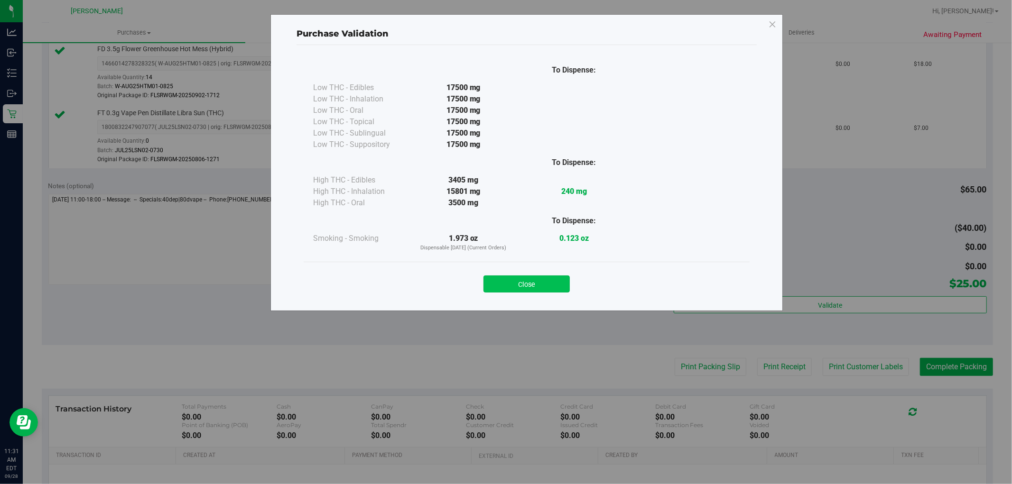
click at [515, 288] on button "Close" at bounding box center [527, 284] width 86 height 17
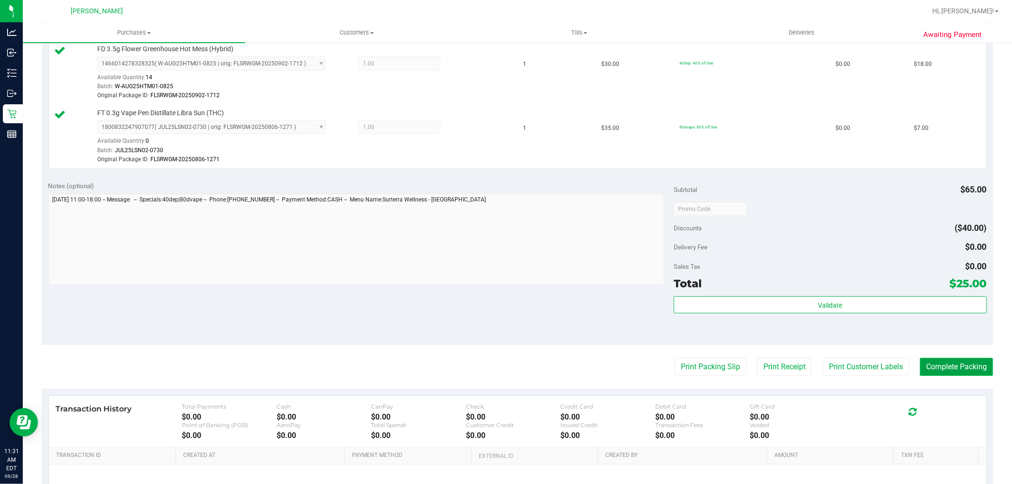
click at [932, 370] on button "Complete Packing" at bounding box center [956, 367] width 73 height 18
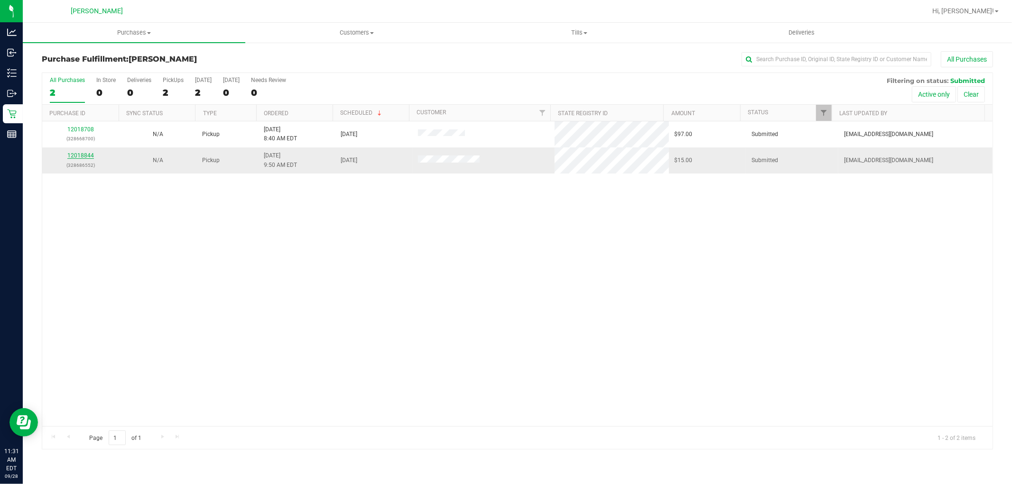
click at [84, 155] on link "12018844" at bounding box center [80, 155] width 27 height 7
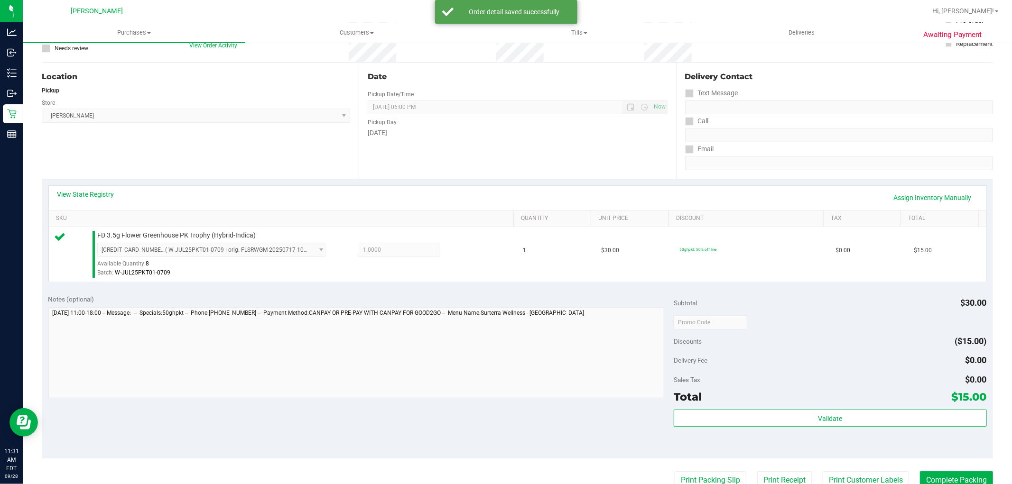
scroll to position [158, 0]
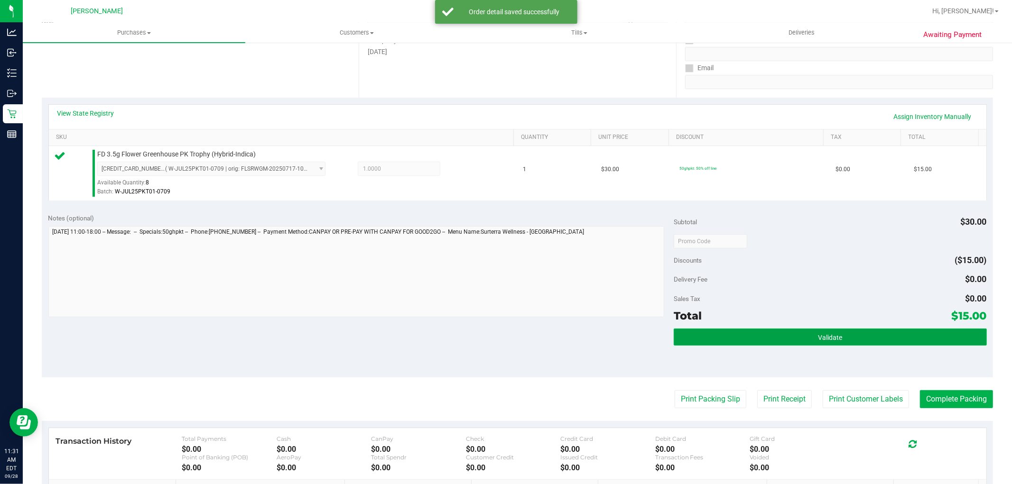
click at [838, 335] on button "Validate" at bounding box center [830, 337] width 313 height 17
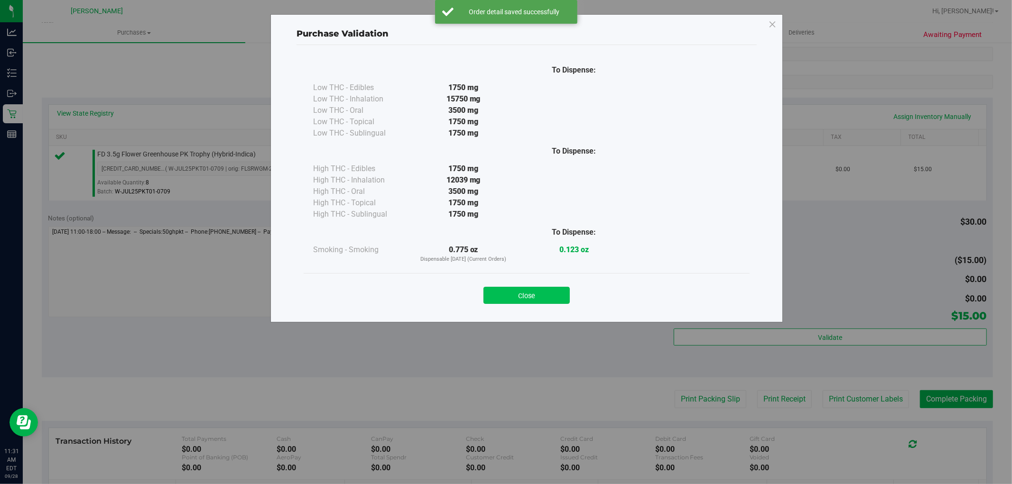
click at [504, 298] on button "Close" at bounding box center [527, 295] width 86 height 17
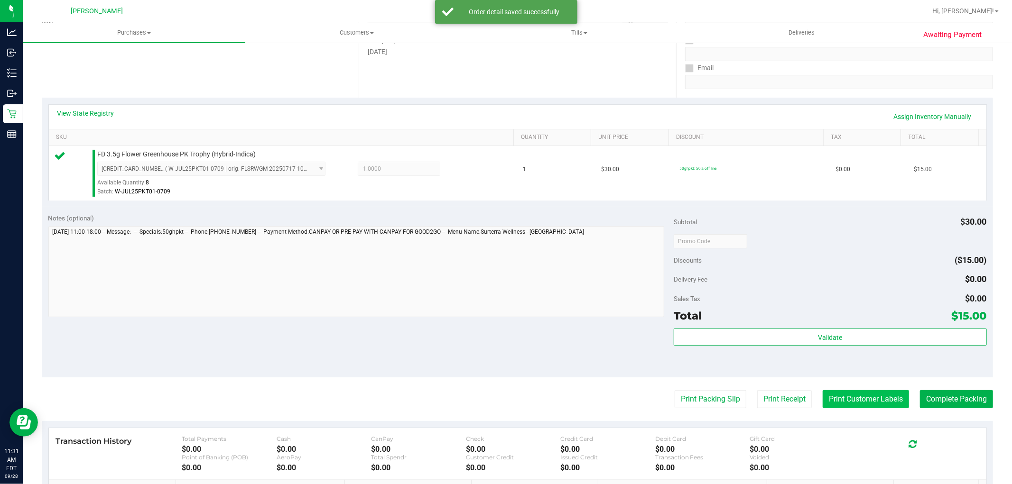
click at [845, 402] on button "Print Customer Labels" at bounding box center [866, 400] width 86 height 18
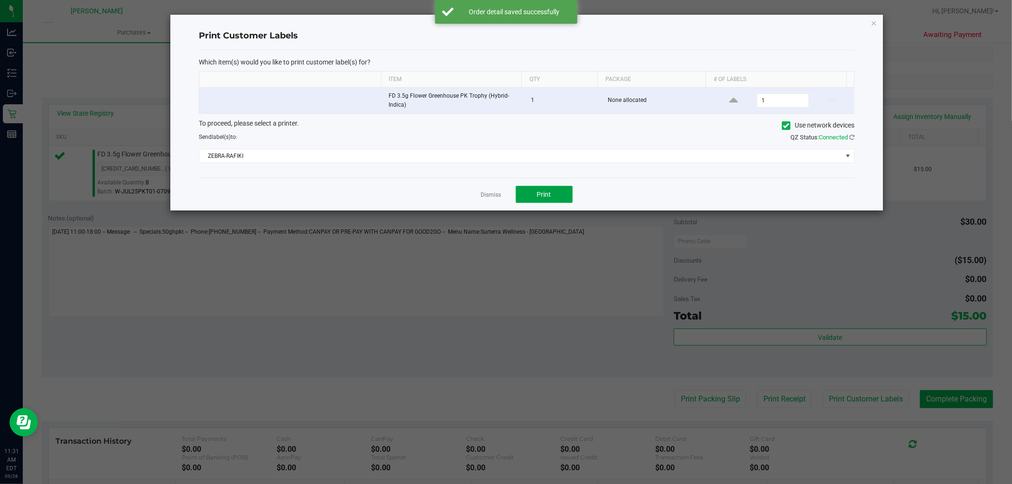
click at [539, 195] on span "Print" at bounding box center [544, 195] width 14 height 8
click at [486, 191] on app-cancel-button "Dismiss" at bounding box center [491, 195] width 20 height 10
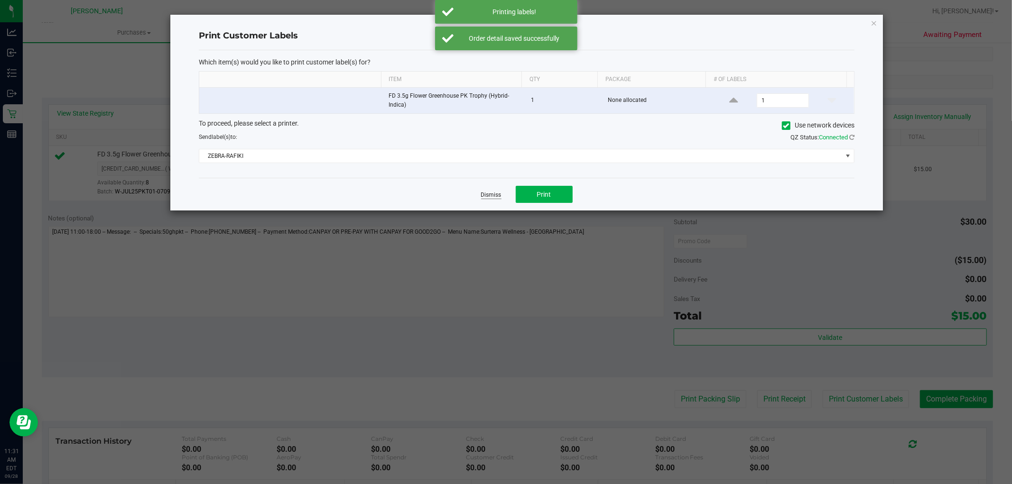
click at [494, 197] on link "Dismiss" at bounding box center [491, 195] width 20 height 8
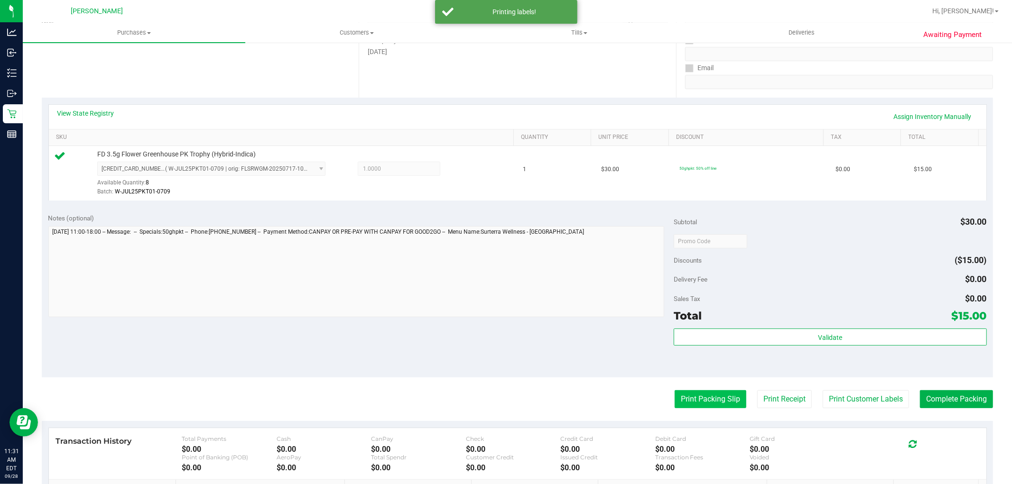
click at [693, 400] on button "Print Packing Slip" at bounding box center [711, 400] width 72 height 18
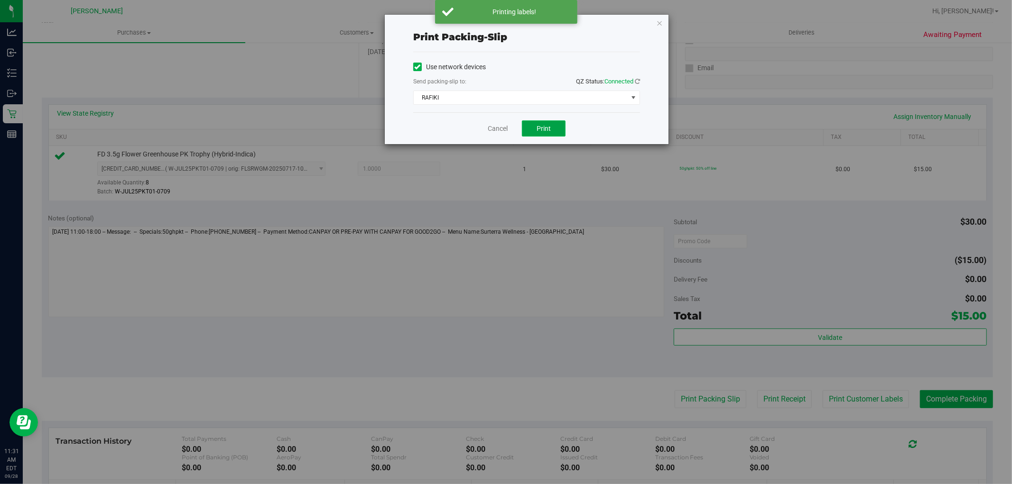
click at [554, 129] on button "Print" at bounding box center [544, 129] width 44 height 16
click at [506, 129] on link "Cancel" at bounding box center [498, 129] width 20 height 10
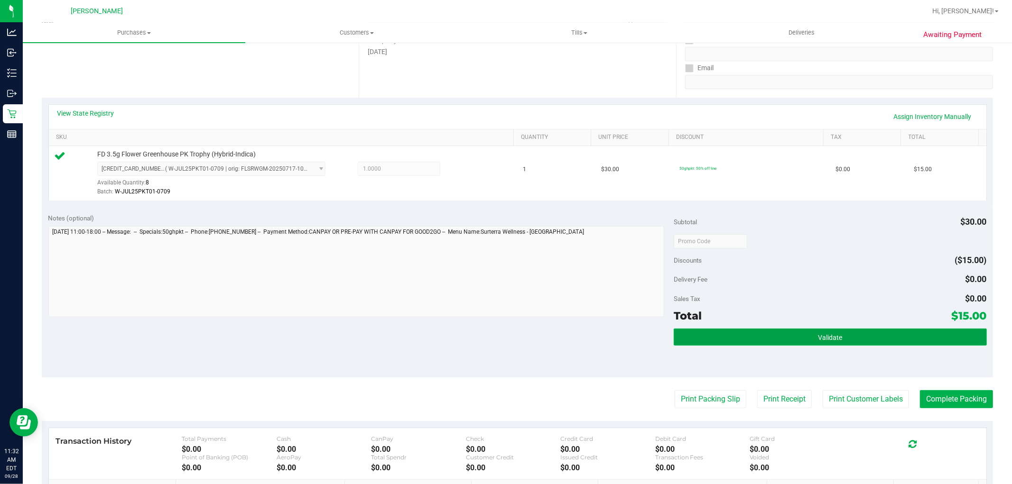
click at [866, 332] on button "Validate" at bounding box center [830, 337] width 313 height 17
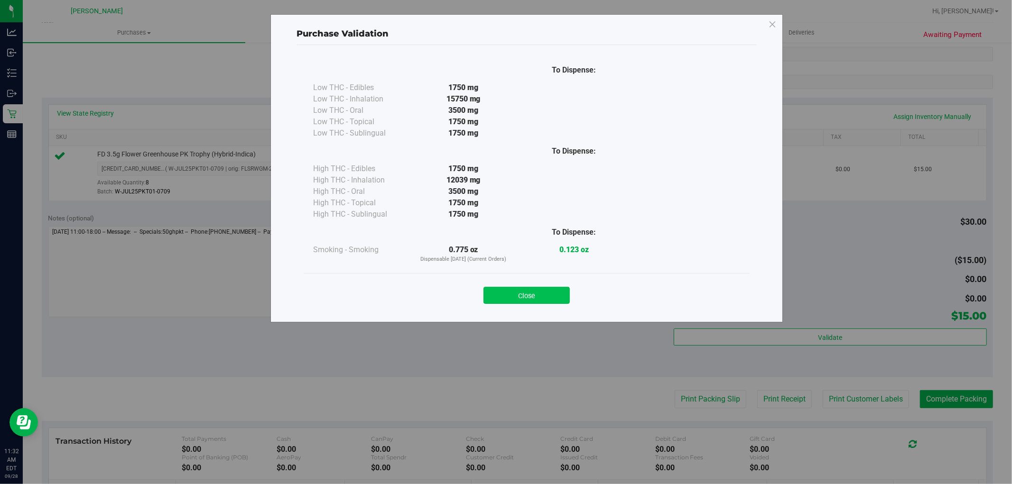
click at [536, 291] on button "Close" at bounding box center [527, 295] width 86 height 17
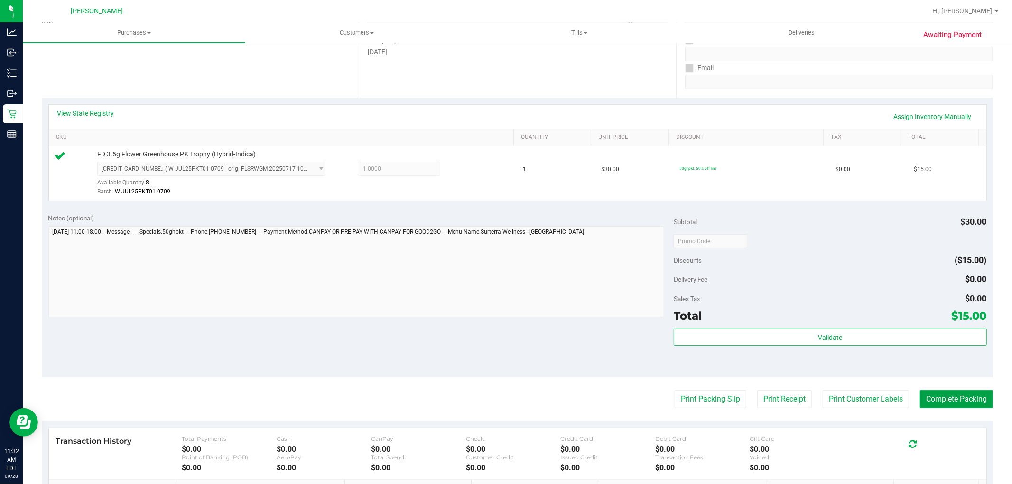
click at [932, 397] on button "Complete Packing" at bounding box center [956, 400] width 73 height 18
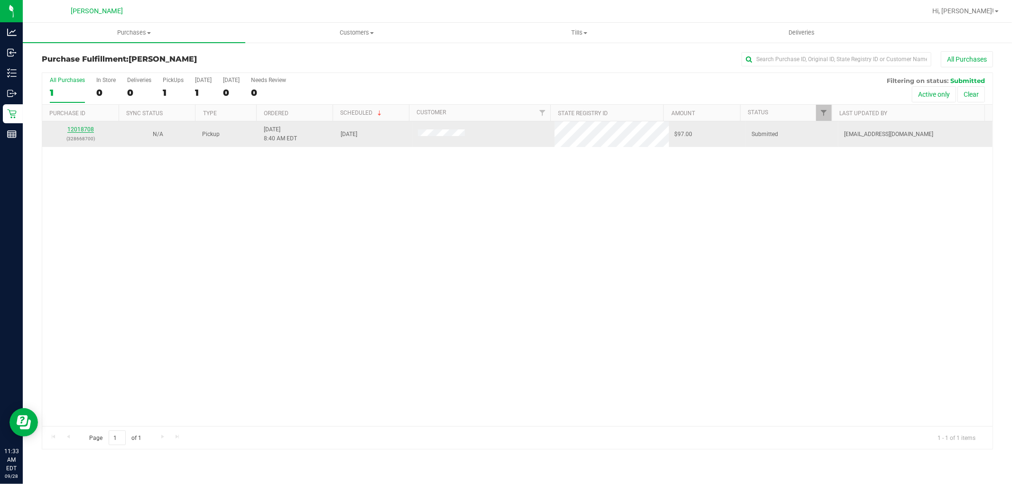
click at [78, 130] on link "12018708" at bounding box center [80, 129] width 27 height 7
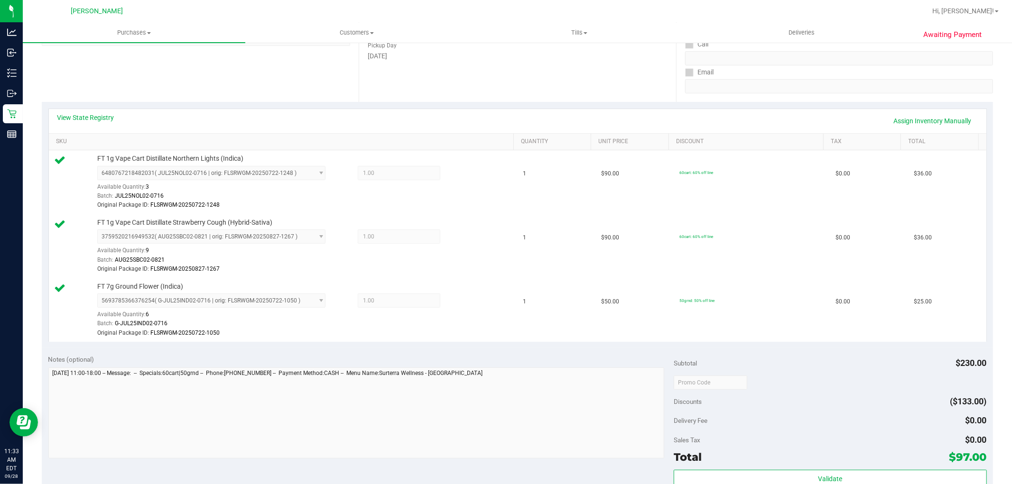
scroll to position [158, 0]
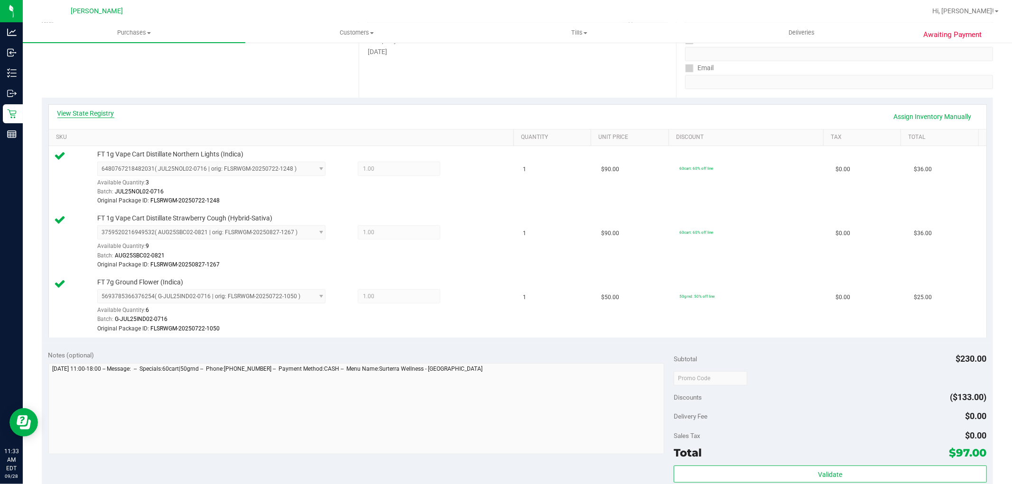
click at [90, 114] on link "View State Registry" at bounding box center [85, 113] width 57 height 9
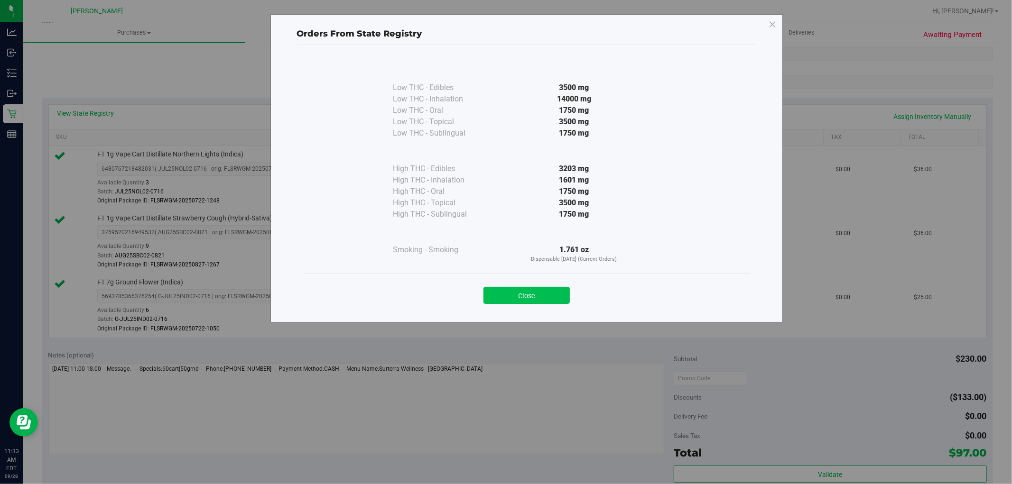
click at [538, 291] on button "Close" at bounding box center [527, 295] width 86 height 17
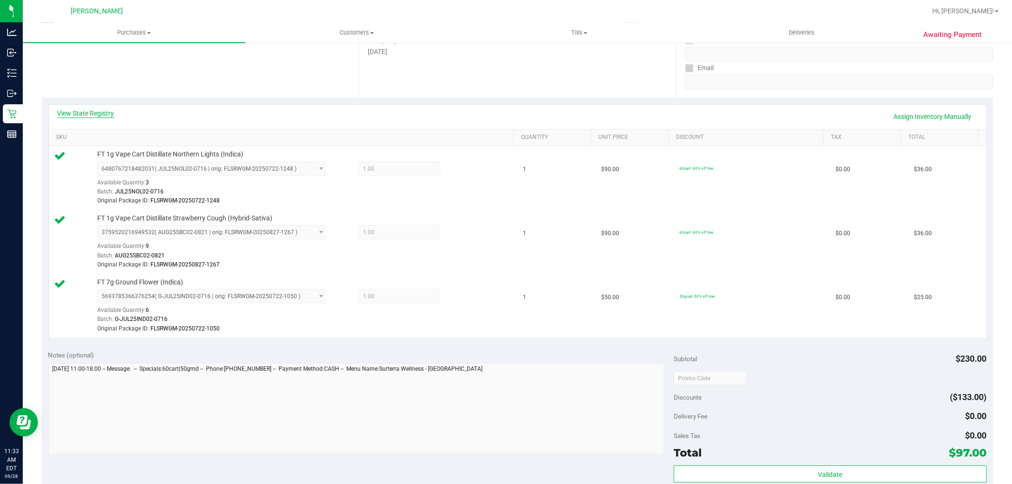
click at [102, 112] on link "View State Registry" at bounding box center [85, 113] width 57 height 9
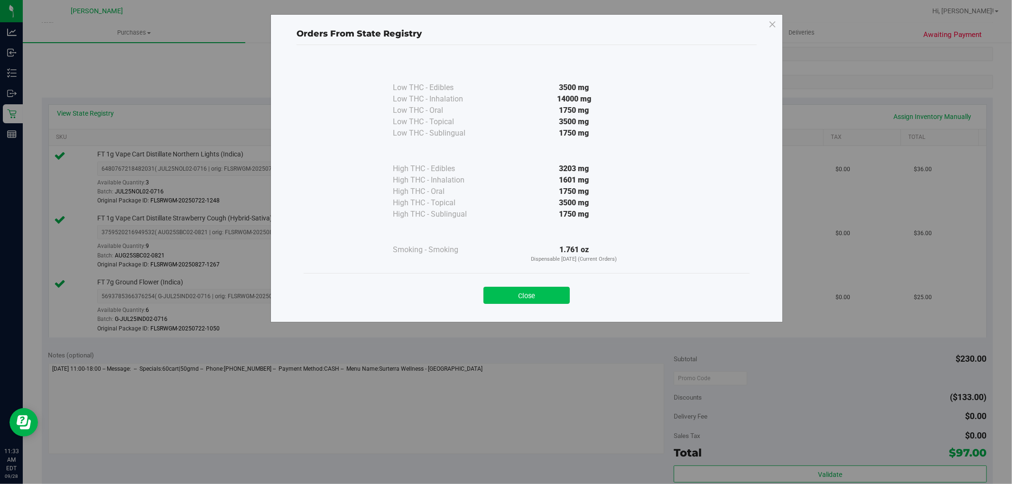
click at [512, 293] on button "Close" at bounding box center [527, 295] width 86 height 17
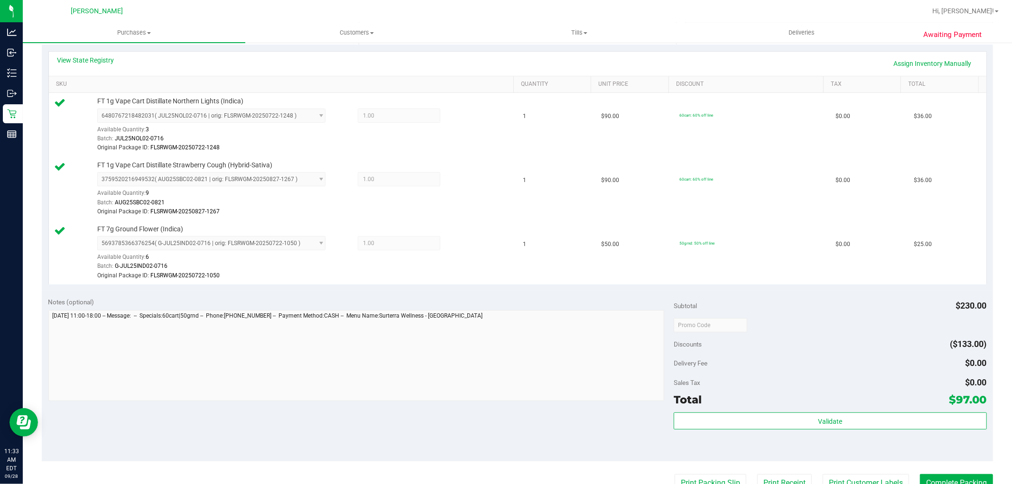
scroll to position [316, 0]
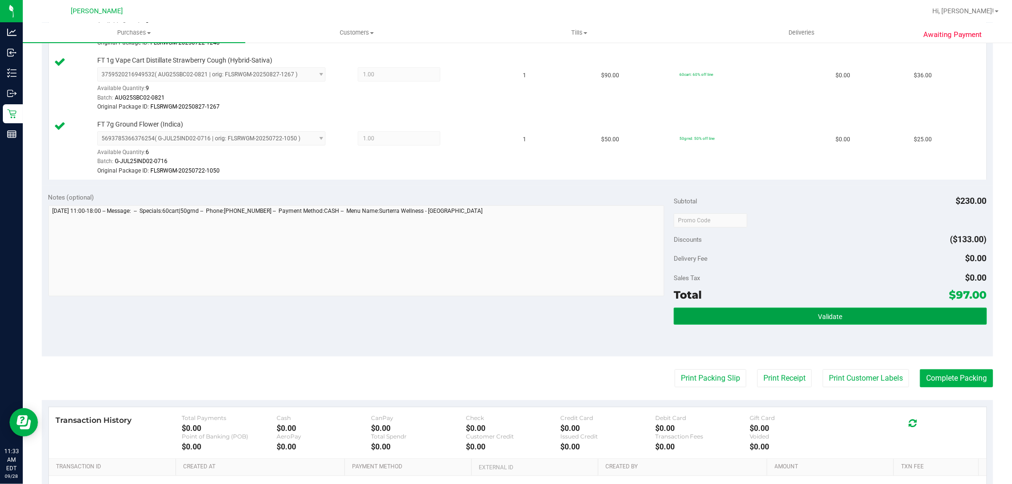
click at [956, 314] on button "Validate" at bounding box center [830, 316] width 313 height 17
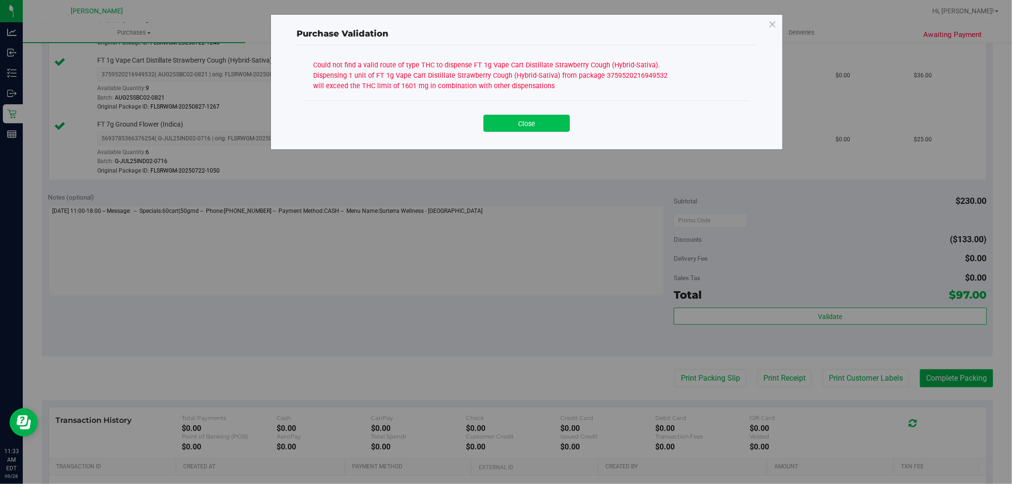
click at [530, 122] on button "Close" at bounding box center [527, 123] width 86 height 17
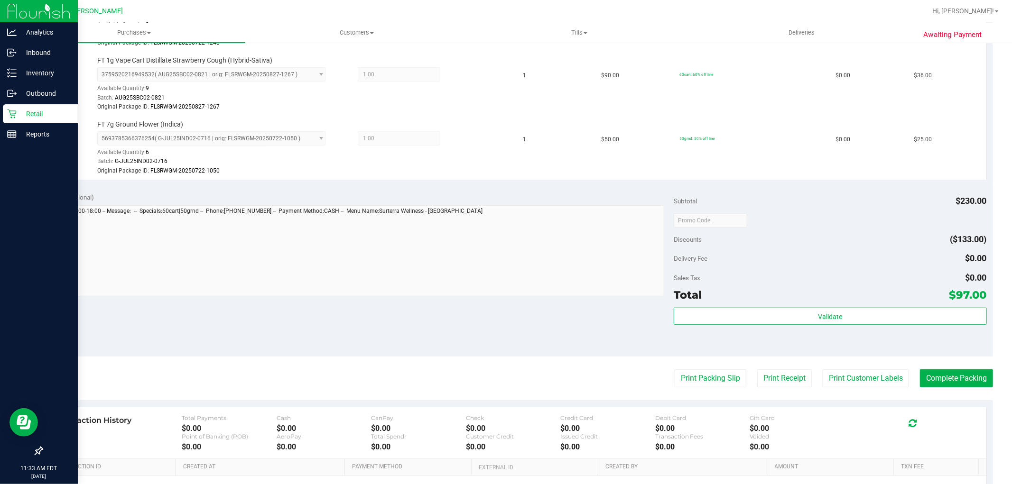
click at [13, 112] on icon at bounding box center [11, 113] width 9 height 9
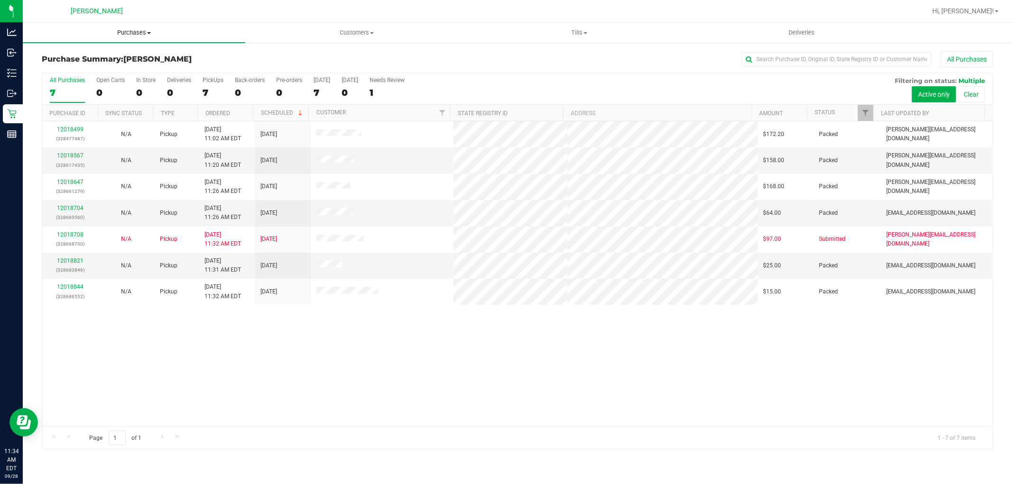
click at [140, 28] on span "Purchases" at bounding box center [134, 32] width 223 height 9
click at [122, 69] on li "Fulfillment" at bounding box center [134, 68] width 223 height 11
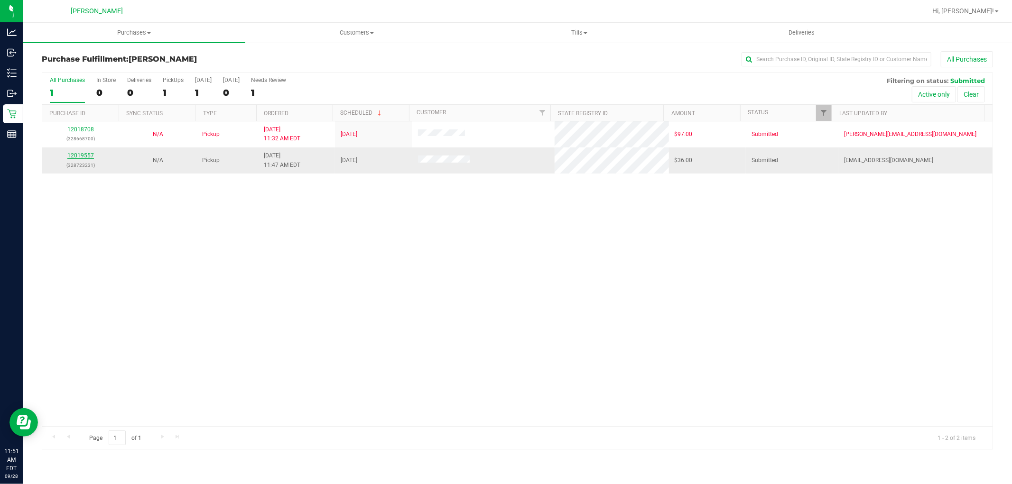
click at [86, 155] on link "12019557" at bounding box center [80, 155] width 27 height 7
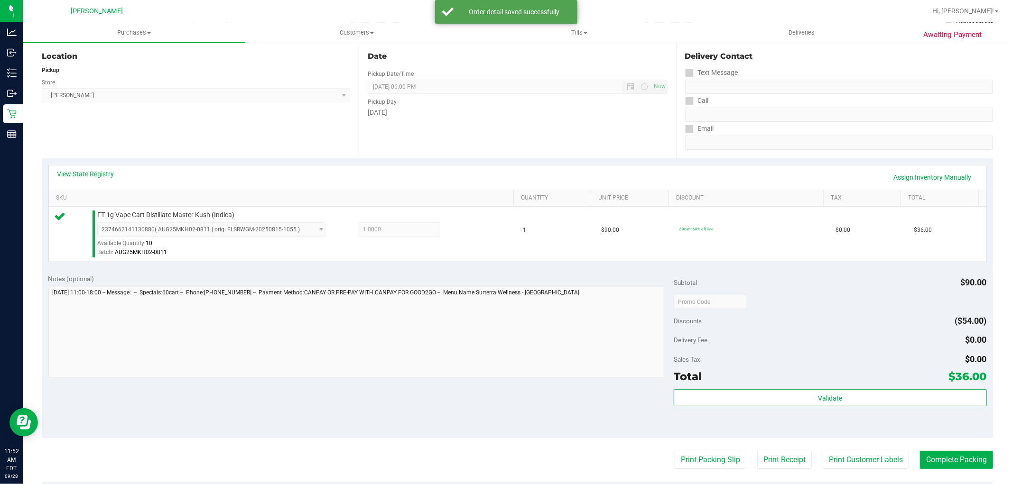
scroll to position [105, 0]
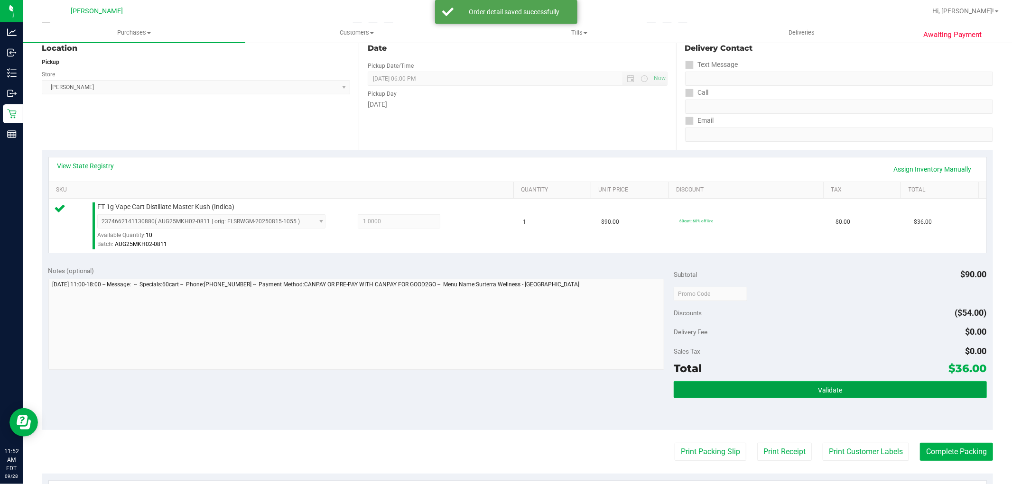
click at [774, 391] on button "Validate" at bounding box center [830, 390] width 313 height 17
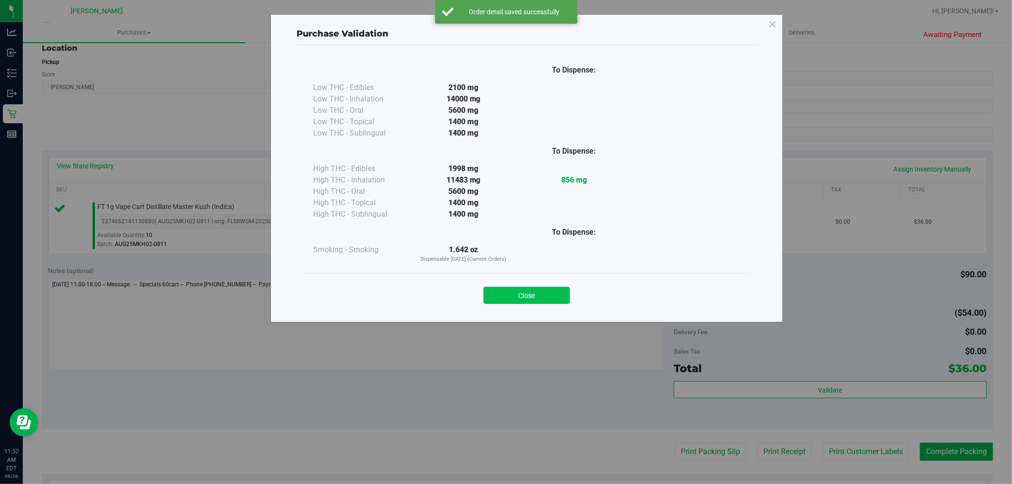
click at [497, 289] on button "Close" at bounding box center [527, 295] width 86 height 17
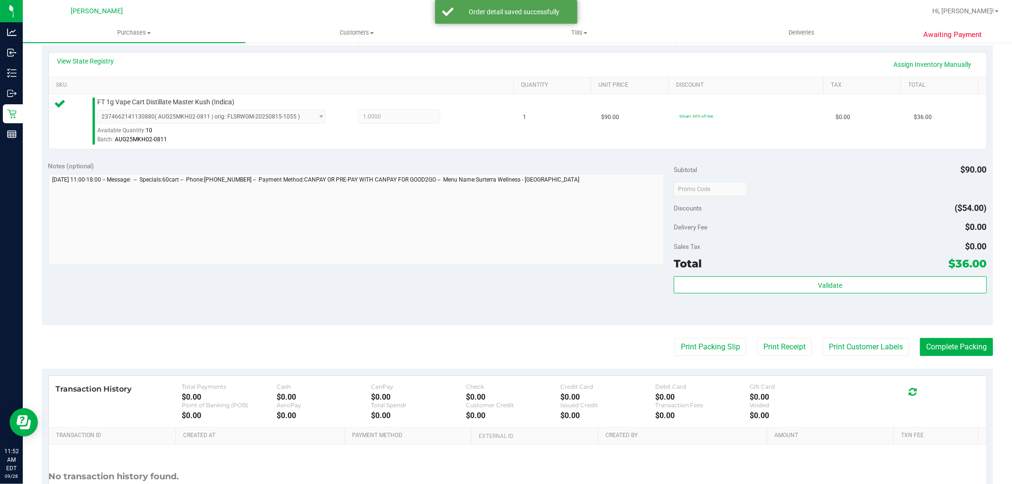
scroll to position [211, 0]
click at [869, 339] on button "Print Customer Labels" at bounding box center [866, 347] width 86 height 18
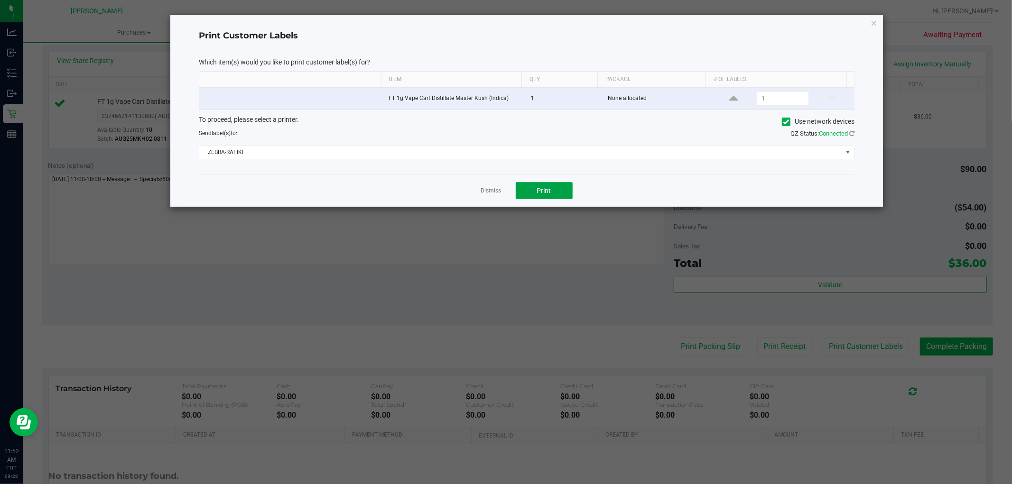
click at [556, 198] on button "Print" at bounding box center [544, 190] width 57 height 17
click at [494, 191] on link "Dismiss" at bounding box center [491, 191] width 20 height 8
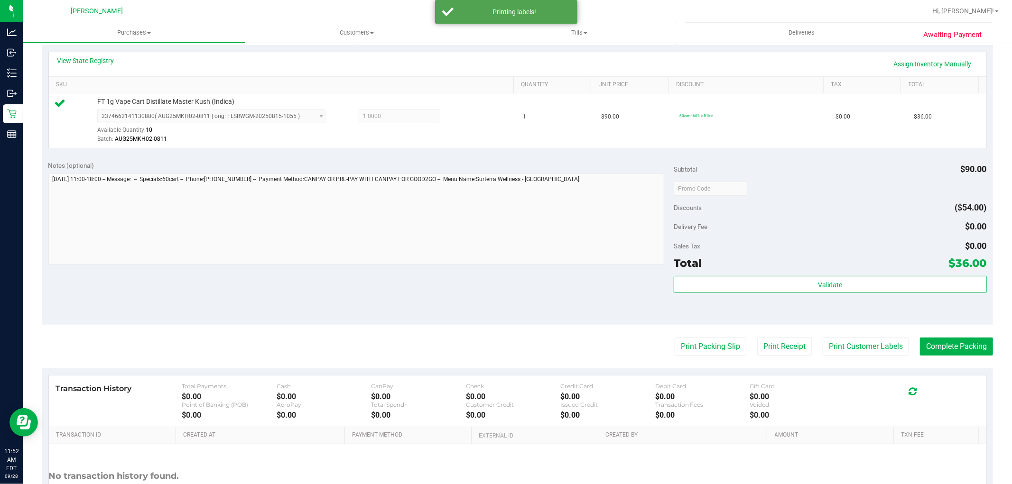
click at [713, 358] on purchase-details "Back Edit Purchase Cancel Purchase View Profile # 12019557 BioTrack ID: - Submi…" at bounding box center [517, 194] width 951 height 706
click at [709, 344] on button "Print Packing Slip" at bounding box center [711, 347] width 72 height 18
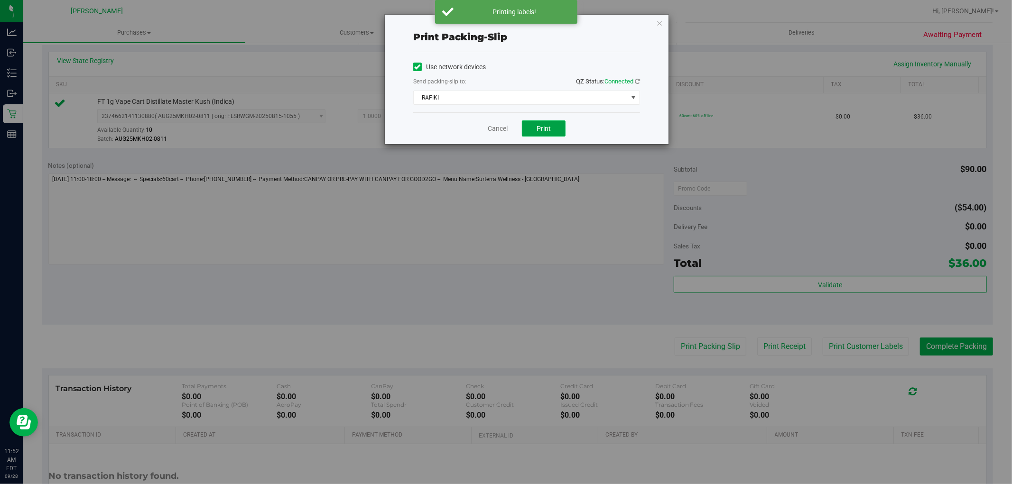
click at [549, 125] on span "Print" at bounding box center [544, 129] width 14 height 8
click at [502, 128] on link "Cancel" at bounding box center [498, 129] width 20 height 10
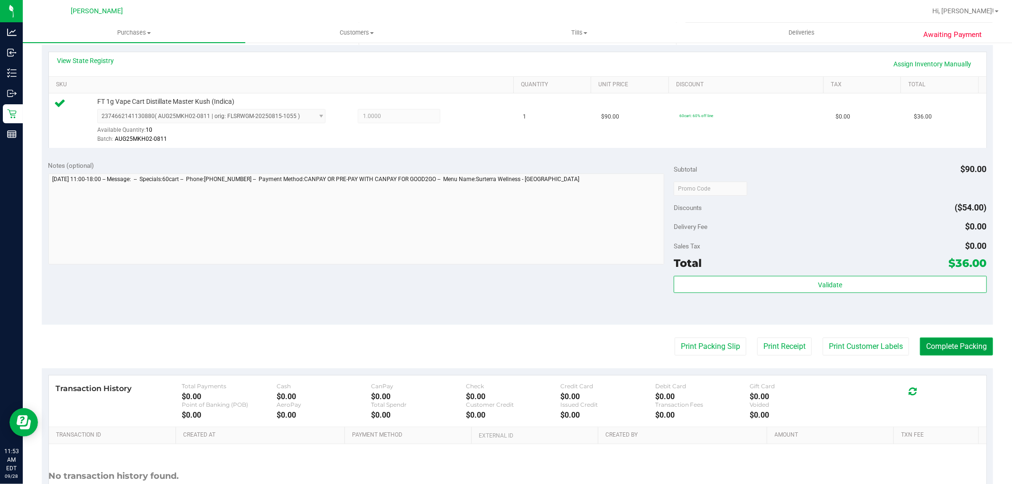
click at [935, 356] on button "Complete Packing" at bounding box center [956, 347] width 73 height 18
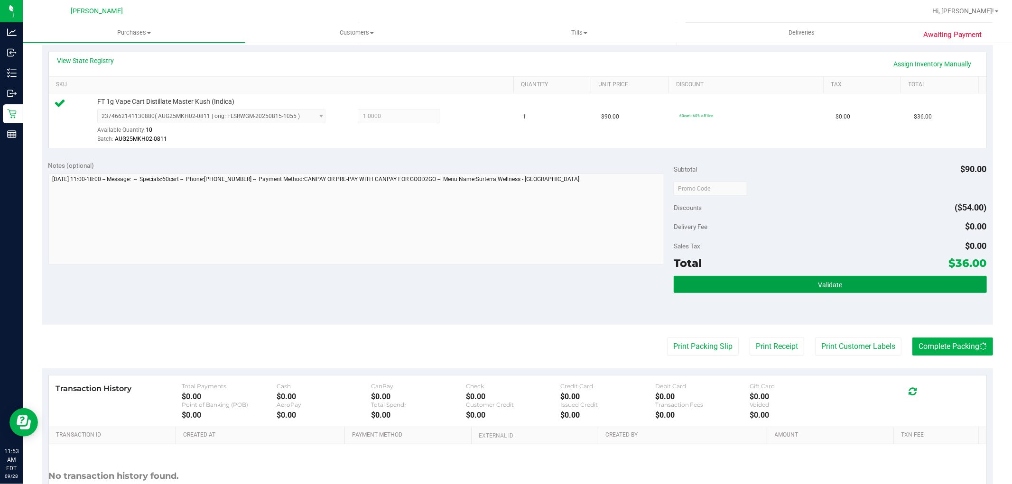
click at [884, 288] on button "Validate" at bounding box center [830, 284] width 313 height 17
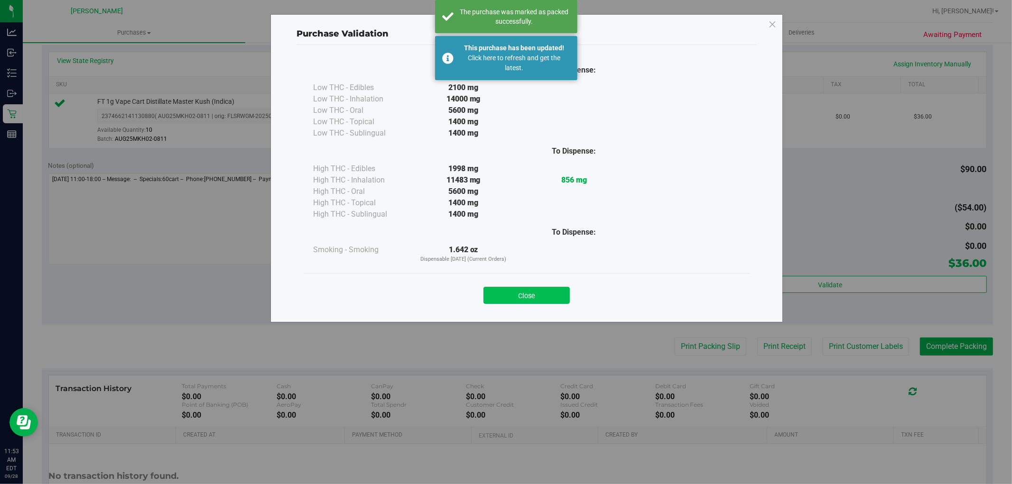
click at [535, 294] on button "Close" at bounding box center [527, 295] width 86 height 17
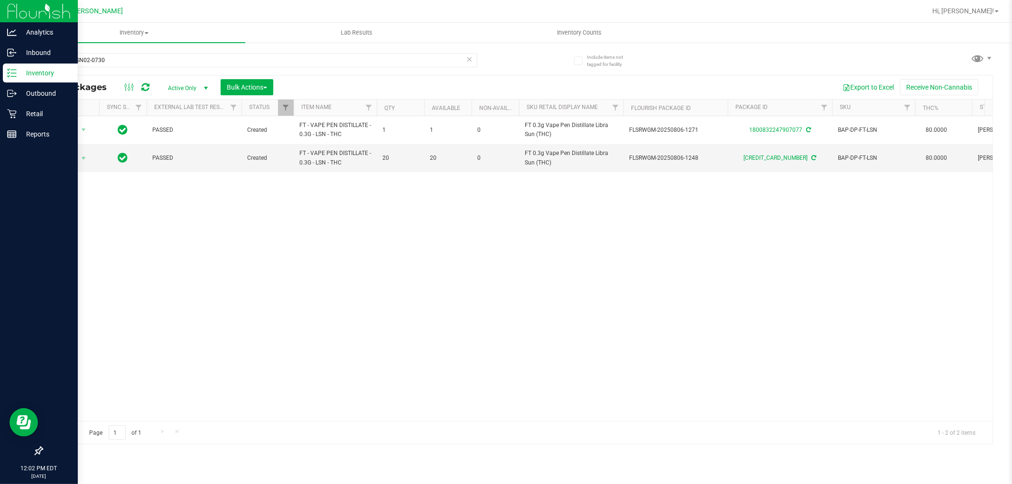
click at [10, 78] on div "Inventory" at bounding box center [40, 73] width 75 height 19
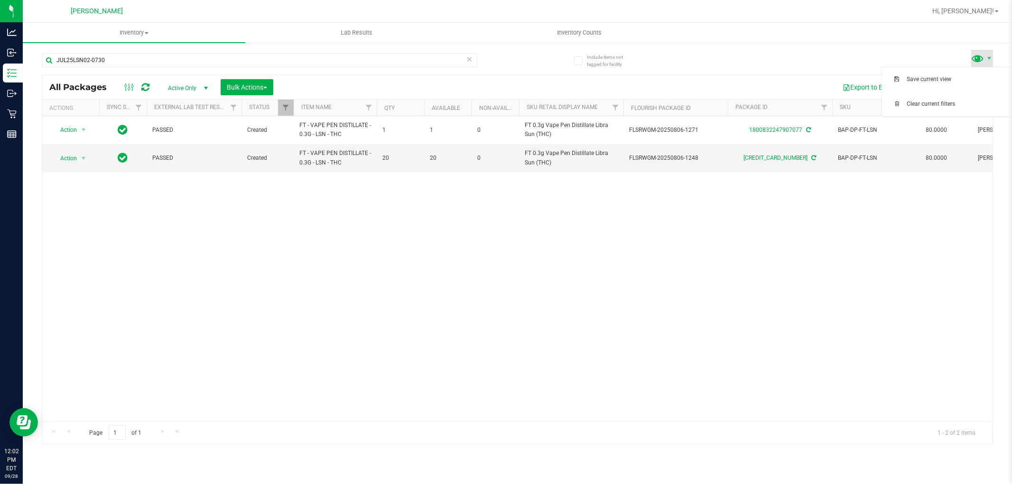
click at [977, 59] on span at bounding box center [978, 58] width 14 height 14
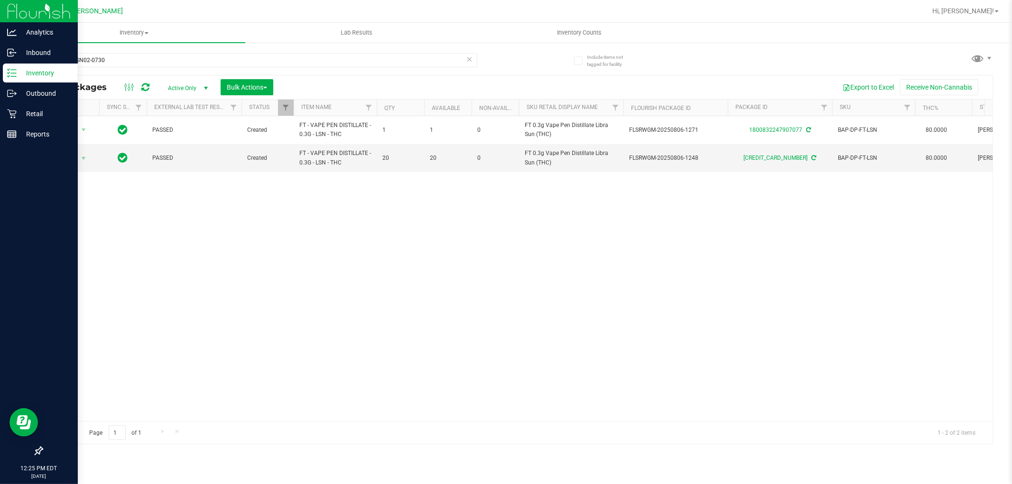
click at [17, 73] on p "Inventory" at bounding box center [45, 72] width 57 height 11
click at [27, 113] on p "Retail" at bounding box center [45, 113] width 57 height 11
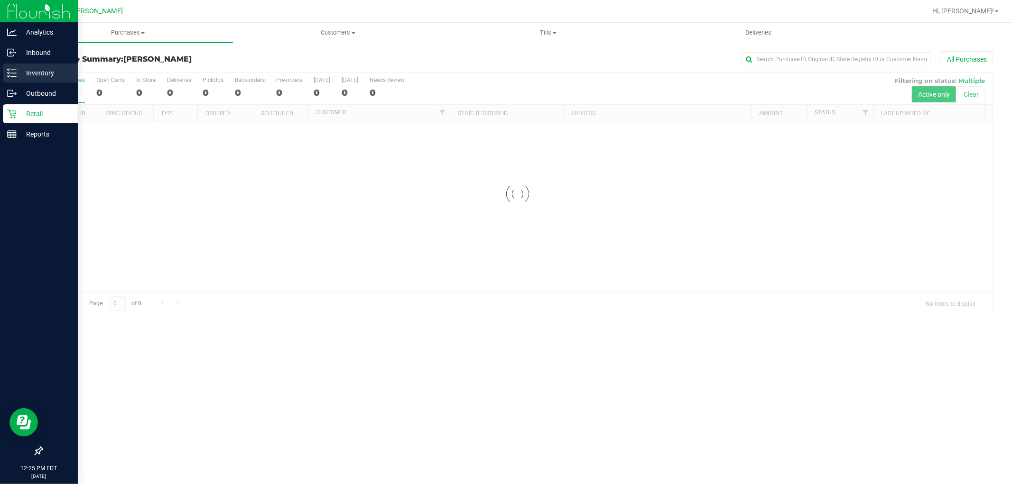
click at [21, 73] on p "Inventory" at bounding box center [45, 72] width 57 height 11
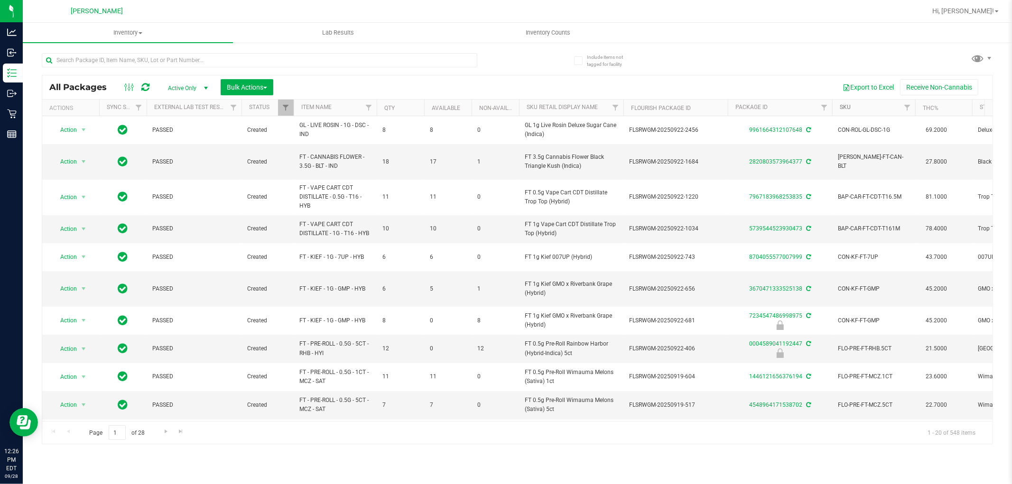
click at [844, 107] on link "SKU" at bounding box center [845, 107] width 11 height 7
click at [845, 102] on th "SKU" at bounding box center [873, 108] width 83 height 17
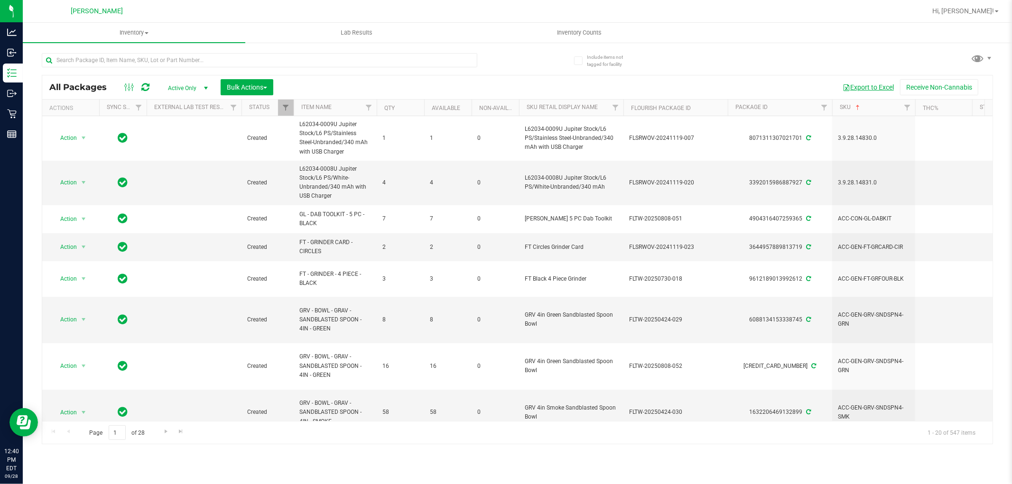
click at [861, 91] on button "Export to Excel" at bounding box center [869, 87] width 64 height 16
click at [177, 57] on input "text" at bounding box center [260, 60] width 436 height 14
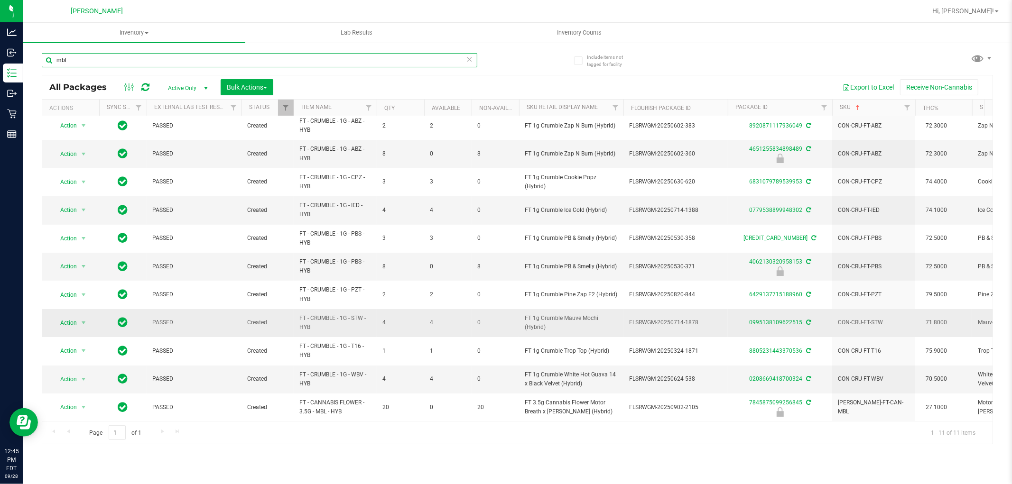
scroll to position [12, 0]
type input "mbl"
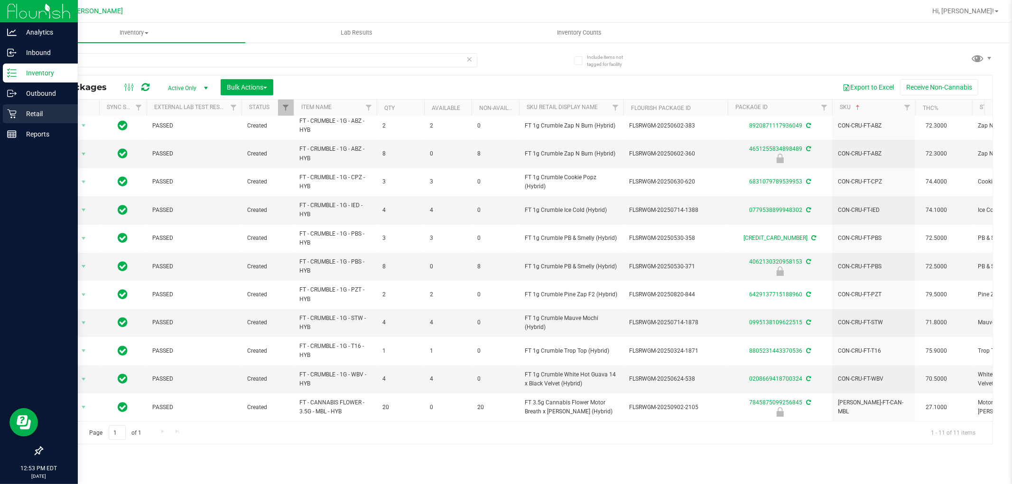
click at [30, 111] on p "Retail" at bounding box center [45, 113] width 57 height 11
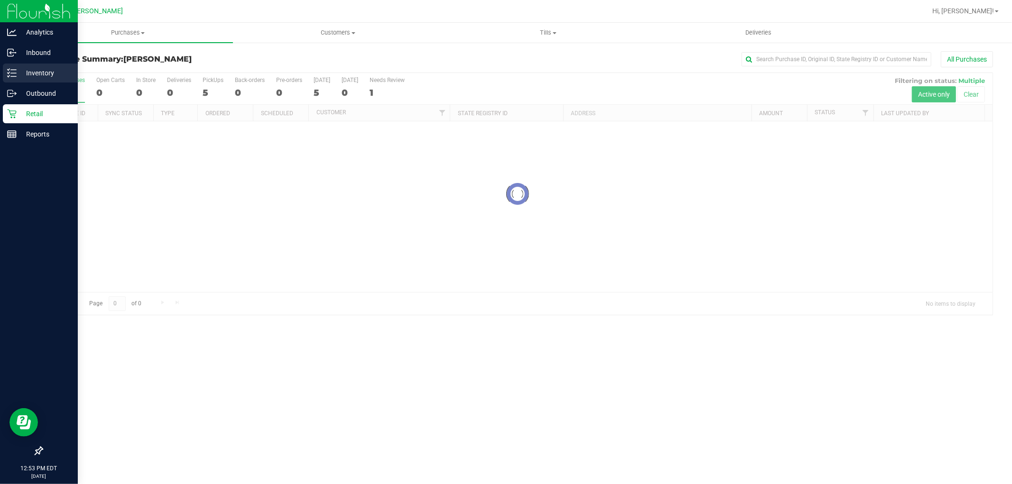
click at [3, 75] on div "Inventory" at bounding box center [40, 73] width 75 height 19
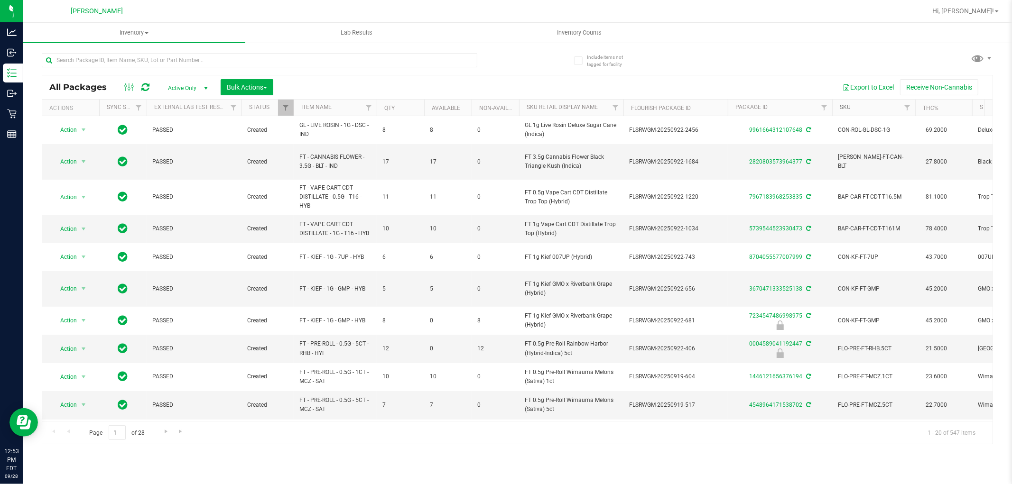
click at [841, 109] on link "SKU" at bounding box center [845, 107] width 11 height 7
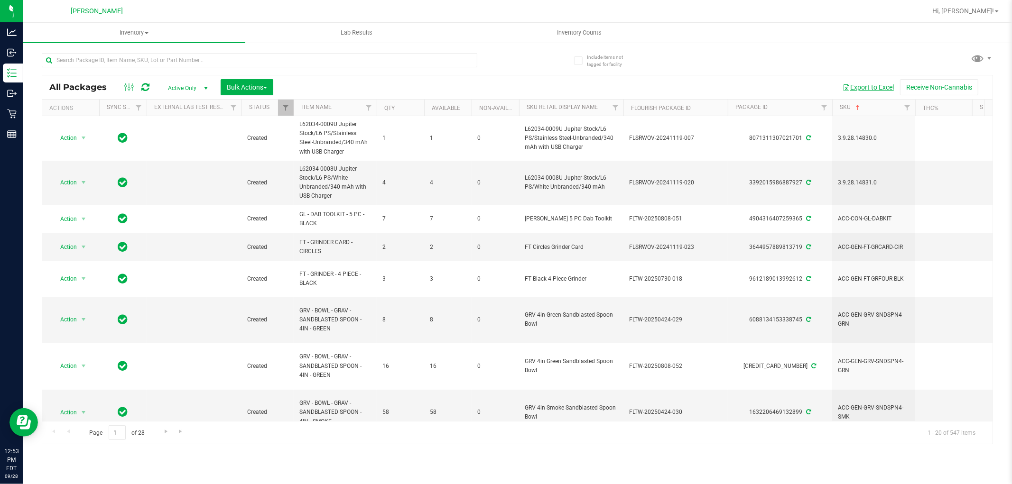
click at [860, 88] on button "Export to Excel" at bounding box center [869, 87] width 64 height 16
click at [188, 86] on span "Active Only" at bounding box center [186, 88] width 52 height 13
click at [182, 132] on li "Locked" at bounding box center [185, 132] width 51 height 14
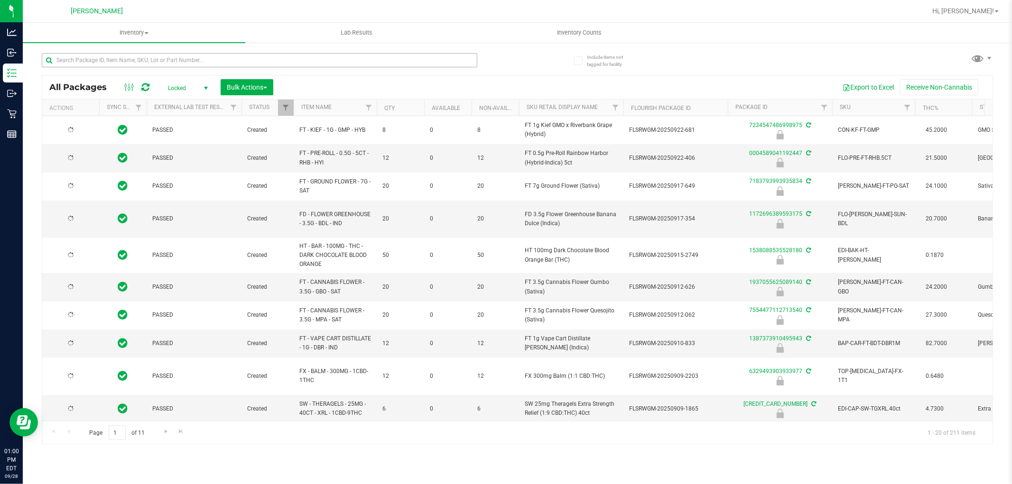
type input "[DATE]"
click at [846, 108] on link "SKU" at bounding box center [845, 107] width 11 height 7
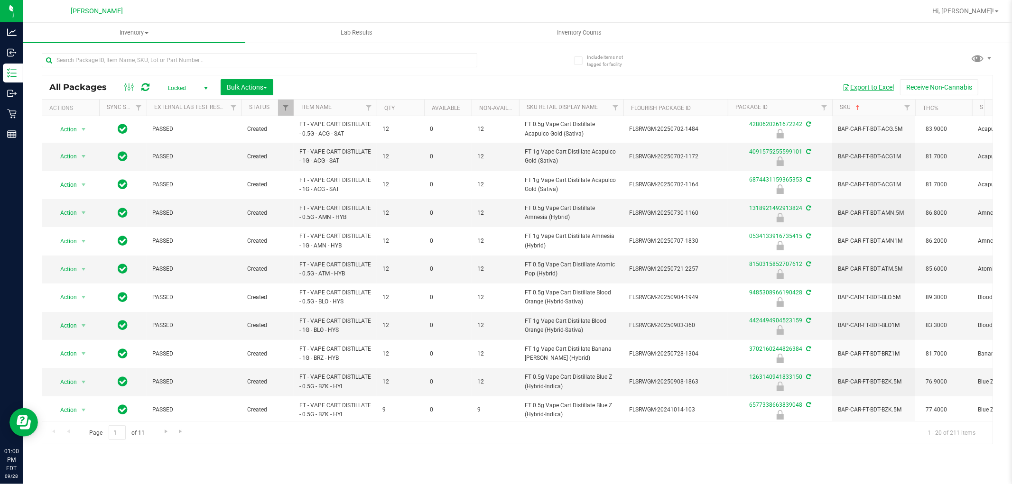
click at [890, 91] on button "Export to Excel" at bounding box center [869, 87] width 64 height 16
